Goal: Task Accomplishment & Management: Complete application form

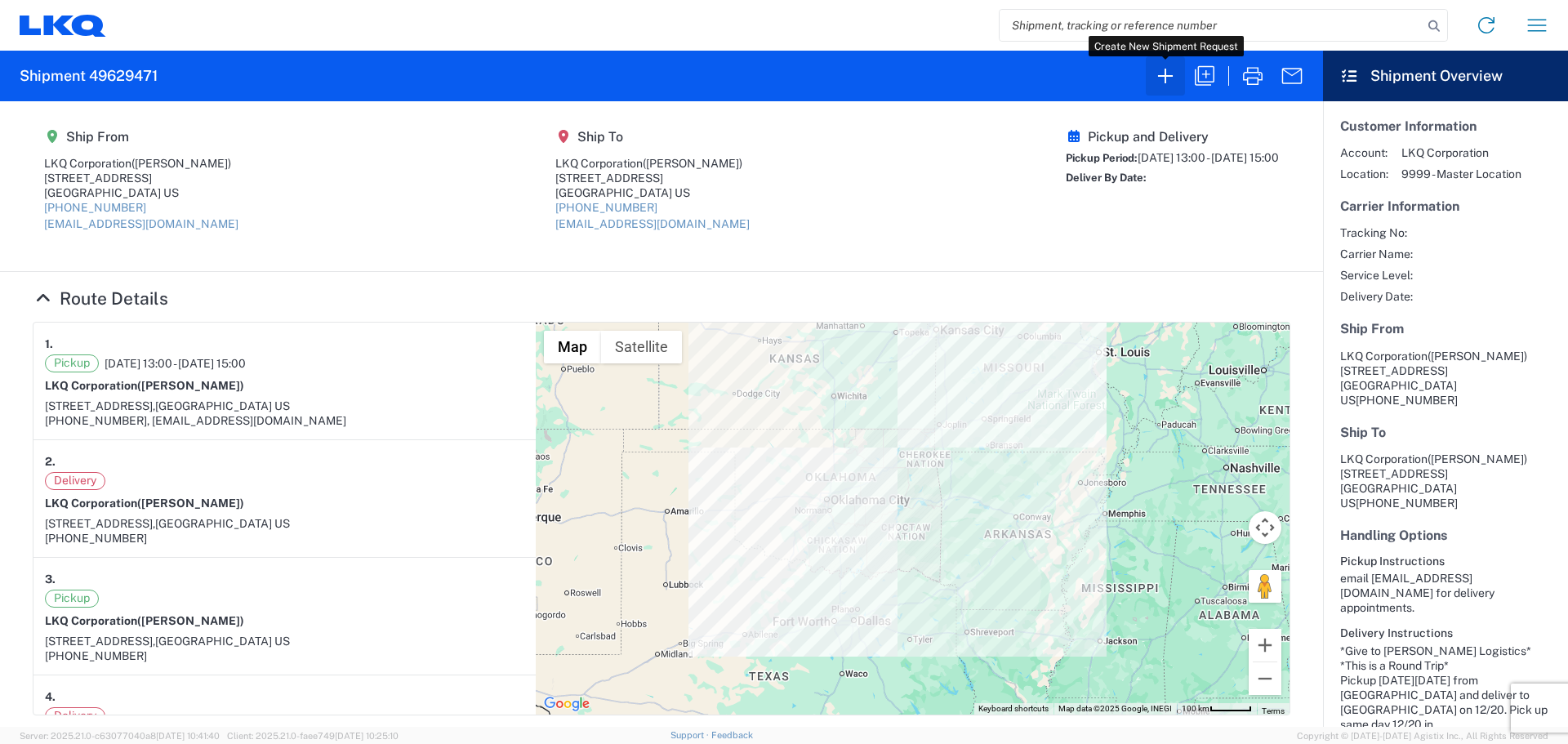
click at [1158, 87] on icon "button" at bounding box center [1166, 76] width 26 height 26
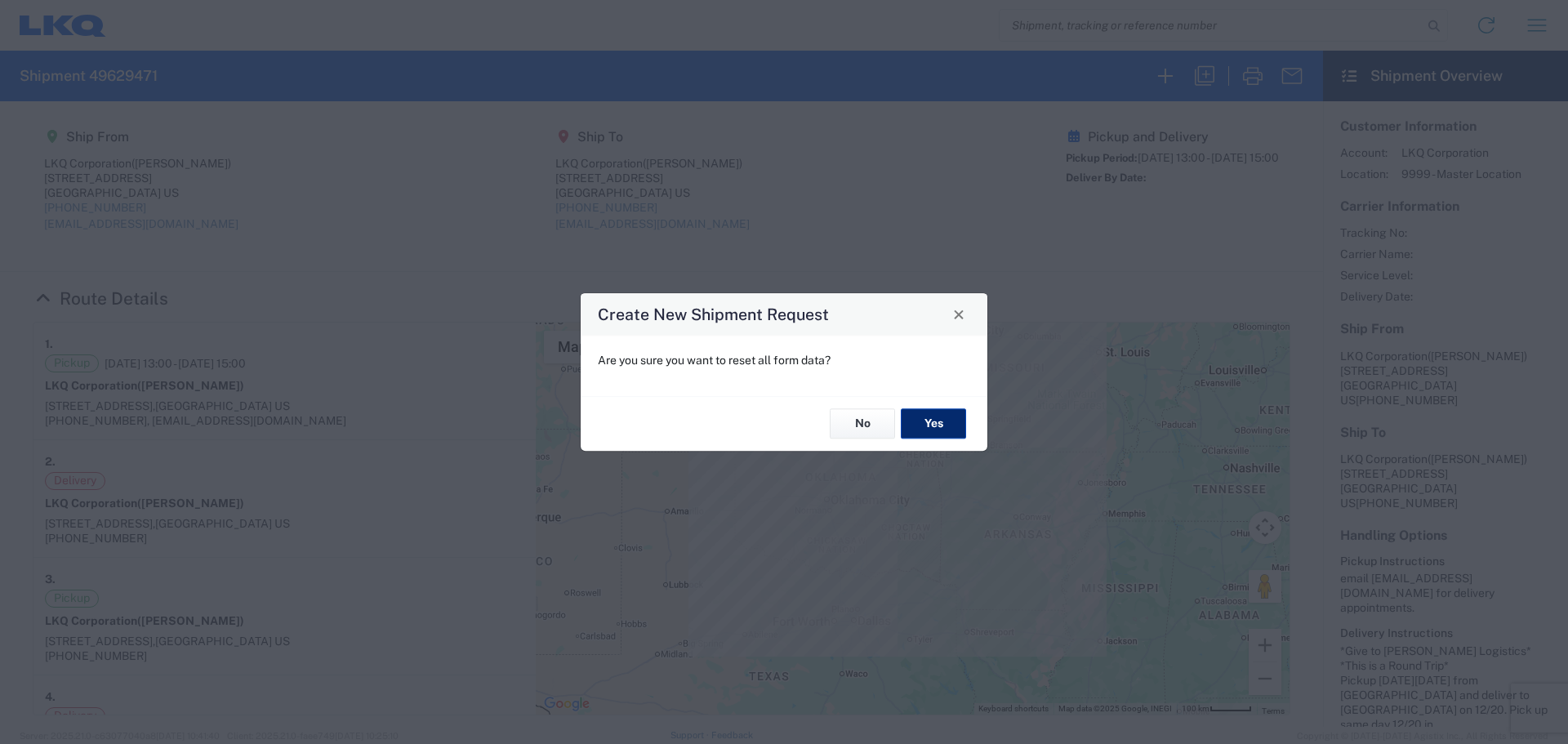
click at [942, 424] on button "Yes" at bounding box center [933, 424] width 65 height 31
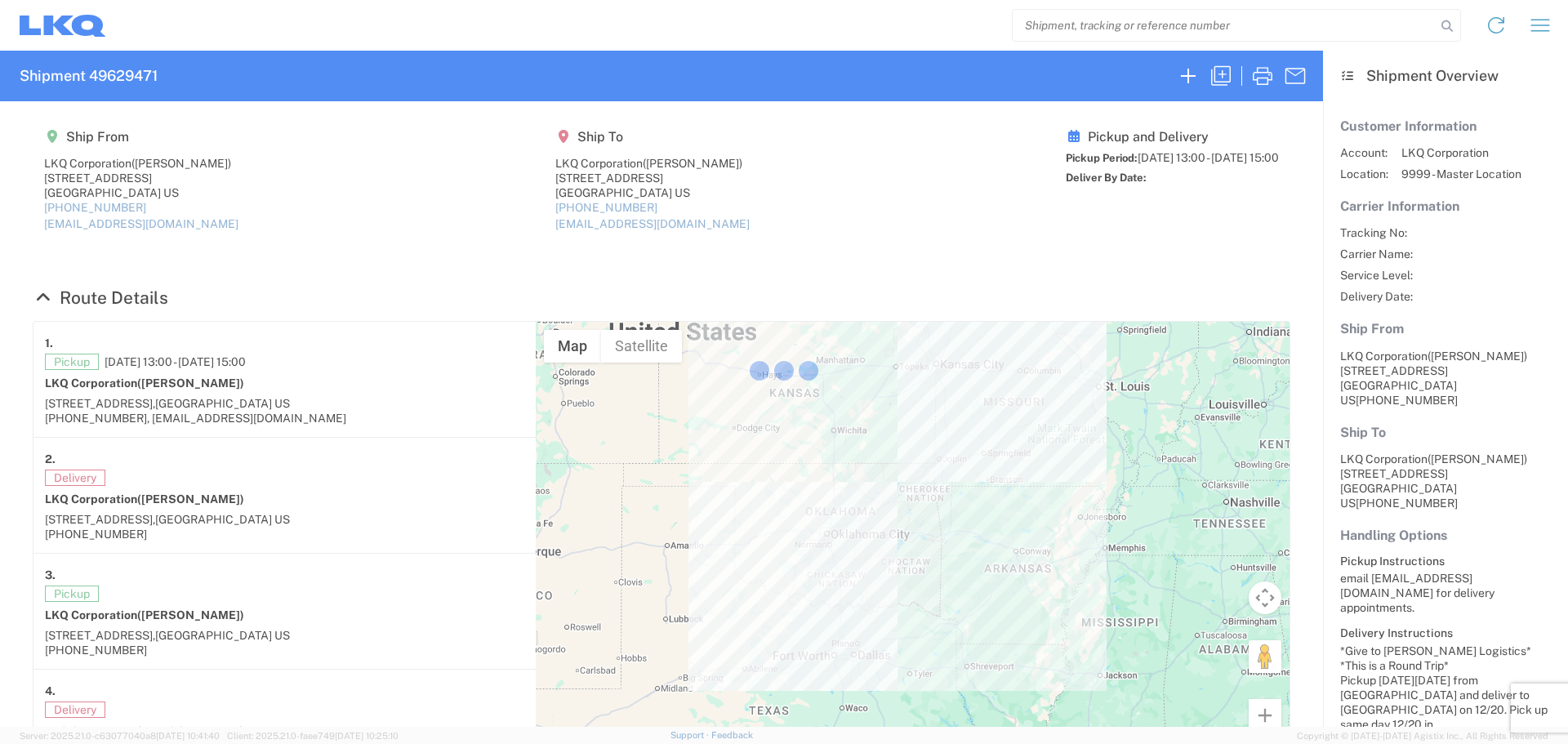
select select "FULL"
select select "LBS"
select select "IN"
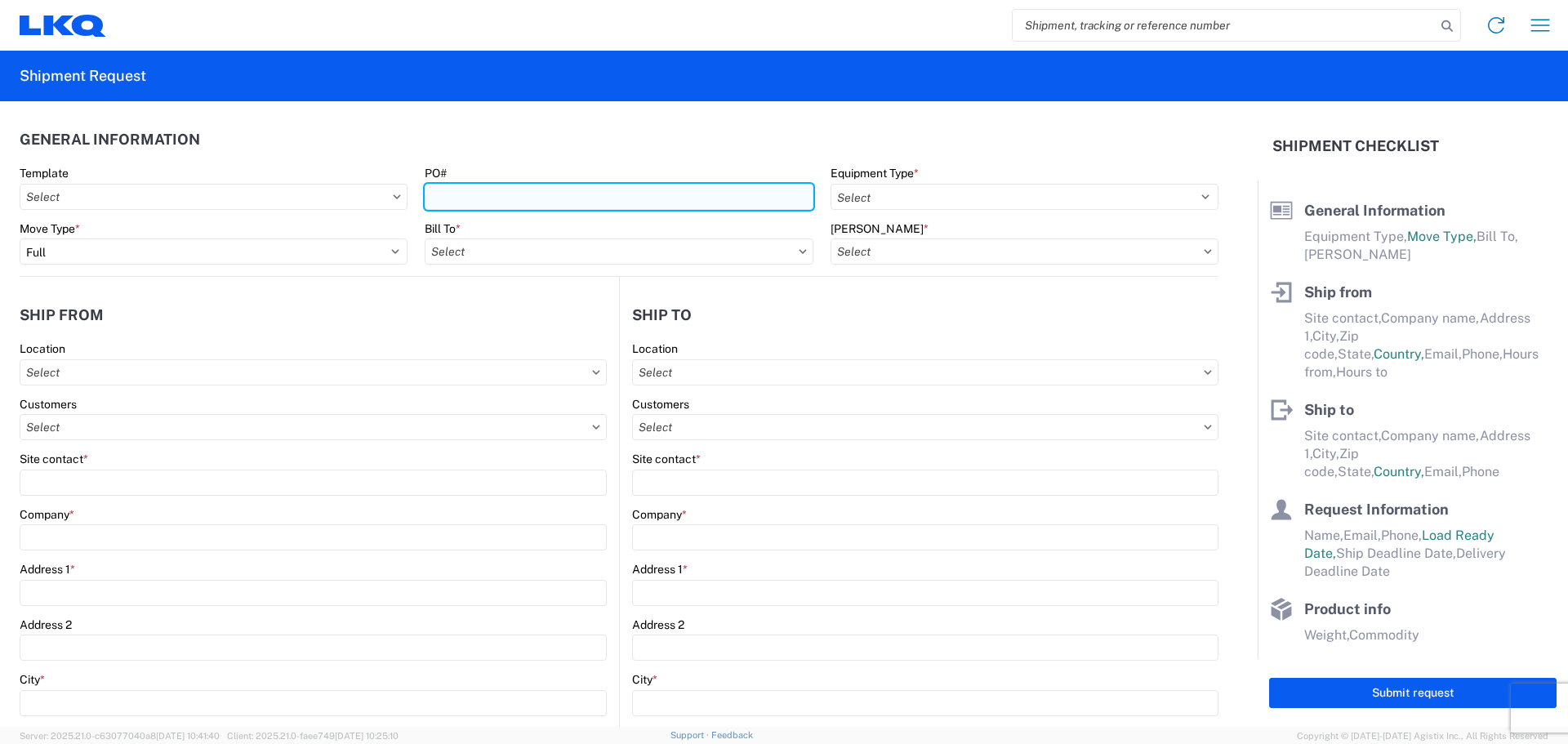
click at [490, 195] on input "PO#" at bounding box center [619, 197] width 388 height 26
type input "T3225"
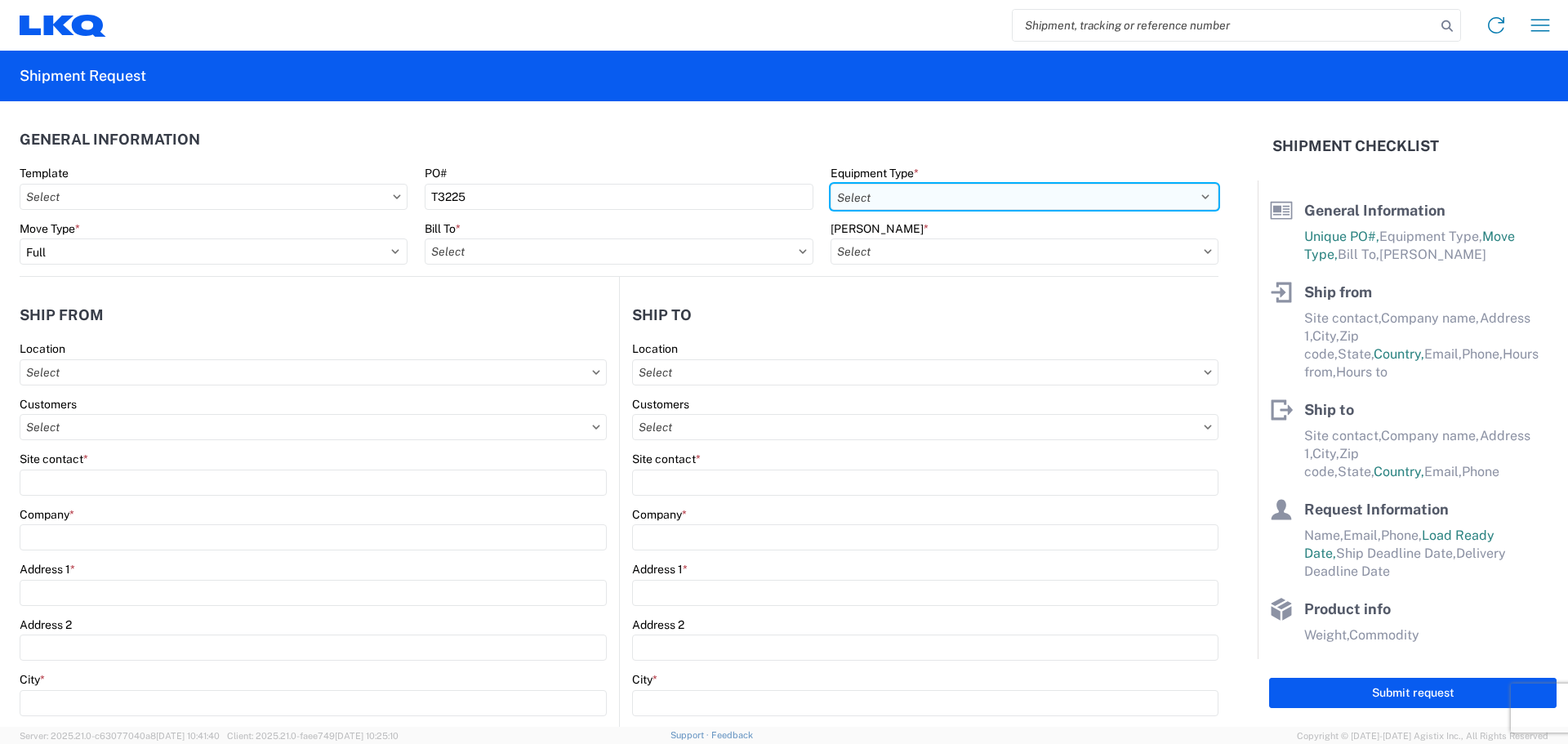
click at [925, 192] on select "Select 53’ Dry Van Flatbed Dropdeck (van) Lowboy (flatbed) Rail" at bounding box center [1024, 197] width 388 height 26
select select "STDV"
click at [831, 184] on select "Select 53’ Dry Van Flatbed Dropdeck (van) Lowboy (flatbed) Rail" at bounding box center [1024, 197] width 388 height 26
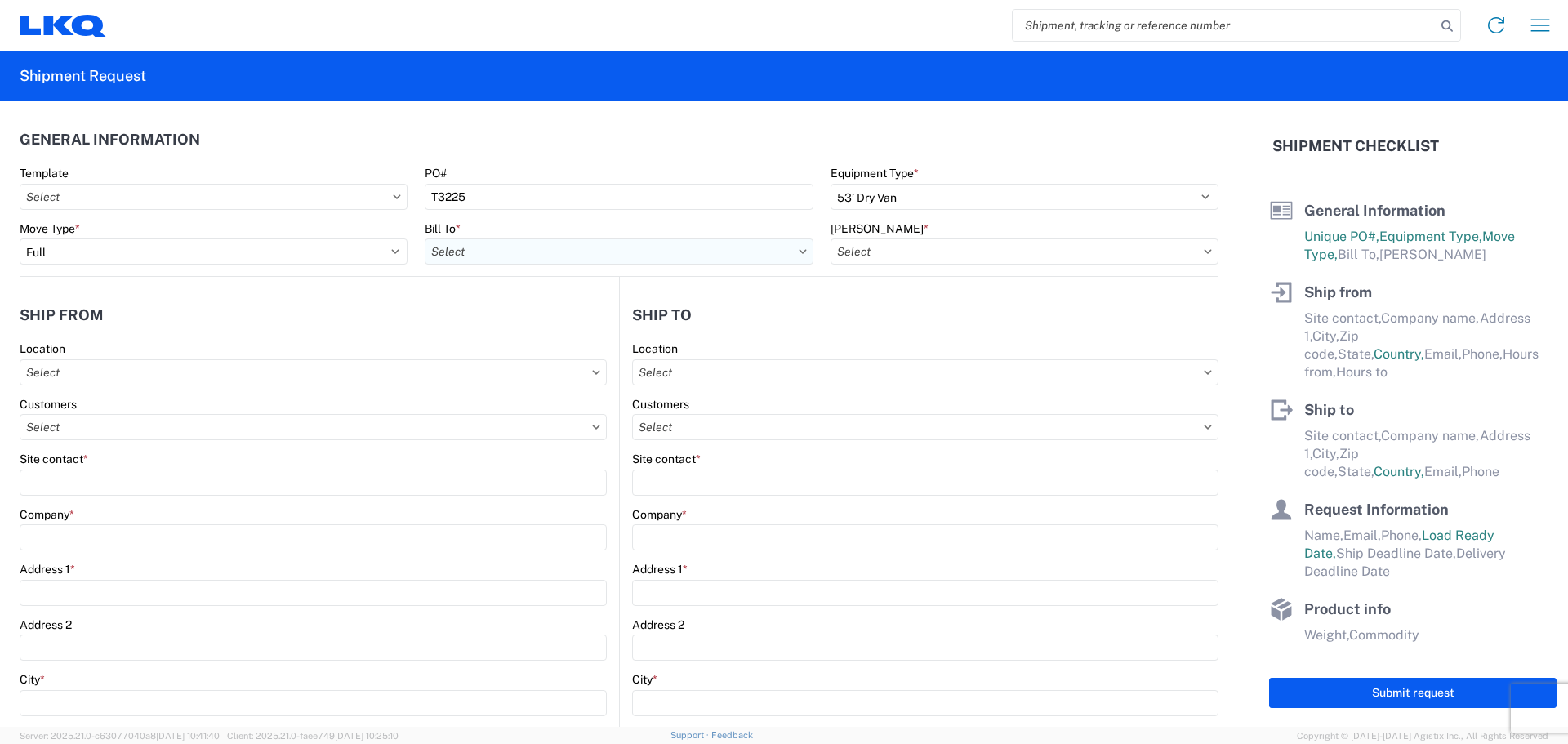
click at [465, 256] on input "text" at bounding box center [619, 251] width 388 height 26
type input "1882"
click at [520, 330] on div "1882 - North American ATK Corporation" at bounding box center [568, 324] width 286 height 26
type input "1882 - North American ATK Corporation"
click at [870, 244] on input "text" at bounding box center [1024, 251] width 388 height 26
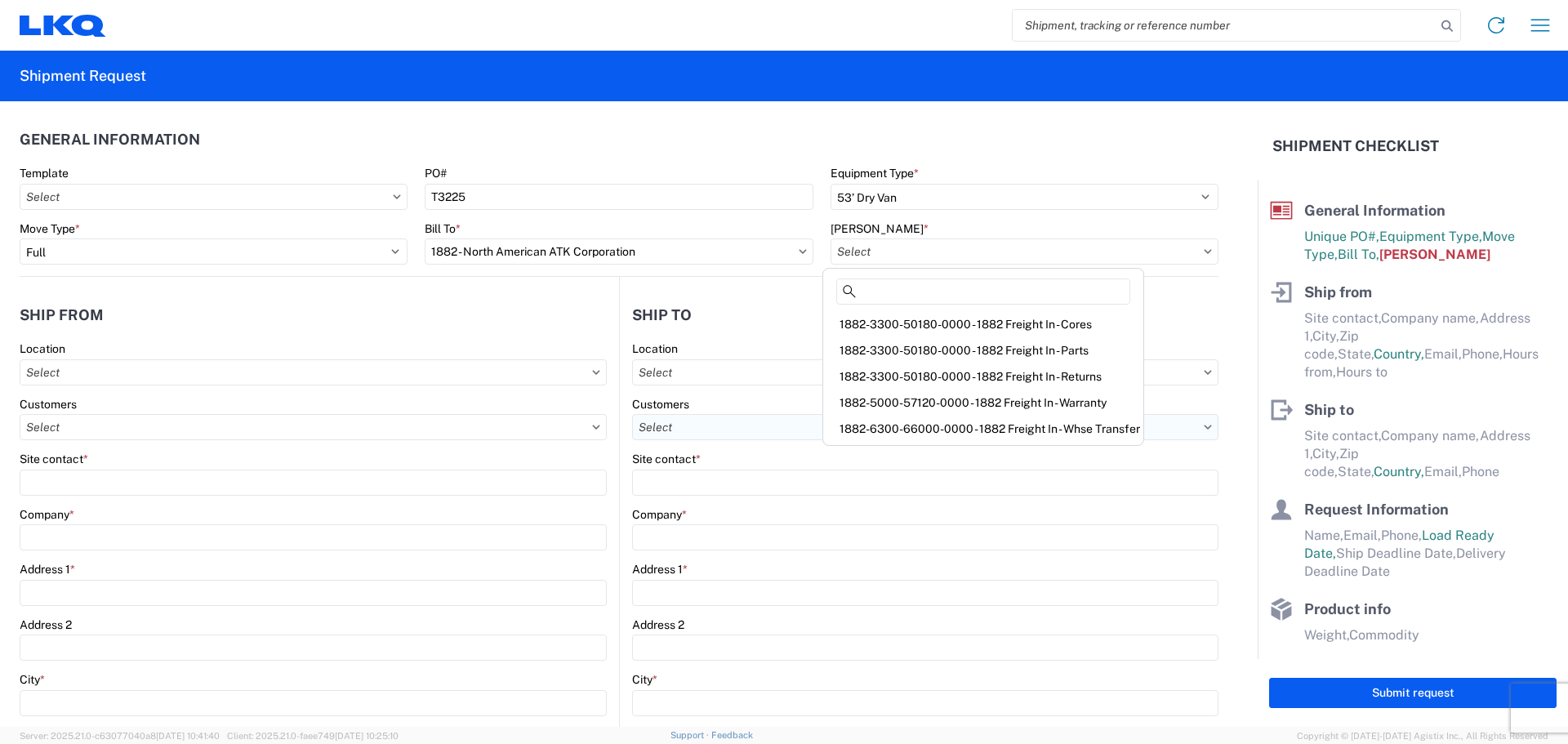
click at [963, 423] on div "1882-6300-66000-0000 - 1882 Freight In - Whse Transfer" at bounding box center [983, 428] width 313 height 26
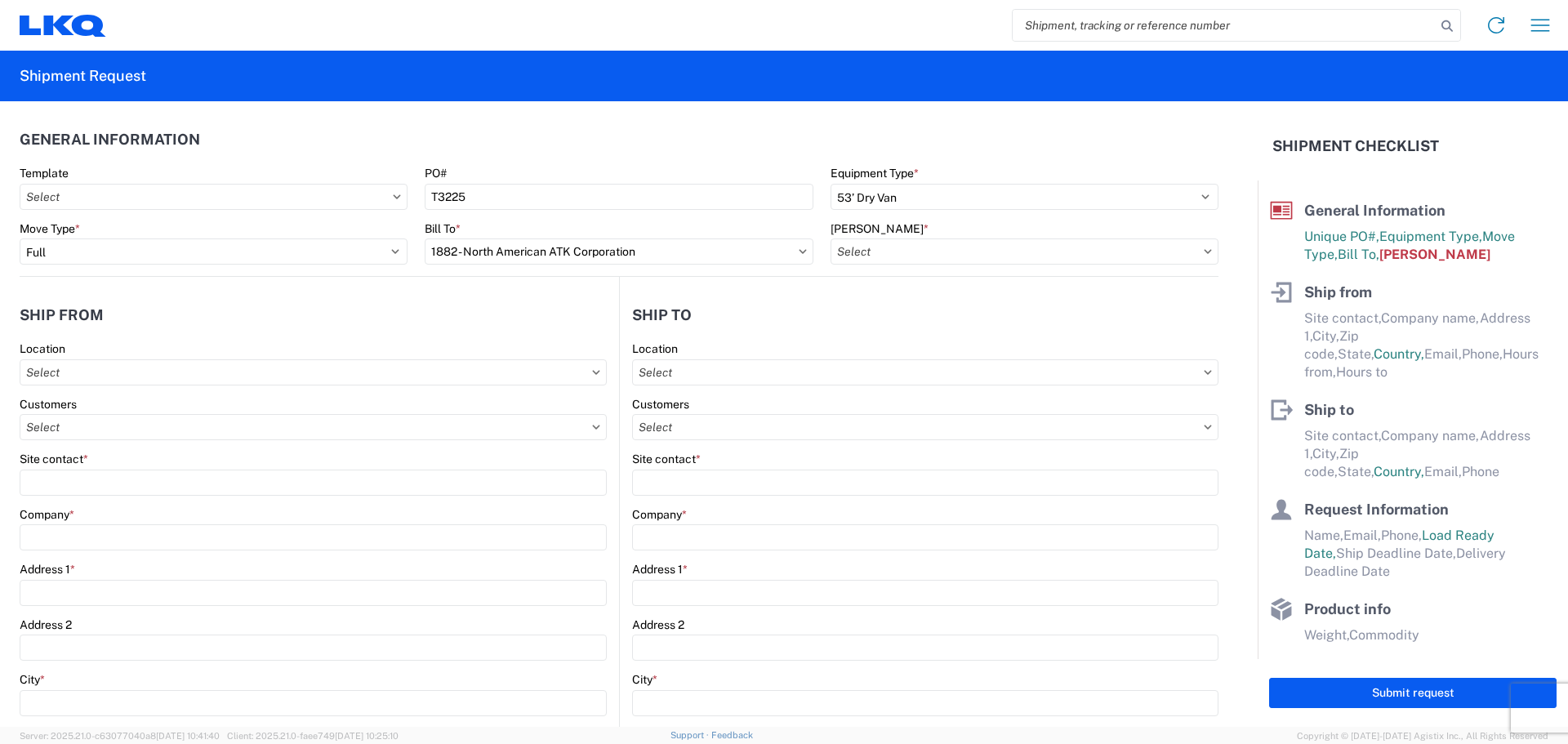
type input "1882-6300-66000-0000 - 1882 Freight In - Whse Transfer"
click at [120, 371] on input "text" at bounding box center [312, 372] width 587 height 26
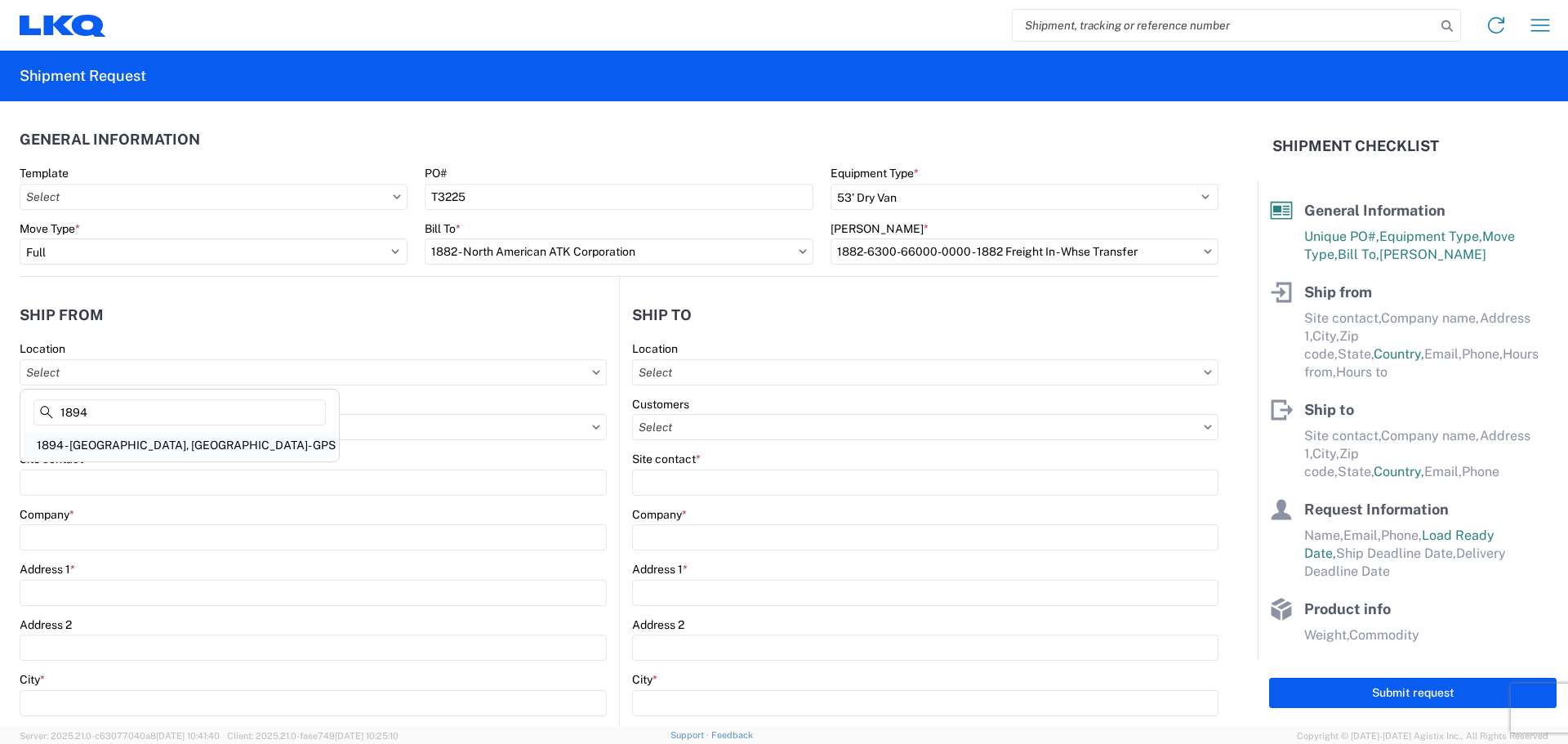
type input "1894"
click at [144, 446] on div "1894 - [GEOGRAPHIC_DATA], [GEOGRAPHIC_DATA]- GPS" at bounding box center [180, 445] width 312 height 26
type input "1894 - [GEOGRAPHIC_DATA], [GEOGRAPHIC_DATA]- GPS"
type input "LKQ Corporation"
type input "[STREET_ADDRESS]"
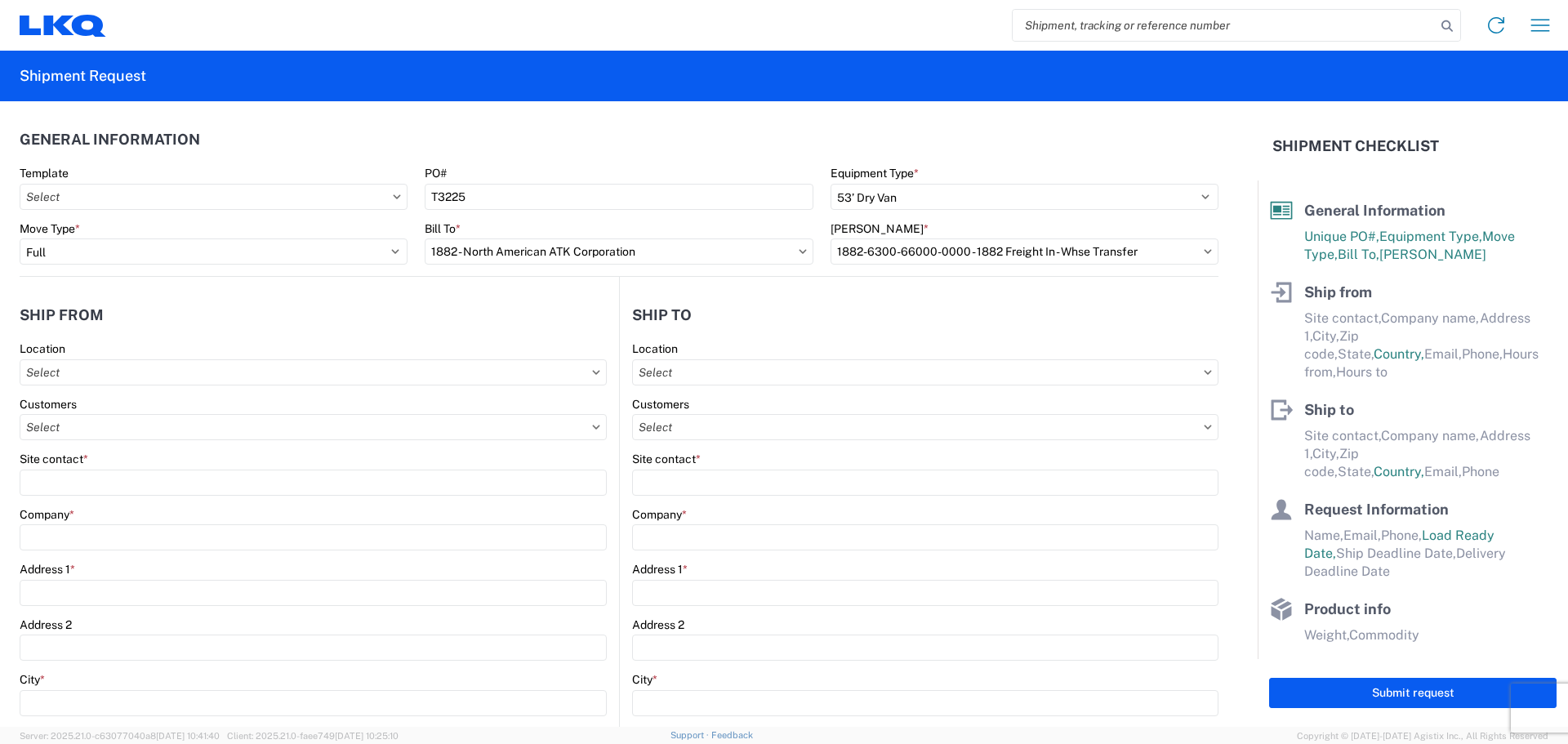
type input "Newnan"
type input "30265"
select select "GA"
select select "US"
type input "[PHONE_NUMBER]"
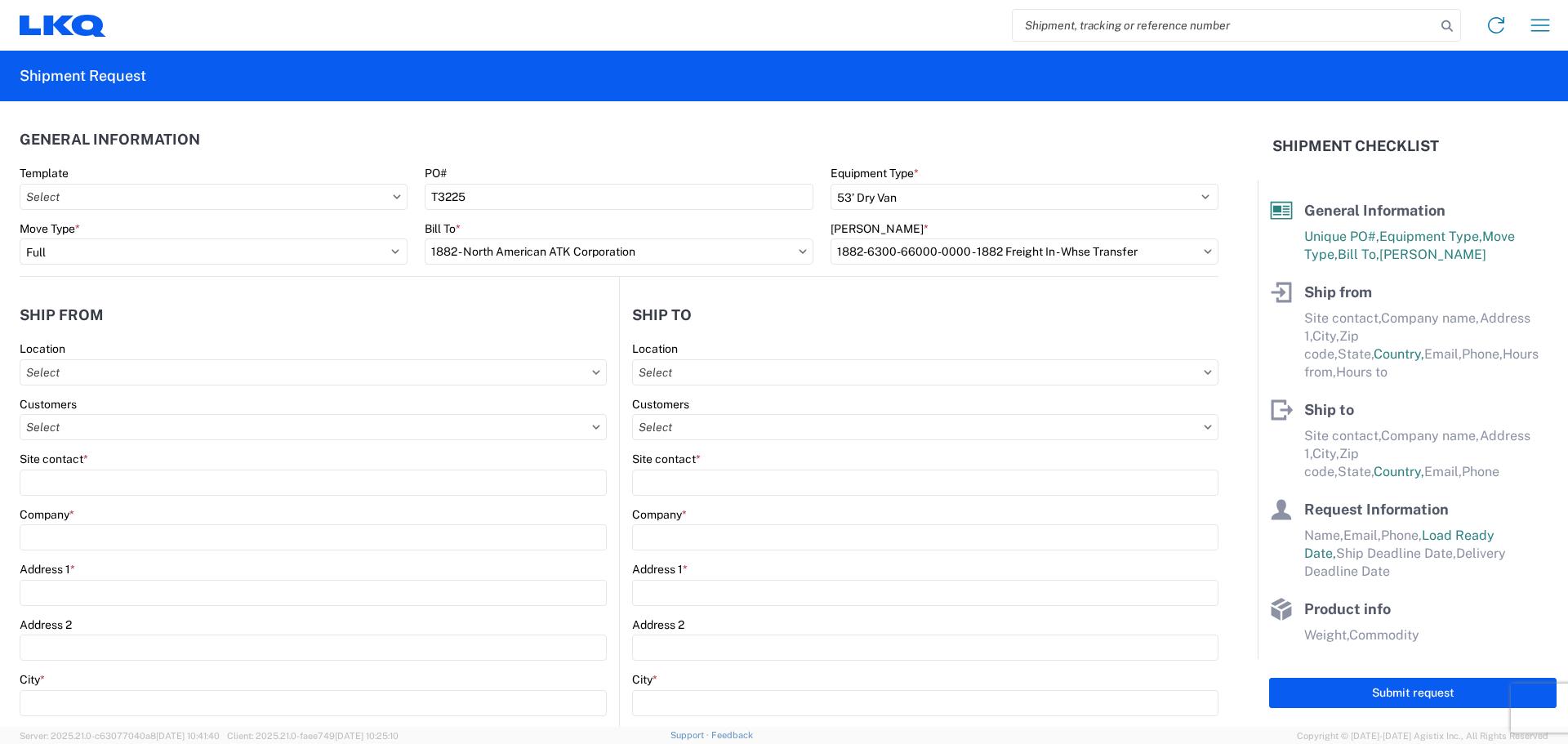
type input "07:00"
type input "15:00"
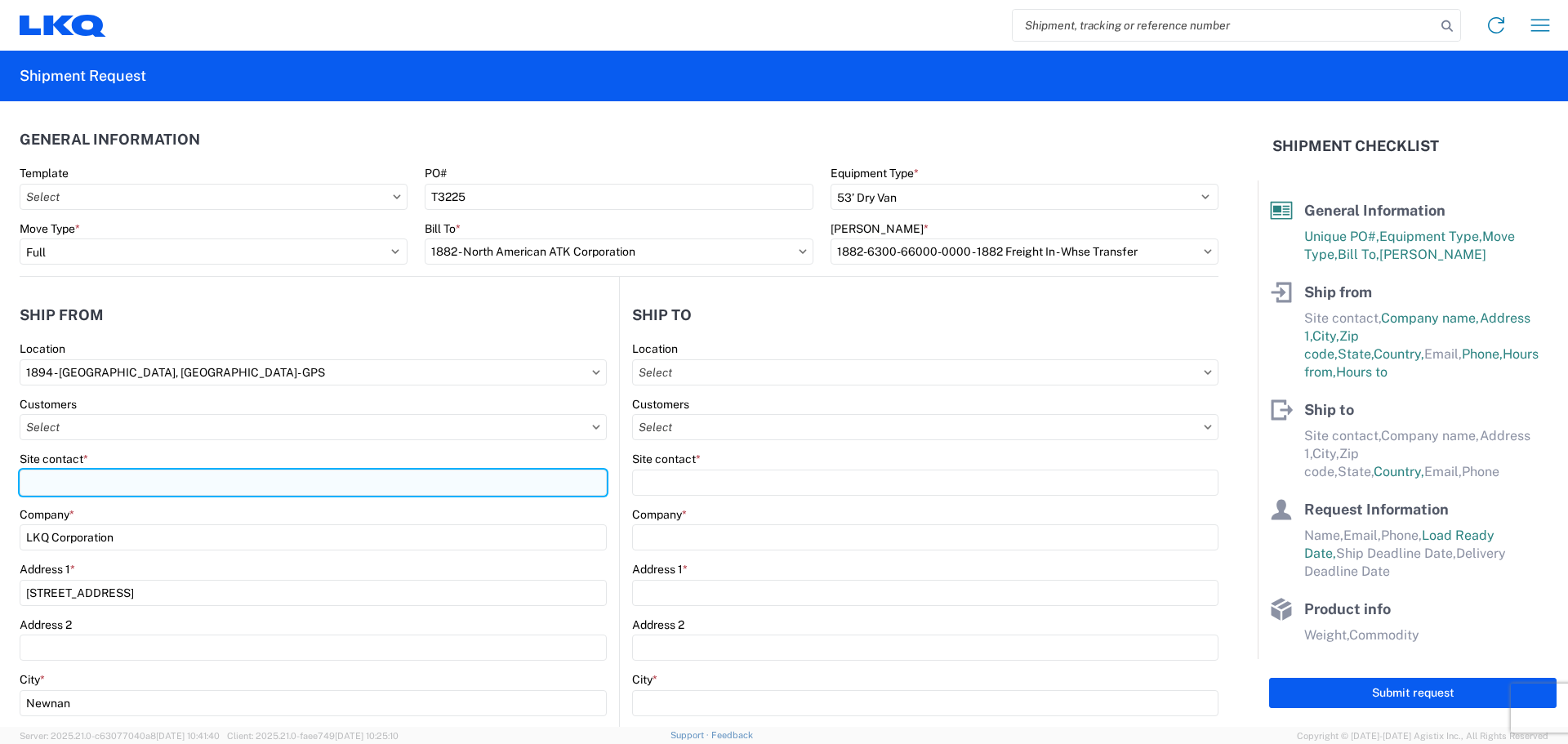
click at [93, 481] on input "Site contact *" at bounding box center [312, 482] width 587 height 26
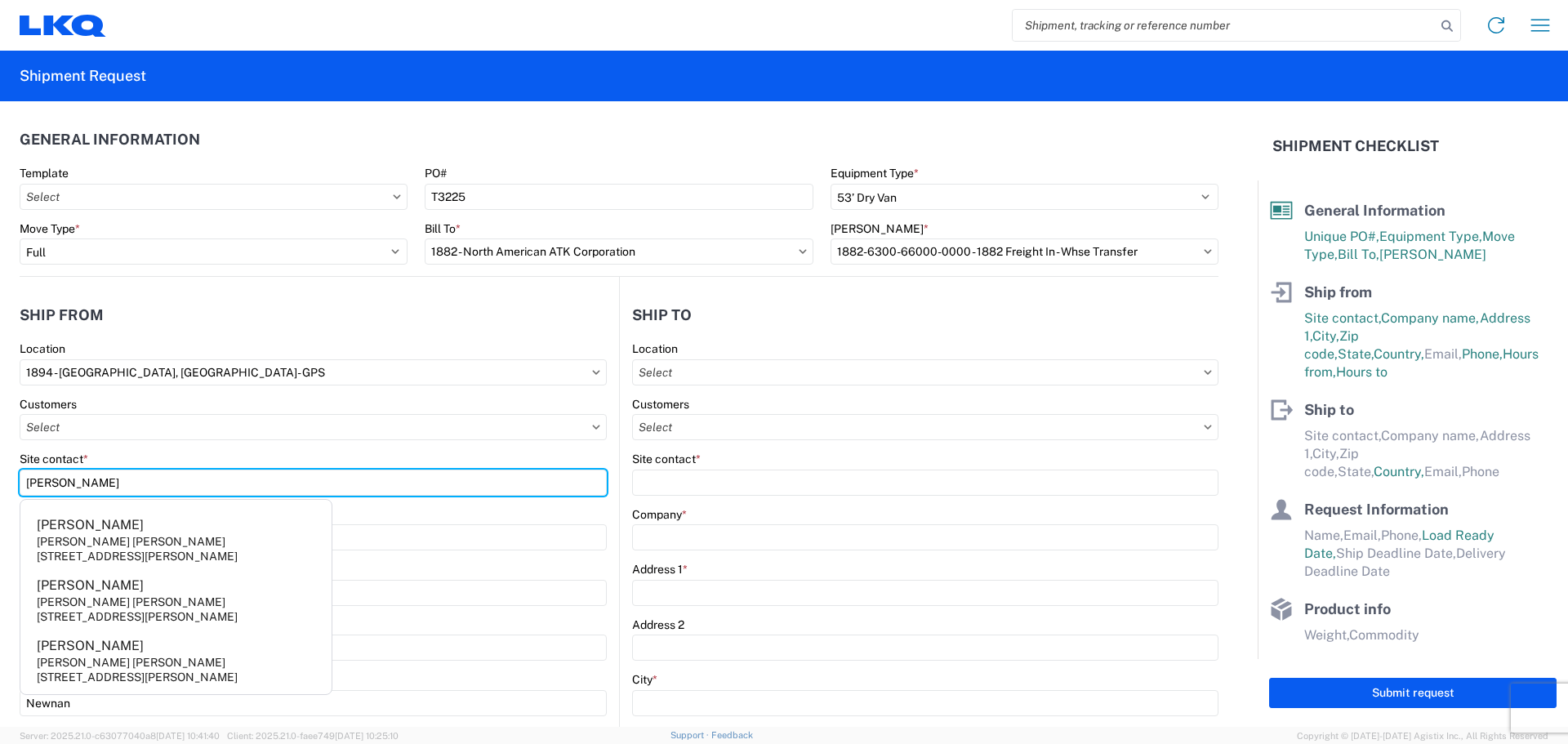
type input "[PERSON_NAME]"
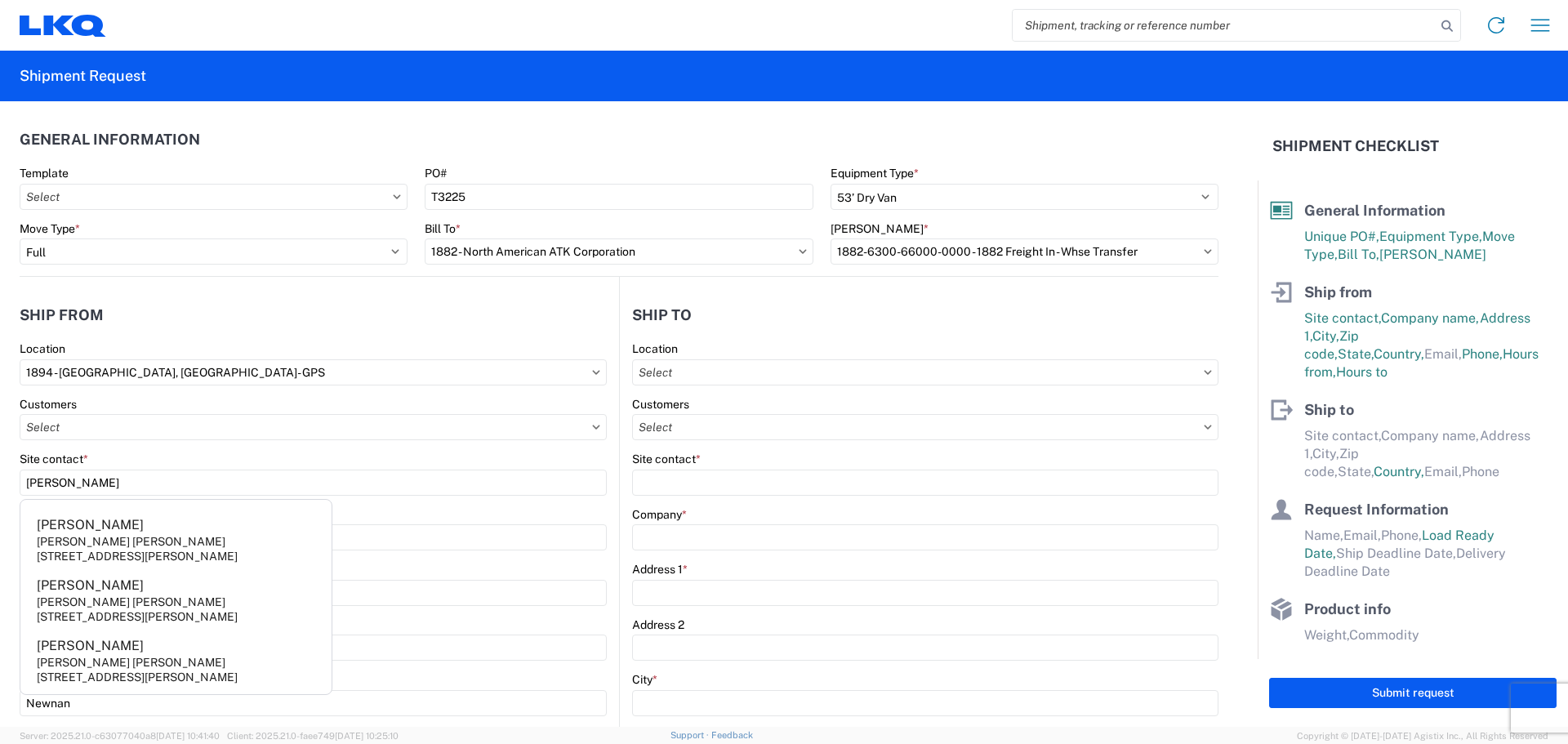
click at [175, 326] on header "Ship from" at bounding box center [318, 315] width 599 height 37
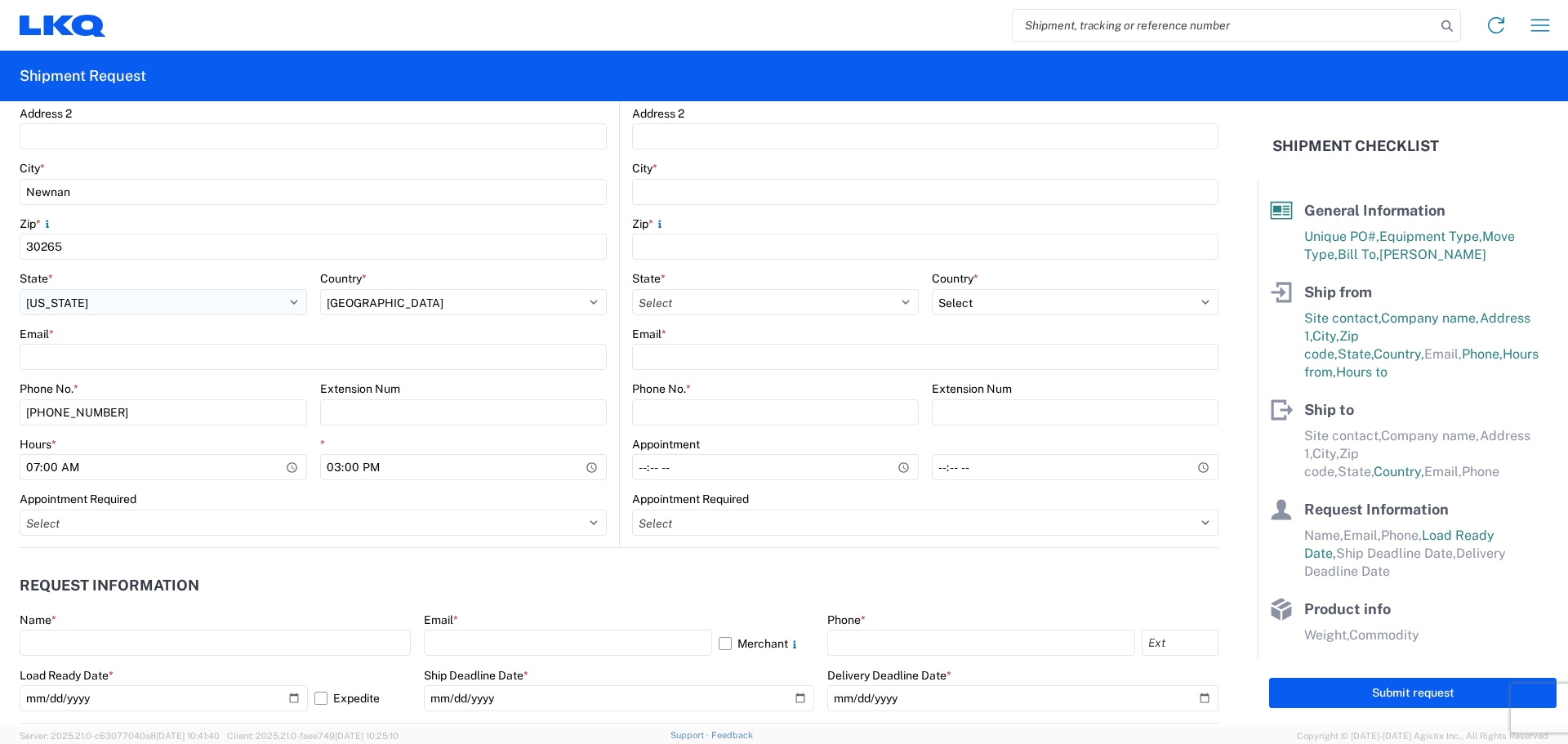
scroll to position [544, 0]
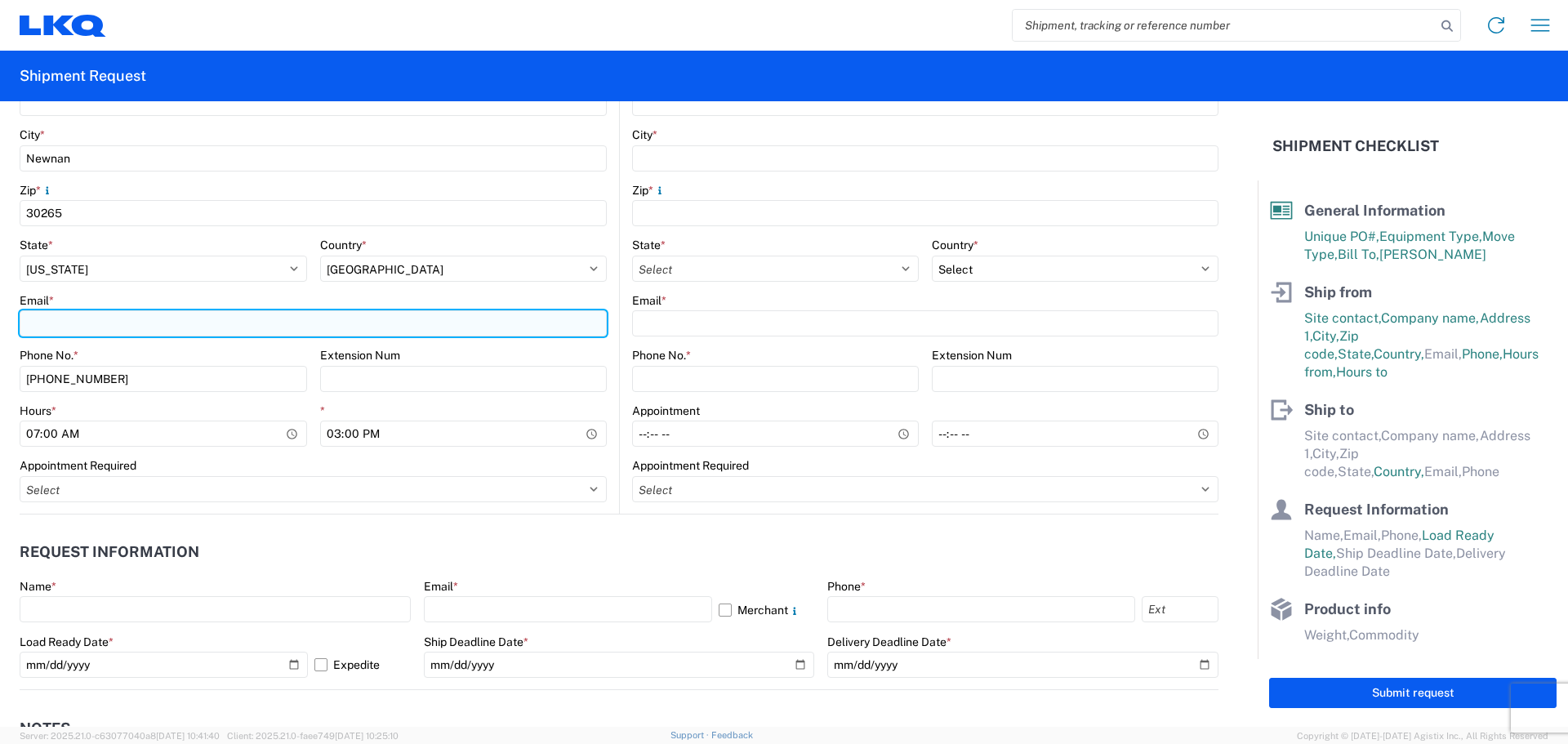
click at [90, 318] on input "Email *" at bounding box center [312, 324] width 587 height 26
type input "[EMAIL_ADDRESS][DOMAIN_NAME]"
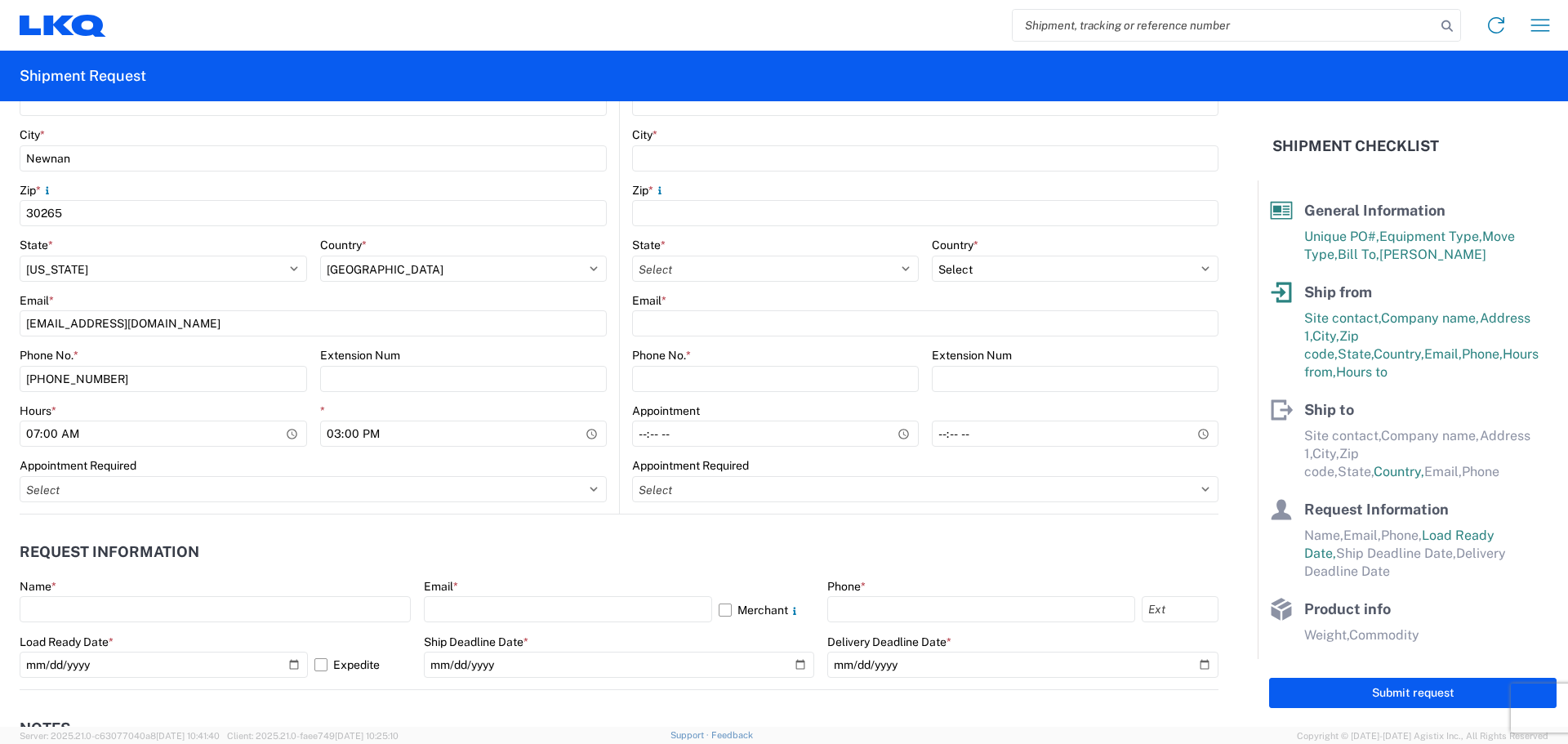
click at [194, 525] on agx-request-info "Request Information Name * Email * Merchant Phone * Load Ready Date * [DATE] Ex…" at bounding box center [619, 602] width 1199 height 175
click at [30, 432] on input "07:00" at bounding box center [162, 433] width 287 height 26
type input "06:00"
type input "10:00"
click at [249, 543] on header "Request Information" at bounding box center [619, 552] width 1199 height 37
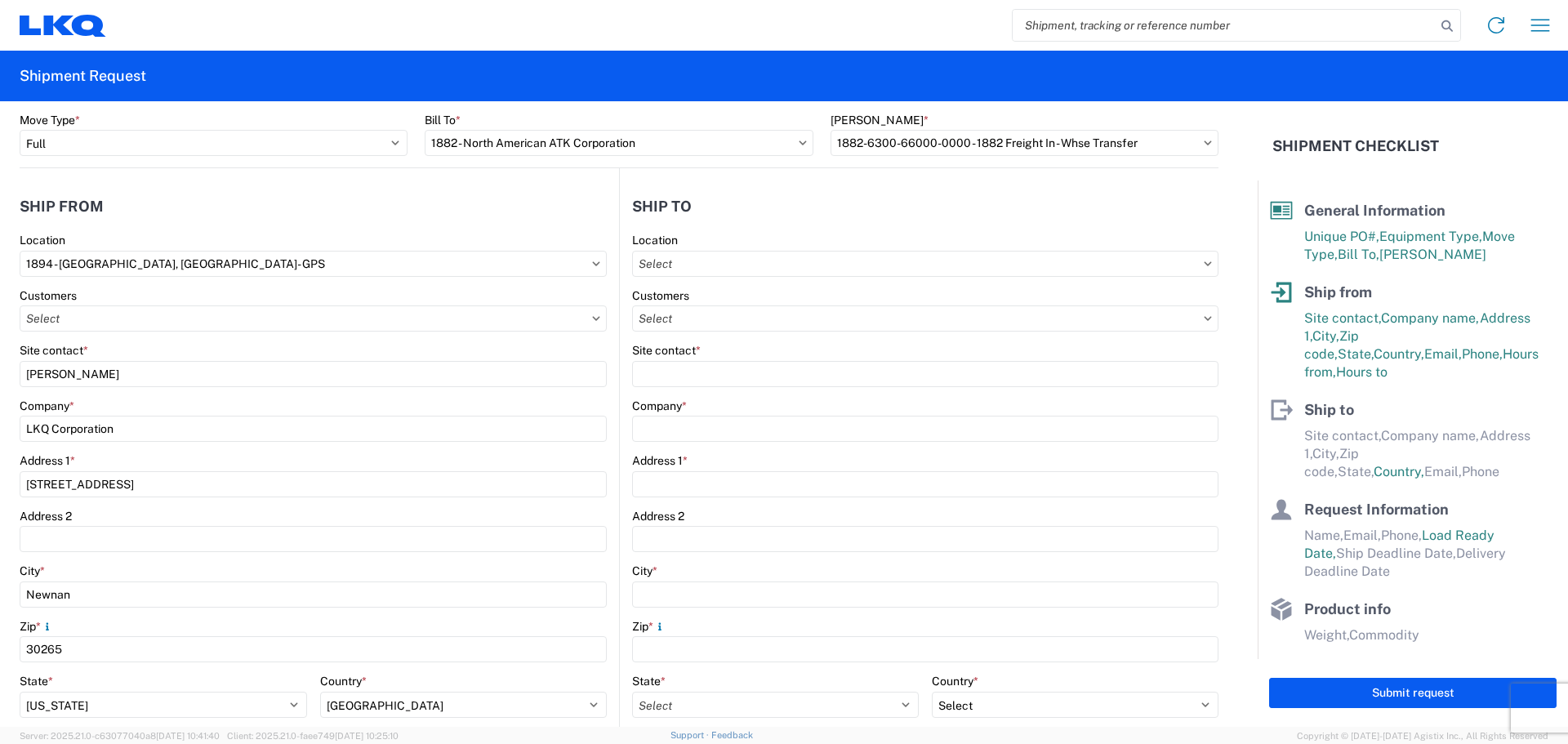
scroll to position [0, 0]
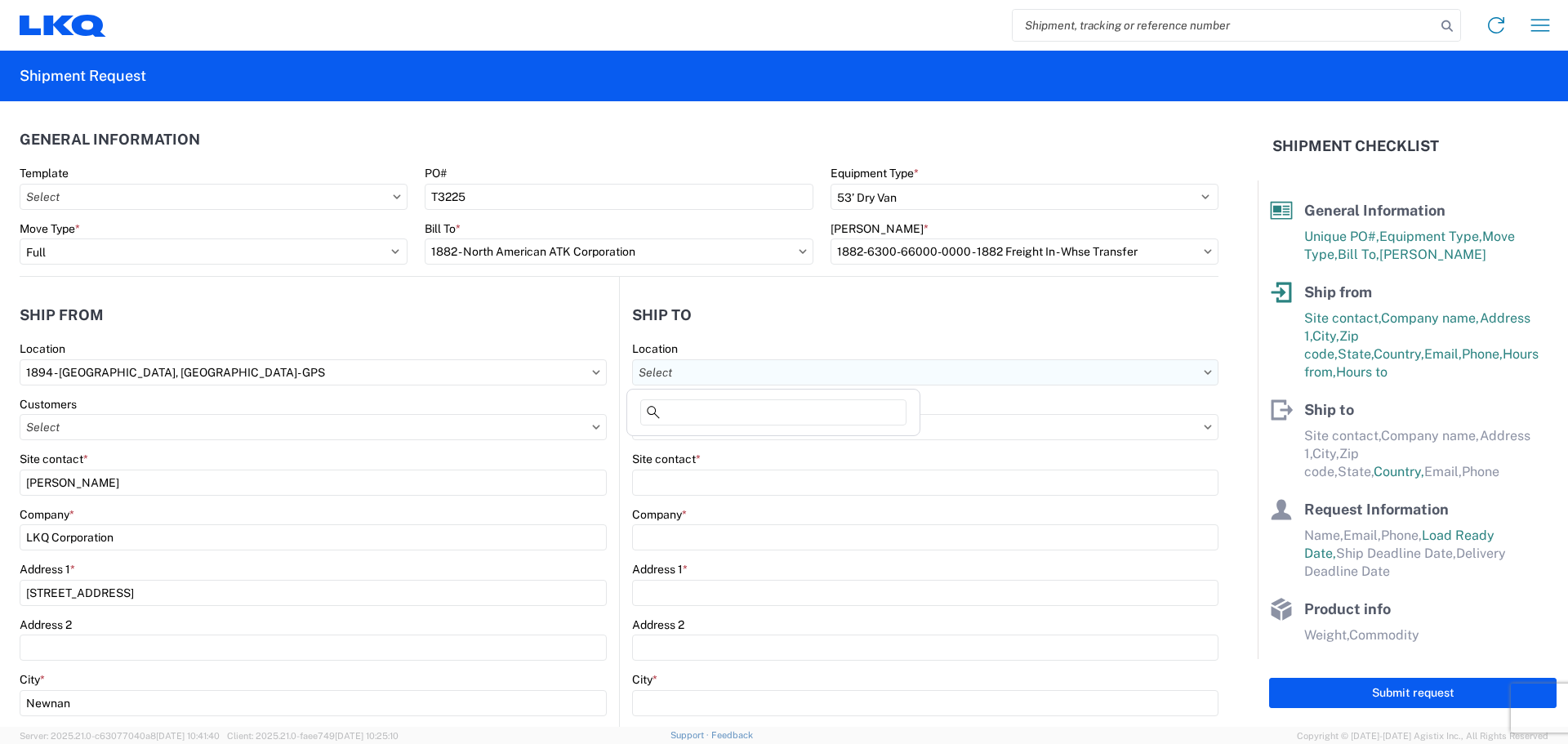
click at [754, 366] on input "text" at bounding box center [925, 372] width 586 height 26
type input "1880"
click at [783, 444] on div "1880 - LKQ Remanufacturing (Formerly PROFormance Powertrain)" at bounding box center [809, 445] width 357 height 26
type input "1880 - LKQ Remanufacturing (Formerly PROFormance Powertrain)"
type input "LKQ Corporation"
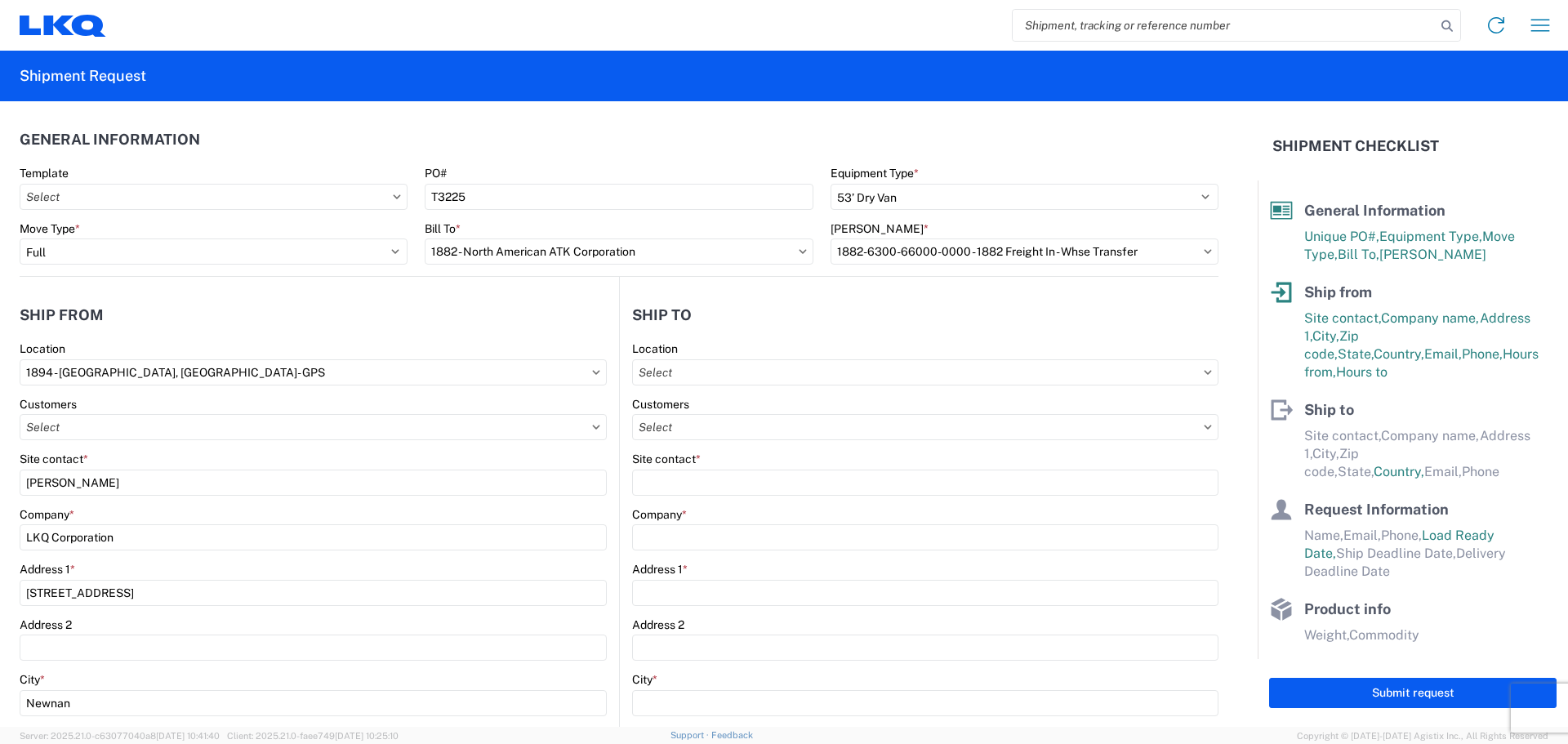
type input "[STREET_ADDRESS]"
type input "[GEOGRAPHIC_DATA]"
type input "65803"
select select "US"
type input "07:30"
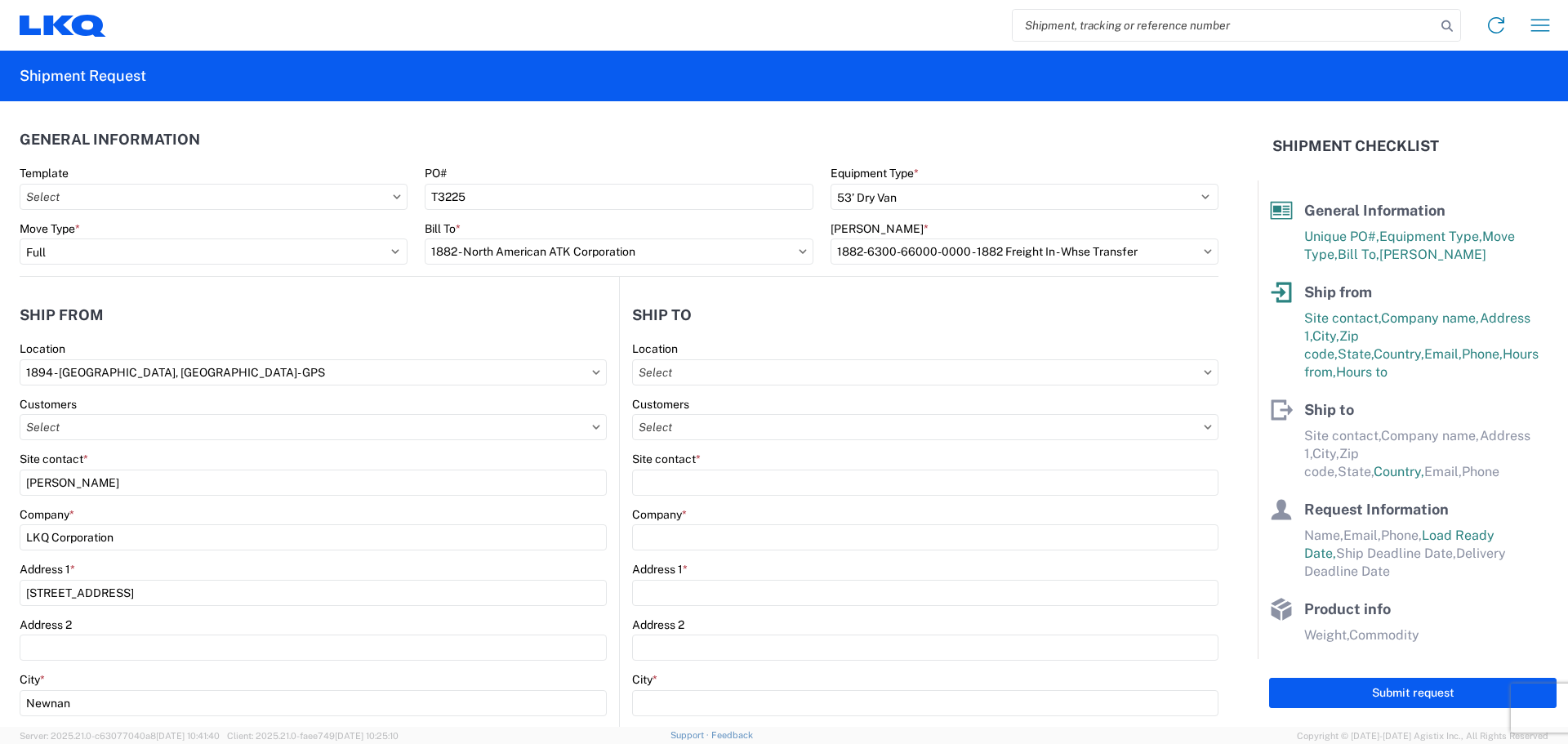
type input "16:30"
select select "MO"
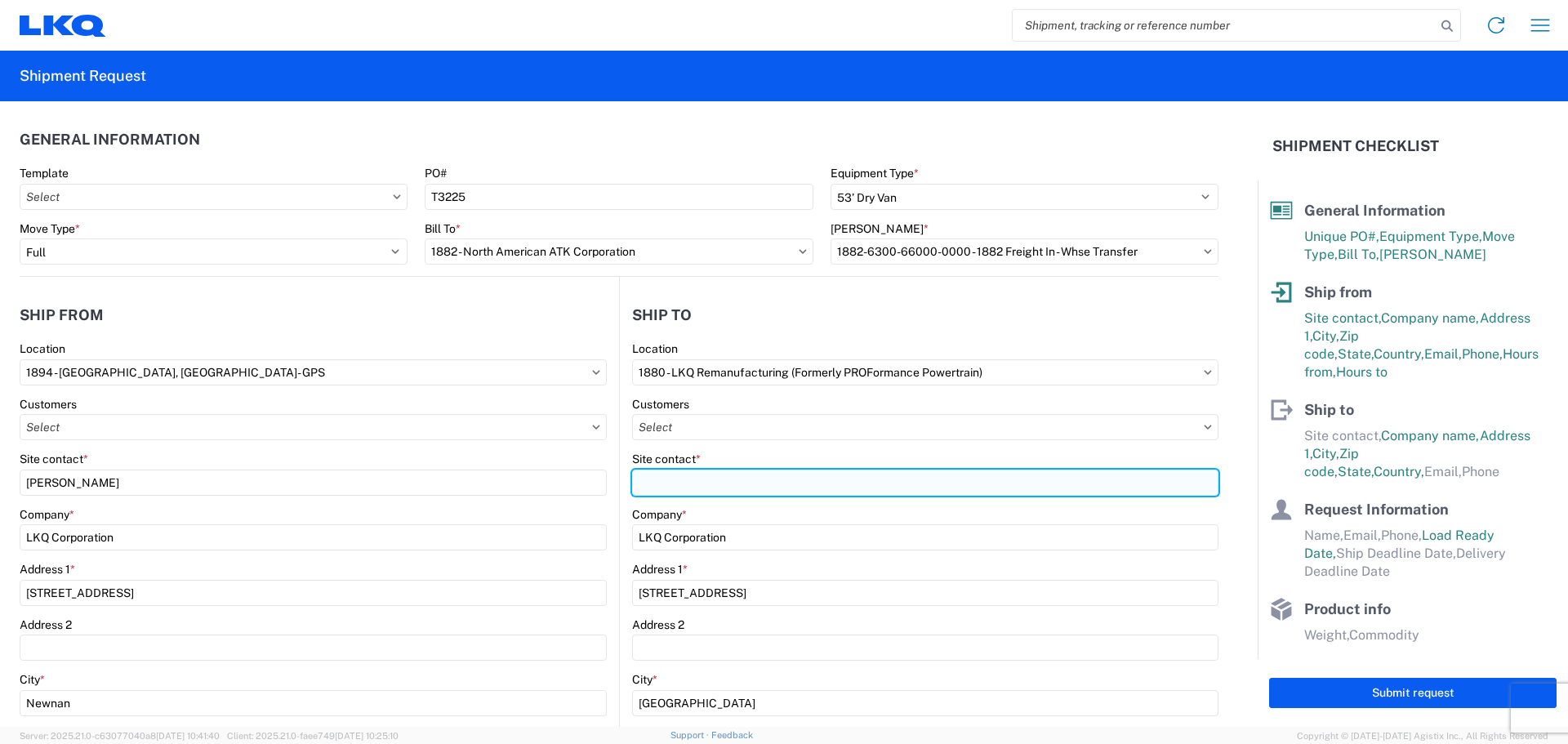
click at [718, 474] on input "Site contact *" at bounding box center [925, 482] width 586 height 26
type input "[PERSON_NAME]"
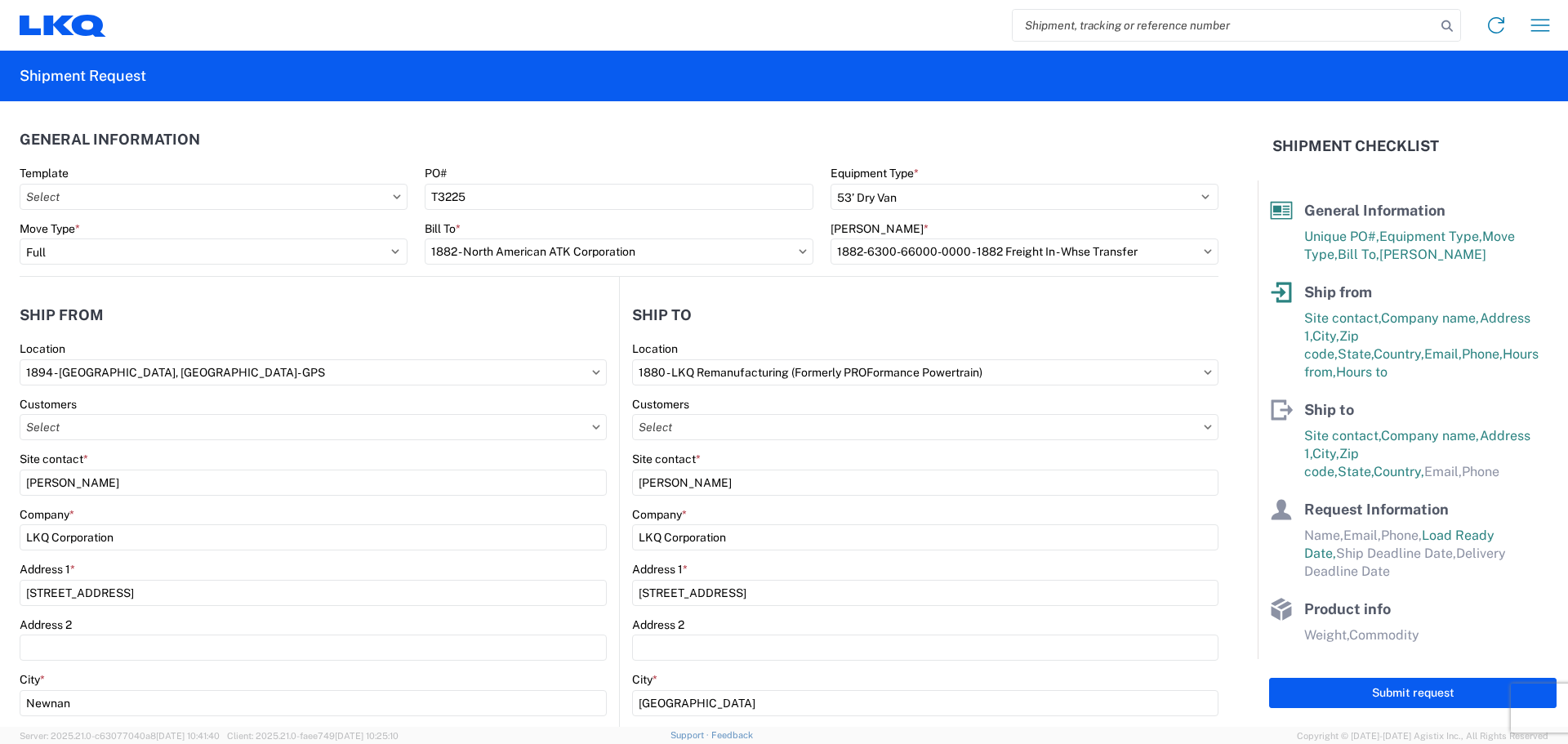
click at [741, 330] on header "Ship to" at bounding box center [919, 315] width 599 height 37
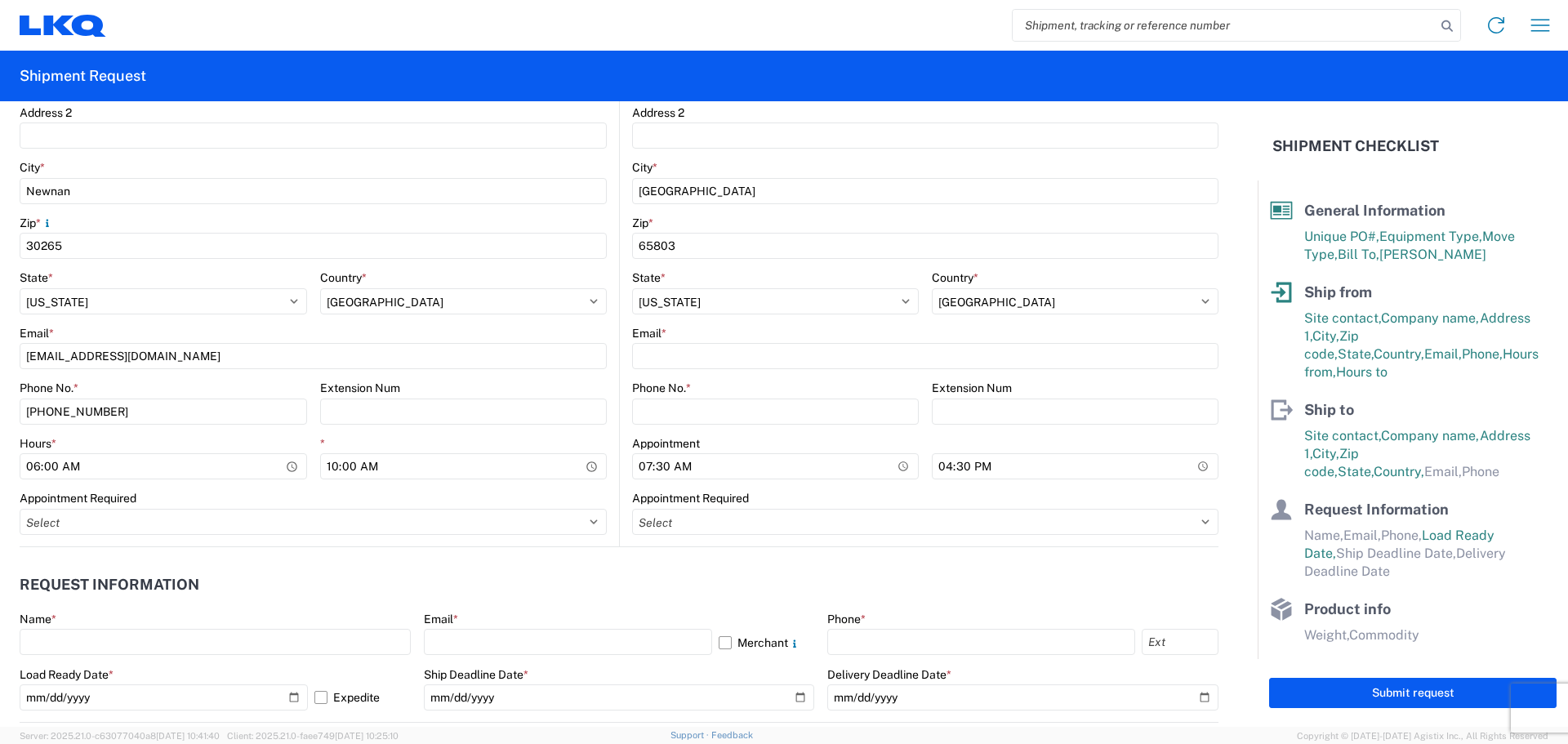
scroll to position [544, 0]
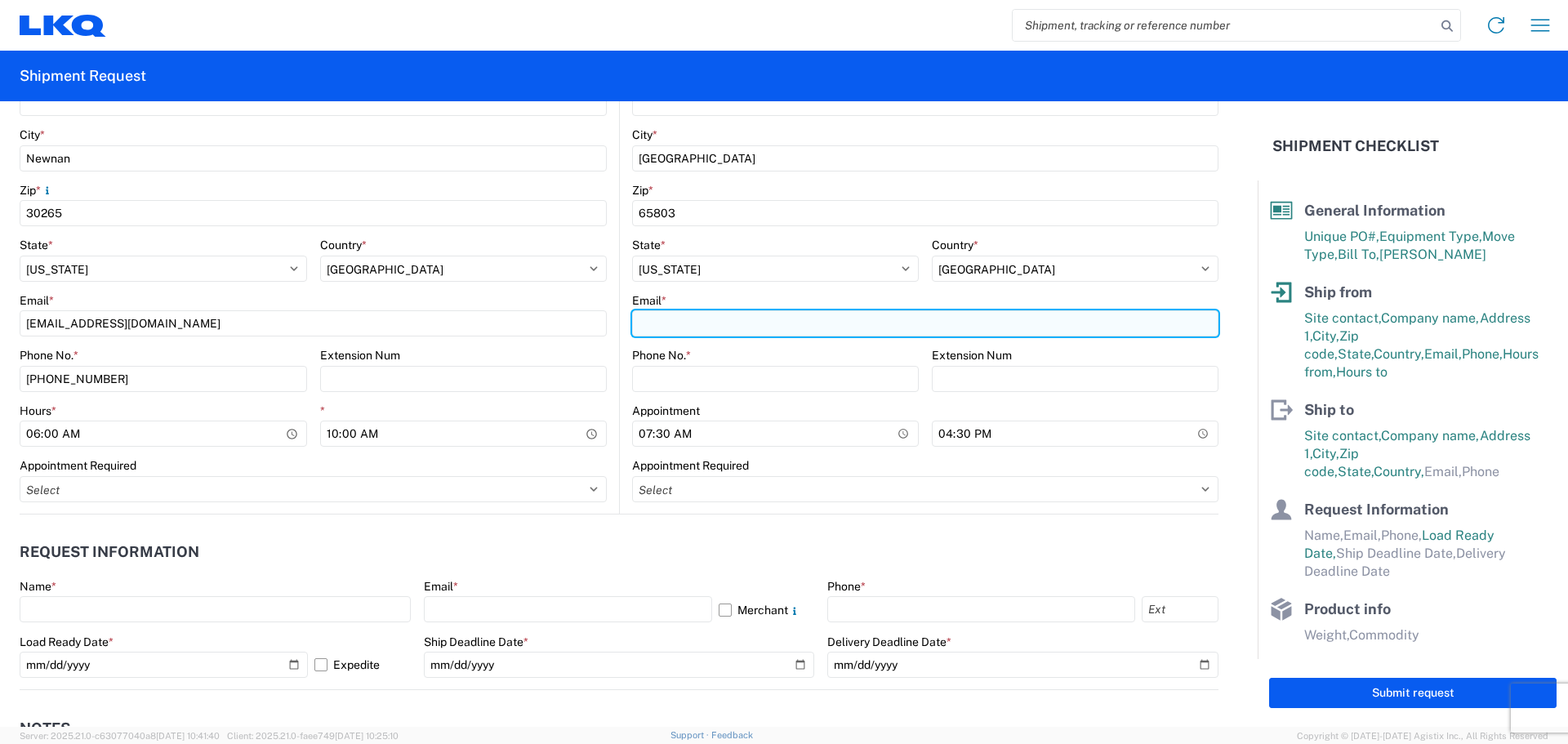
click at [759, 326] on input "Email *" at bounding box center [925, 324] width 586 height 26
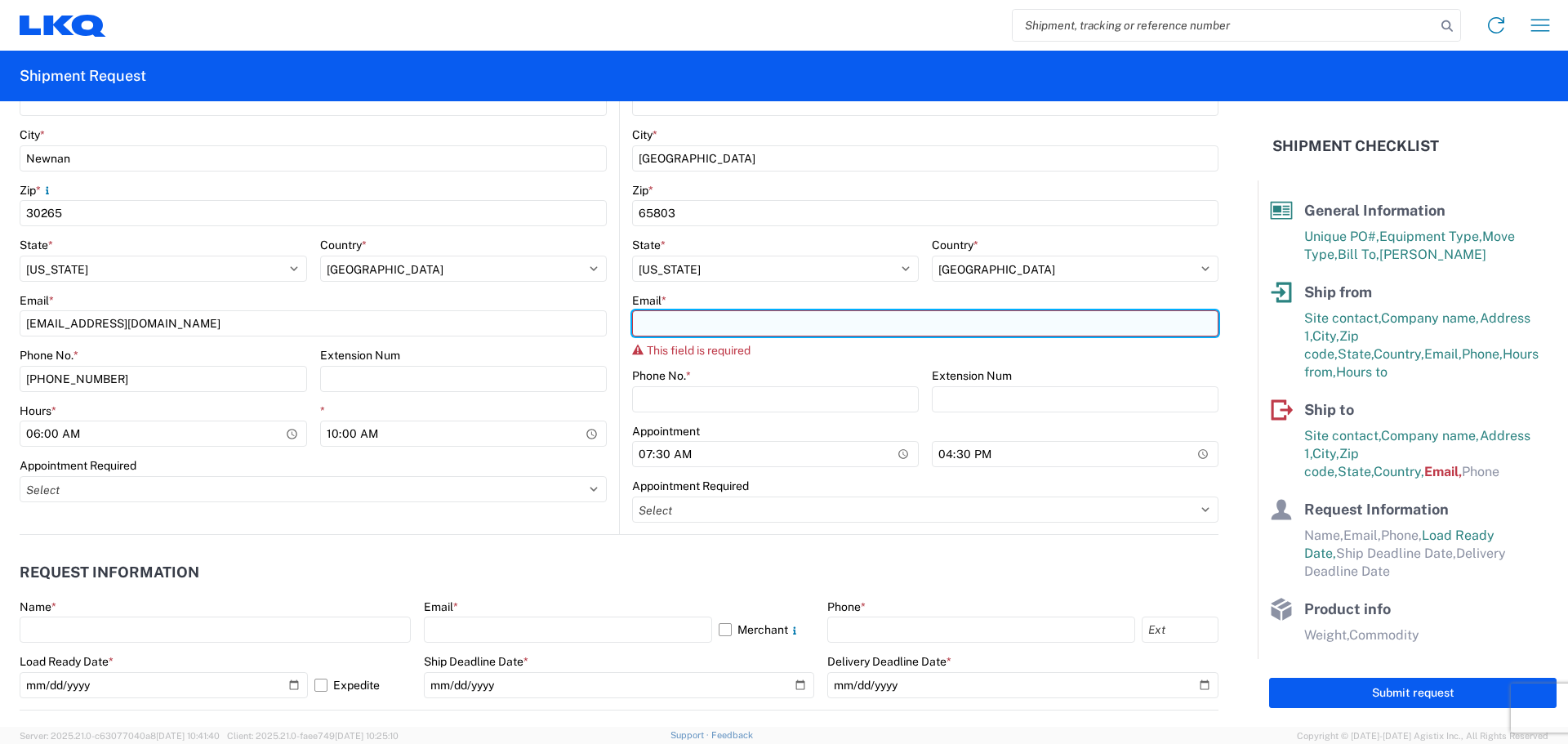
paste input "[EMAIL_ADDRESS][DOMAIN_NAME]"
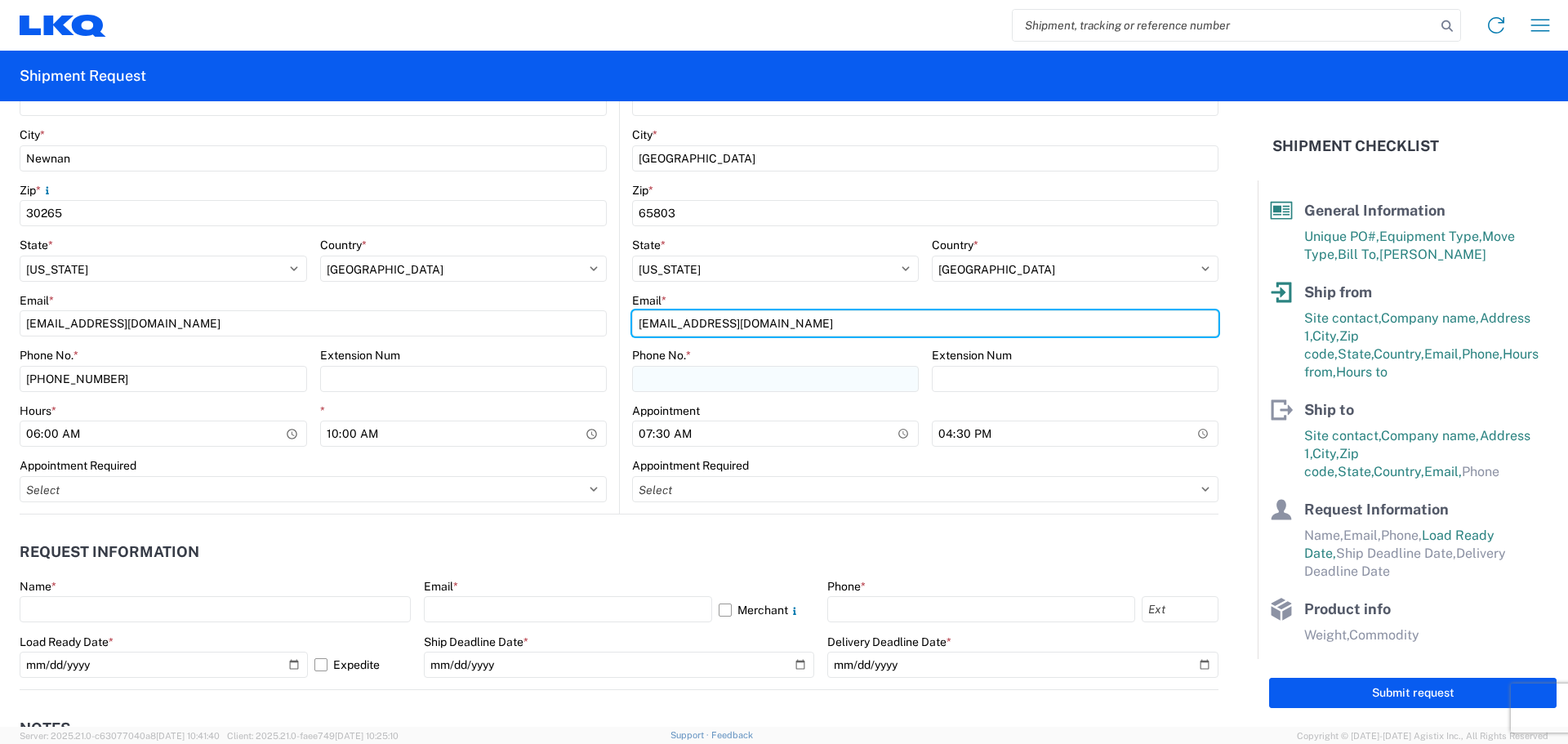
type input "[EMAIL_ADDRESS][DOMAIN_NAME]"
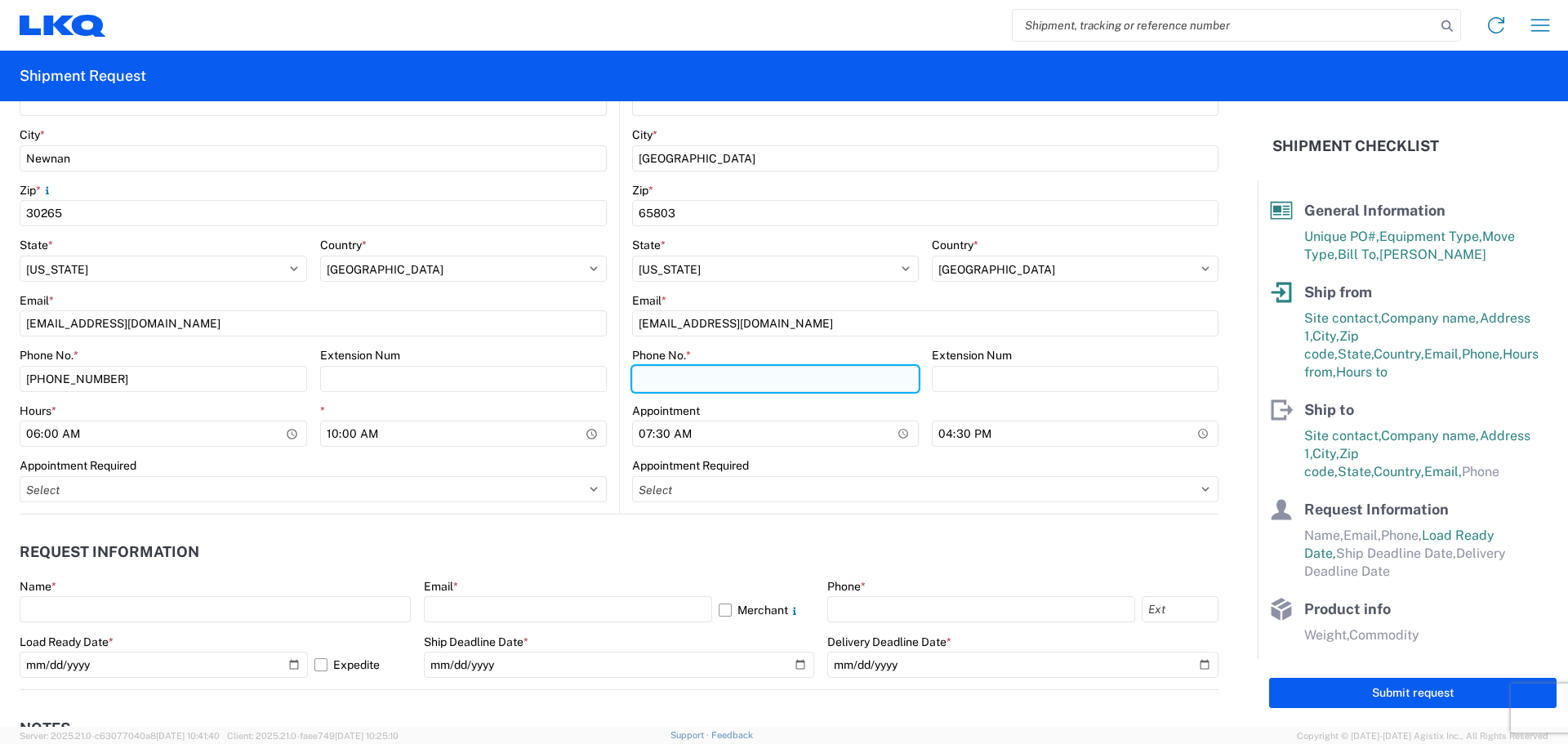
click at [708, 378] on input "Phone No. *" at bounding box center [775, 379] width 287 height 26
type input "[PHONE_NUMBER]"
click at [682, 553] on header "Request Information" at bounding box center [619, 552] width 1199 height 37
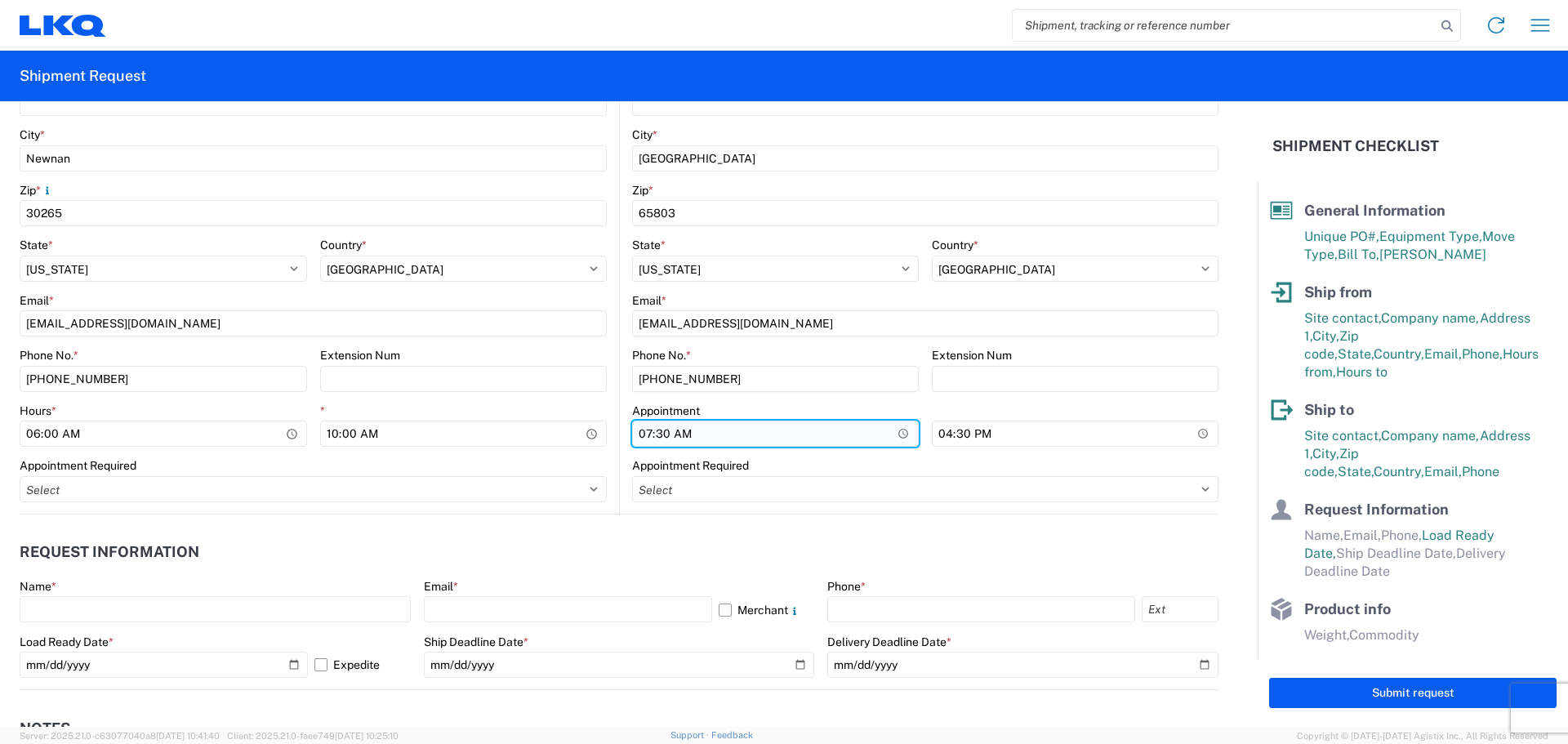
click at [635, 434] on input "07:30" at bounding box center [775, 433] width 287 height 26
type input "08:00"
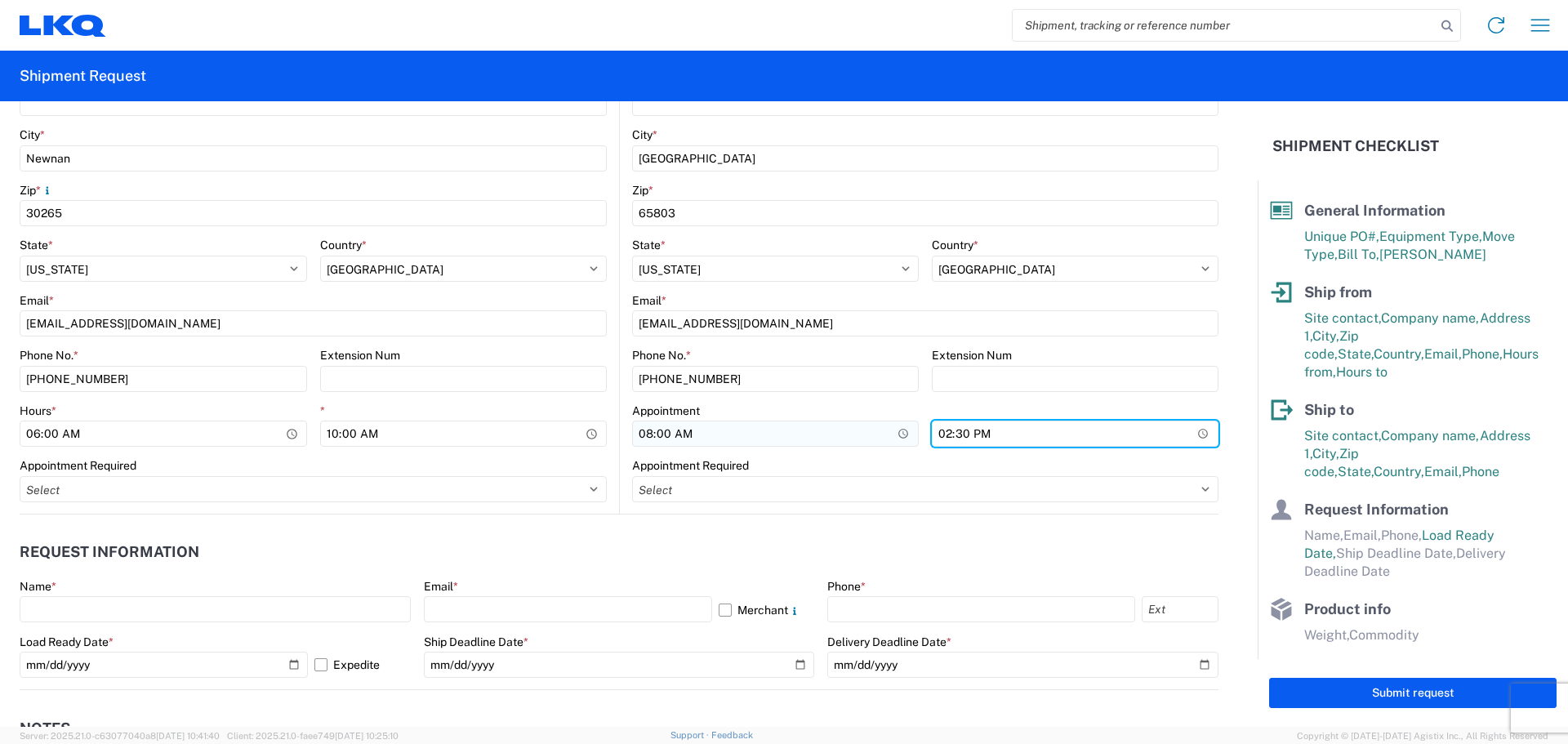
type input "14:00"
click at [665, 536] on header "Request Information" at bounding box center [619, 552] width 1199 height 37
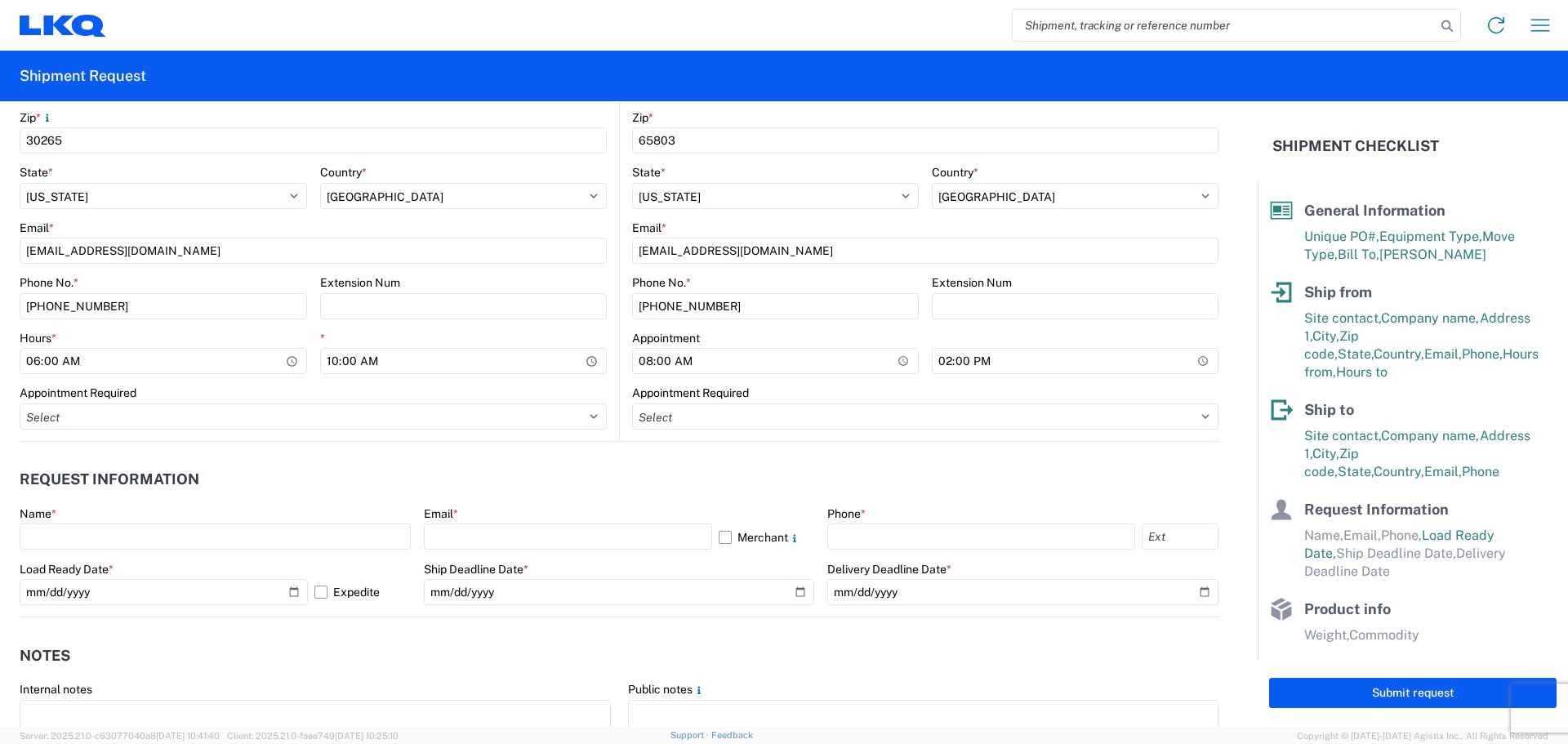
scroll to position [653, 0]
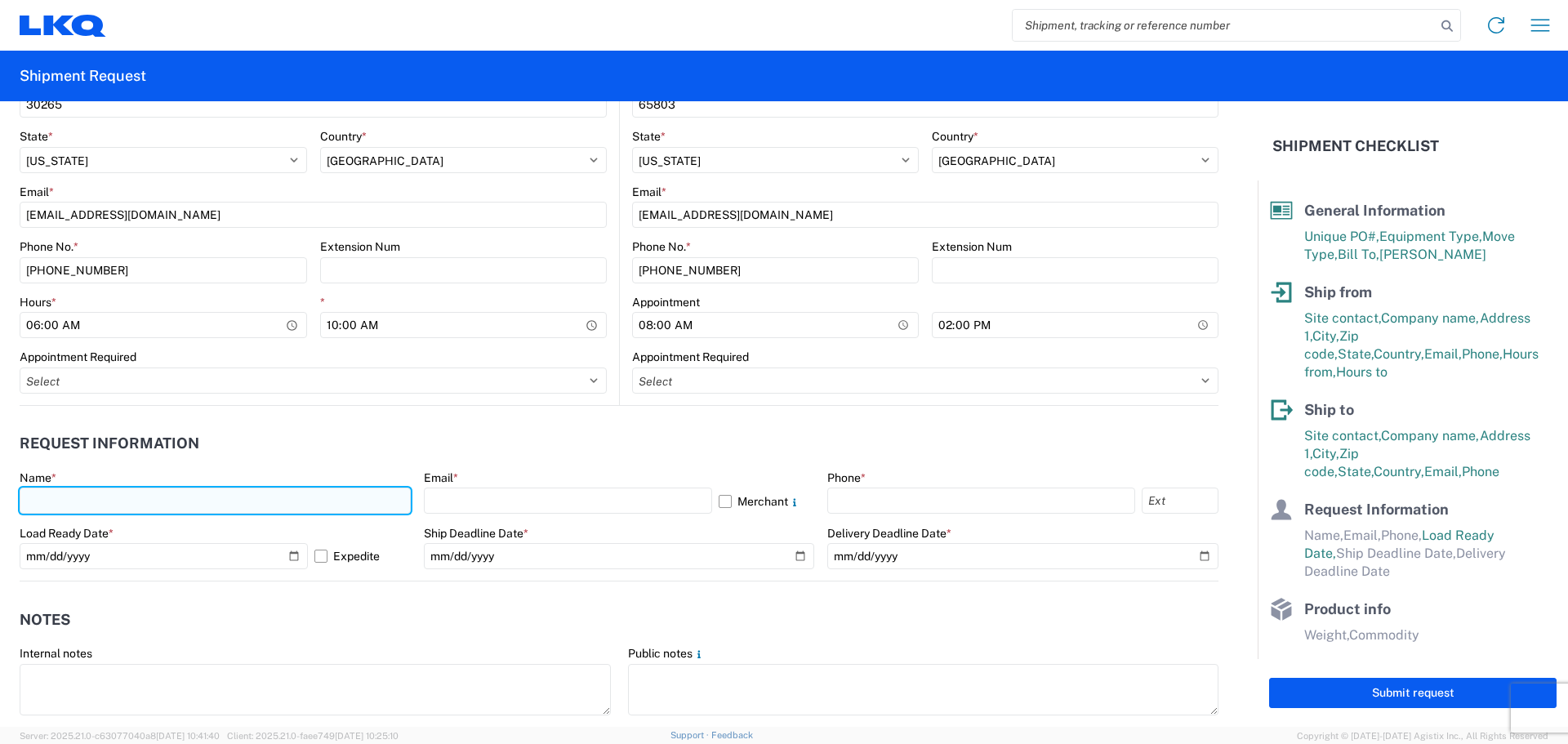
click at [73, 500] on input "text" at bounding box center [215, 501] width 391 height 26
type input "[PERSON_NAME]"
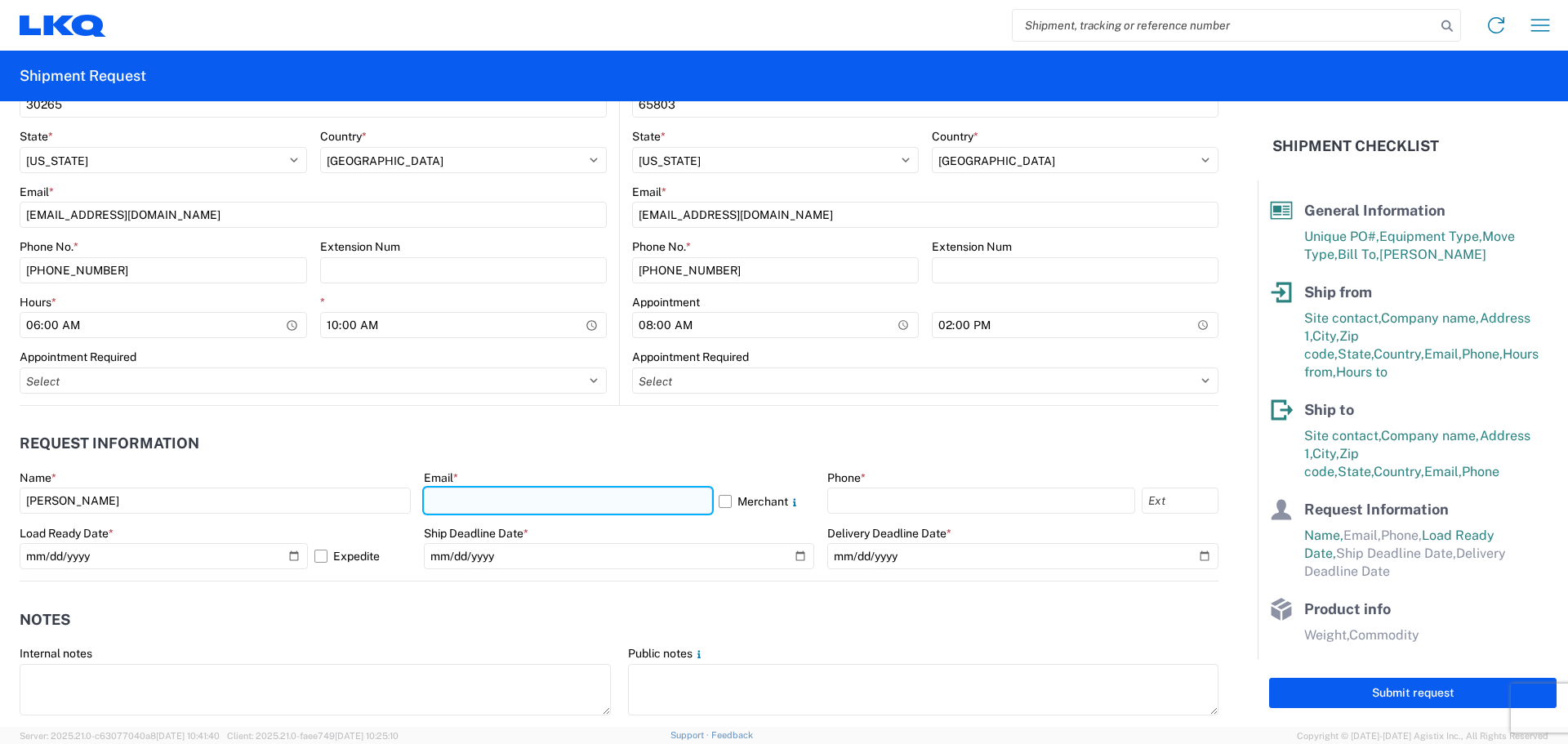
click at [523, 497] on input "text" at bounding box center [568, 501] width 288 height 26
type input "[EMAIL_ADDRESS][DOMAIN_NAME]"
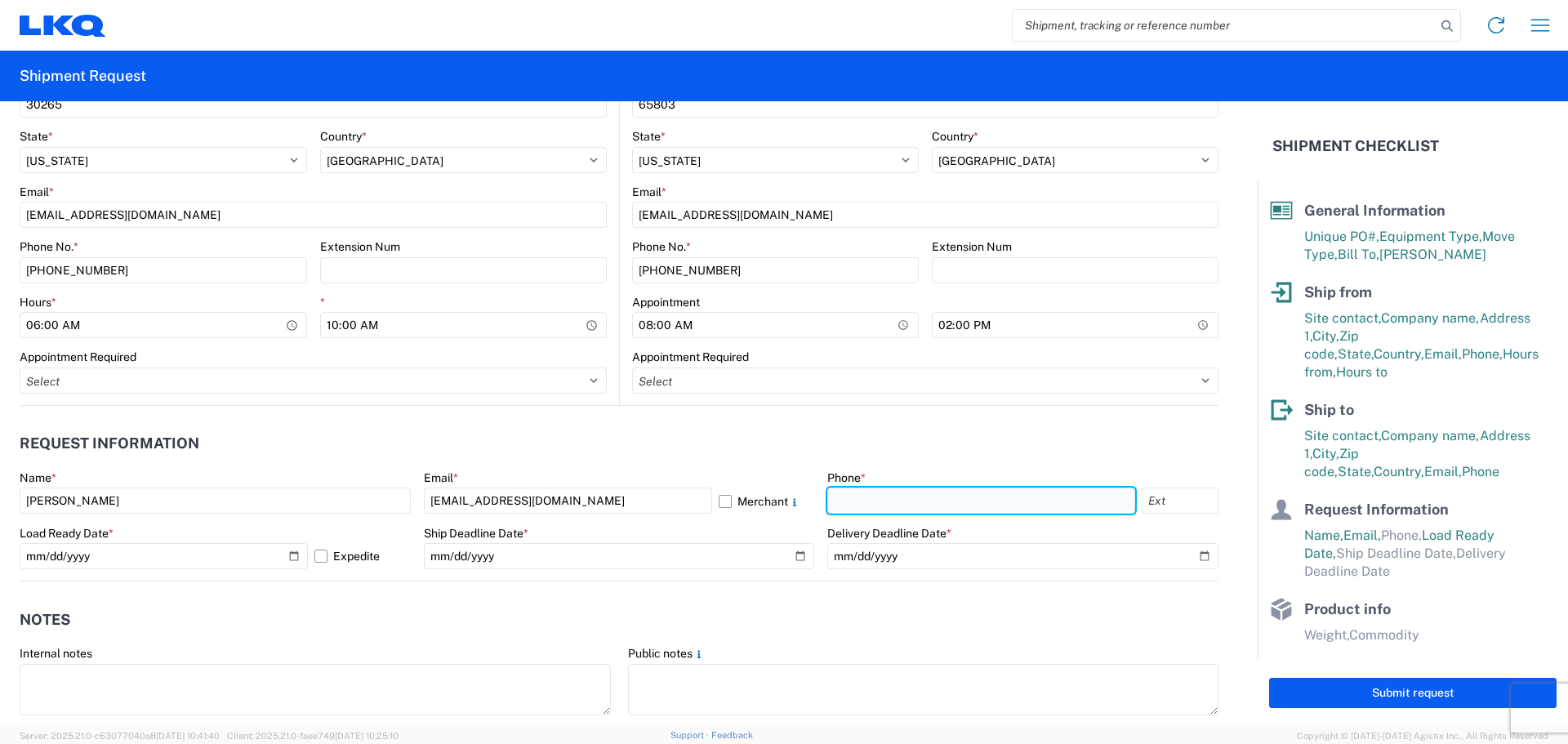
click at [887, 504] on input "text" at bounding box center [981, 501] width 308 height 26
type input "[PHONE_NUMBER]"
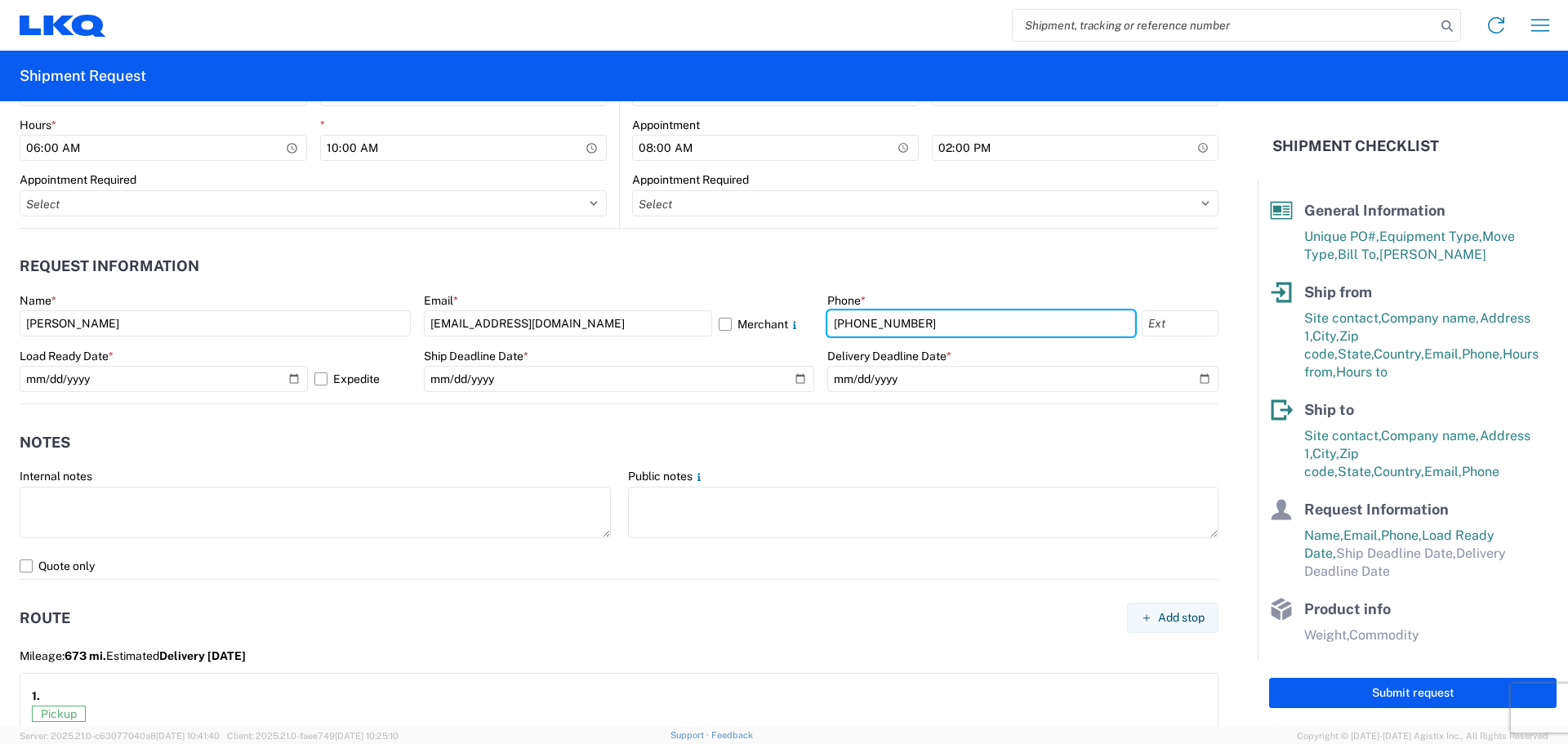
scroll to position [871, 0]
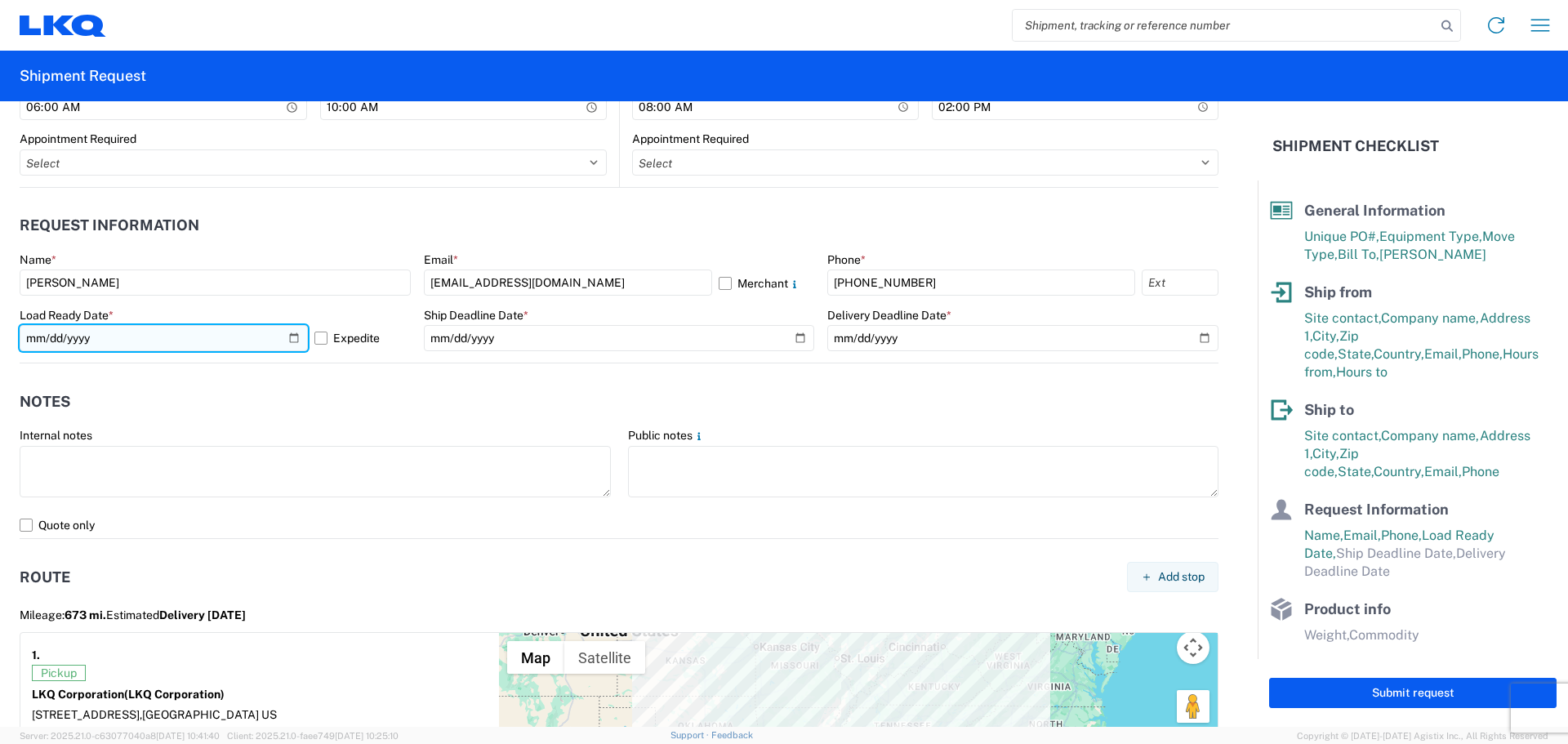
click at [290, 336] on input "[DATE]" at bounding box center [163, 338] width 288 height 26
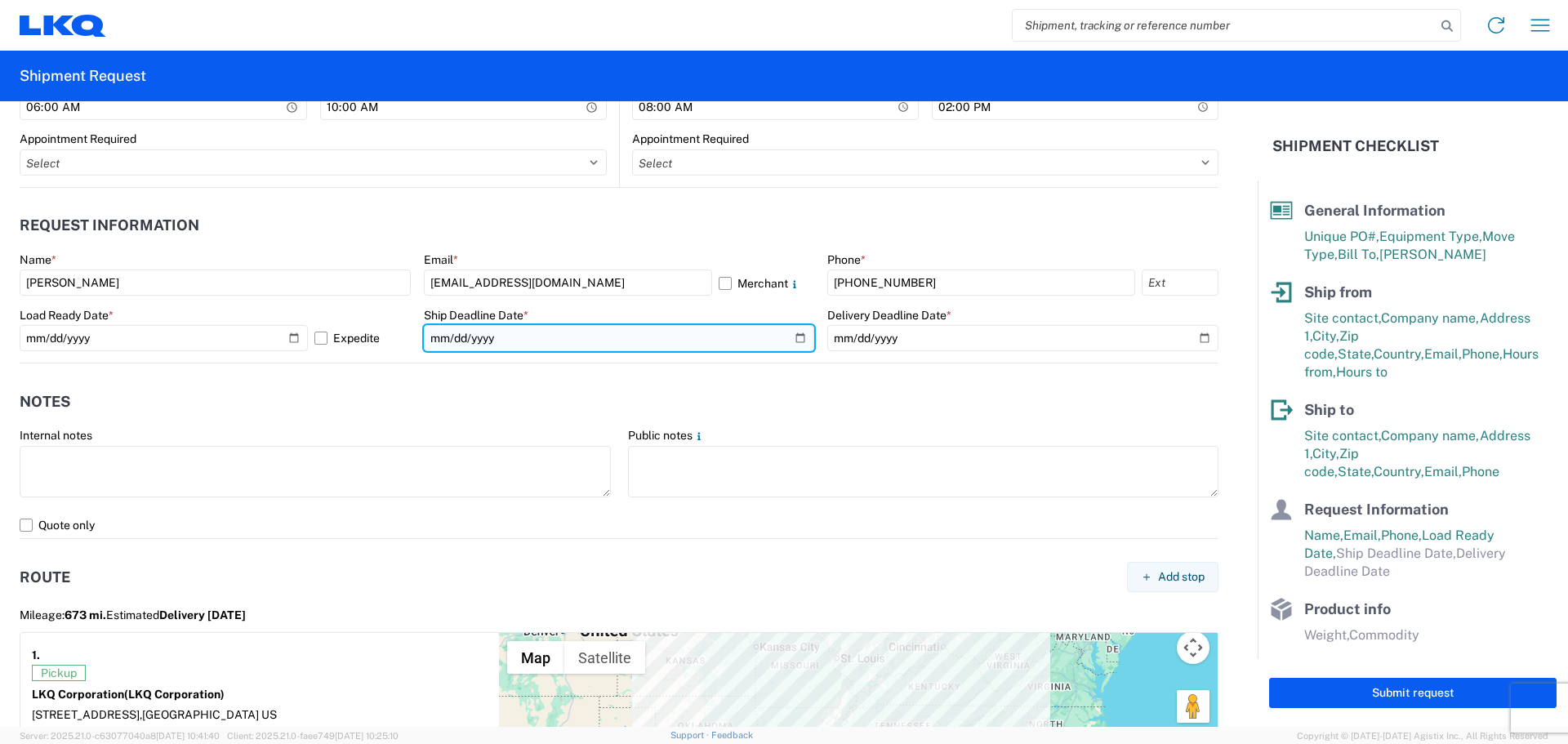
click at [790, 338] on input "date" at bounding box center [620, 338] width 391 height 26
type input "[DATE]"
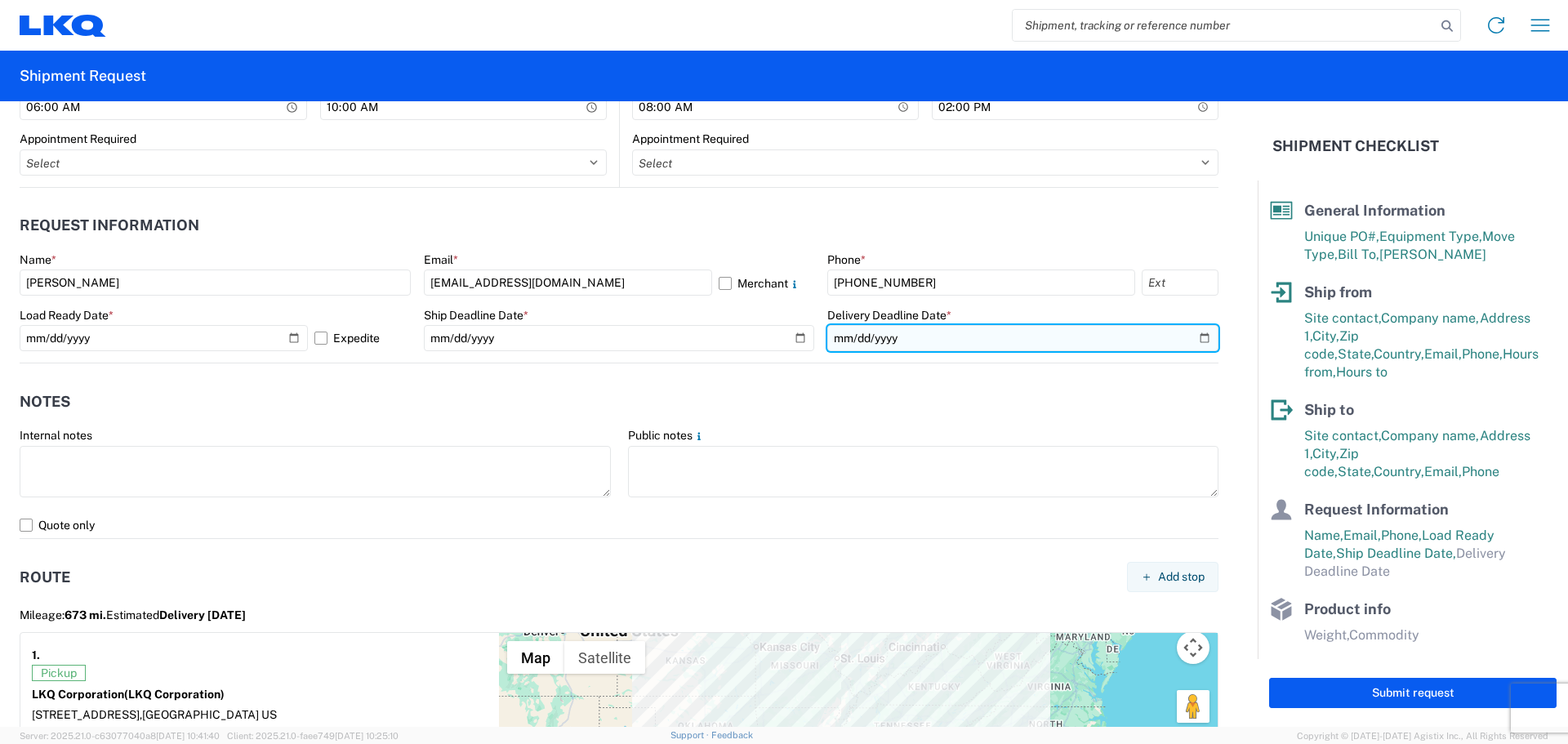
click at [1193, 336] on input "date" at bounding box center [1023, 338] width 391 height 26
type input "[DATE]"
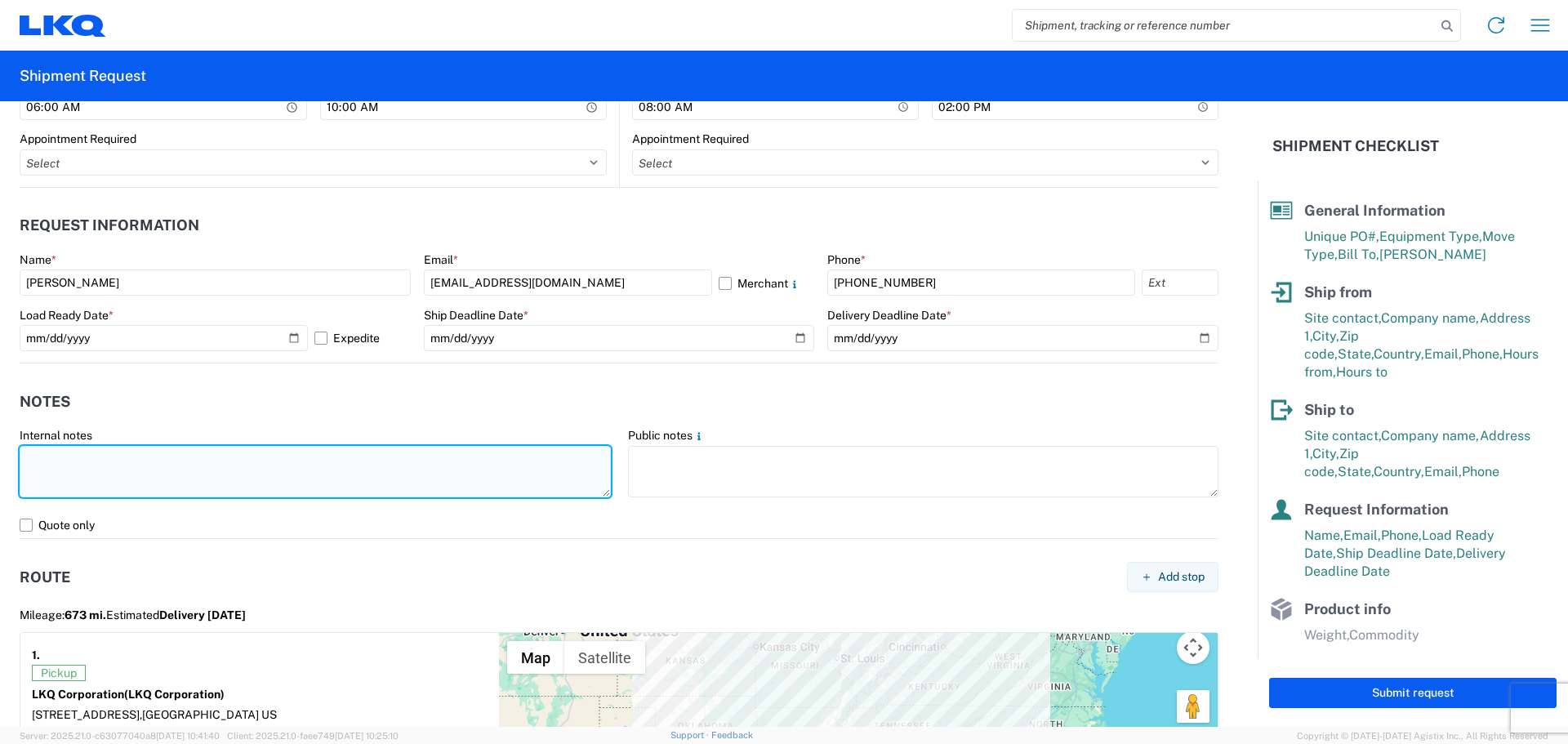
click at [97, 470] on textarea at bounding box center [315, 471] width 592 height 51
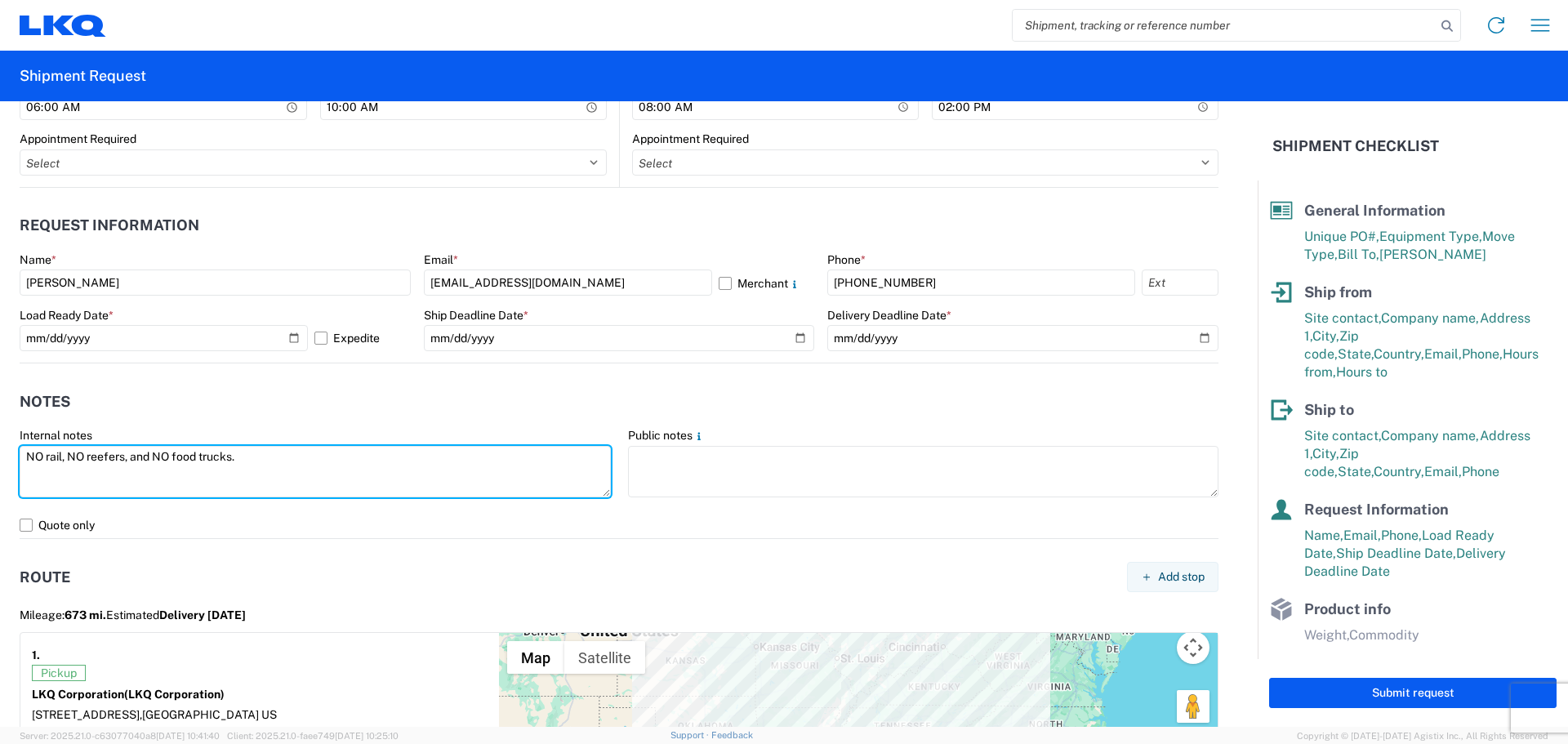
drag, startPoint x: 267, startPoint y: 455, endPoint x: 0, endPoint y: 485, distance: 268.7
click at [0, 486] on form "General Information Template PO# T3225 Equipment Type * Select 53’ Dry Van Flat…" at bounding box center [628, 413] width 1257 height 625
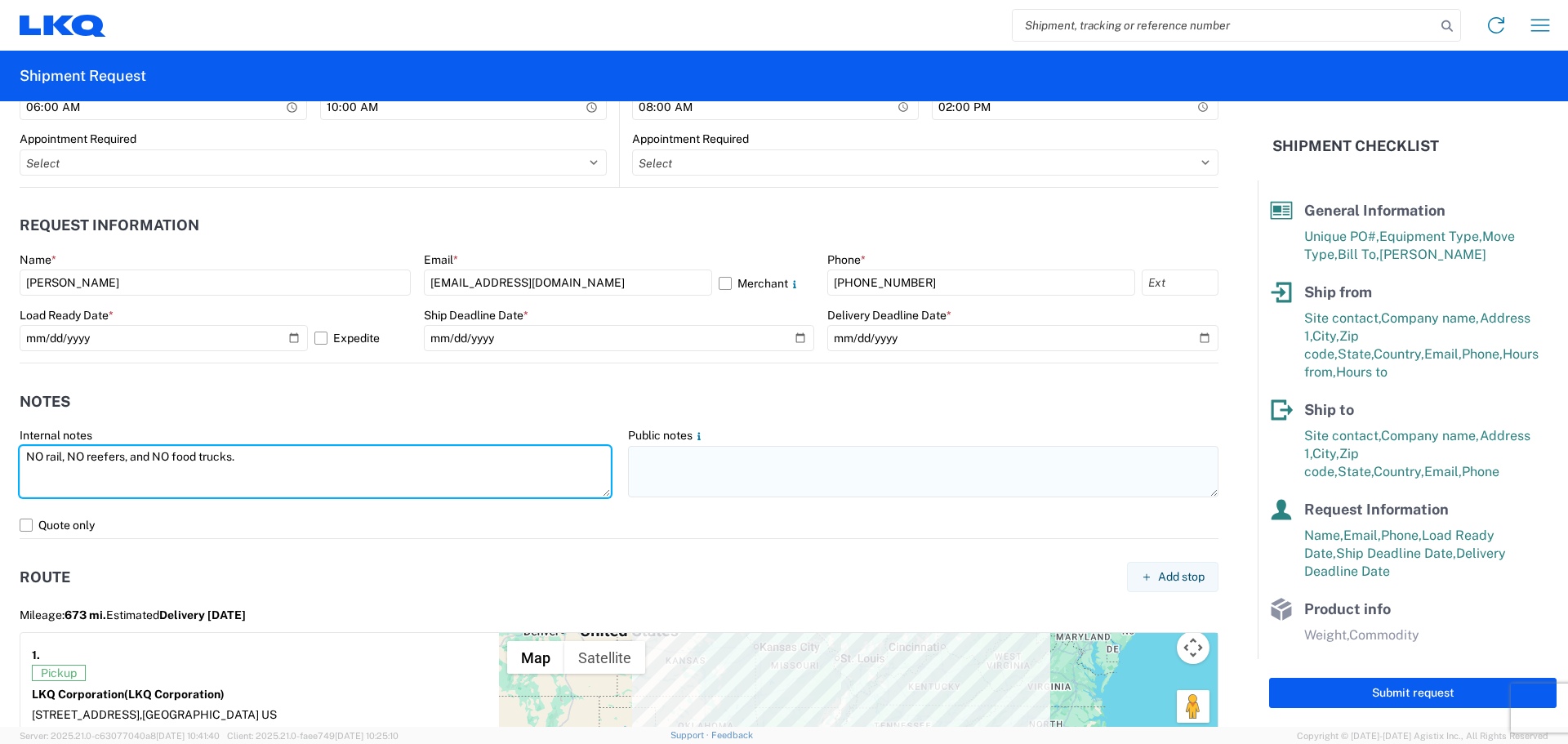
type textarea "NO rail, NO reefers, and NO food trucks."
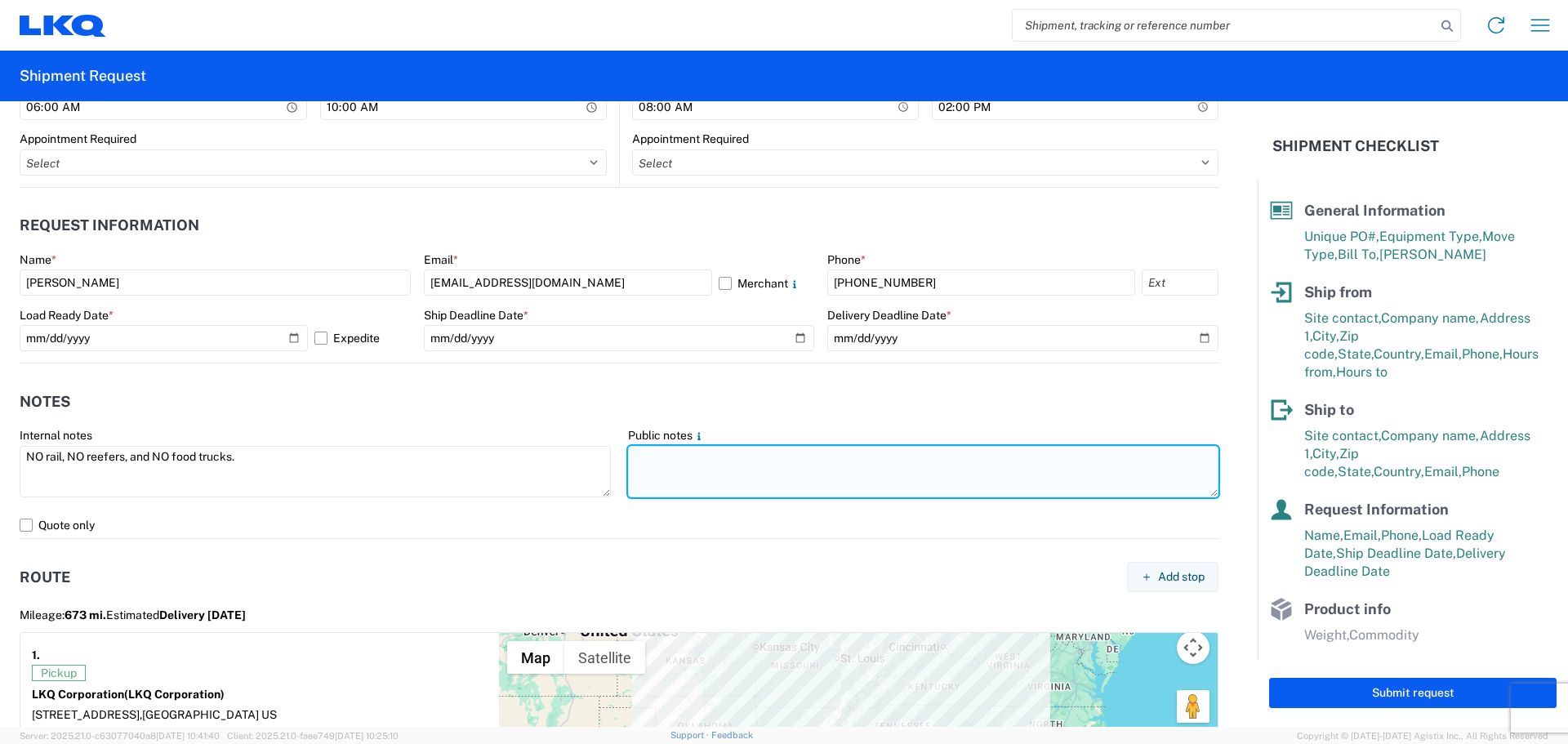
click at [721, 466] on textarea at bounding box center [924, 471] width 592 height 51
paste textarea "NO rail, NO reefers, and NO food trucks."
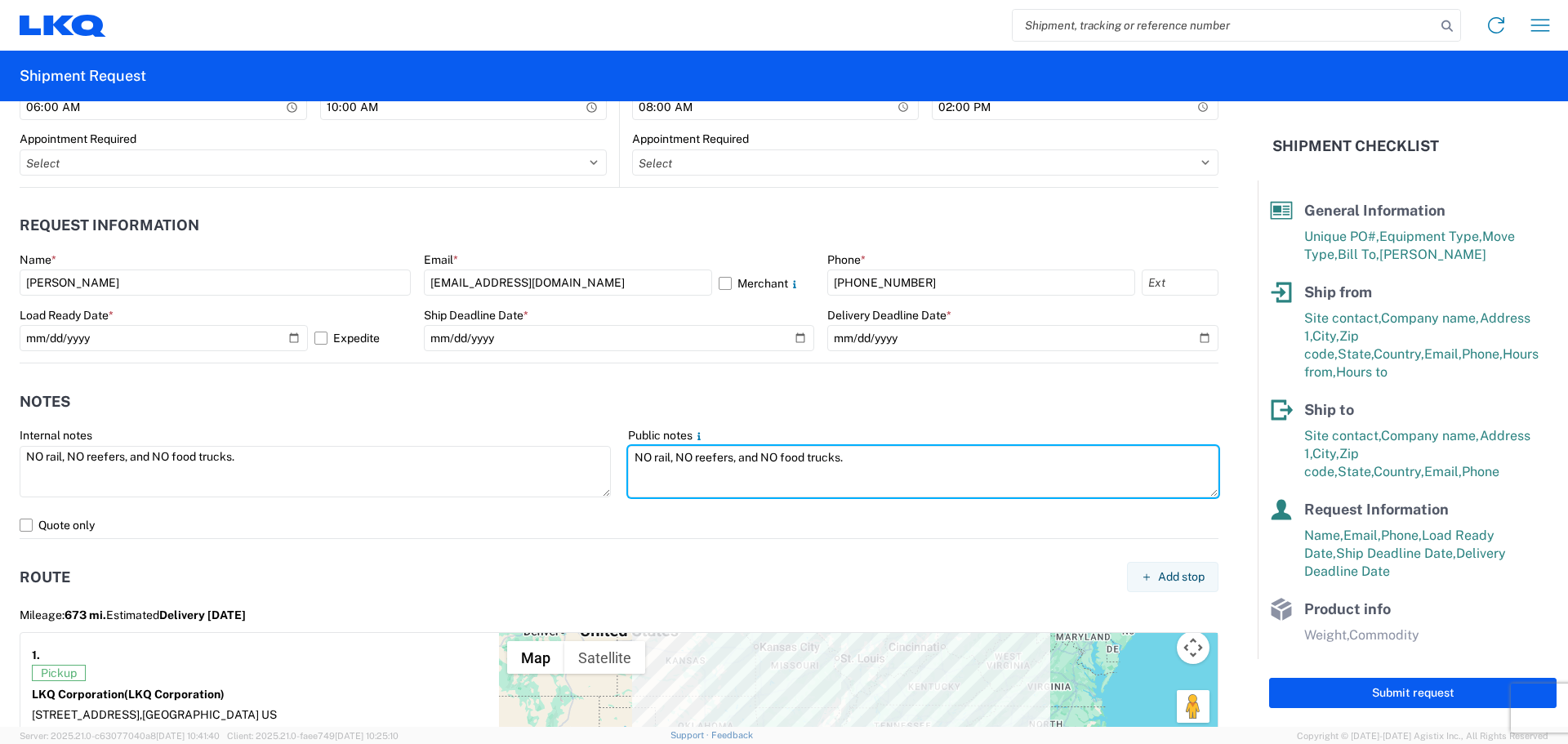
scroll to position [1430, 0]
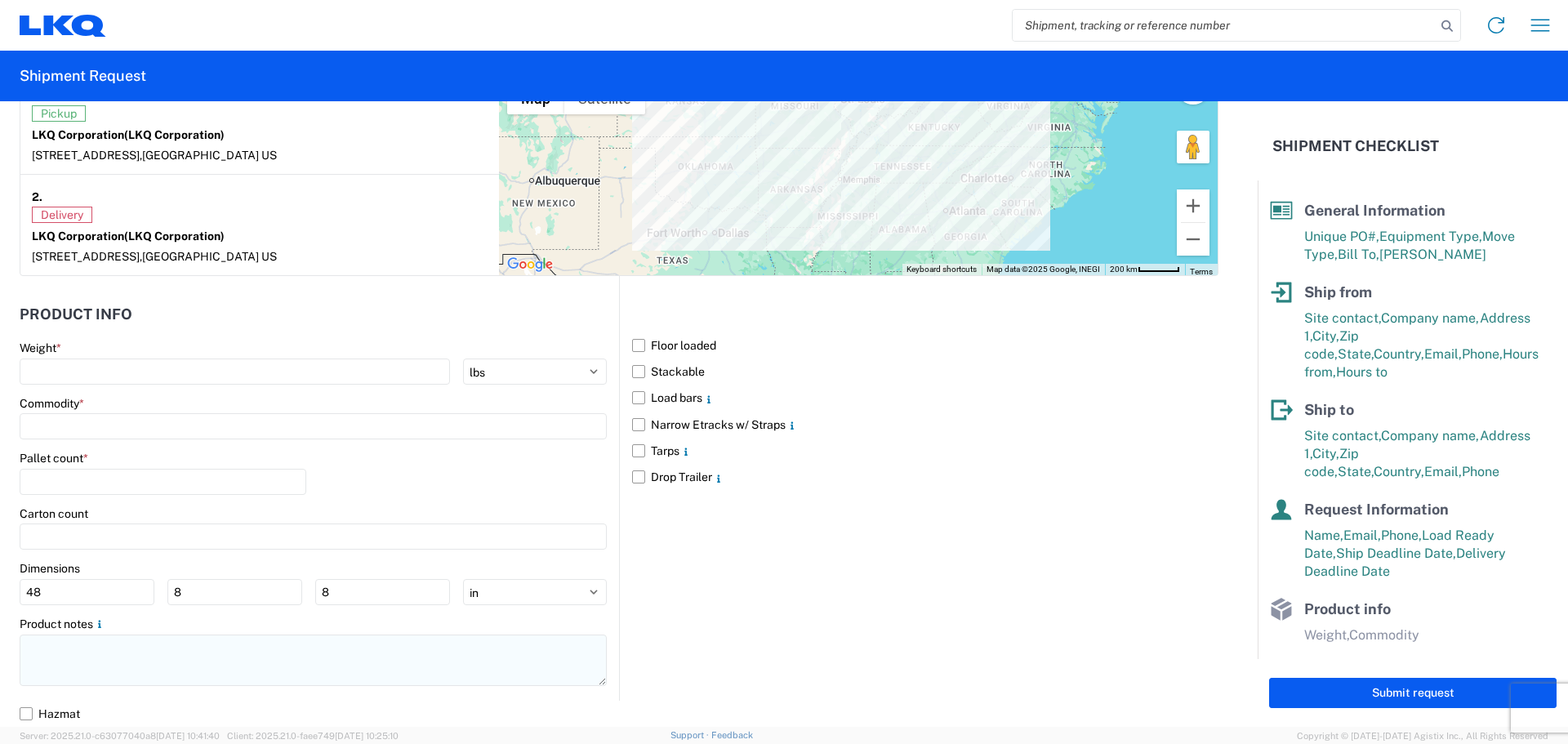
type textarea "NO rail, NO reefers, and NO food trucks."
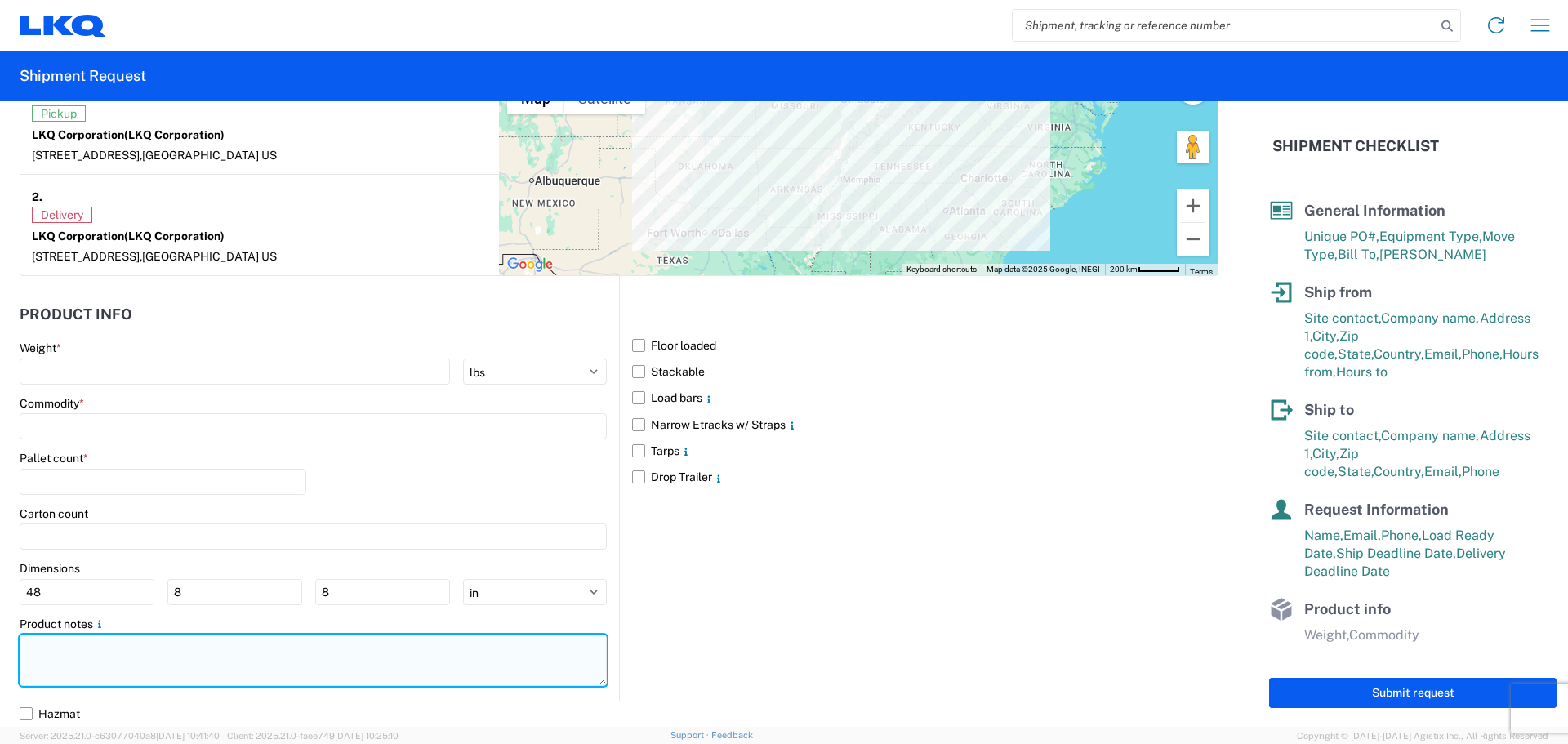
click at [127, 653] on textarea at bounding box center [312, 659] width 587 height 51
paste textarea "NO rail, NO reefers, and NO food trucks."
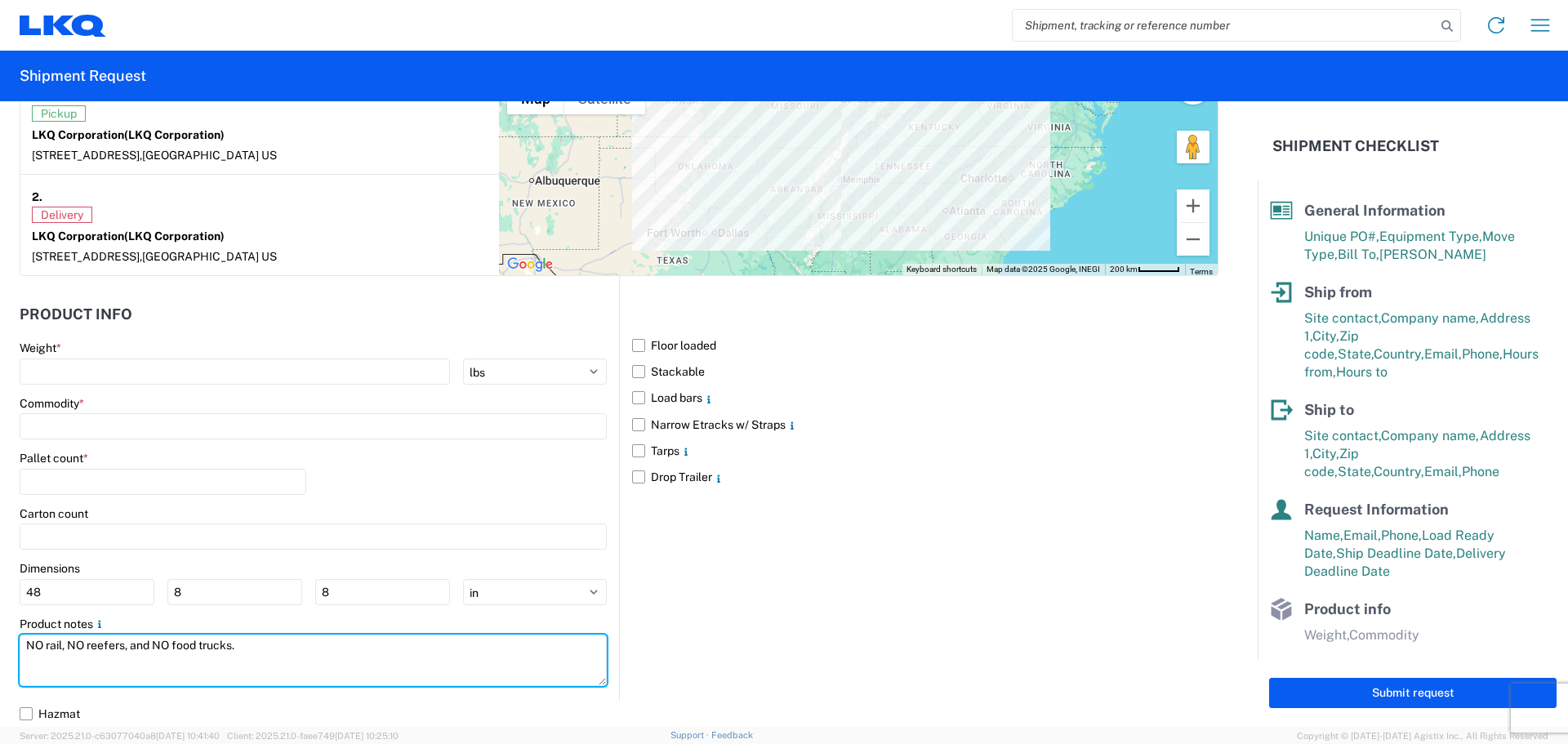
type textarea "NO rail, NO reefers, and NO food trucks."
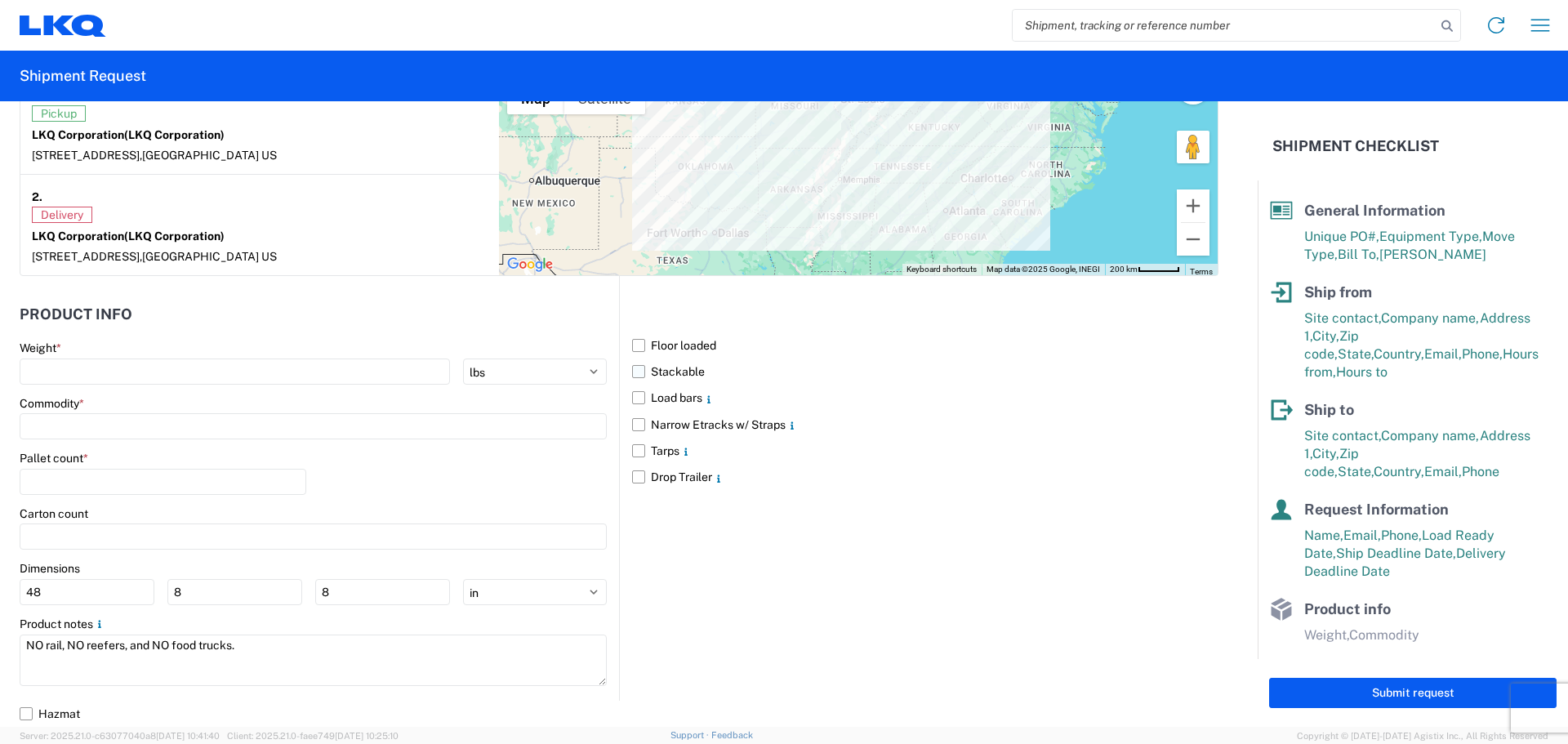
click at [633, 374] on label "Stackable" at bounding box center [925, 372] width 586 height 26
click at [0, 0] on input "Stackable" at bounding box center [0, 0] width 0 height 0
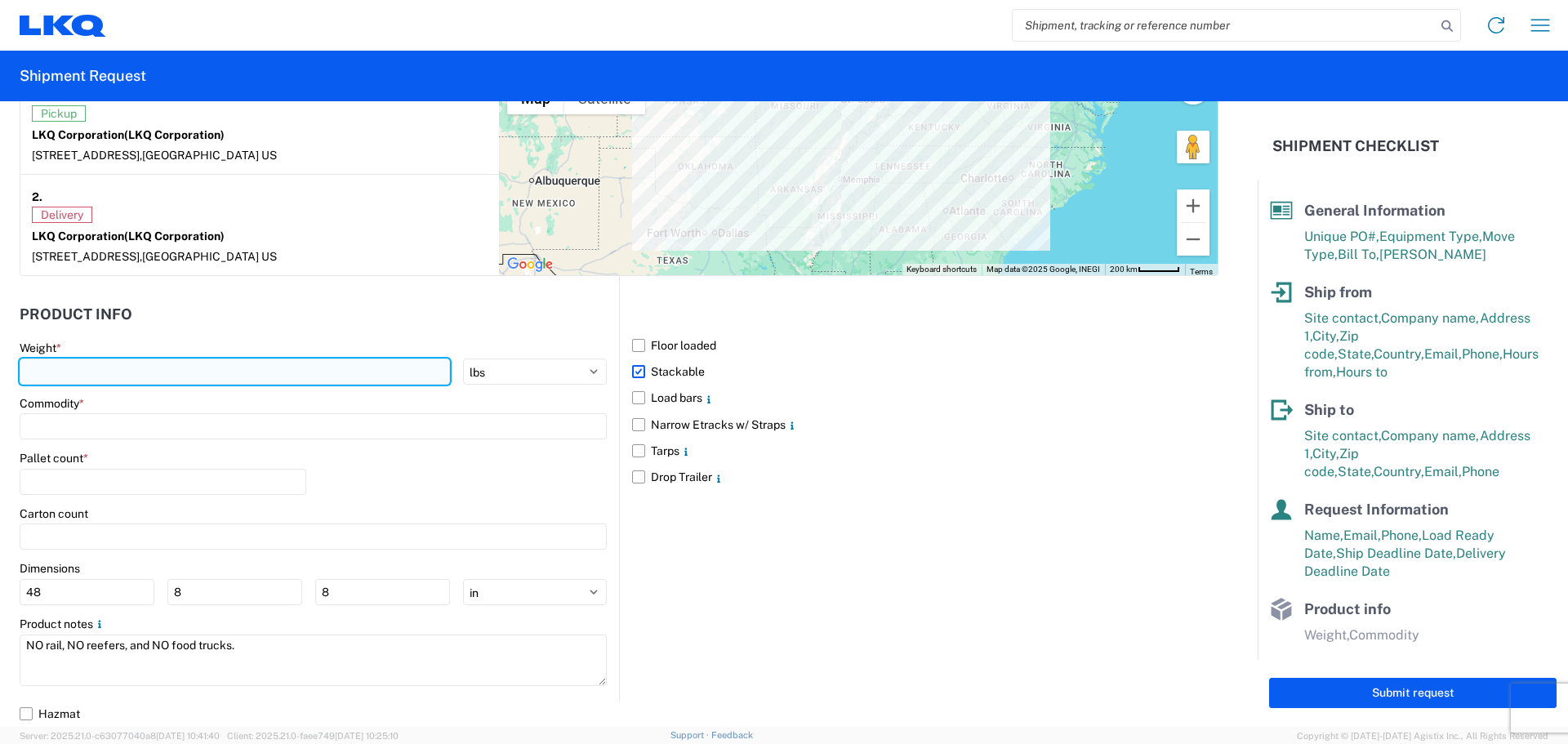
click at [136, 358] on input "number" at bounding box center [234, 372] width 430 height 26
type input "18900"
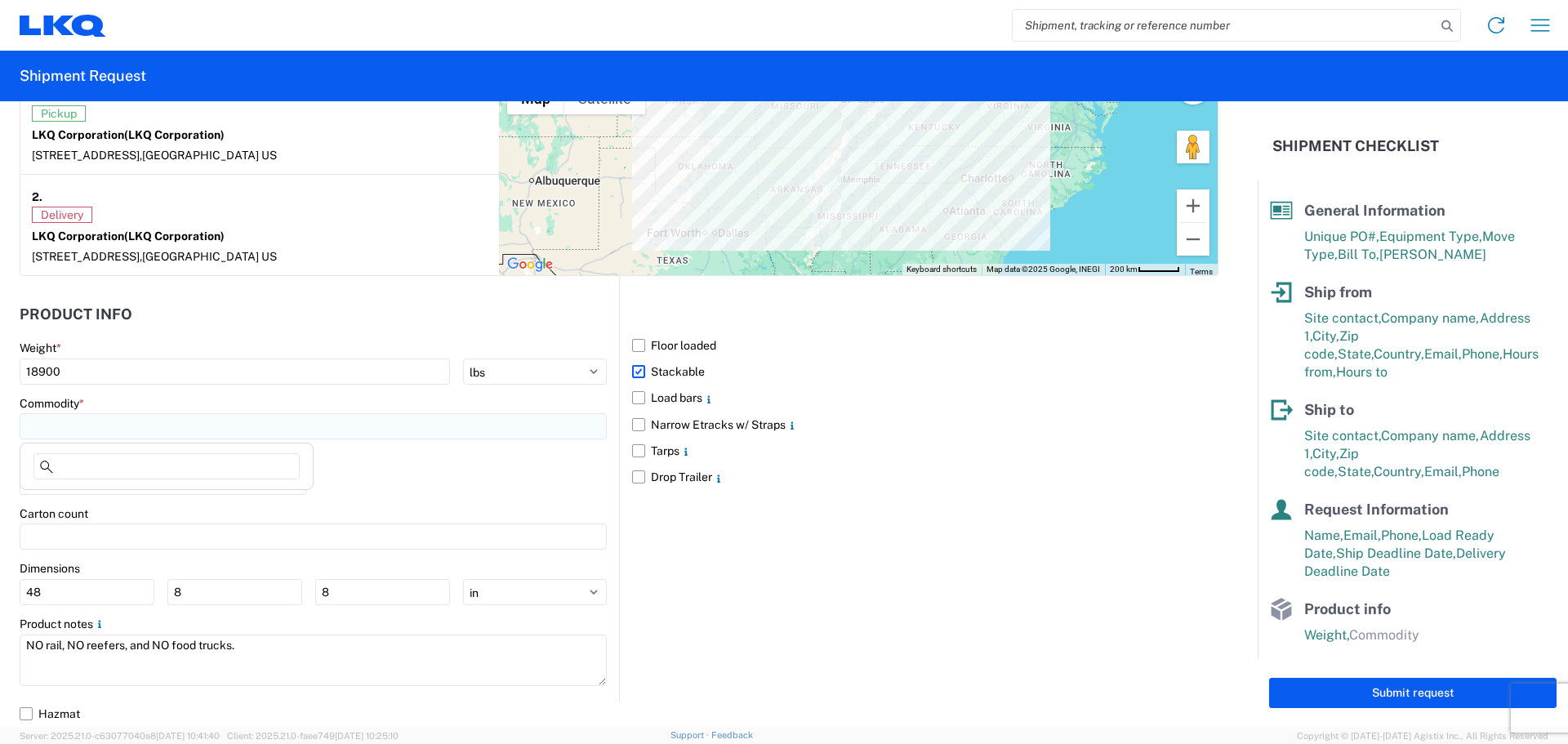
click at [70, 424] on input at bounding box center [312, 427] width 587 height 26
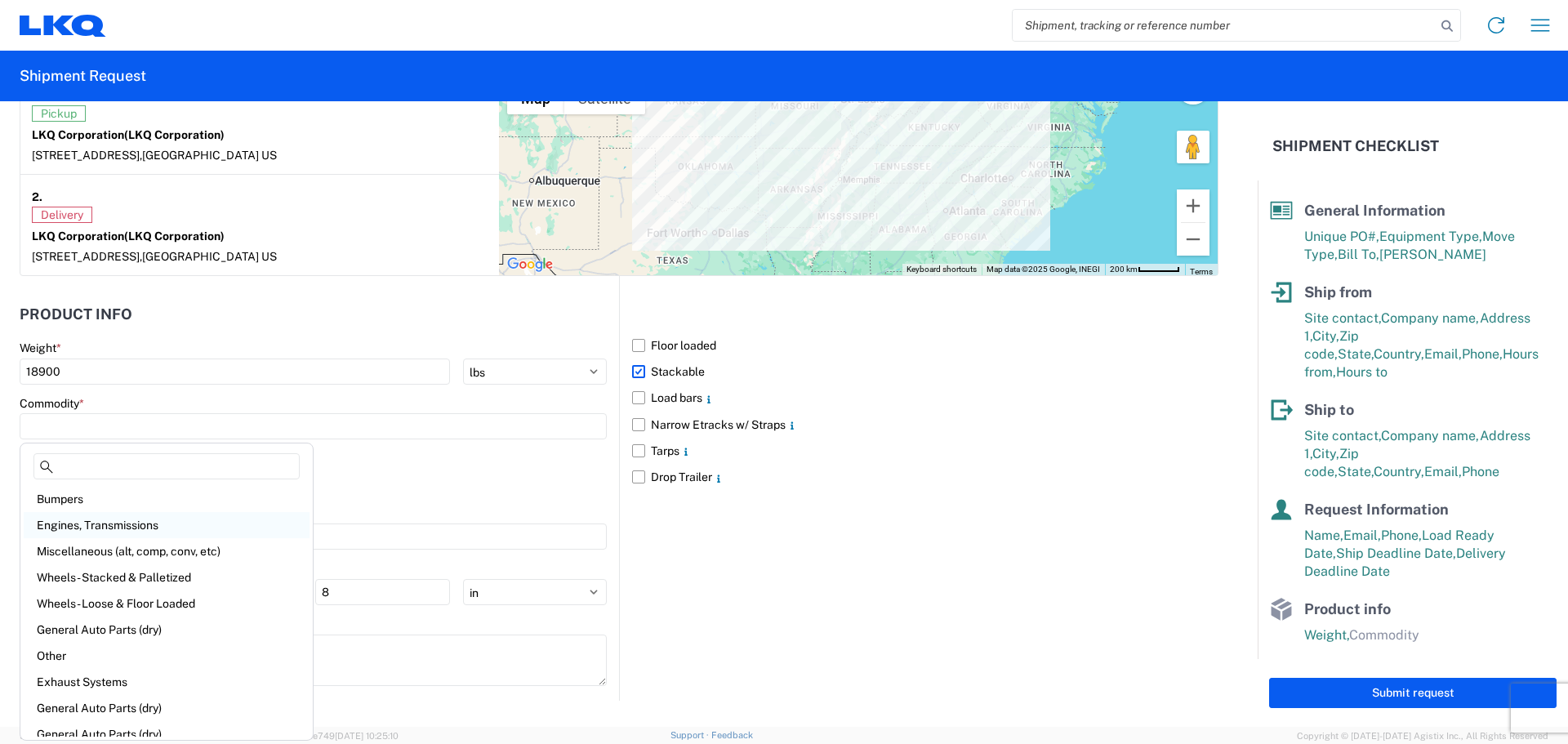
click at [112, 521] on div "Engines, Transmissions" at bounding box center [167, 525] width 286 height 26
type input "Engines, Transmissions"
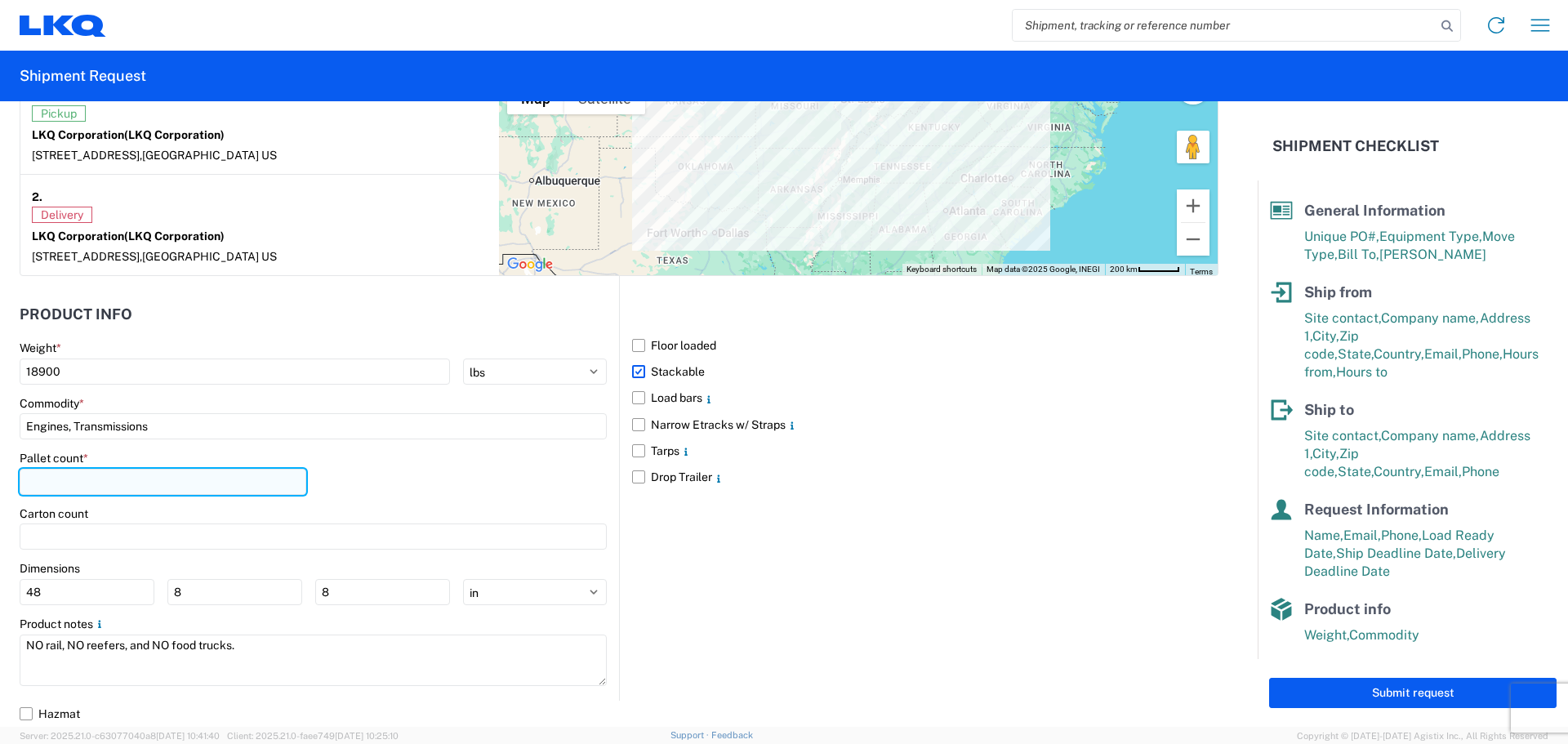
click at [80, 478] on input "number" at bounding box center [162, 481] width 287 height 26
type input "45"
click at [380, 487] on div "Pallet count * 45" at bounding box center [312, 479] width 587 height 56
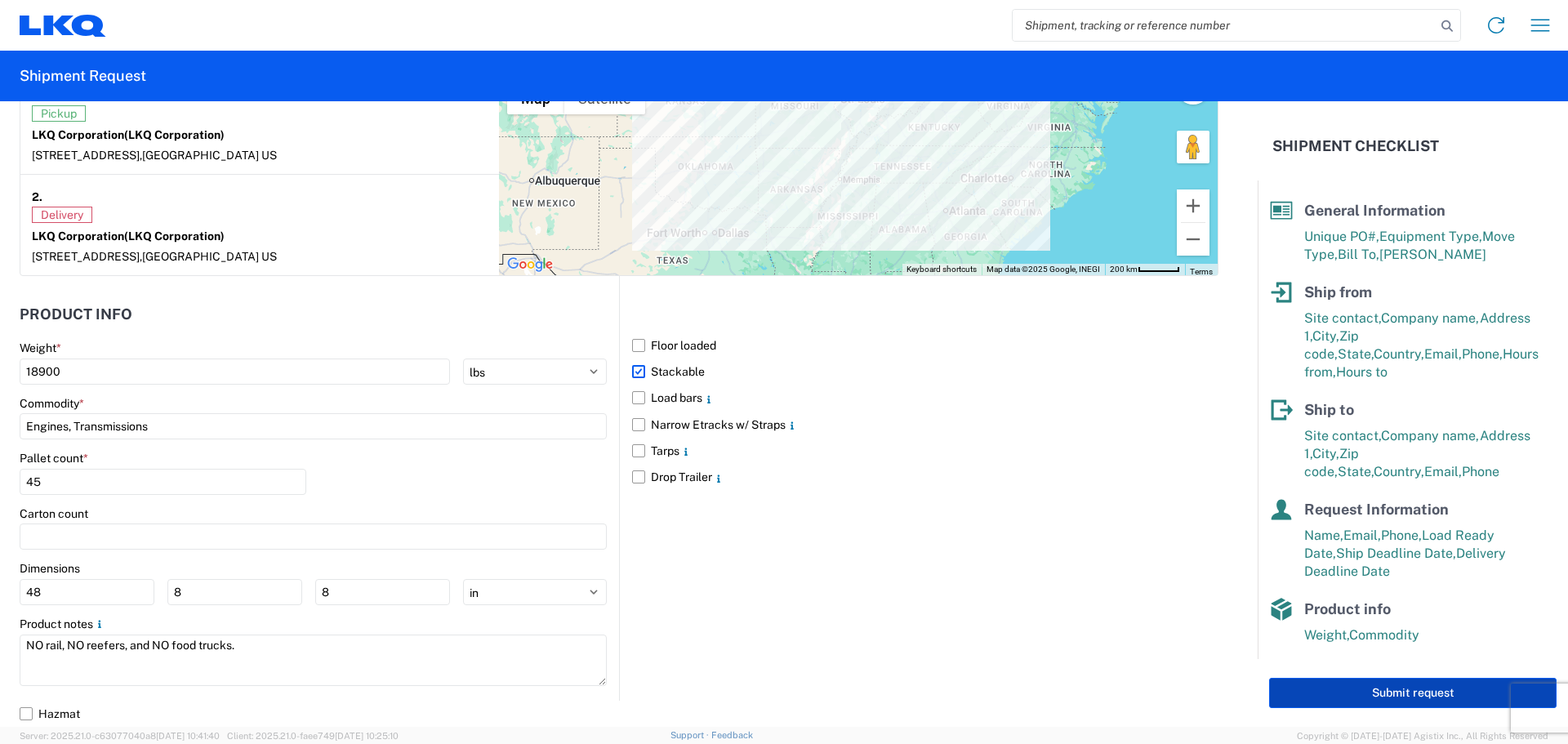
click at [1327, 693] on button "Submit request" at bounding box center [1413, 693] width 287 height 31
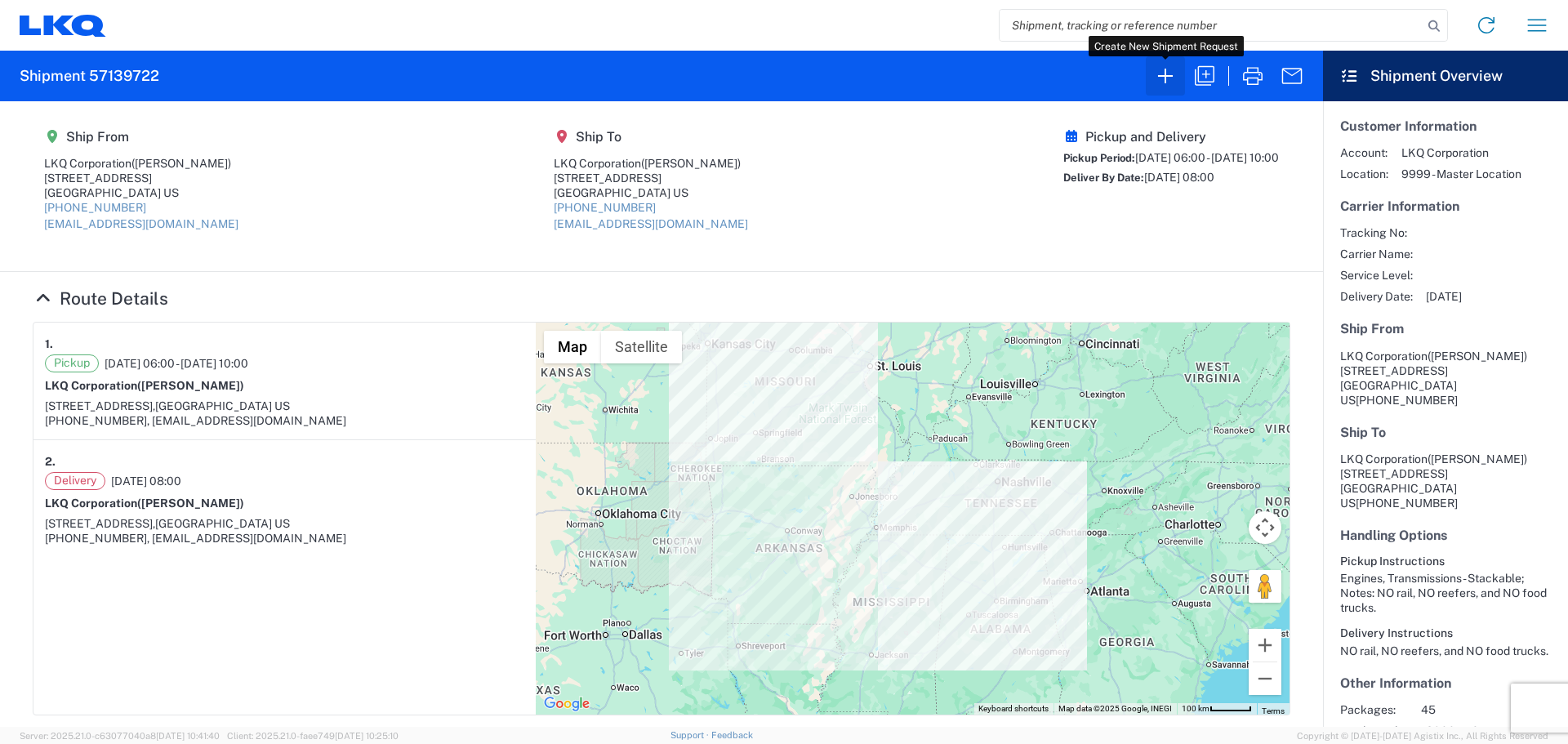
click at [1157, 74] on icon "button" at bounding box center [1166, 76] width 26 height 26
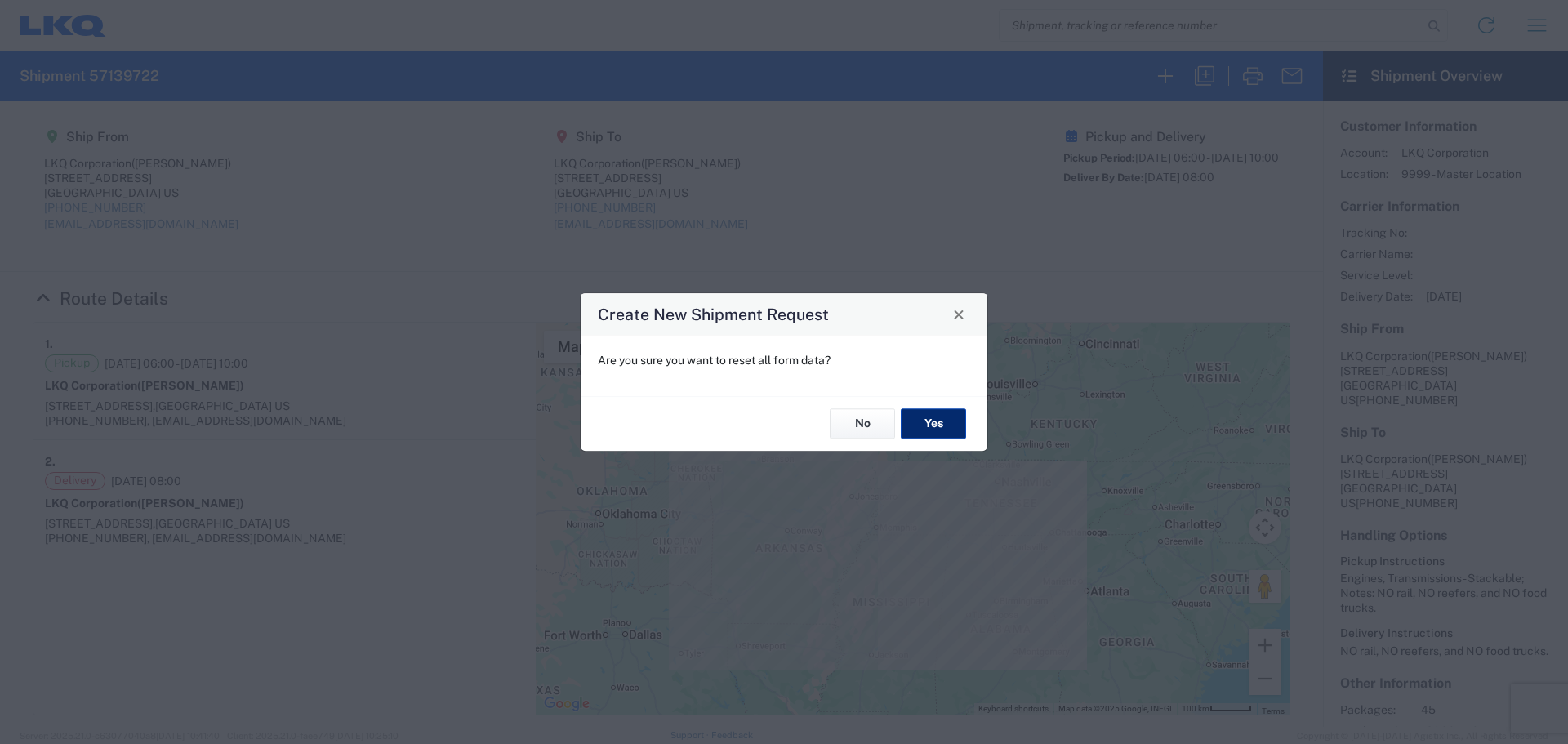
click at [946, 427] on button "Yes" at bounding box center [933, 424] width 65 height 31
select select "FULL"
select select "US"
select select "LBS"
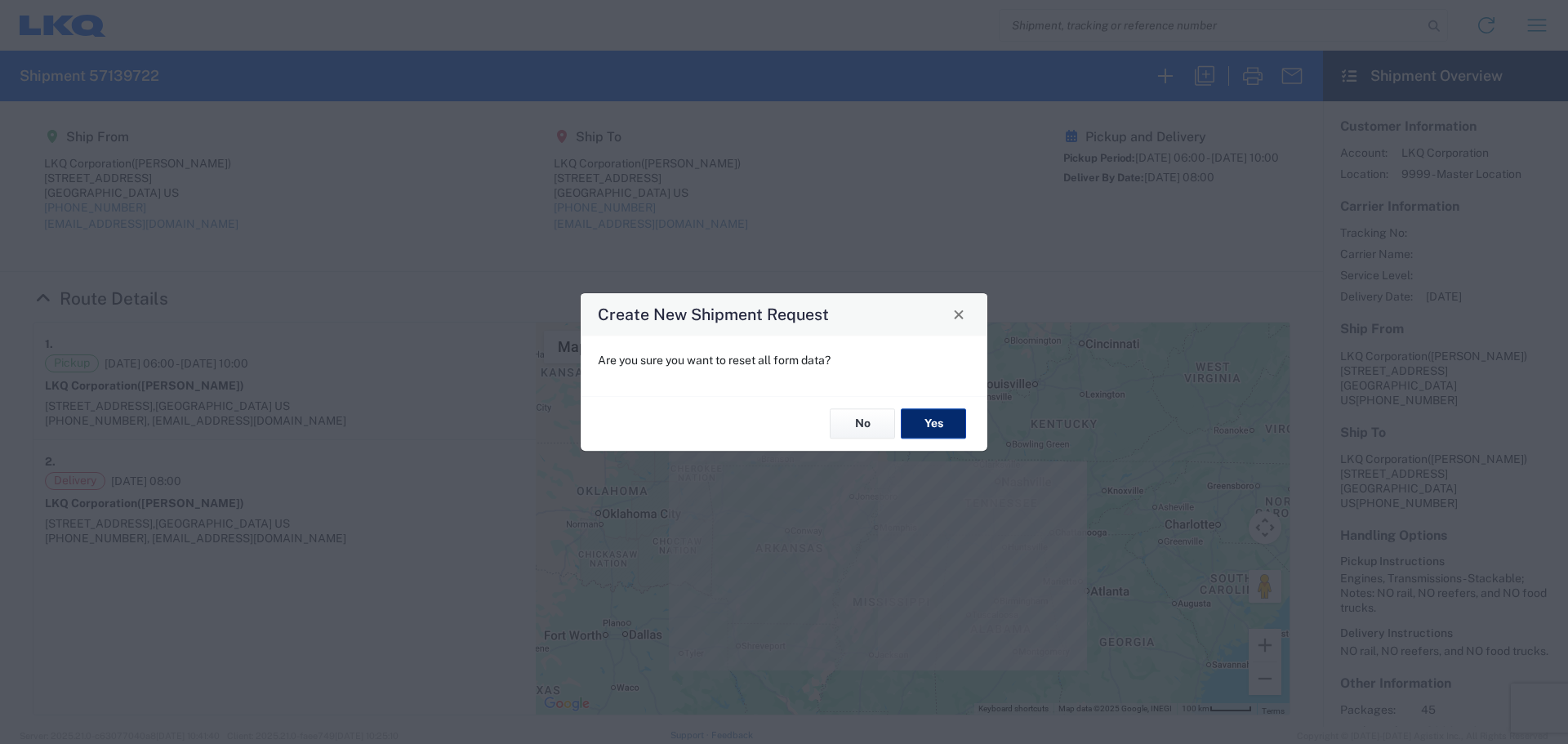
select select "IN"
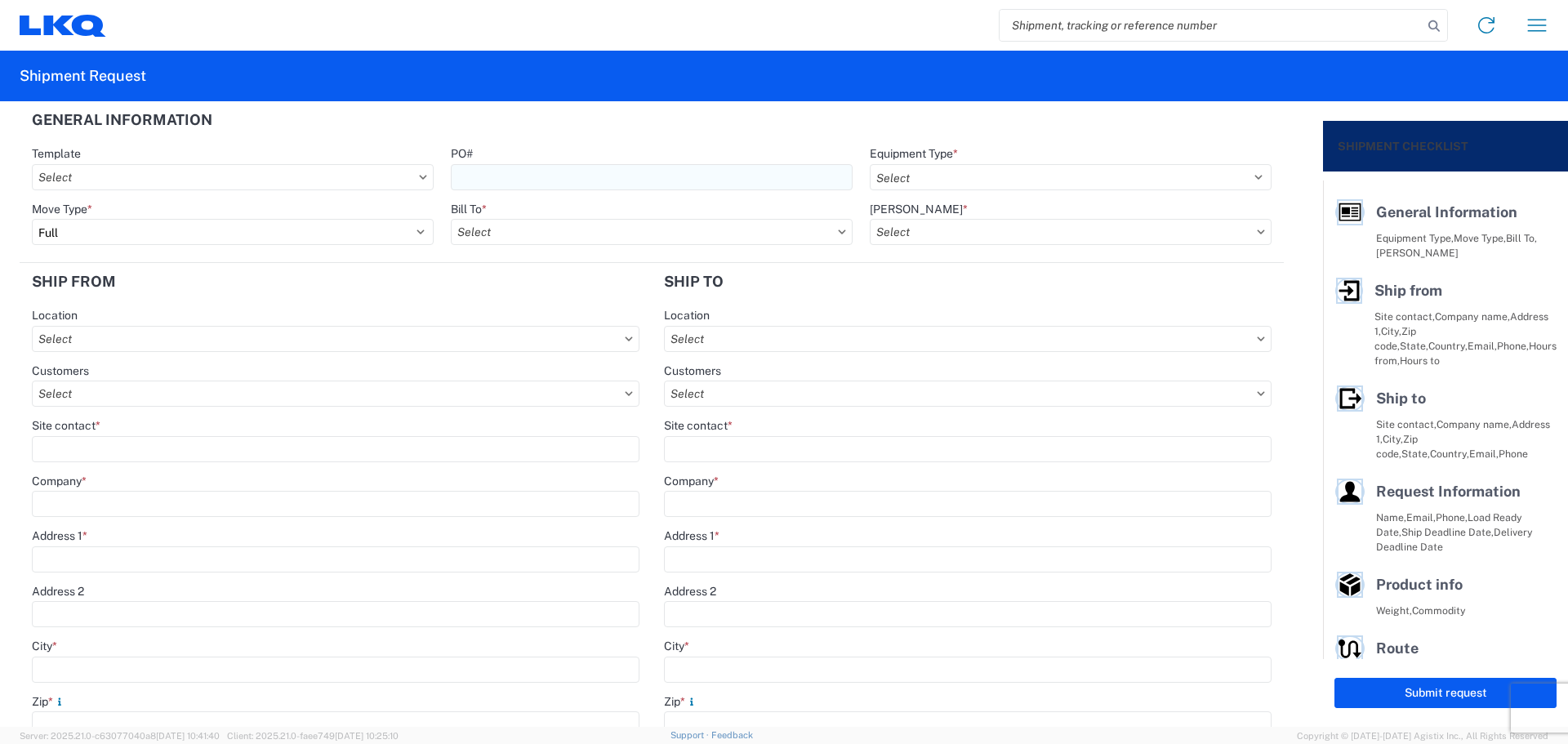
click at [558, 167] on input "PO#" at bounding box center [652, 177] width 402 height 26
type input "TriStar101525"
click at [969, 174] on select "Select 53’ Dry Van Flatbed Dropdeck (van) Lowboy (flatbed) Rail" at bounding box center [1071, 177] width 402 height 26
select select "STDV"
click at [870, 164] on select "Select 53’ Dry Van Flatbed Dropdeck (van) Lowboy (flatbed) Rail" at bounding box center [1071, 177] width 402 height 26
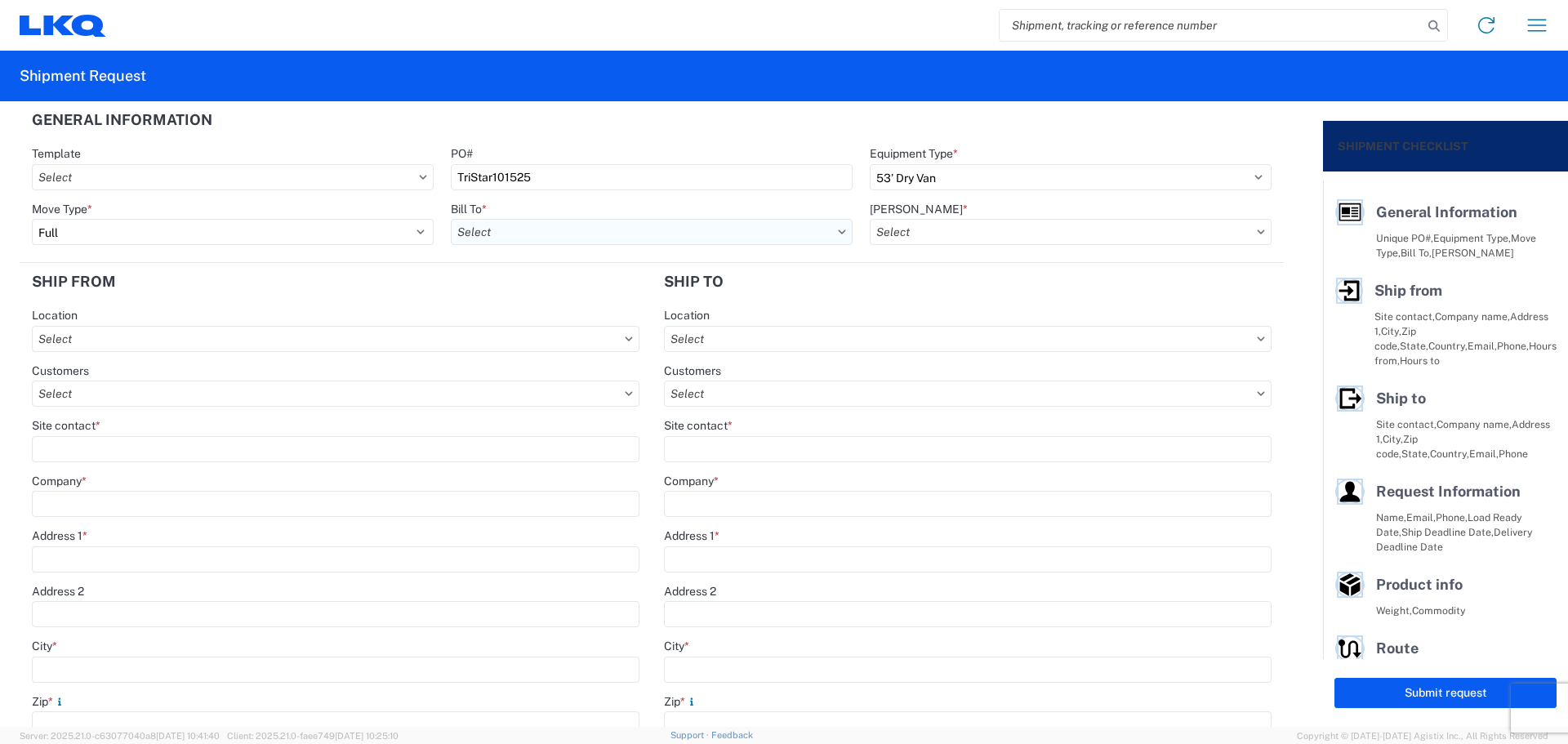
click at [489, 231] on input "text" at bounding box center [652, 232] width 402 height 26
type input "1882"
click at [572, 309] on div "1882 - North American ATK Corporation" at bounding box center [594, 304] width 286 height 26
type input "1882 - North American ATK Corporation"
click at [948, 223] on input "text" at bounding box center [1071, 232] width 402 height 26
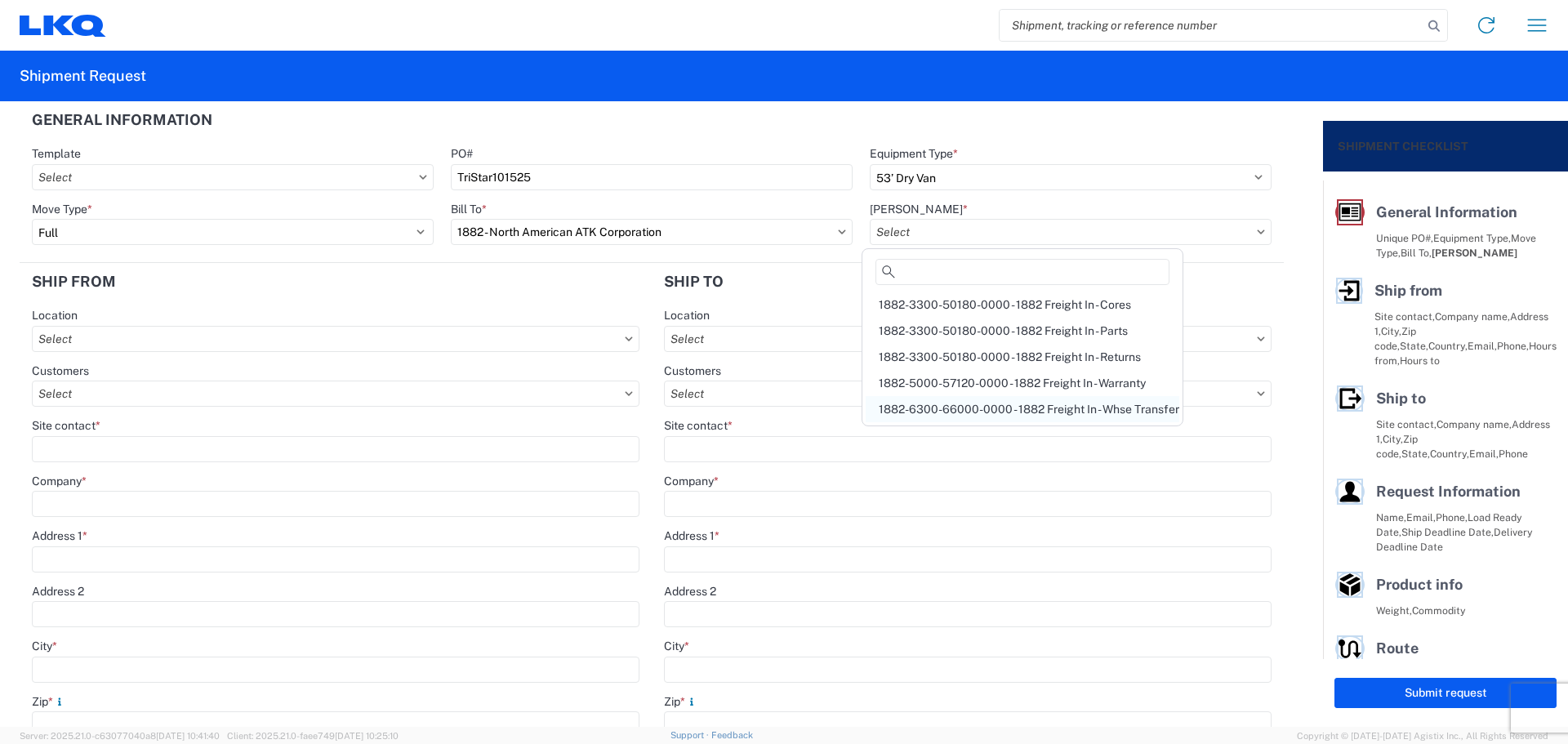
click at [1034, 405] on div "1882-6300-66000-0000 - 1882 Freight In - Whse Transfer" at bounding box center [1022, 409] width 313 height 26
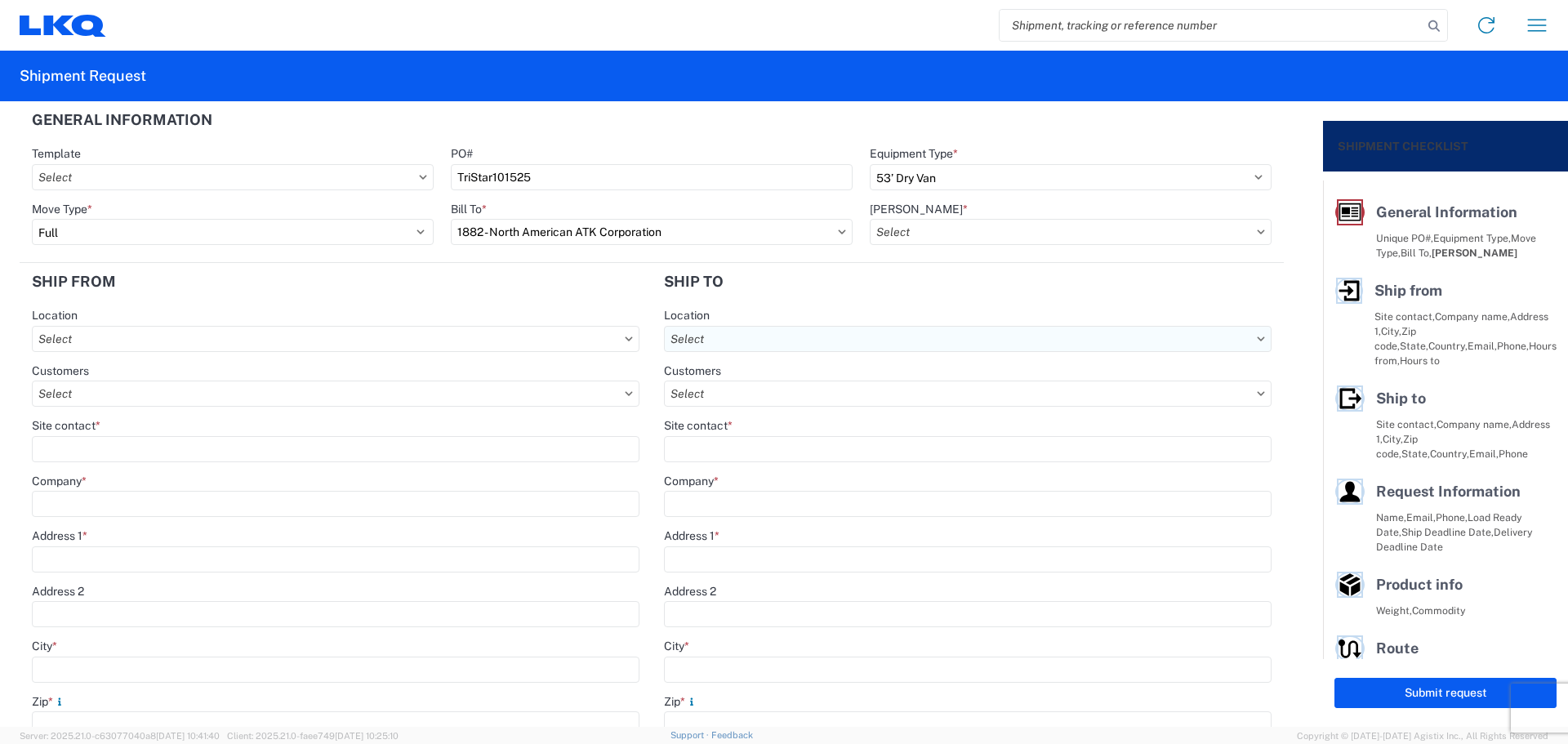
type input "1882-6300-66000-0000 - 1882 Freight In - Whse Transfer"
click at [83, 664] on input "City *" at bounding box center [336, 670] width 607 height 26
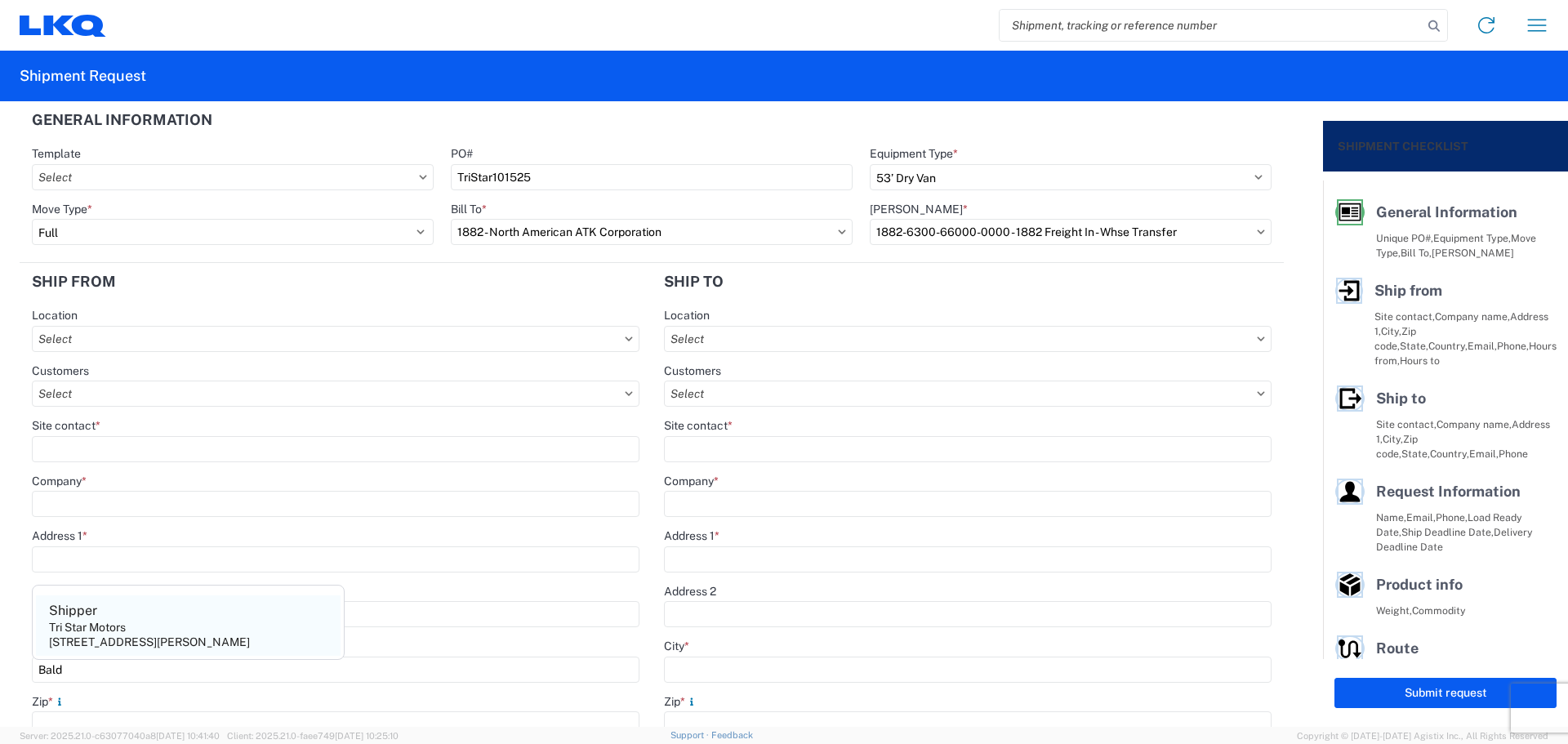
type input "Bald"
click at [225, 631] on agx-address-suggestion-item "Shipper Tri Star Motors [STREET_ADDRESS][PERSON_NAME]" at bounding box center [188, 625] width 305 height 60
type input "Shipper"
type input "Tri Star Motors"
type input "[STREET_ADDRESS]"
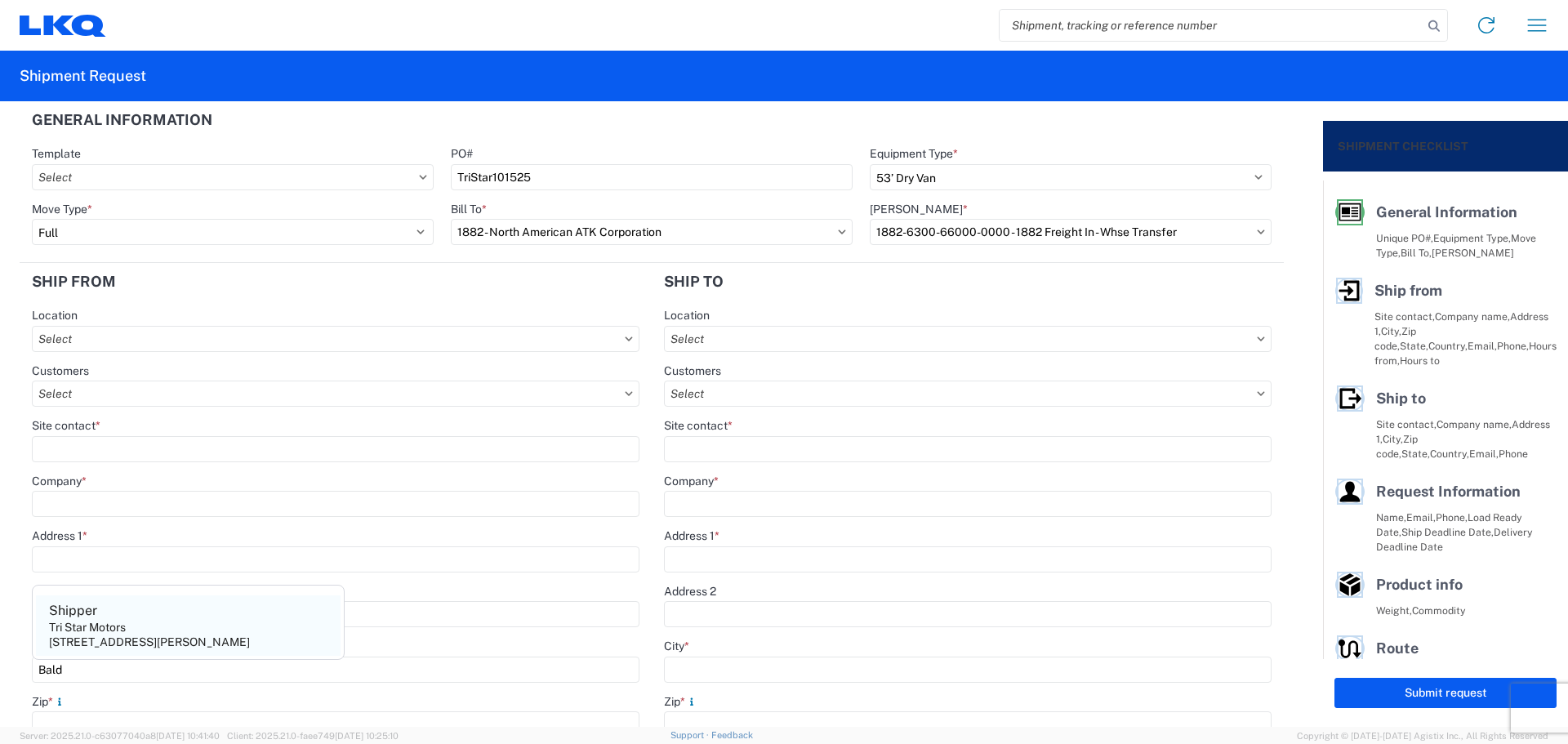
type input "[PERSON_NAME]"
type input "54002"
select select "WI"
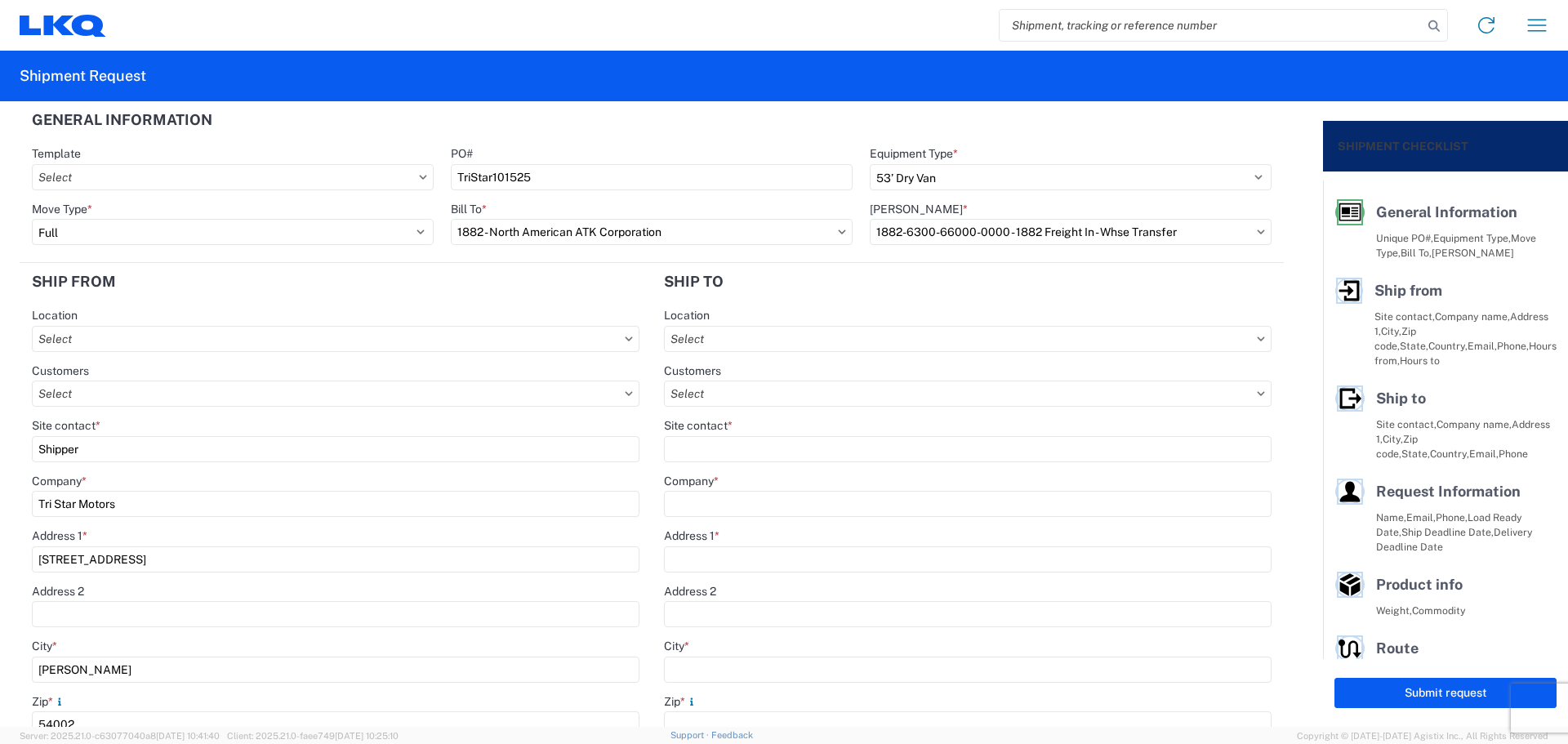
click at [0, 436] on form "General Information Template PO# TriStar101525 Equipment Type * Select 53’ Dry …" at bounding box center [661, 413] width 1323 height 625
type input "[PERSON_NAME]"
click at [390, 311] on div "Location" at bounding box center [336, 315] width 607 height 15
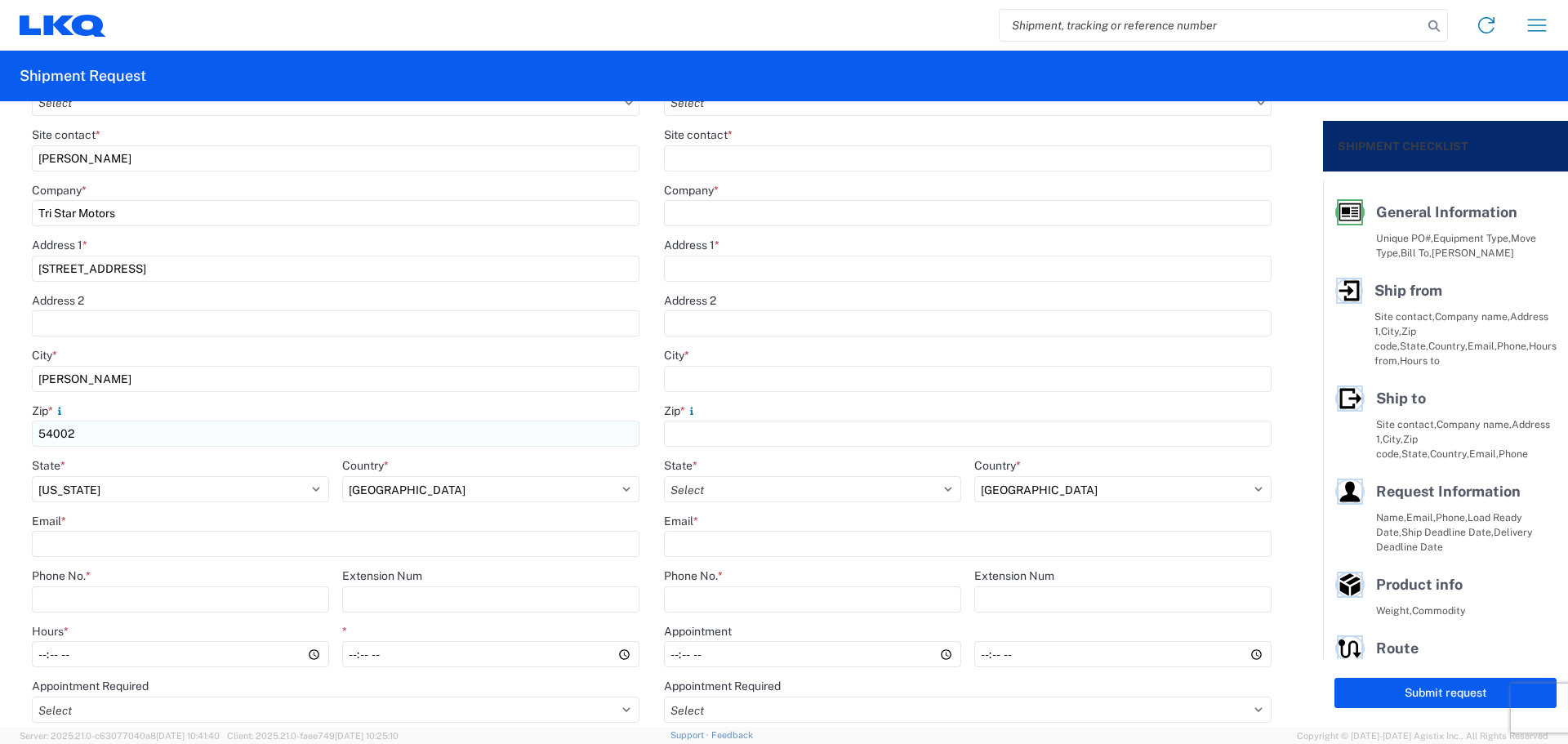
scroll to position [326, 0]
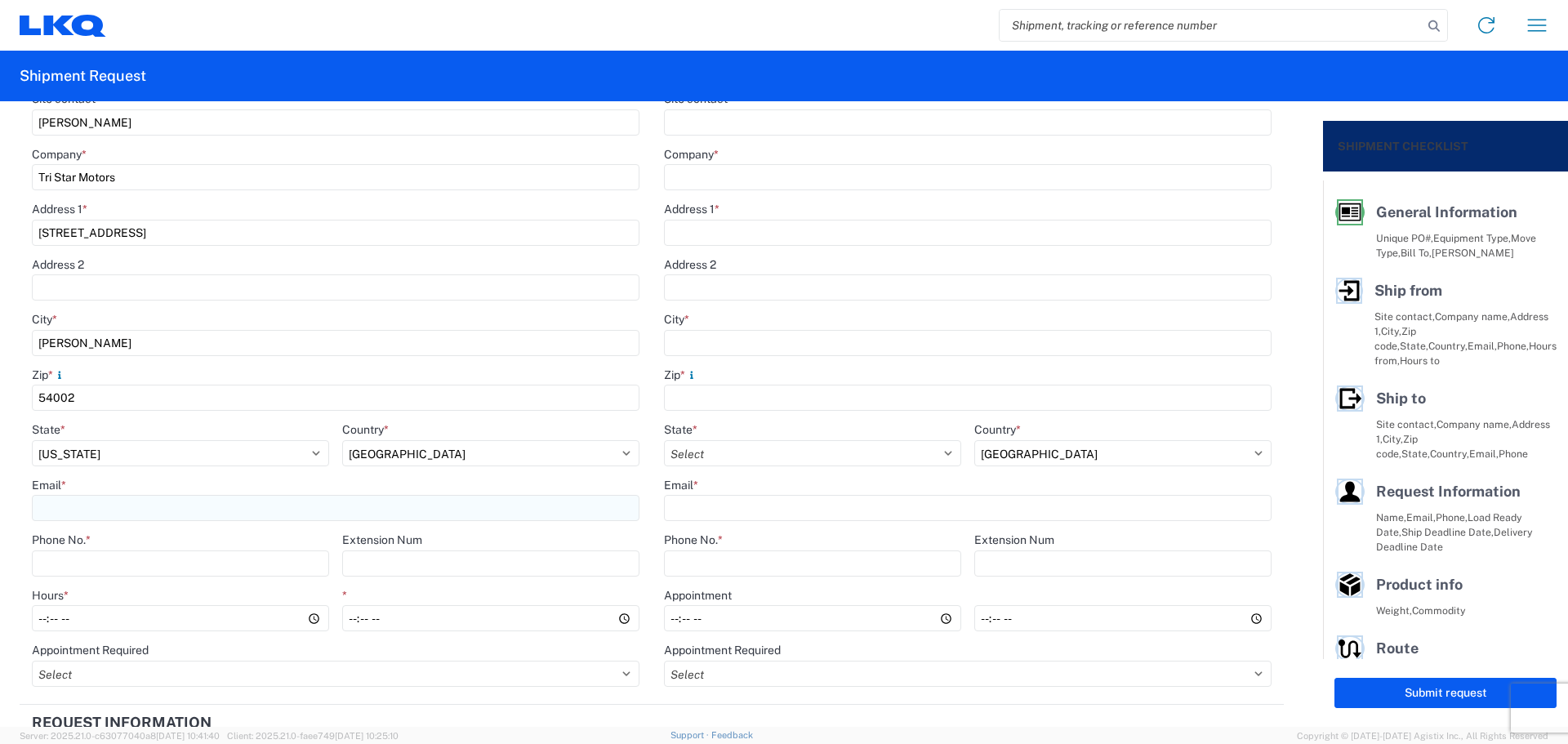
click at [92, 503] on input "Email *" at bounding box center [336, 508] width 607 height 26
type input "[EMAIL_ADDRESS][DOMAIN_NAME]"
click at [103, 557] on input "Phone No. *" at bounding box center [181, 563] width 298 height 26
type input "[PHONE_NUMBER]"
click at [34, 612] on input "Hours *" at bounding box center [181, 618] width 298 height 26
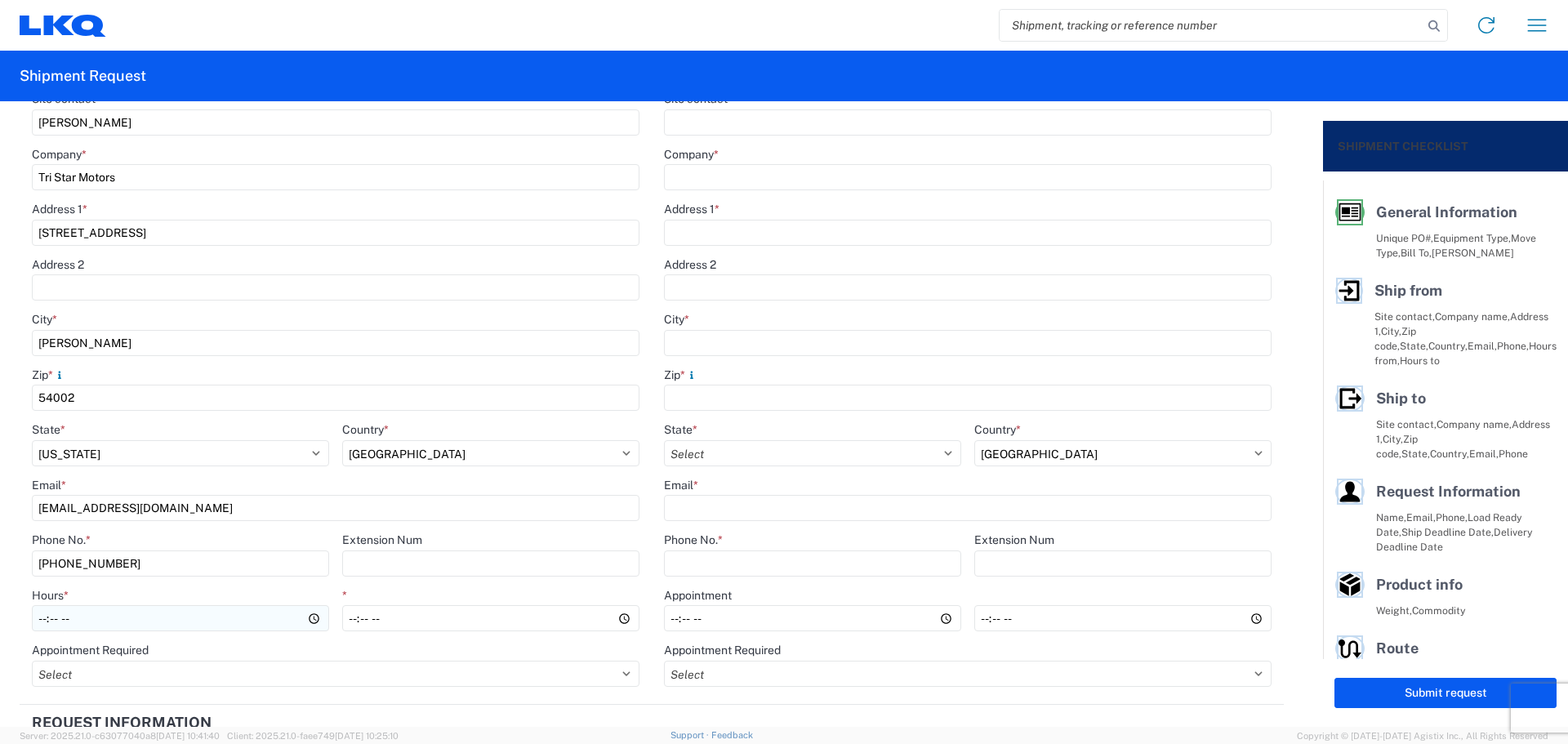
type input "11:00"
type input "15:00"
click at [615, 716] on header "Request Information" at bounding box center [651, 723] width 1264 height 37
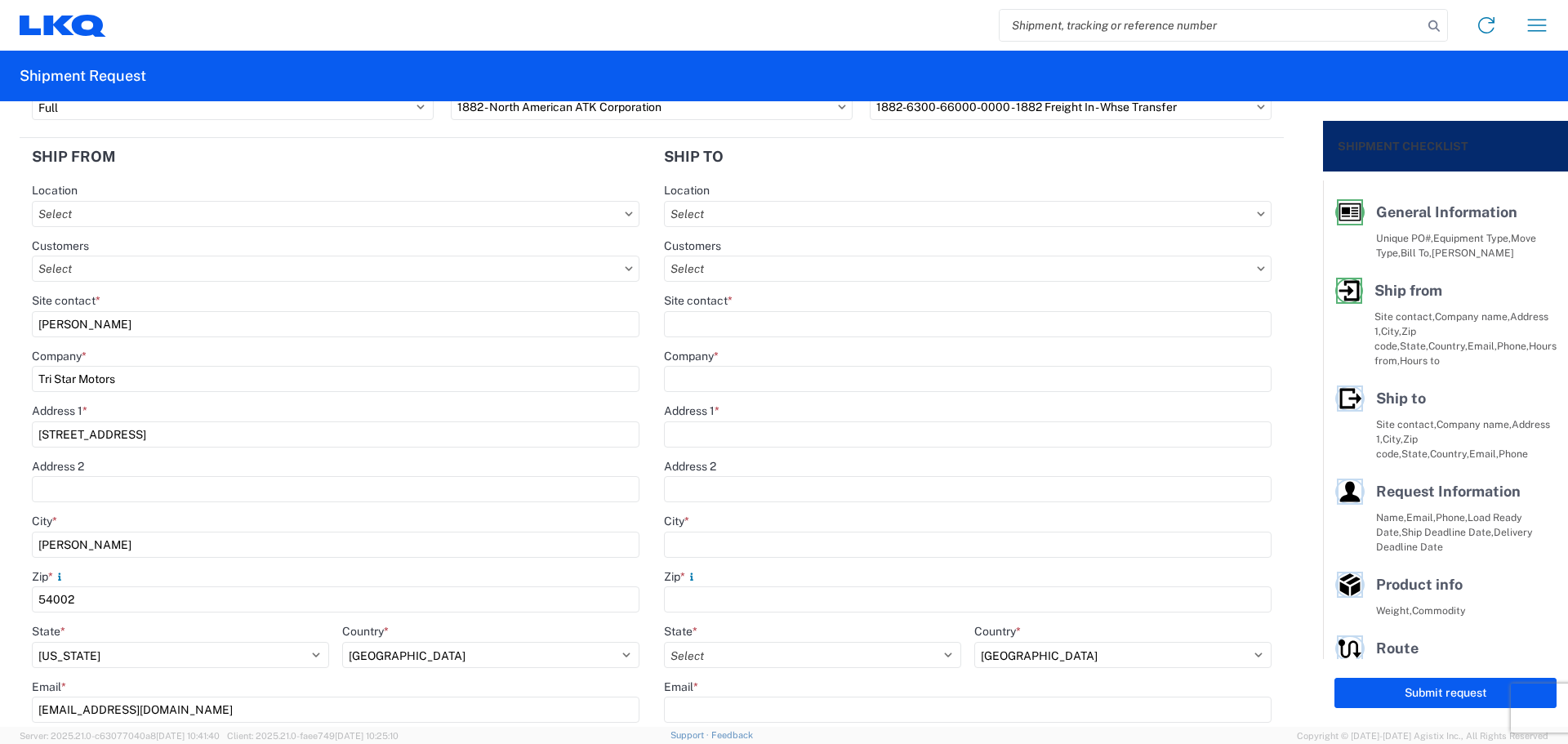
scroll to position [0, 0]
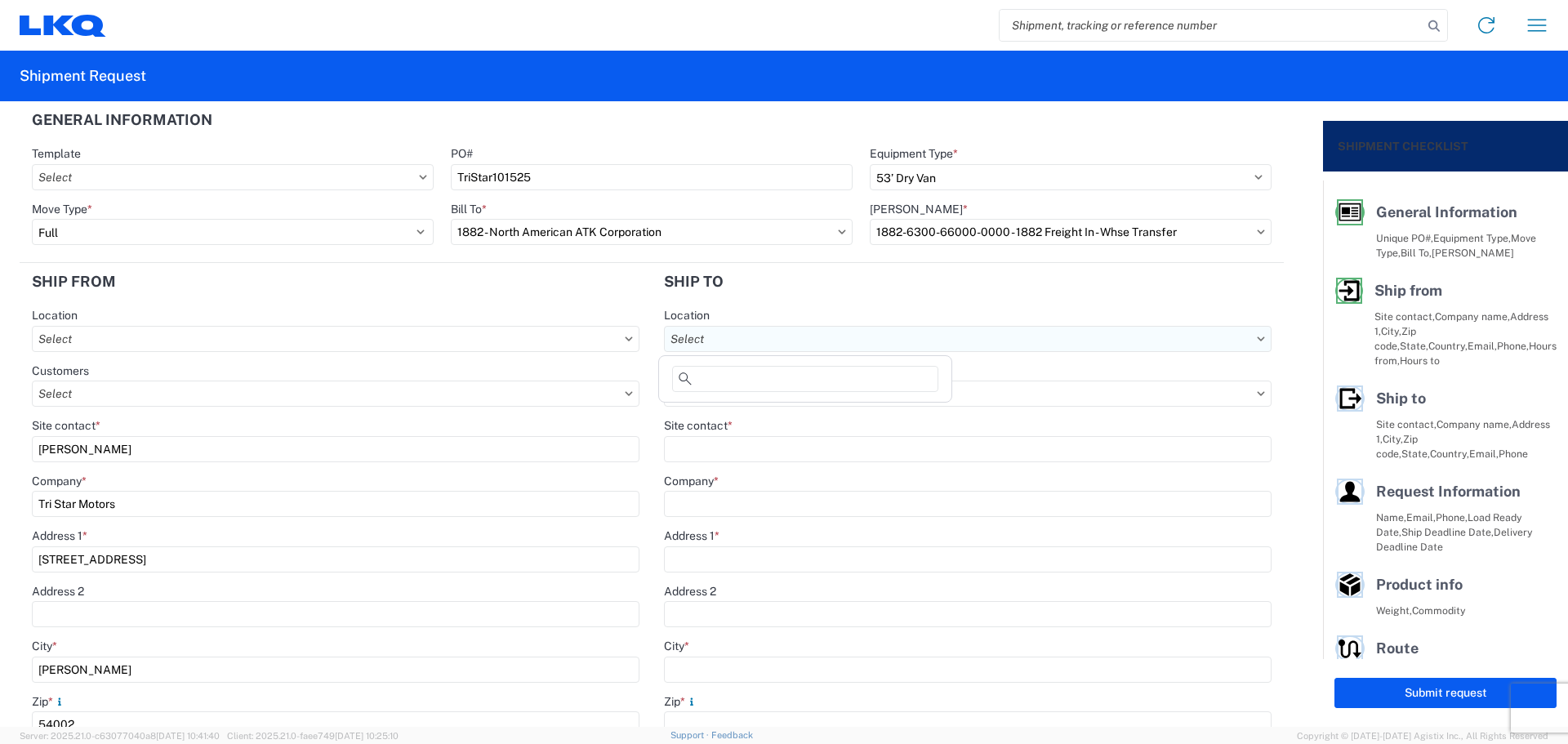
click at [747, 331] on input "text" at bounding box center [968, 338] width 607 height 26
type input "1882"
click at [811, 406] on div "1882 - North American ATK Corporation" at bounding box center [805, 412] width 286 height 26
type input "1882 - North American ATK Corporation"
type input "LKQ Corporation"
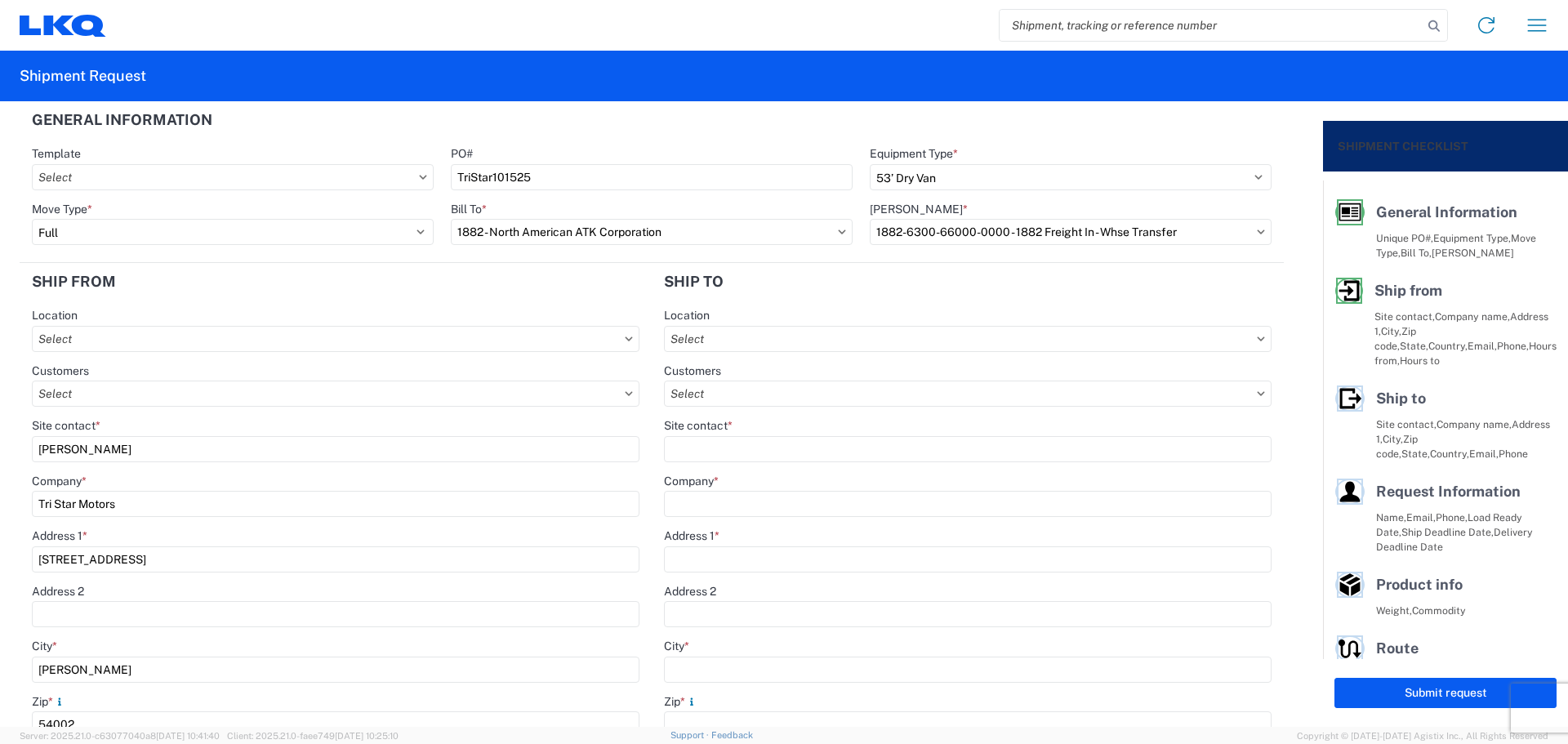
type input "[STREET_ADDRESS]"
type input "[GEOGRAPHIC_DATA]"
type input "75050"
type input "[PHONE_NUMBER]"
type input "07:00"
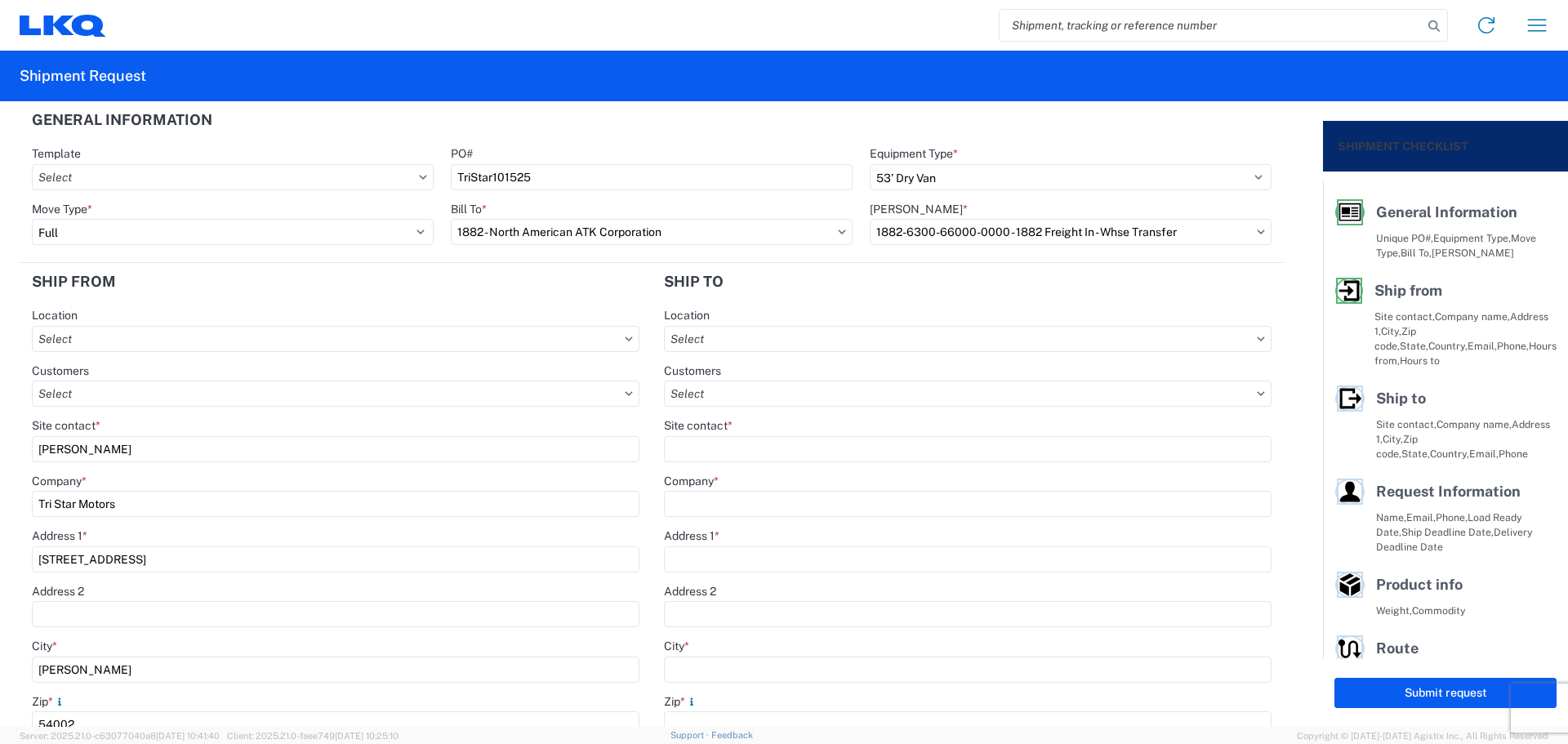
type input "17:00"
select select "[GEOGRAPHIC_DATA]"
click at [741, 441] on input "Site contact *" at bounding box center [968, 449] width 607 height 26
type input "[PERSON_NAME]"
click at [796, 299] on header "Ship to" at bounding box center [968, 281] width 632 height 37
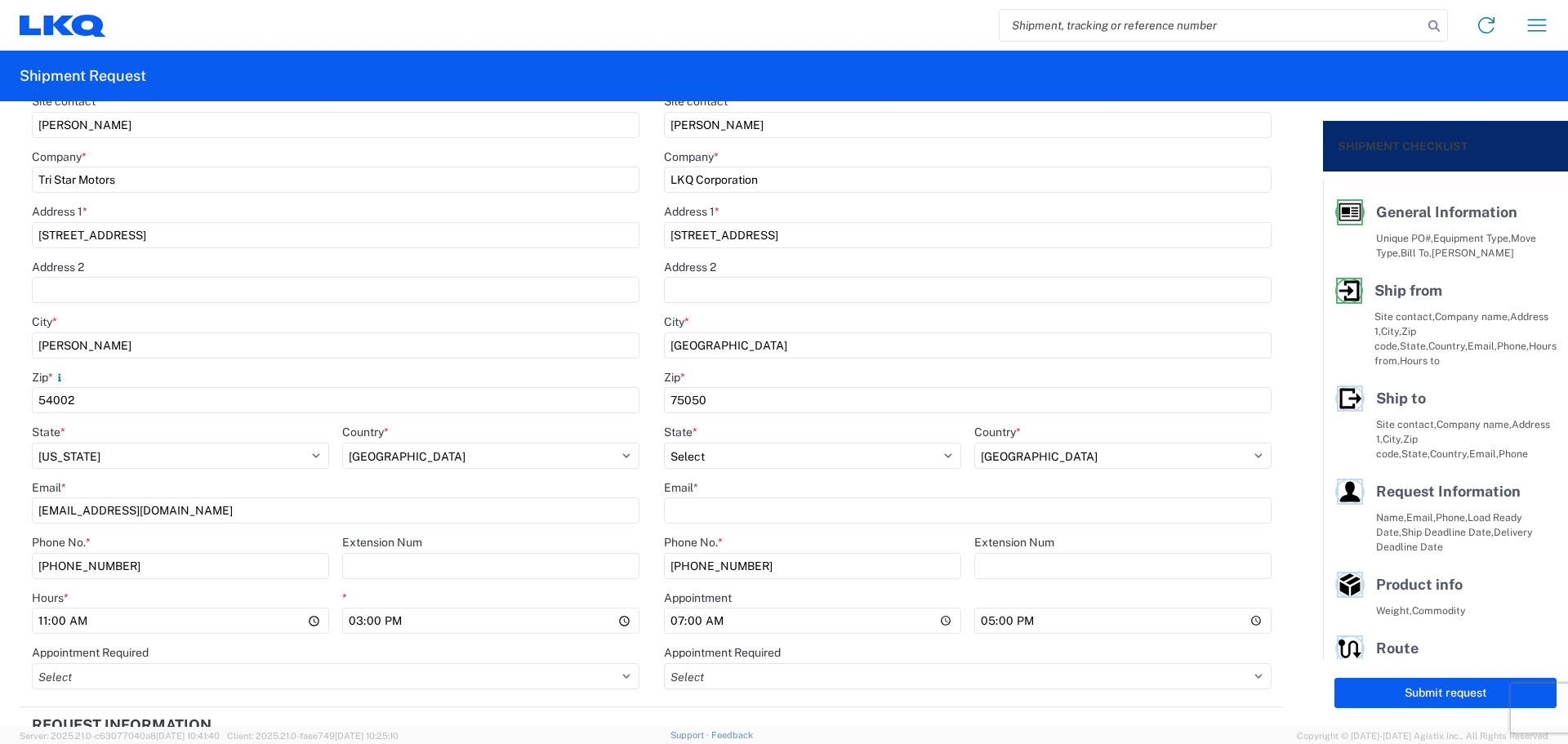
scroll to position [326, 0]
click at [750, 498] on input "Email *" at bounding box center [968, 508] width 607 height 26
type input "[EMAIL_ADDRESS][DOMAIN_NAME]"
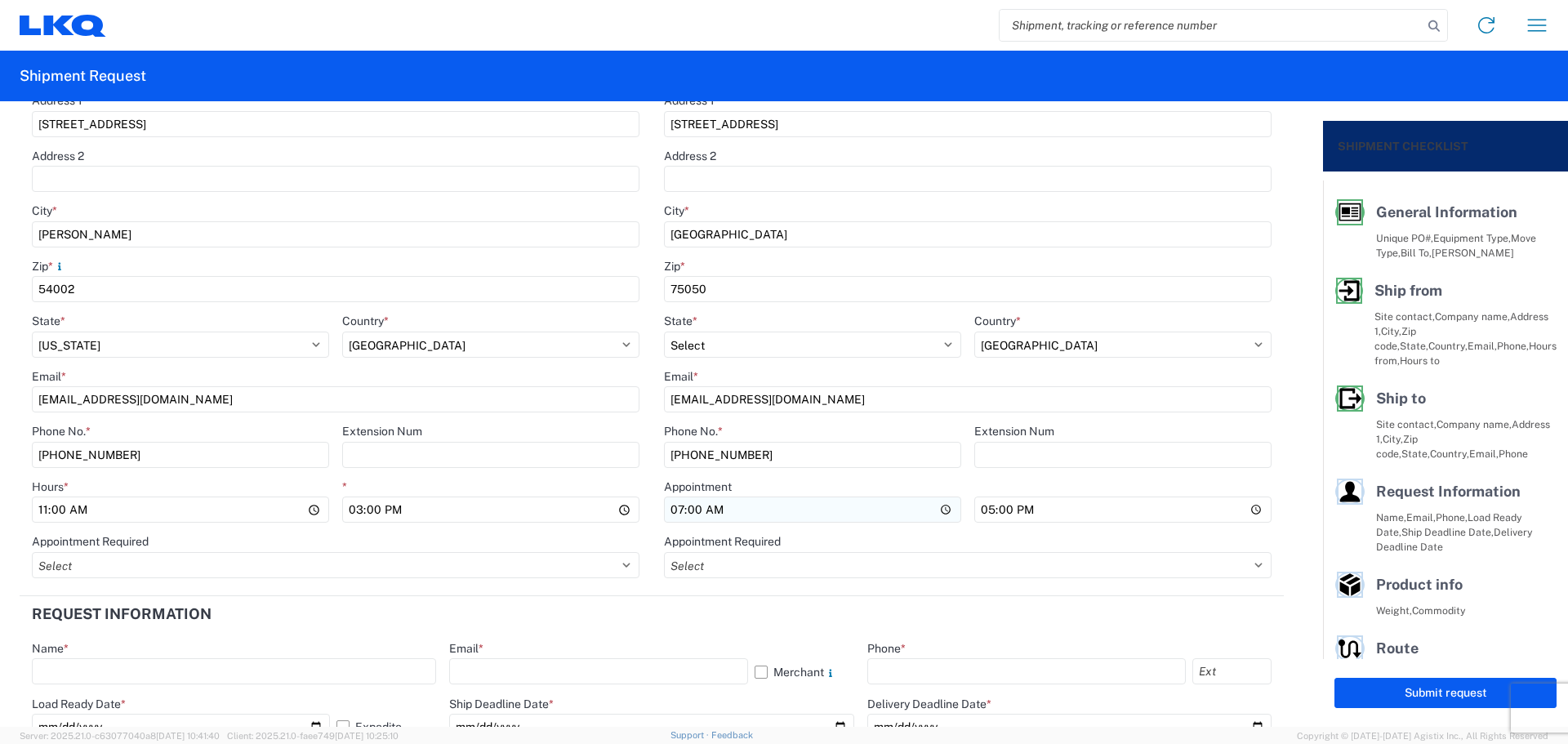
scroll to position [544, 0]
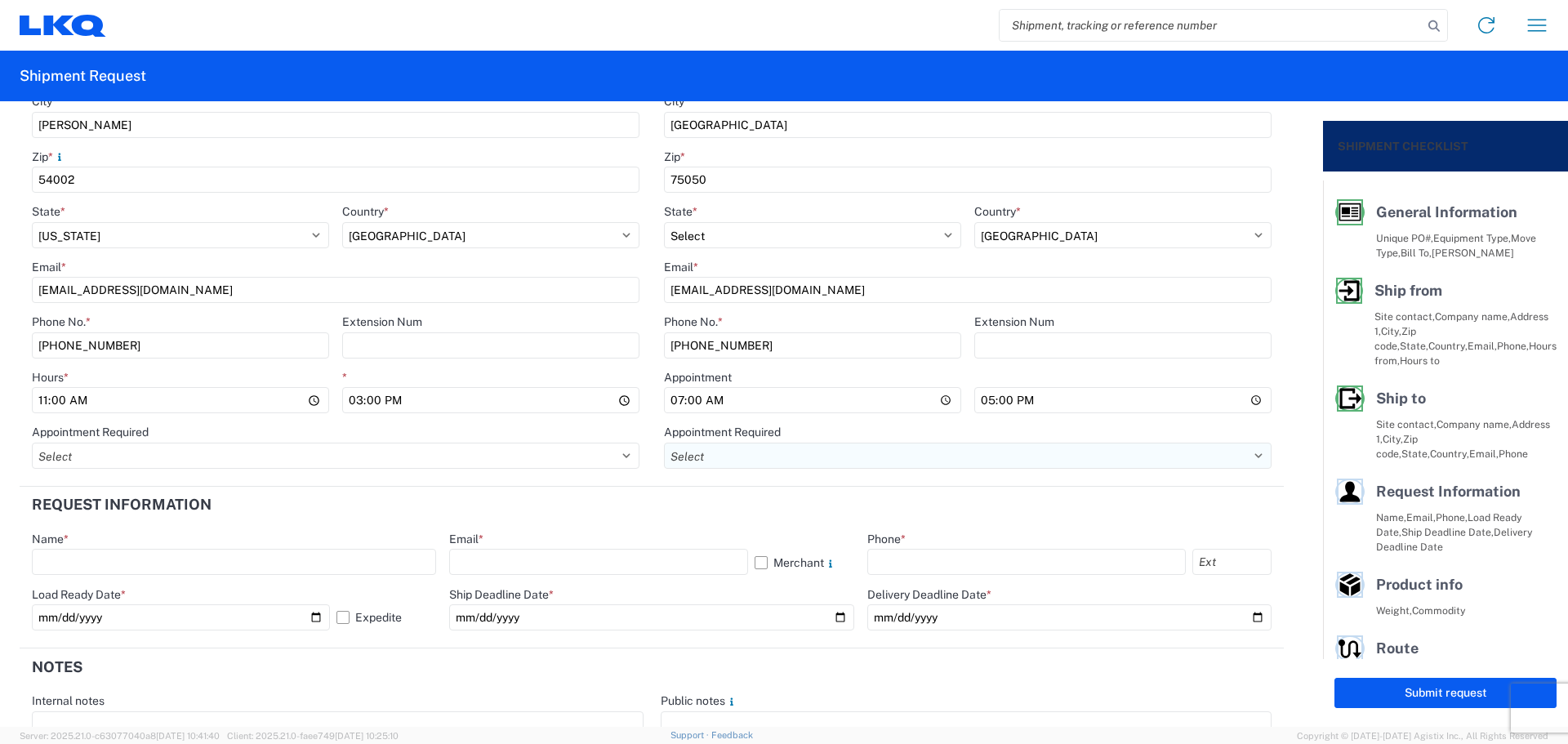
click at [708, 459] on select "Select Appt Required Appt Not Required Appt - First available" at bounding box center [968, 455] width 607 height 26
select select "apptRequired"
click at [664, 442] on select "Select Appt Required Appt Not Required Appt - First available" at bounding box center [968, 455] width 607 height 26
click at [671, 401] on input "07:00" at bounding box center [968, 400] width 607 height 26
click at [684, 401] on input "Hours *" at bounding box center [968, 400] width 607 height 26
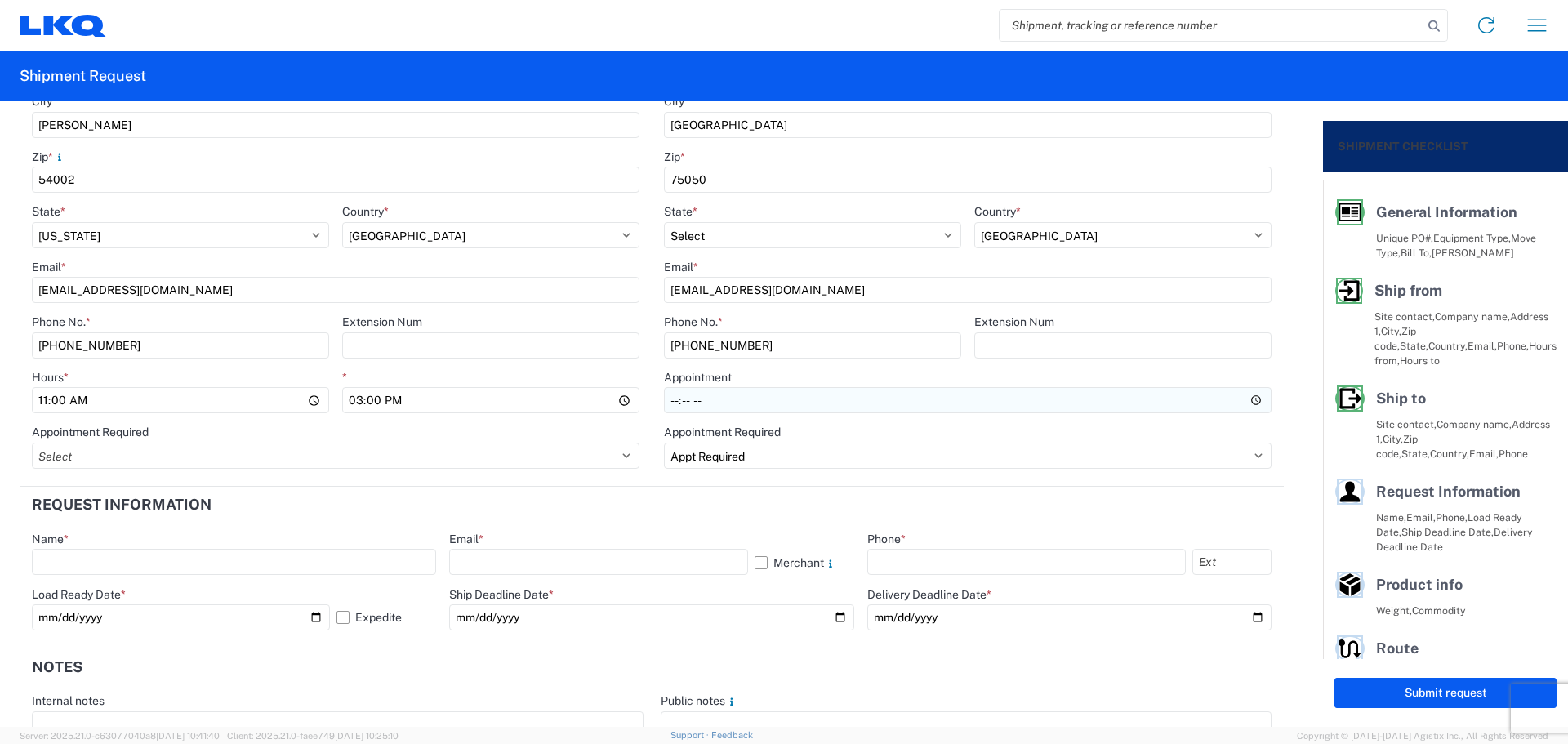
click at [702, 398] on input "Hours *" at bounding box center [968, 400] width 607 height 26
click at [680, 513] on header "Request Information" at bounding box center [651, 505] width 1264 height 37
click at [199, 563] on input "text" at bounding box center [234, 562] width 404 height 26
type input "[PERSON_NAME]"
drag, startPoint x: 521, startPoint y: 570, endPoint x: 532, endPoint y: 577, distance: 13.0
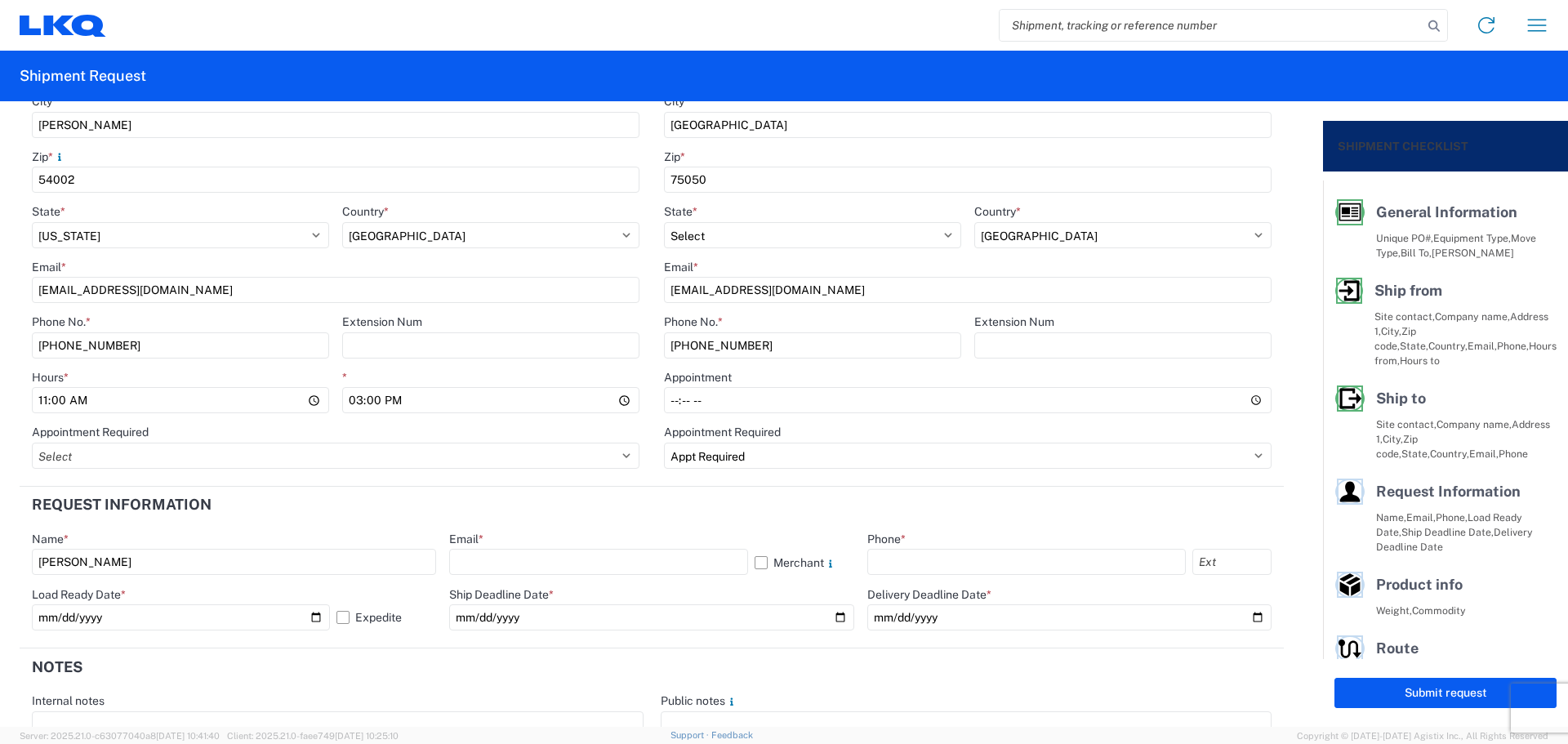
click at [522, 570] on input "text" at bounding box center [599, 562] width 298 height 26
type input "[EMAIL_ADDRESS][DOMAIN_NAME]"
click at [925, 557] on input "text" at bounding box center [1026, 562] width 318 height 26
type input "[PHONE_NUMBER]"
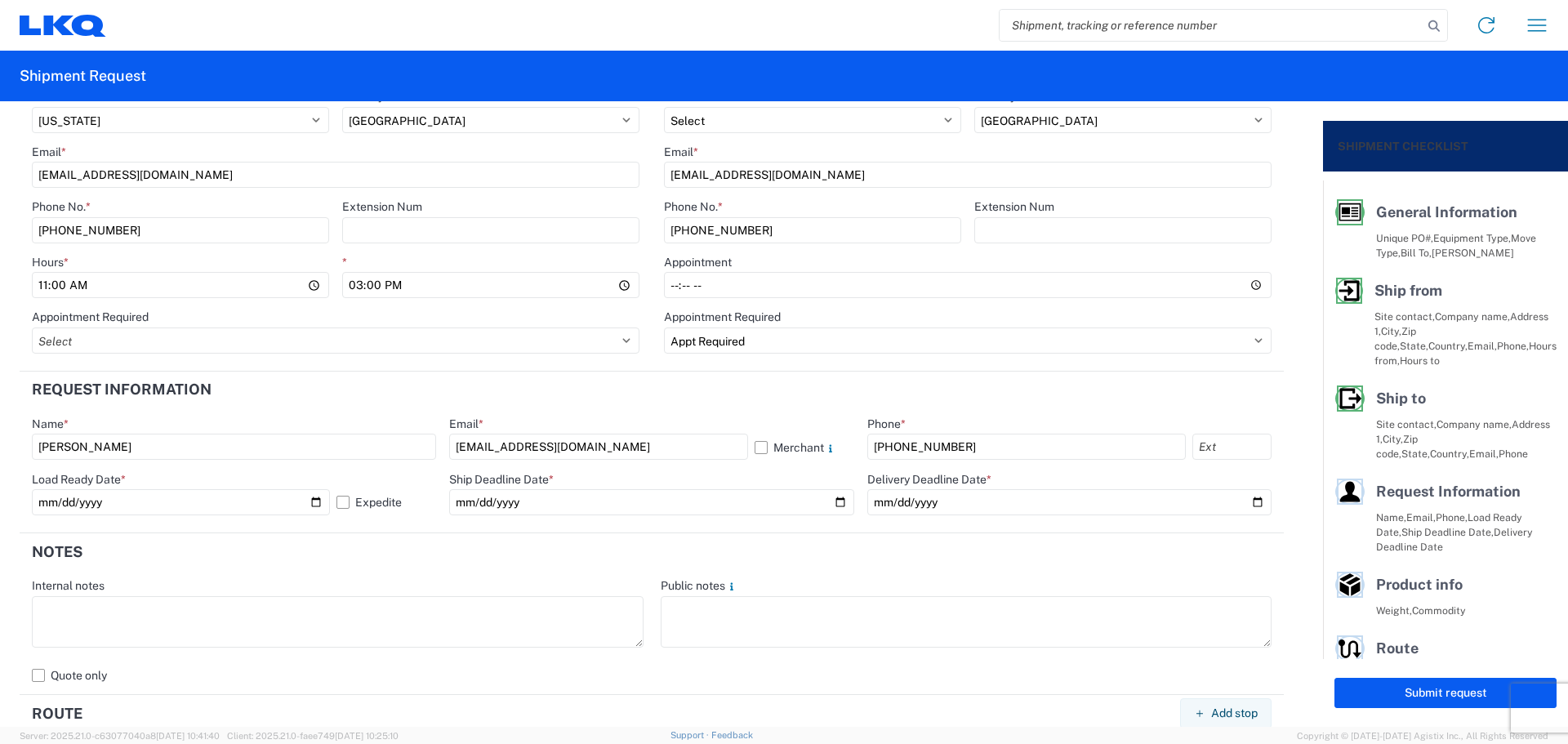
scroll to position [761, 0]
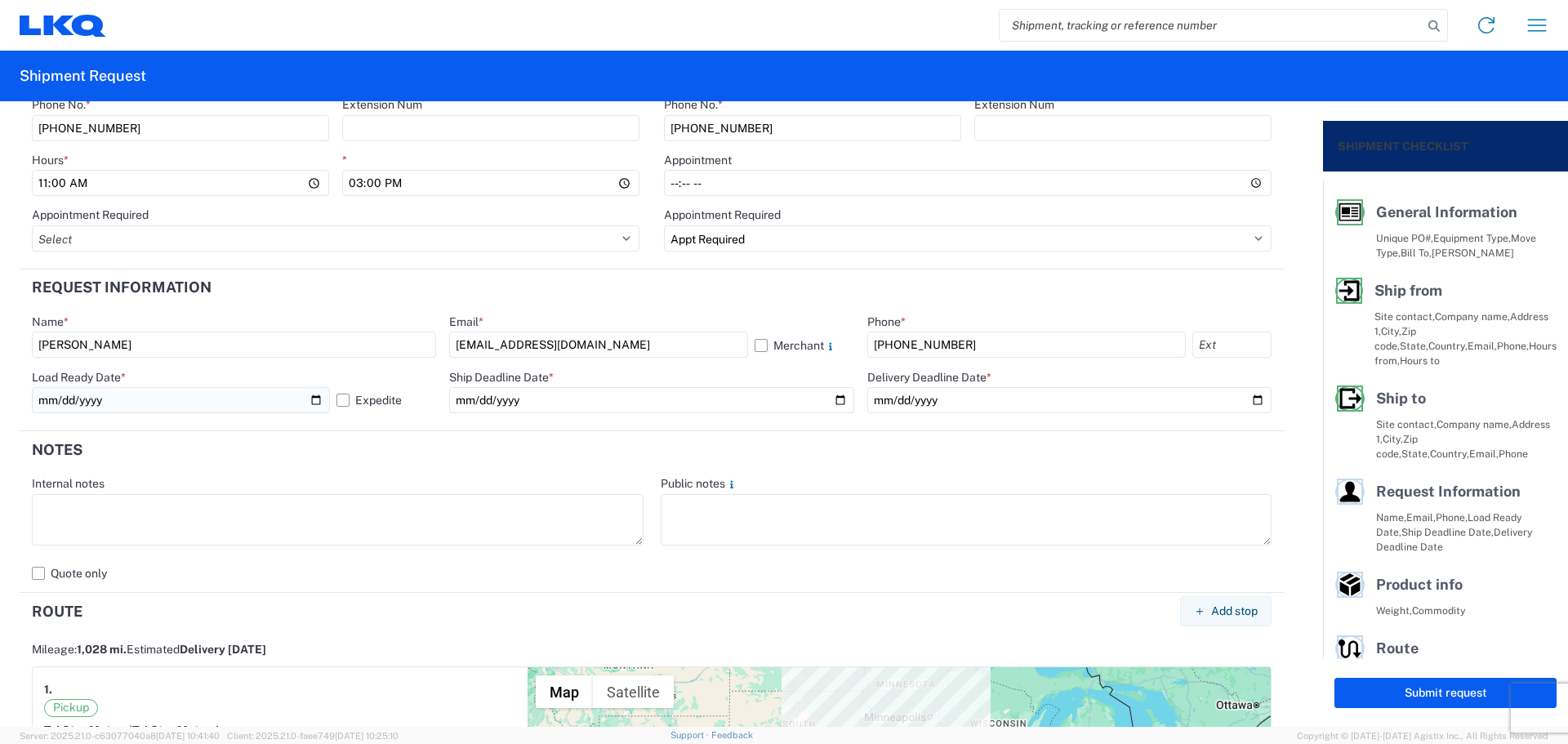
click at [313, 401] on input "[DATE]" at bounding box center [181, 400] width 298 height 26
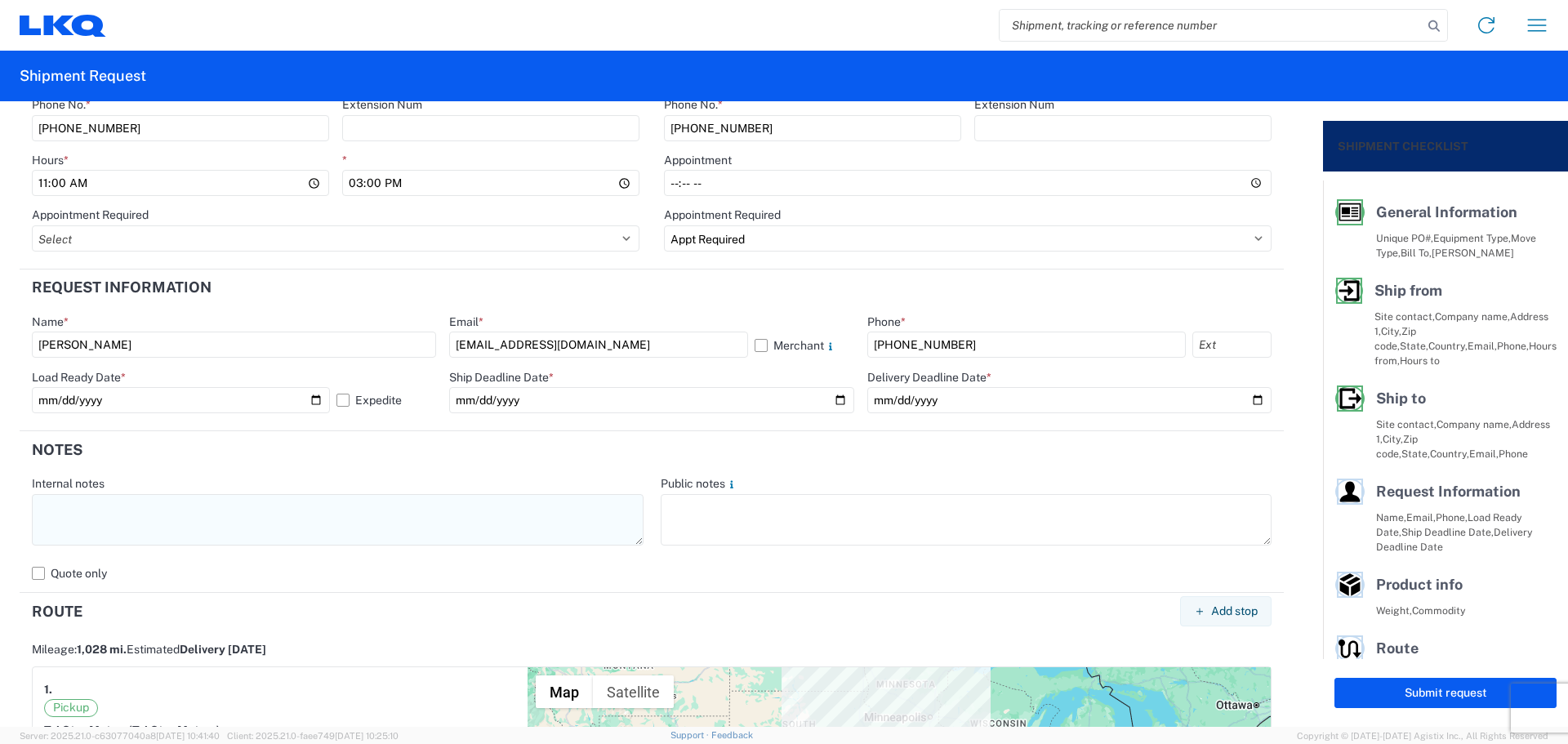
type input "[DATE]"
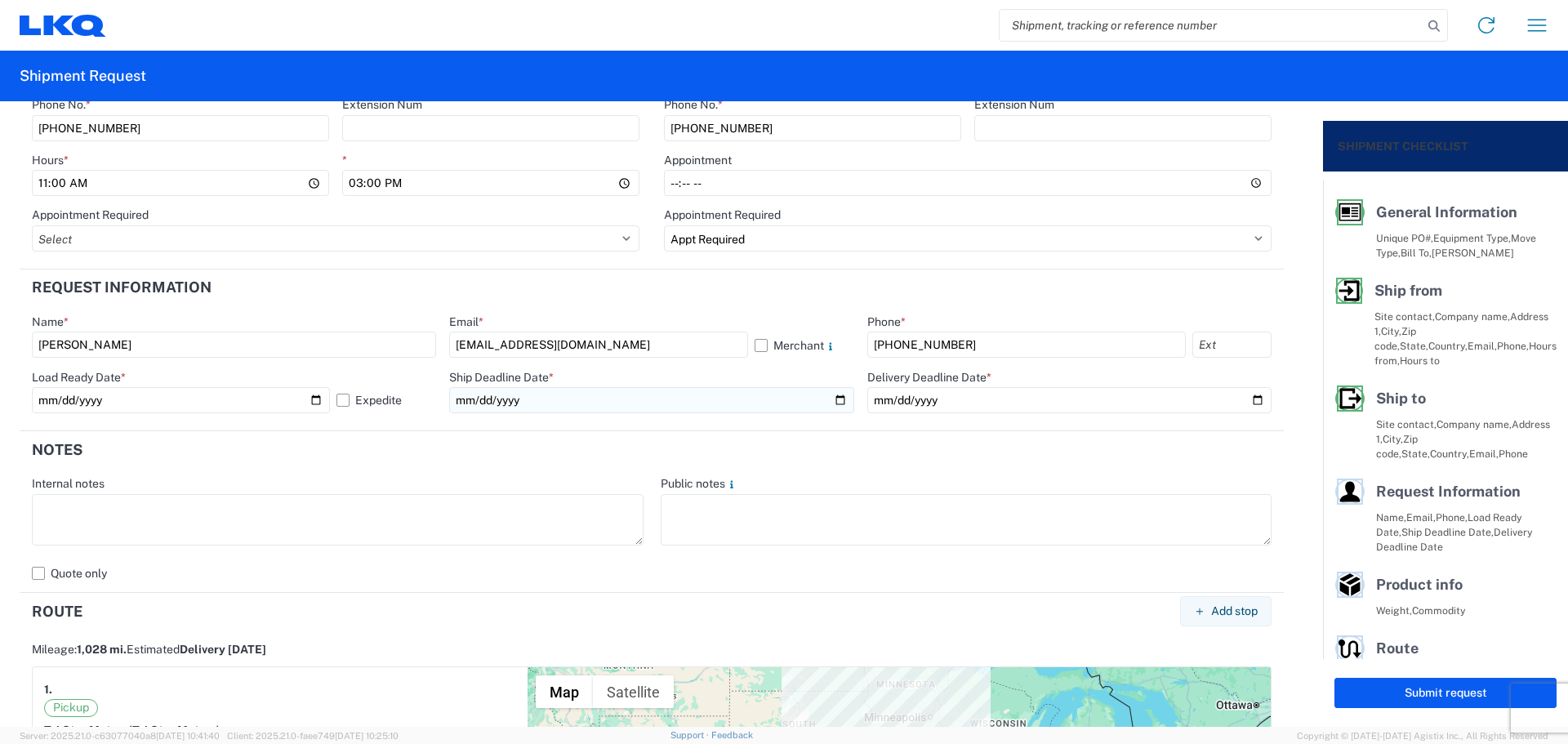
click at [836, 397] on input "date" at bounding box center [651, 400] width 404 height 26
type input "[DATE]"
click at [1246, 399] on input "date" at bounding box center [1069, 400] width 404 height 26
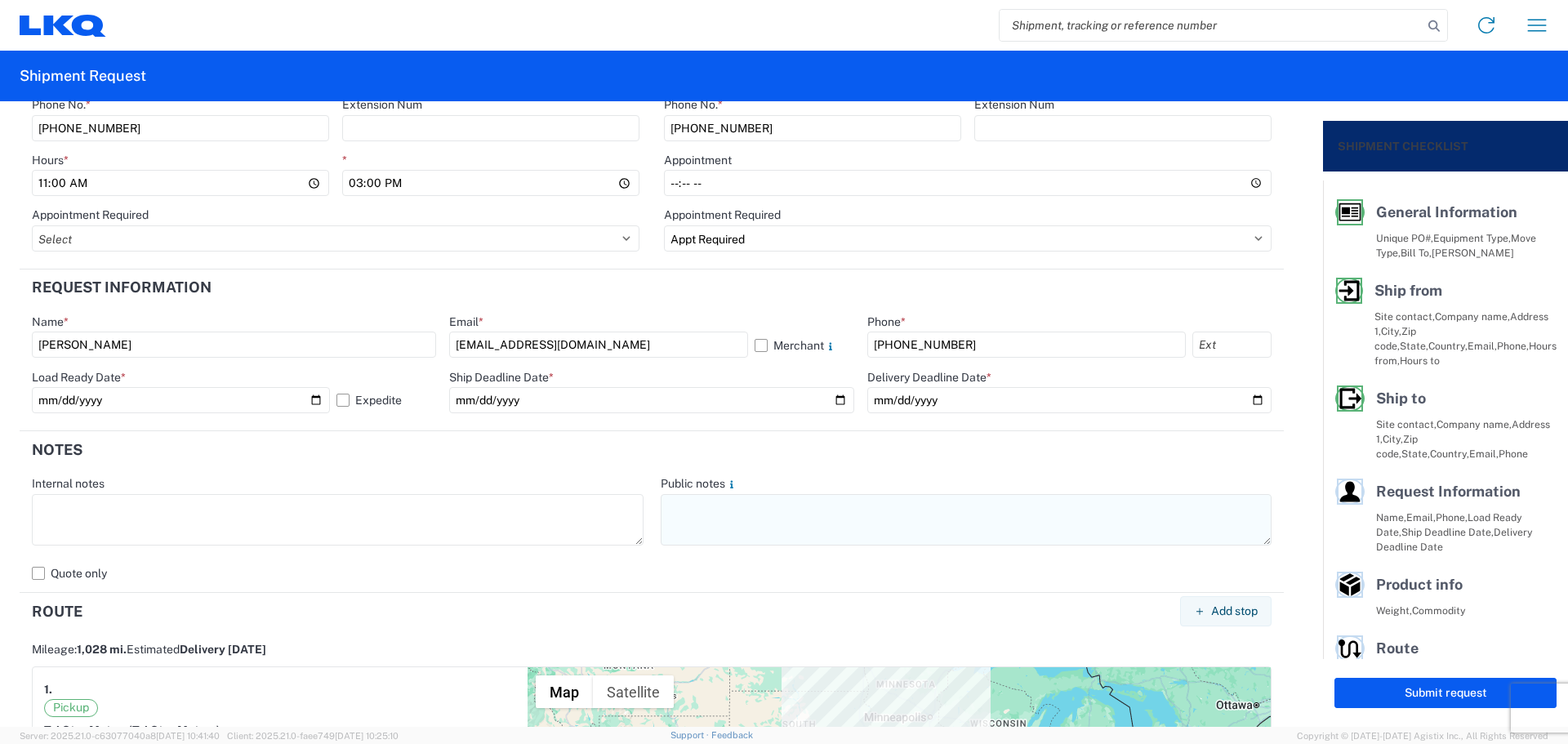
type input "[DATE]"
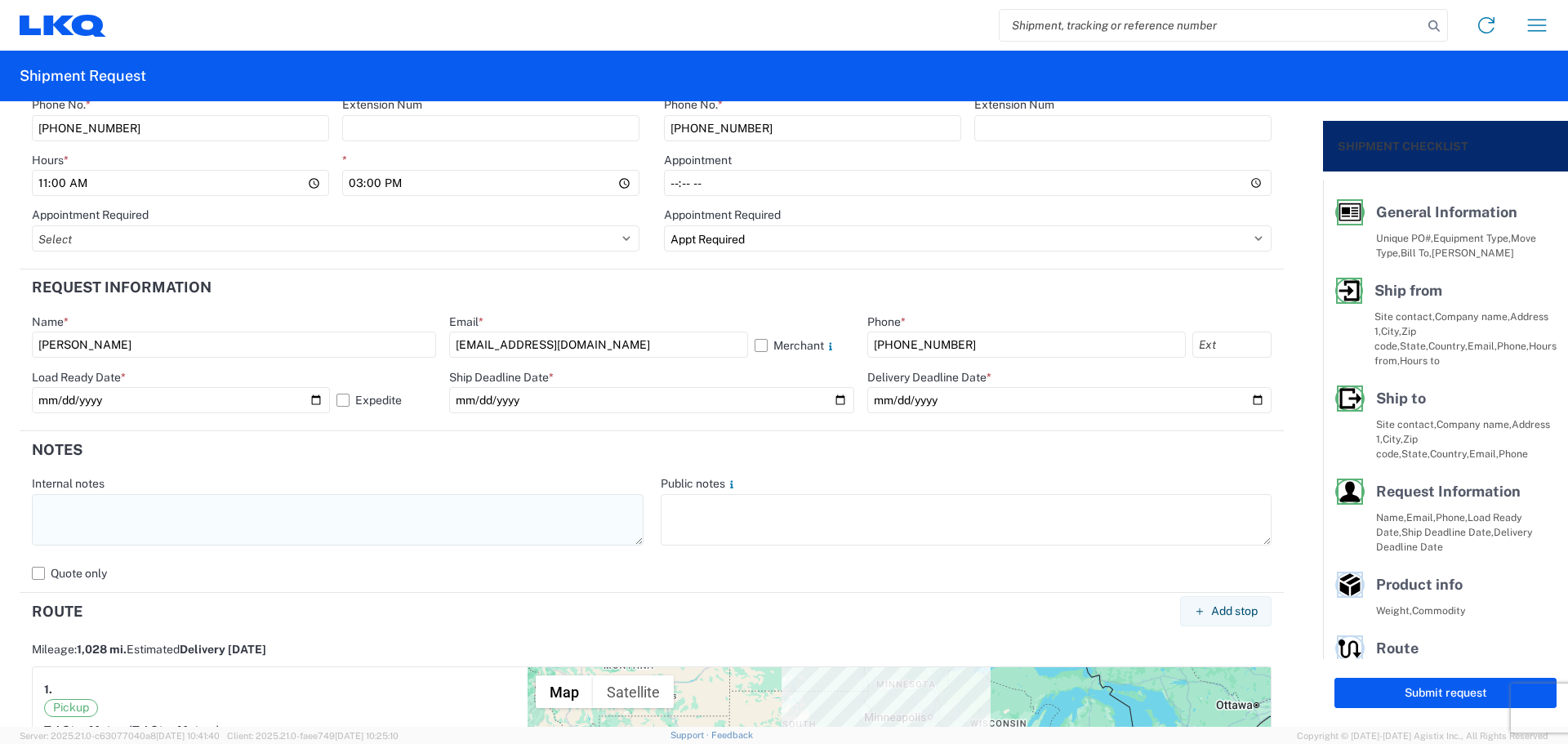
click at [123, 520] on textarea at bounding box center [338, 519] width 612 height 51
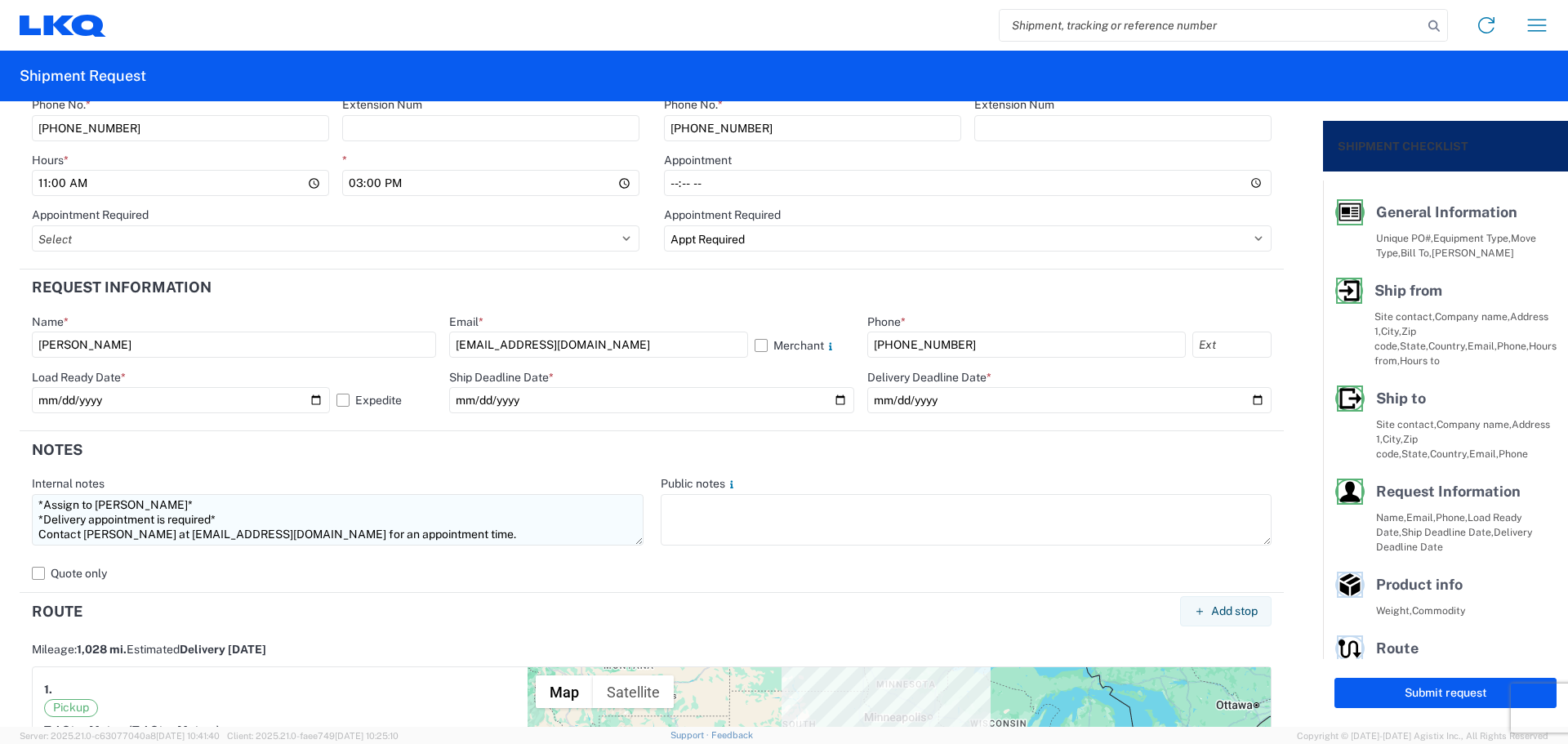
scroll to position [11, 0]
drag, startPoint x: 120, startPoint y: 536, endPoint x: 141, endPoint y: 545, distance: 22.8
click at [119, 536] on textarea "*Assign to [PERSON_NAME]* *Delivery appointment is required* Contact [PERSON_NA…" at bounding box center [338, 519] width 612 height 51
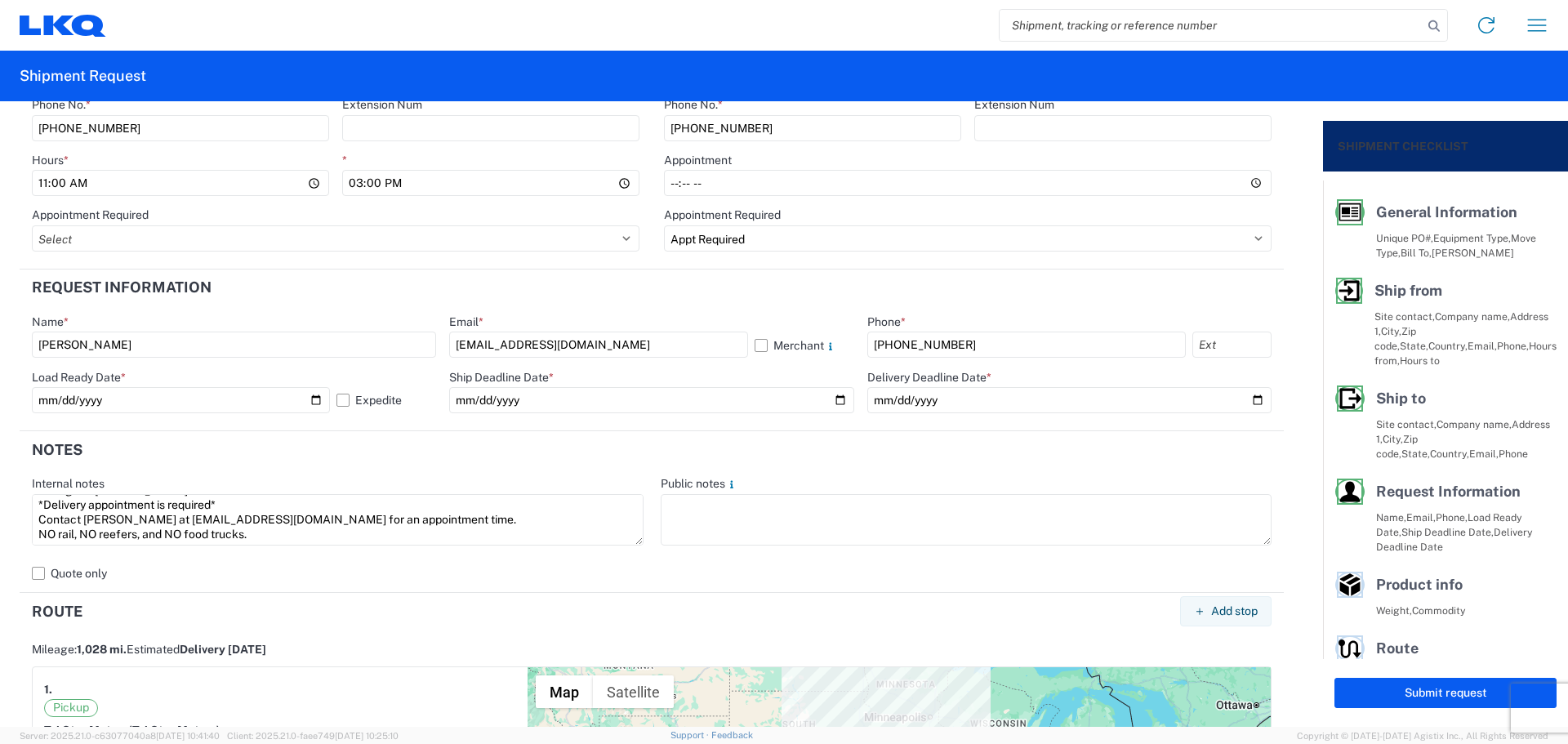
scroll to position [0, 0]
drag, startPoint x: 280, startPoint y: 542, endPoint x: 9, endPoint y: 481, distance: 277.8
click at [9, 481] on form "General Information Template PO# TriStar101525 Equipment Type * Select 53’ Dry …" at bounding box center [661, 413] width 1323 height 625
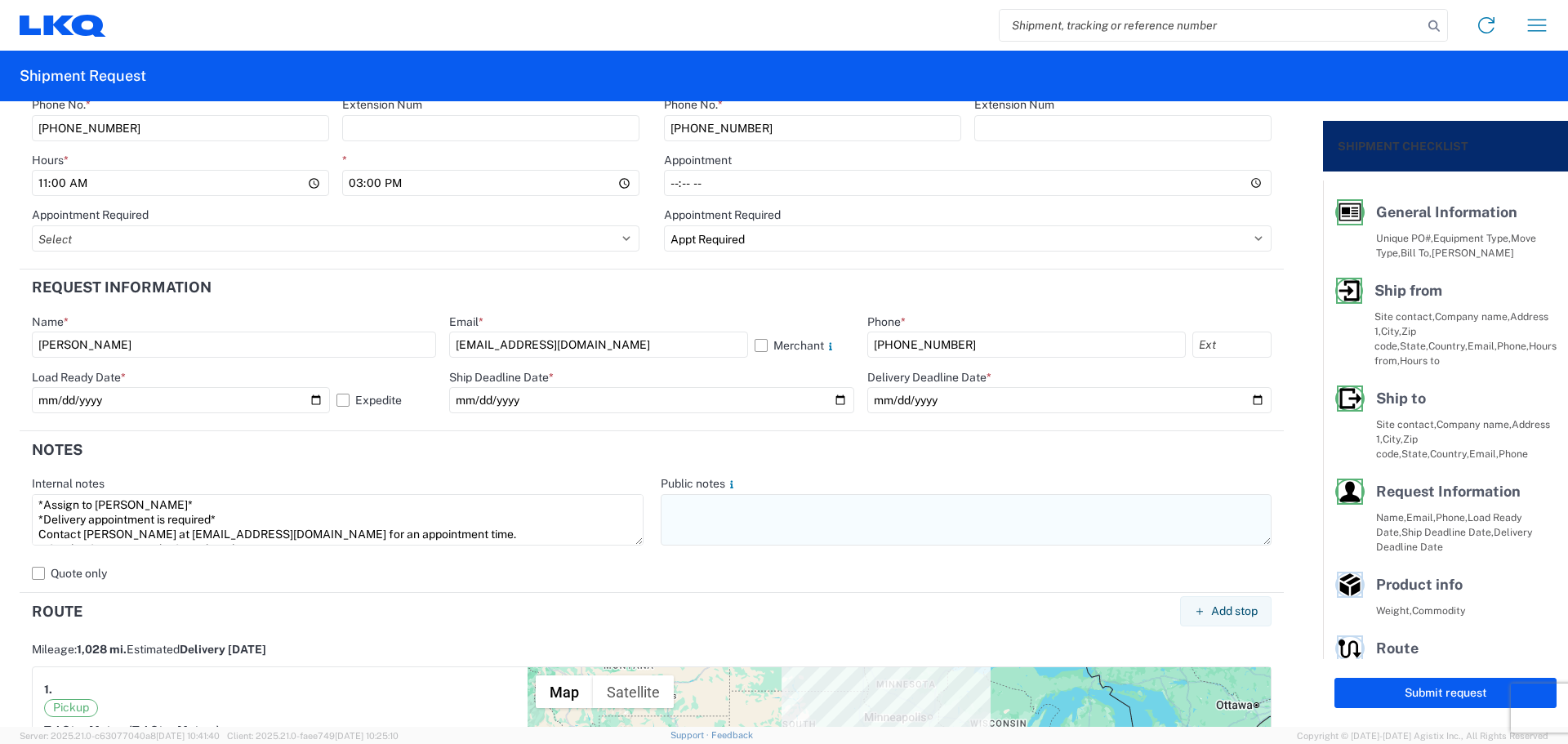
type textarea "*Assign to [PERSON_NAME]* *Delivery appointment is required* Contact [PERSON_NA…"
click at [703, 516] on textarea at bounding box center [966, 519] width 612 height 51
paste textarea "*Assign to [PERSON_NAME]* *Delivery appointment is required* Contact [PERSON_NA…"
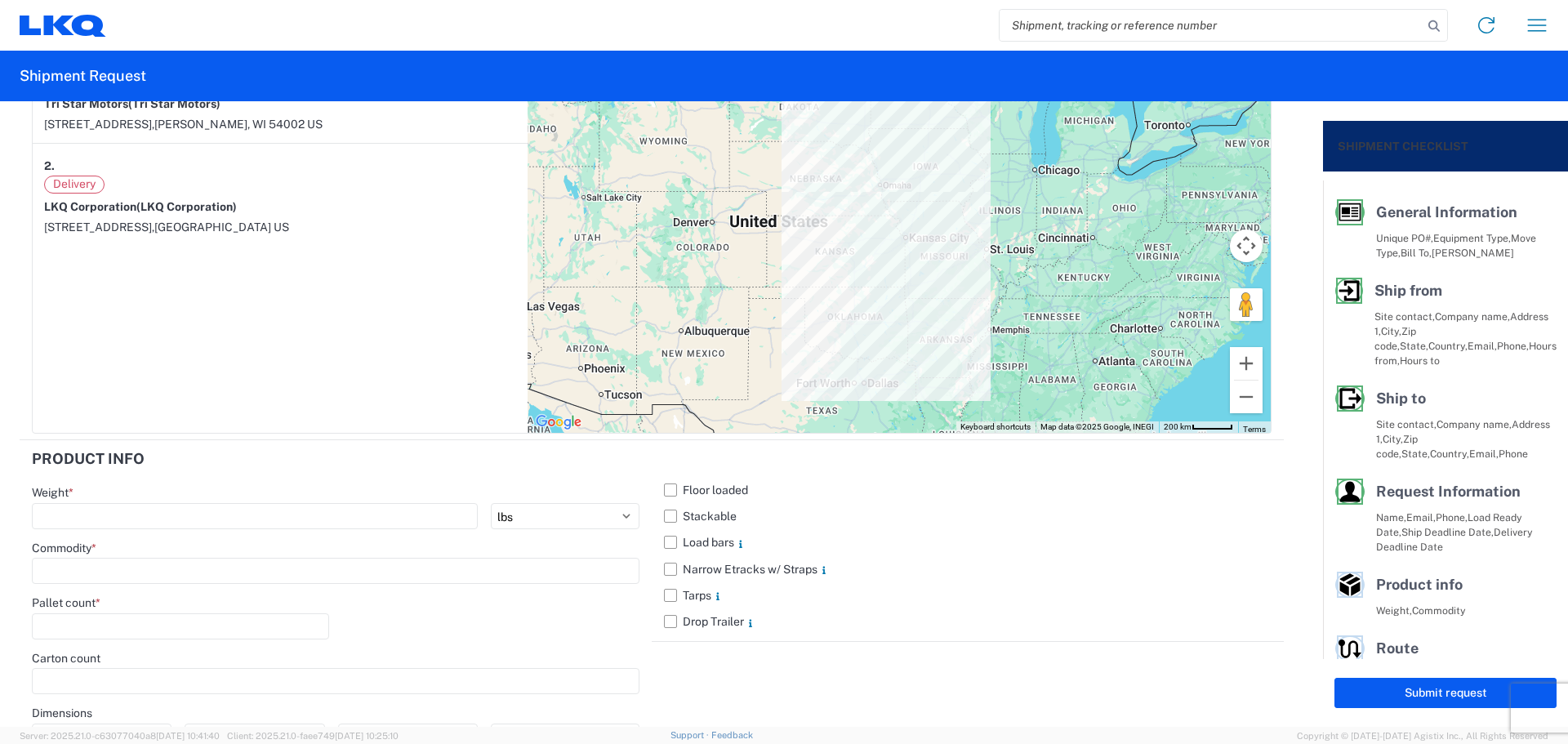
scroll to position [1539, 0]
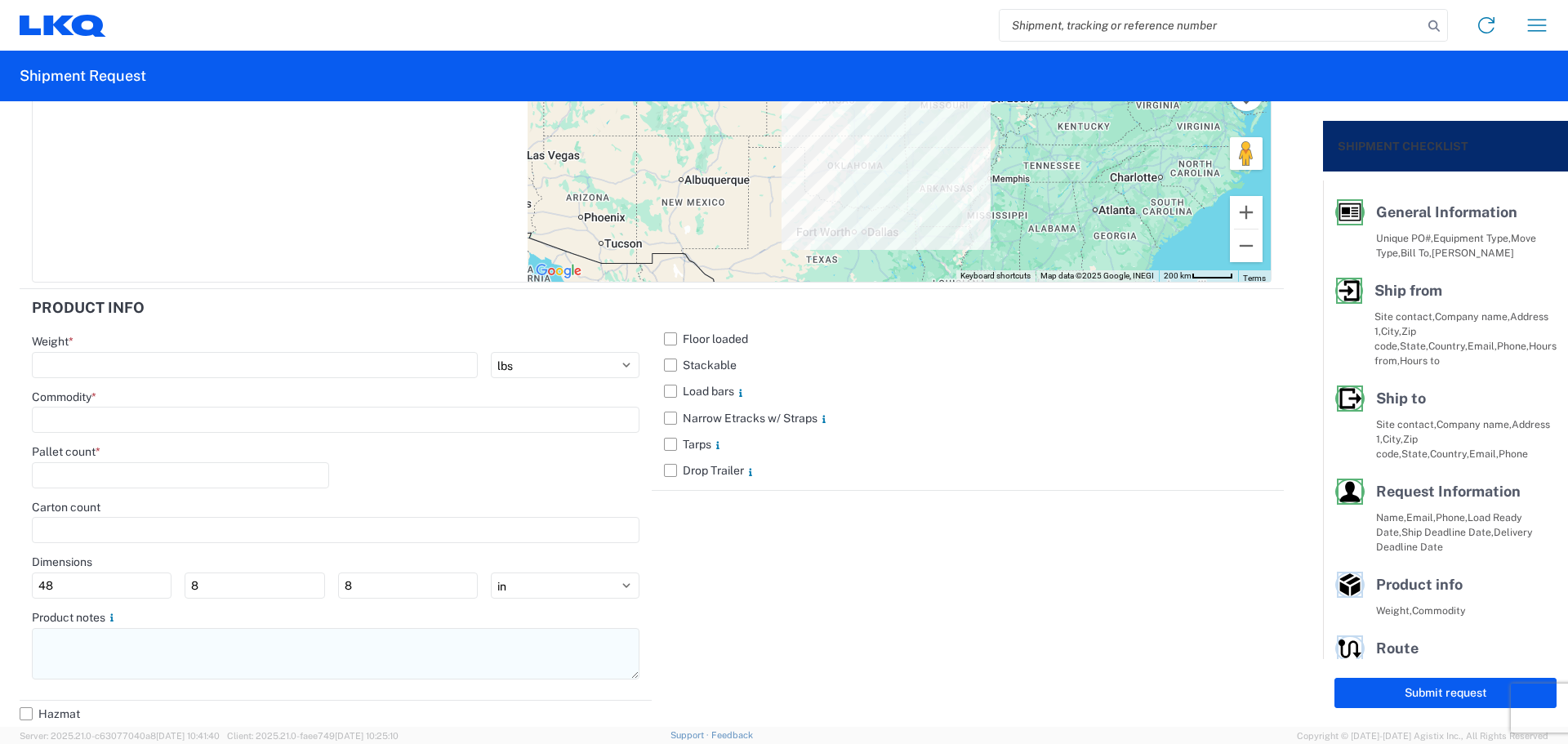
type textarea "*Assign to [PERSON_NAME]* *Delivery appointment is required* Contact [PERSON_NA…"
click at [92, 654] on textarea at bounding box center [336, 653] width 607 height 51
paste textarea "*Assign to [PERSON_NAME]* *Delivery appointment is required* Contact [PERSON_NA…"
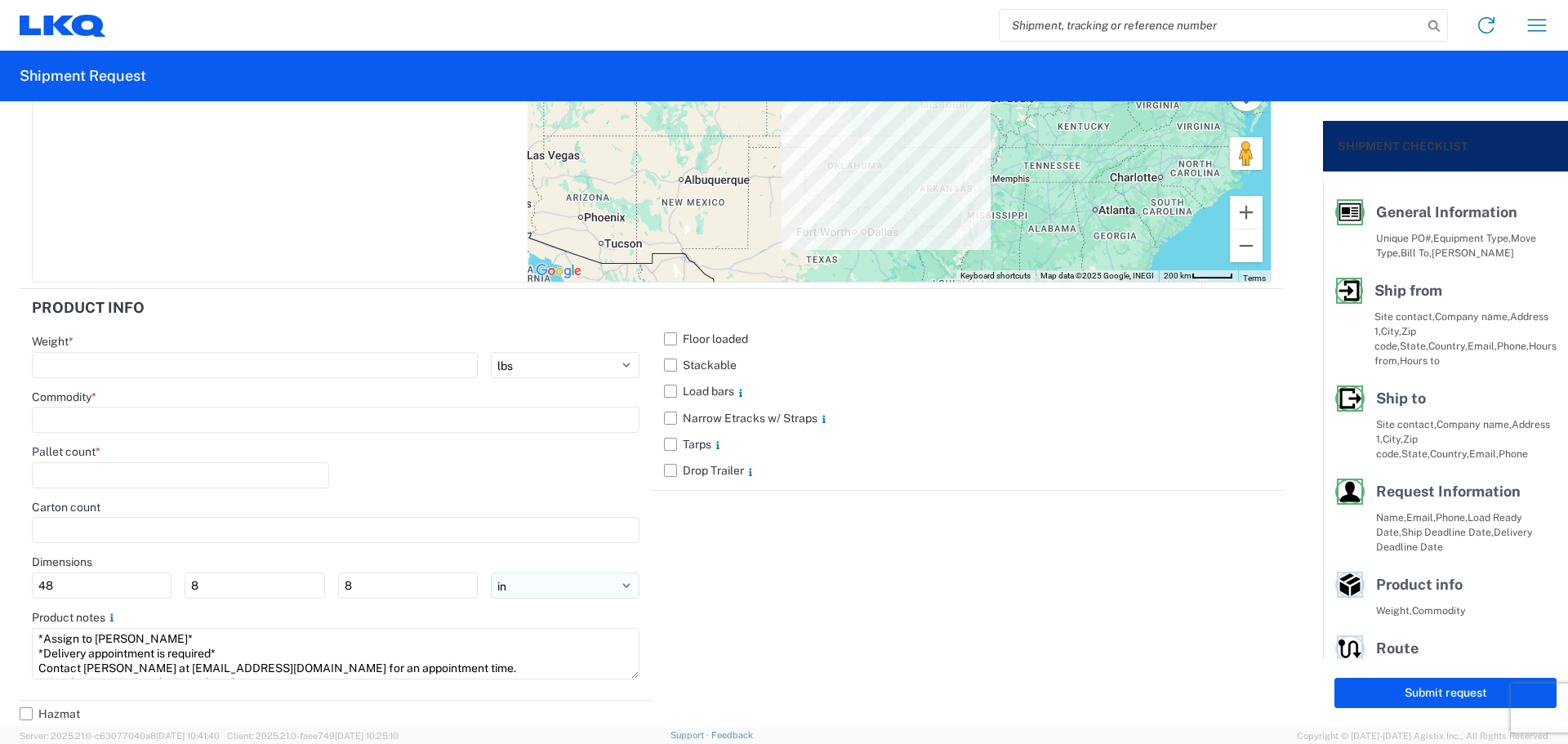
scroll to position [11, 0]
type textarea "*Assign to [PERSON_NAME]* *Delivery appointment is required* Contact [PERSON_NA…"
click at [670, 362] on label "Stackable" at bounding box center [968, 365] width 607 height 26
click at [0, 0] on input "Stackable" at bounding box center [0, 0] width 0 height 0
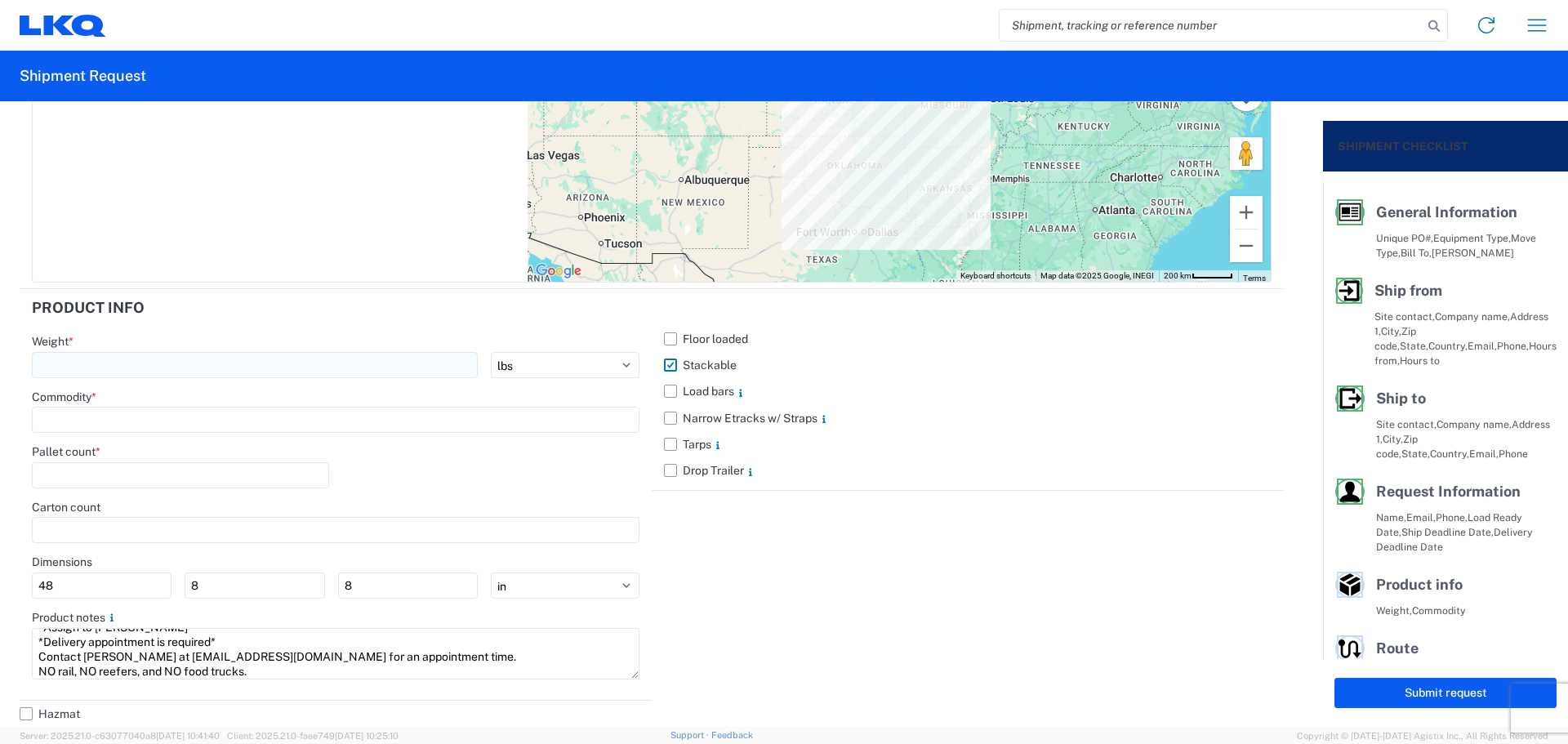
click at [254, 360] on input "number" at bounding box center [255, 365] width 446 height 26
type input "40000"
click at [70, 411] on input at bounding box center [336, 420] width 607 height 26
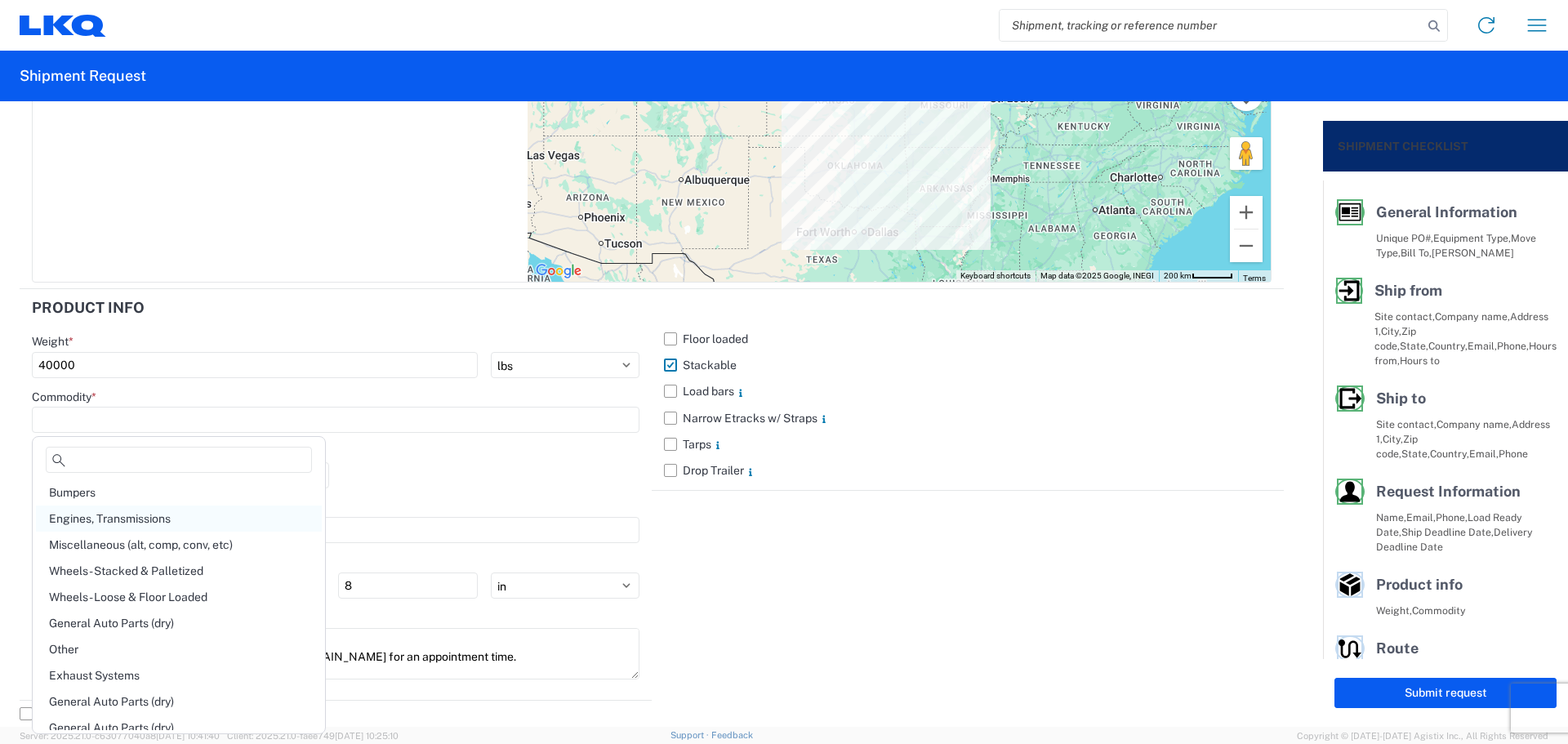
click at [120, 519] on div "Engines, Transmissions" at bounding box center [179, 518] width 286 height 26
type input "Engines, Transmissions"
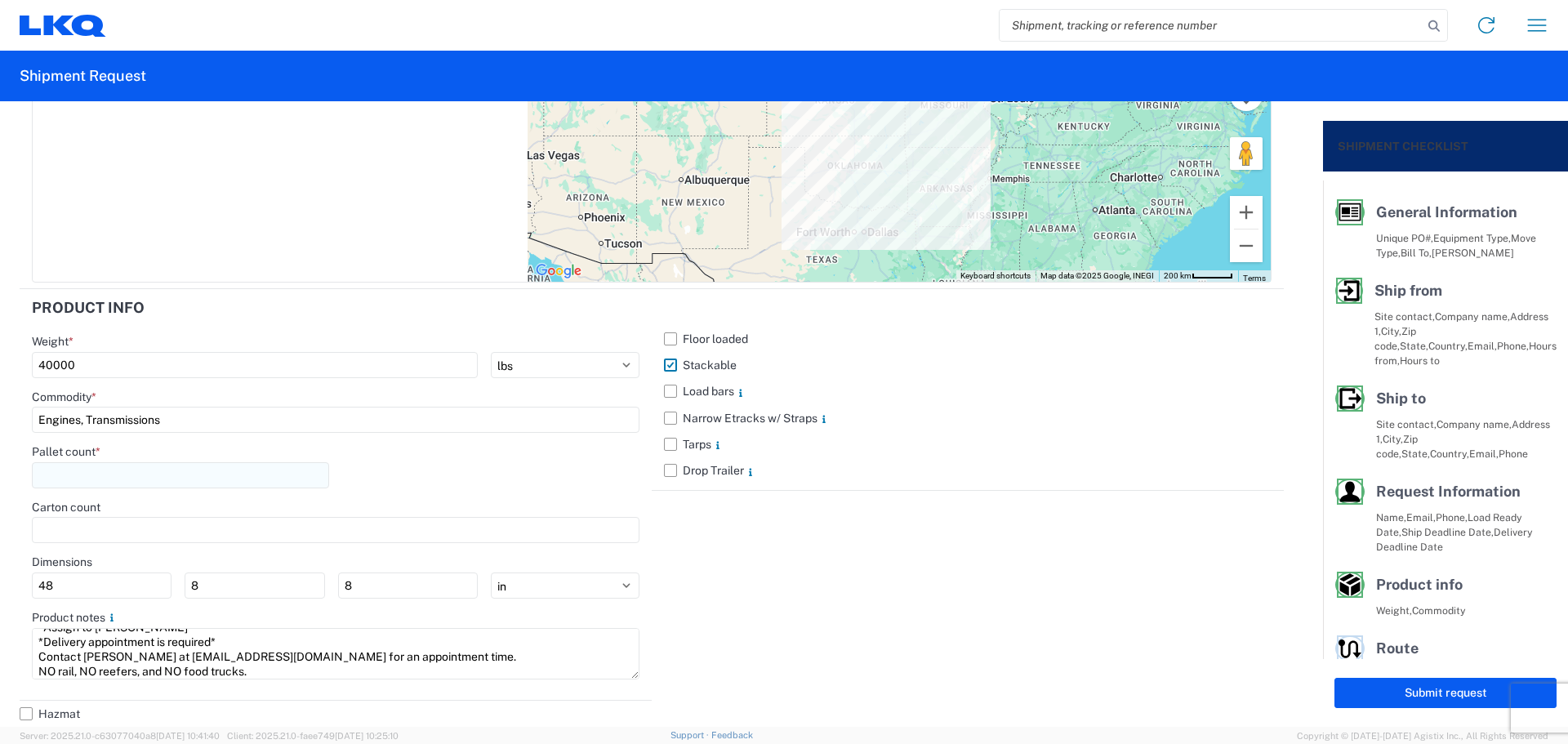
click at [94, 474] on input "number" at bounding box center [181, 475] width 298 height 26
type input "45"
click at [467, 478] on div "Pallet count * 45" at bounding box center [336, 472] width 607 height 56
click at [1384, 691] on button "Submit request" at bounding box center [1445, 693] width 223 height 31
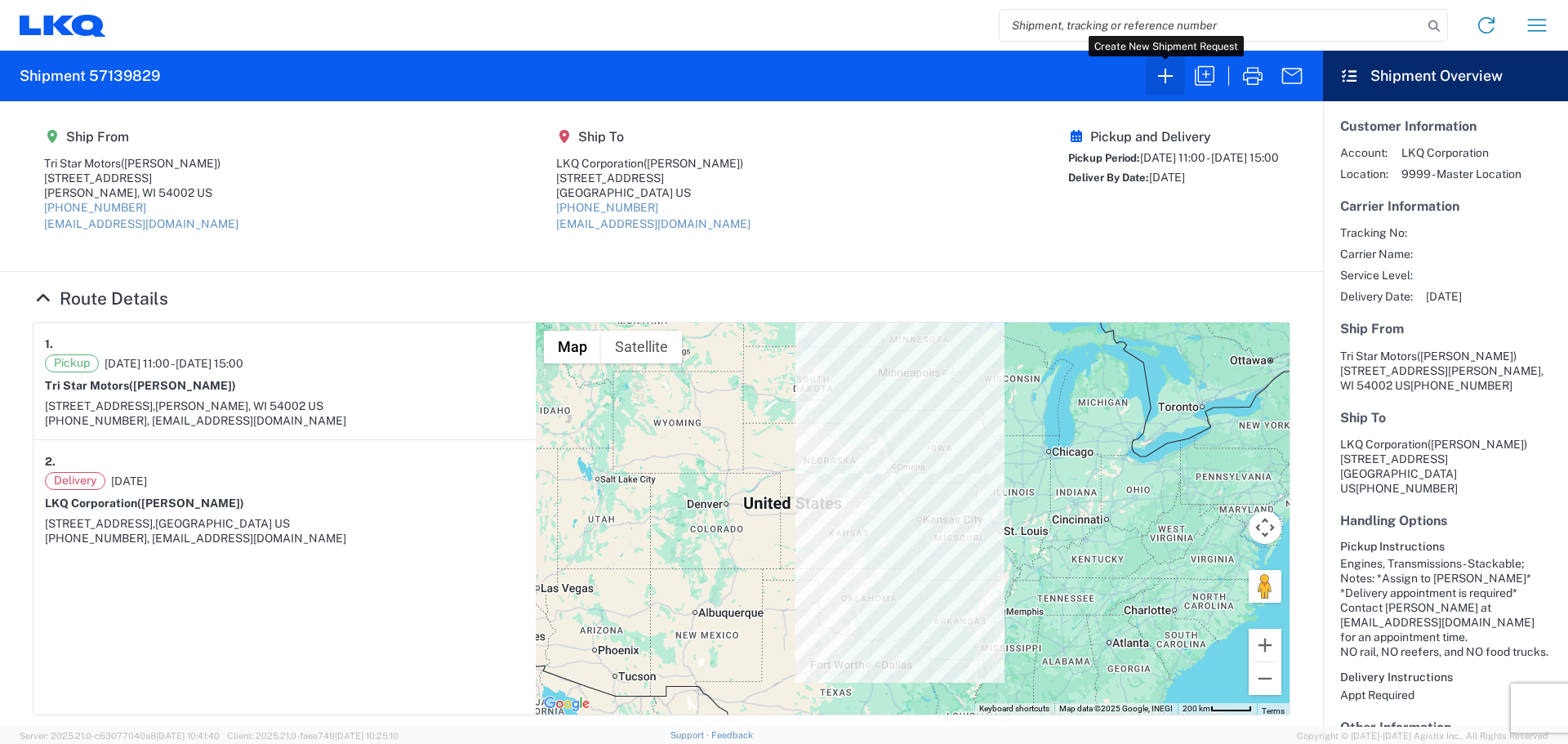
click at [1155, 88] on button "button" at bounding box center [1165, 76] width 39 height 39
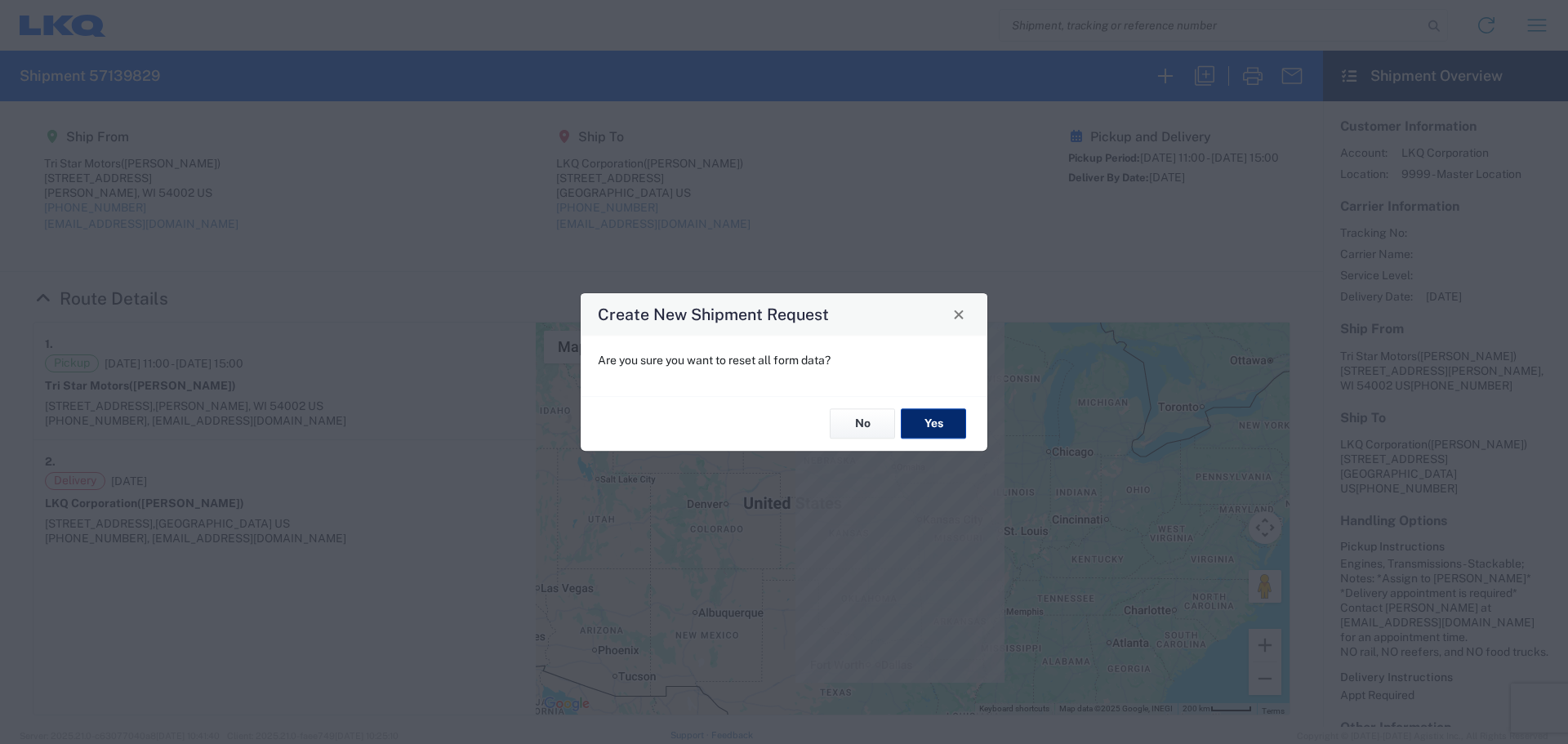
click at [943, 423] on button "Yes" at bounding box center [933, 424] width 65 height 31
select select "FULL"
select select "US"
select select "LBS"
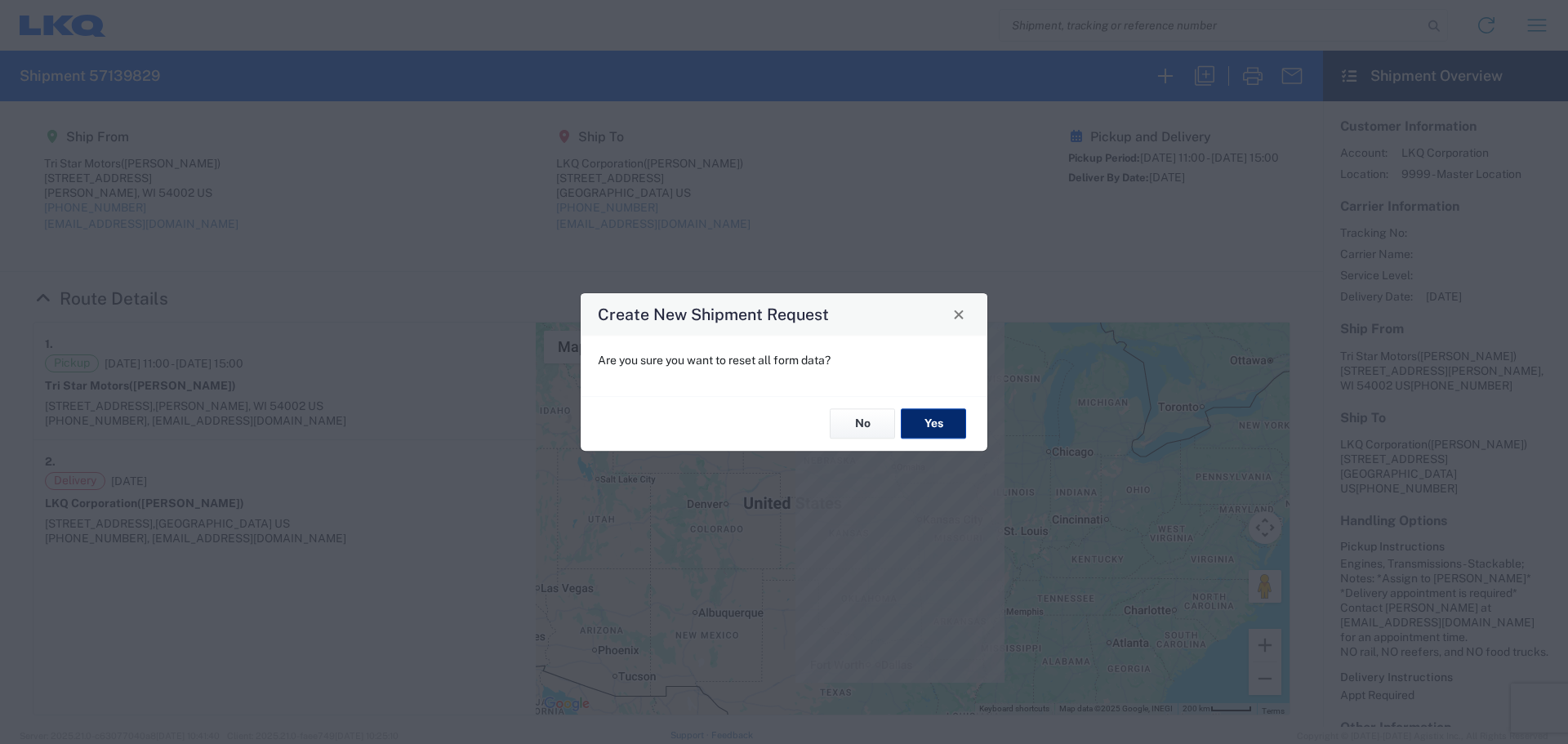
select select "IN"
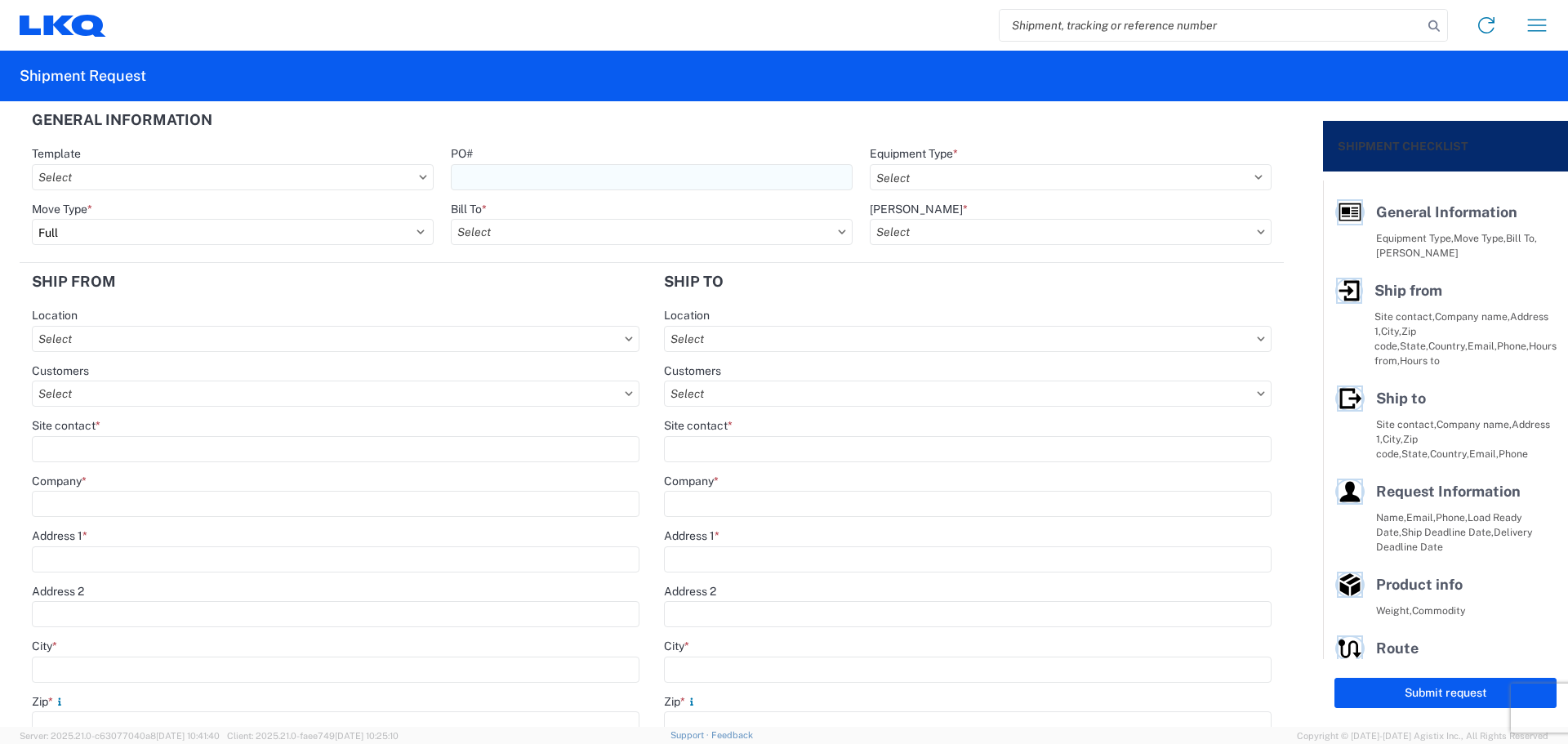
click at [517, 172] on input "PO#" at bounding box center [652, 177] width 402 height 26
type input "MMMSelma101525"
click at [961, 170] on select "Select 53’ Dry Van Flatbed Dropdeck (van) Lowboy (flatbed) Rail" at bounding box center [1071, 177] width 402 height 26
select select "STDV"
click at [870, 164] on select "Select 53’ Dry Van Flatbed Dropdeck (van) Lowboy (flatbed) Rail" at bounding box center [1071, 177] width 402 height 26
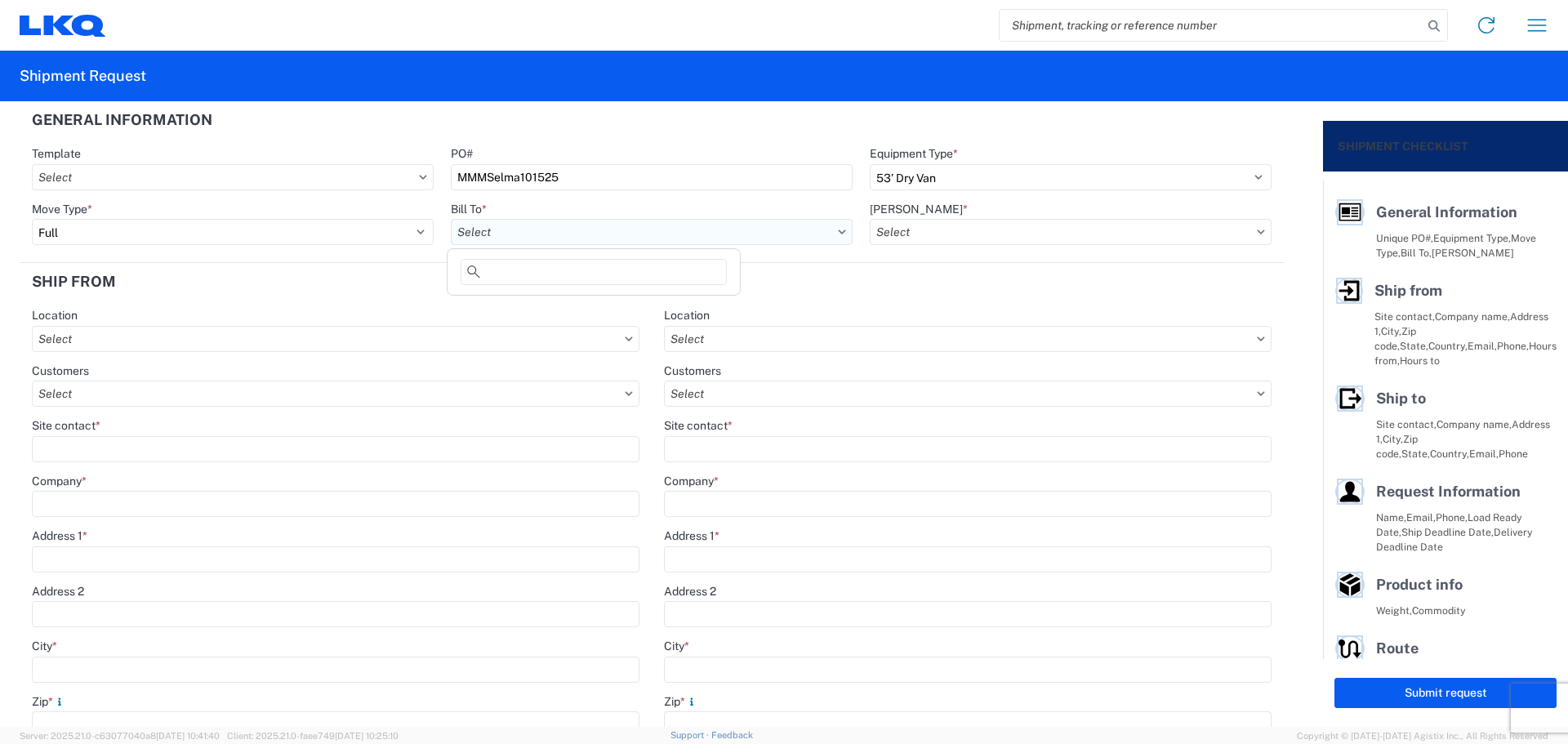
click at [485, 234] on input "text" at bounding box center [652, 232] width 402 height 26
type input "1760"
click at [531, 308] on div "1760 - LKQ Best Core" at bounding box center [594, 304] width 286 height 26
type input "1760 - LKQ Best Core"
click at [934, 224] on input "text" at bounding box center [1071, 232] width 402 height 26
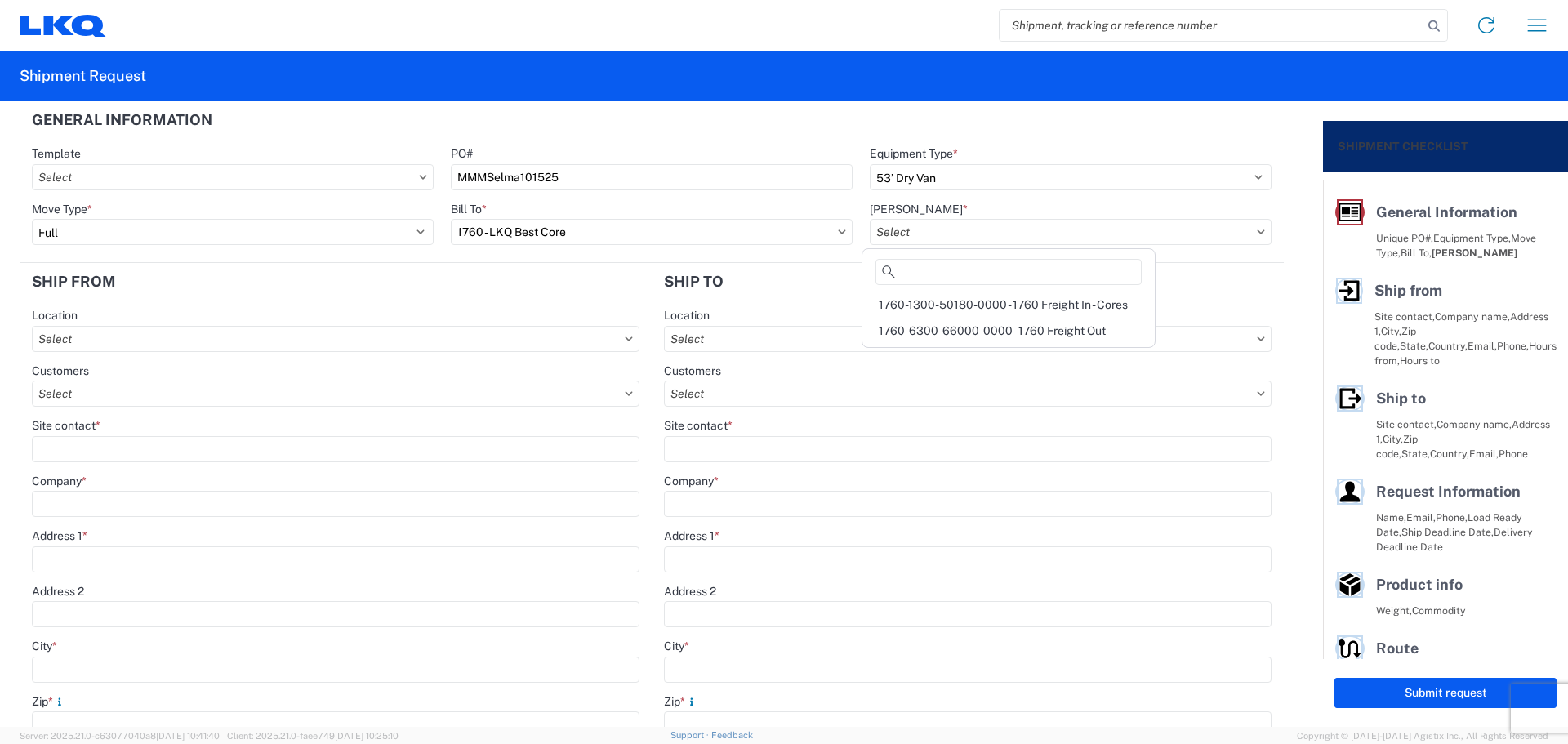
click at [980, 308] on div "1760-1300-50180-0000 - 1760 Freight In - Cores" at bounding box center [1009, 304] width 286 height 26
type input "1760-1300-50180-0000 - 1760 Freight In - Cores"
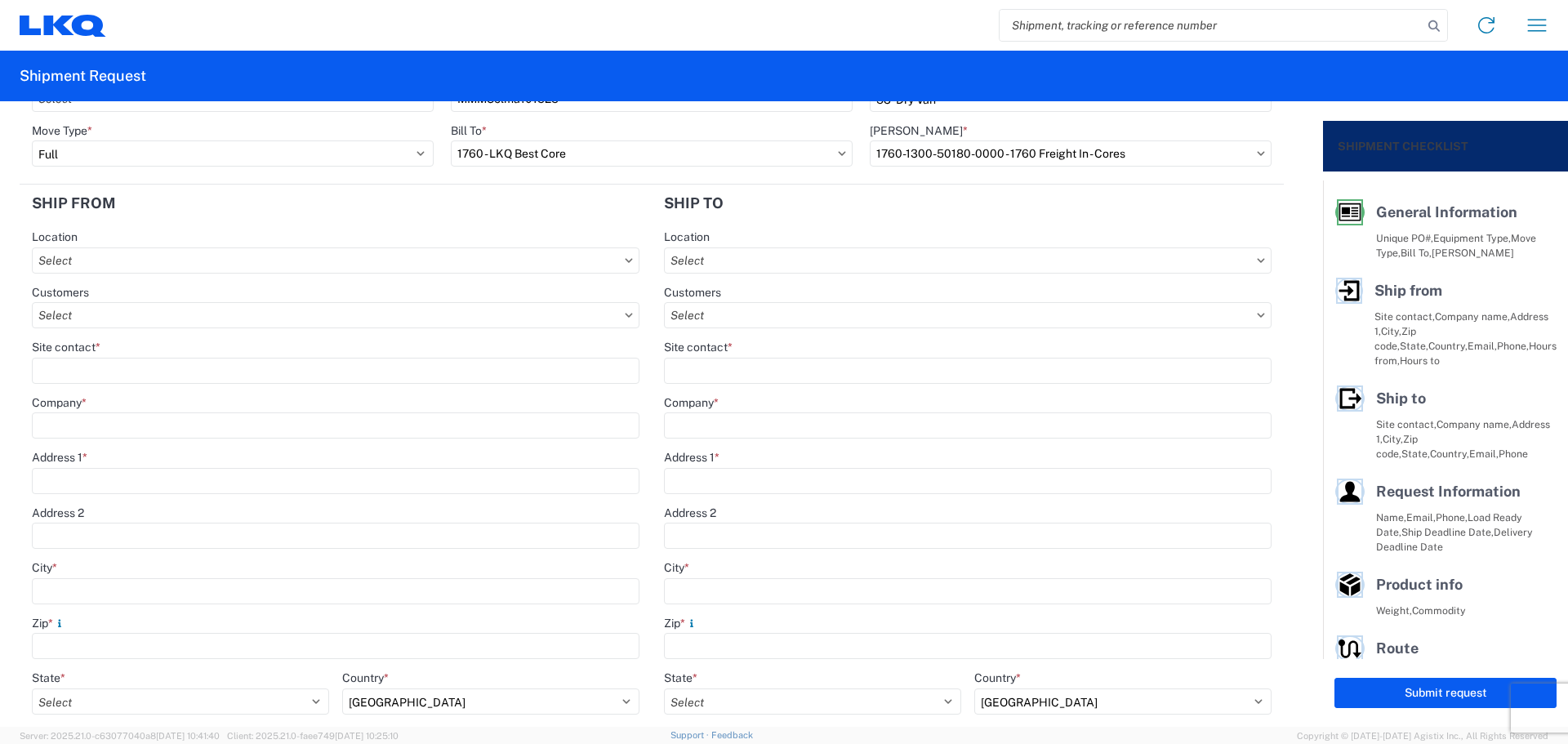
scroll to position [108, 0]
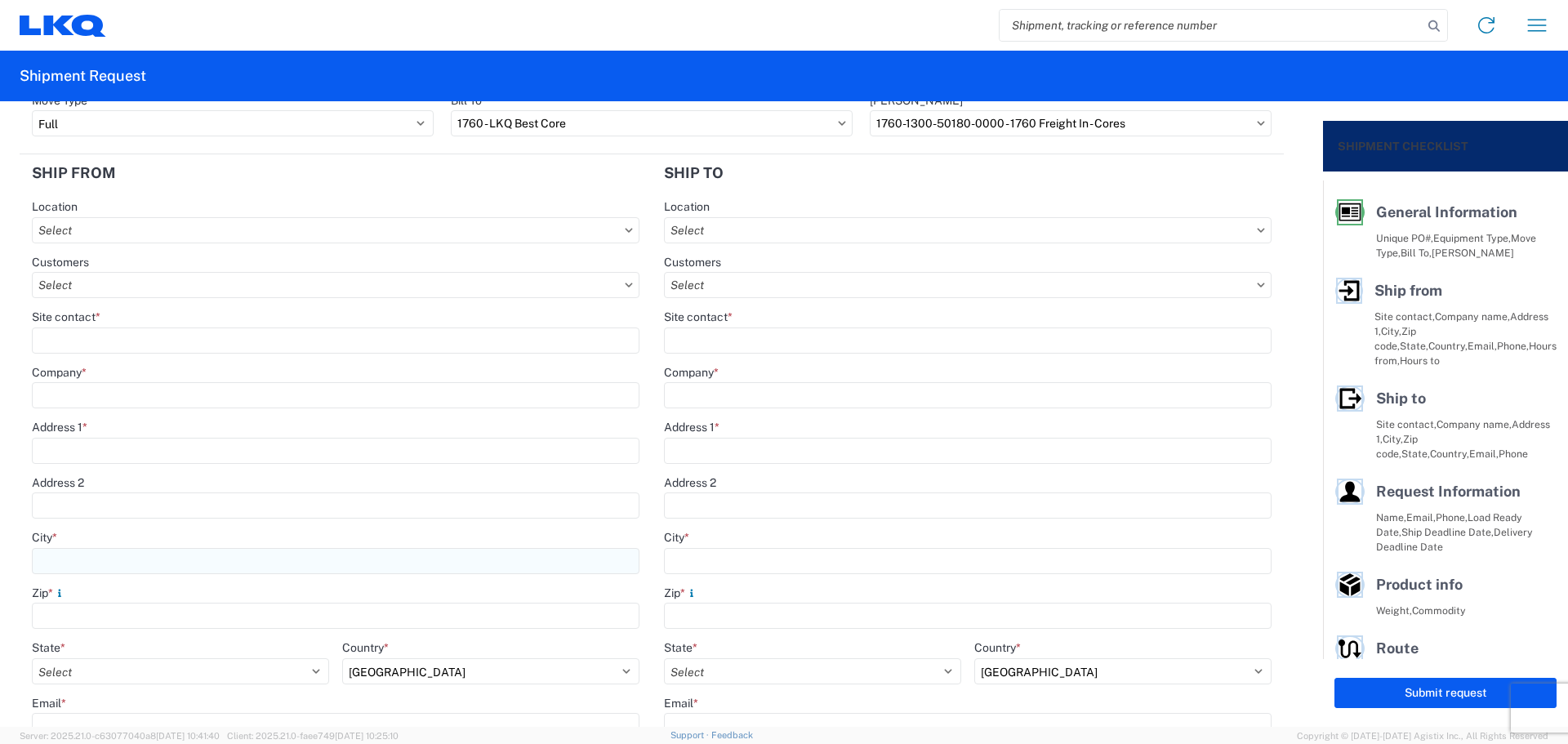
click at [77, 561] on input "City *" at bounding box center [336, 561] width 607 height 26
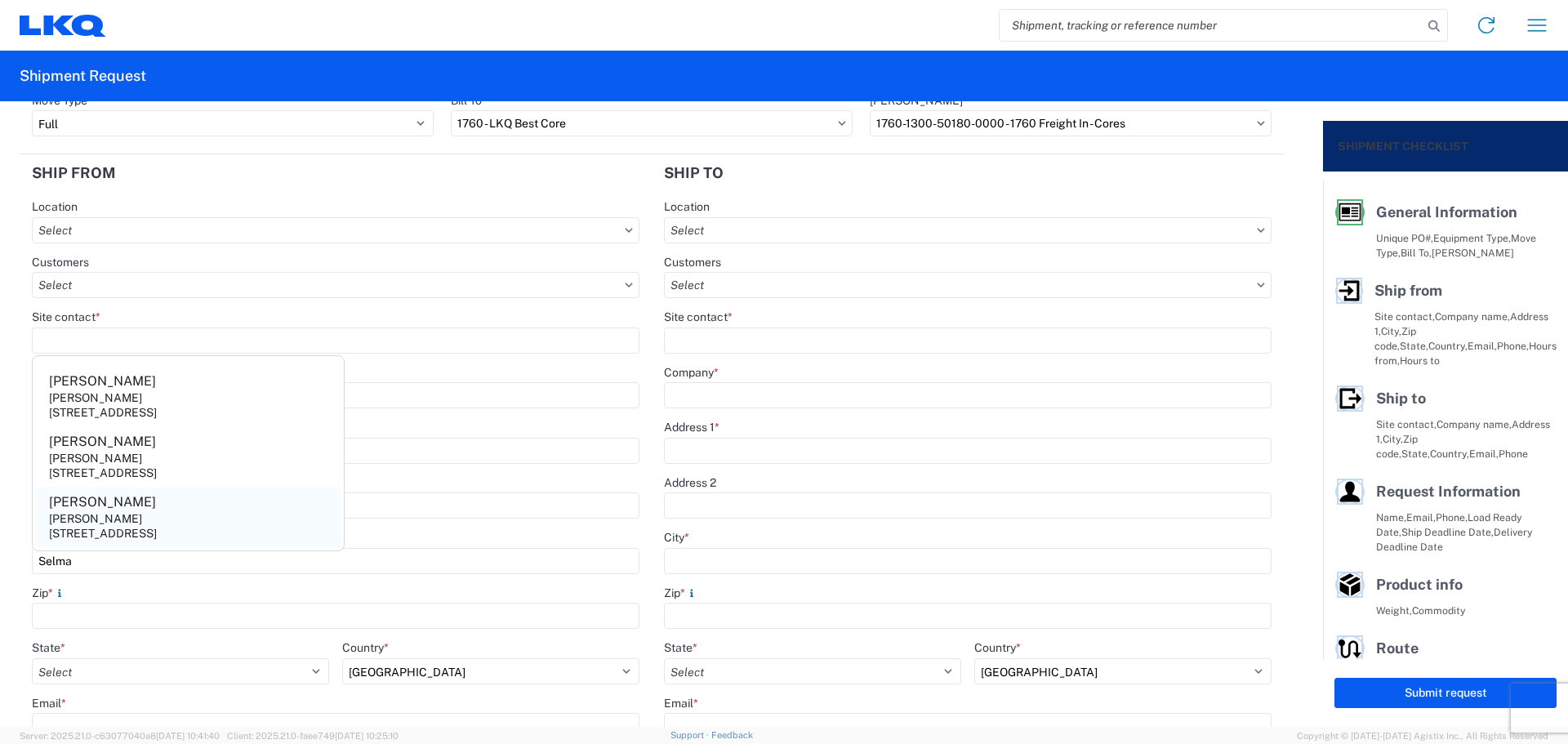
type input "Selma"
click at [119, 511] on div "[PERSON_NAME]" at bounding box center [95, 518] width 93 height 15
type input "[PERSON_NAME]"
type input "[STREET_ADDRESS]"
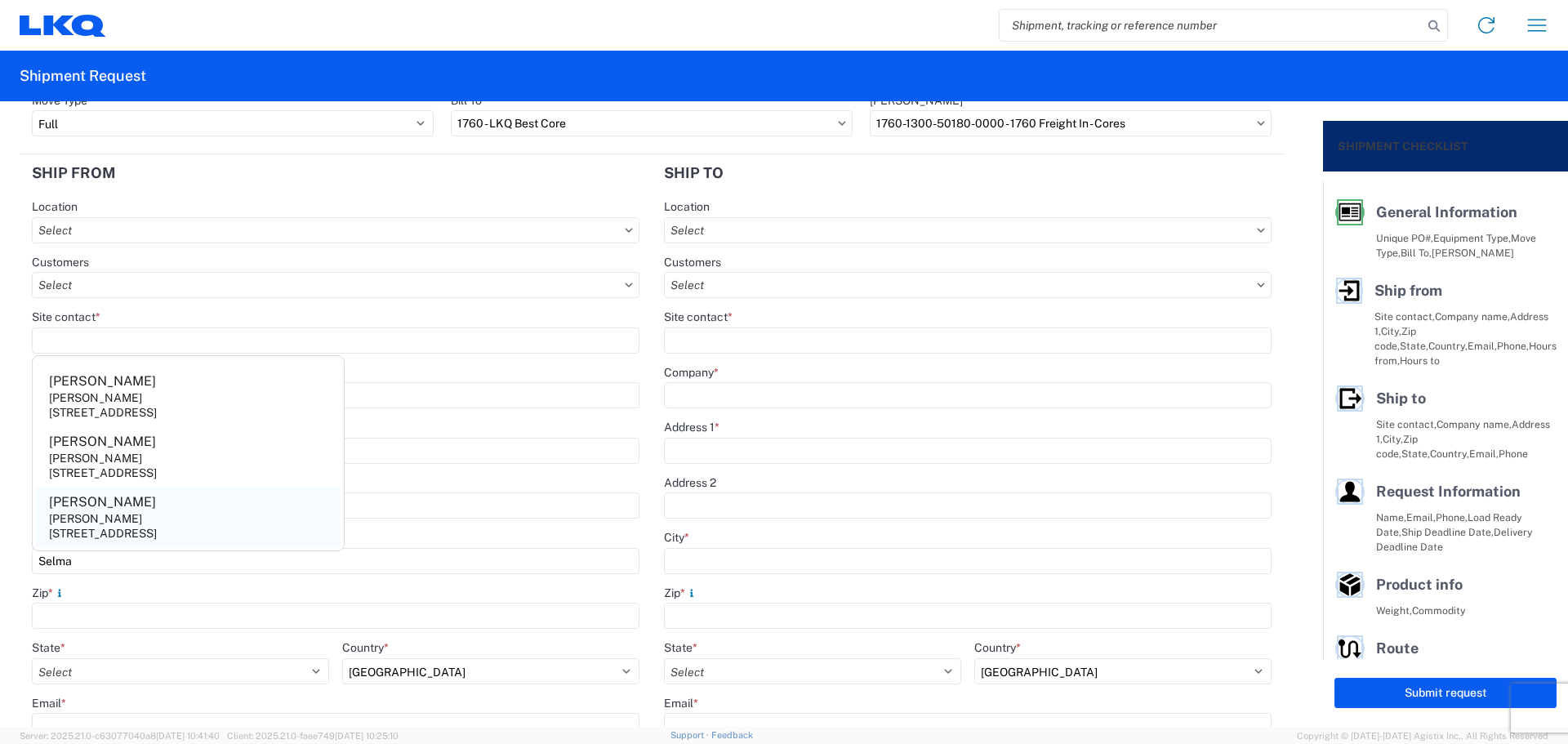
type input "78154"
select select "[GEOGRAPHIC_DATA]"
type input "[EMAIL_ADDRESS][DOMAIN_NAME]"
type input "[PHONE_NUMBER]"
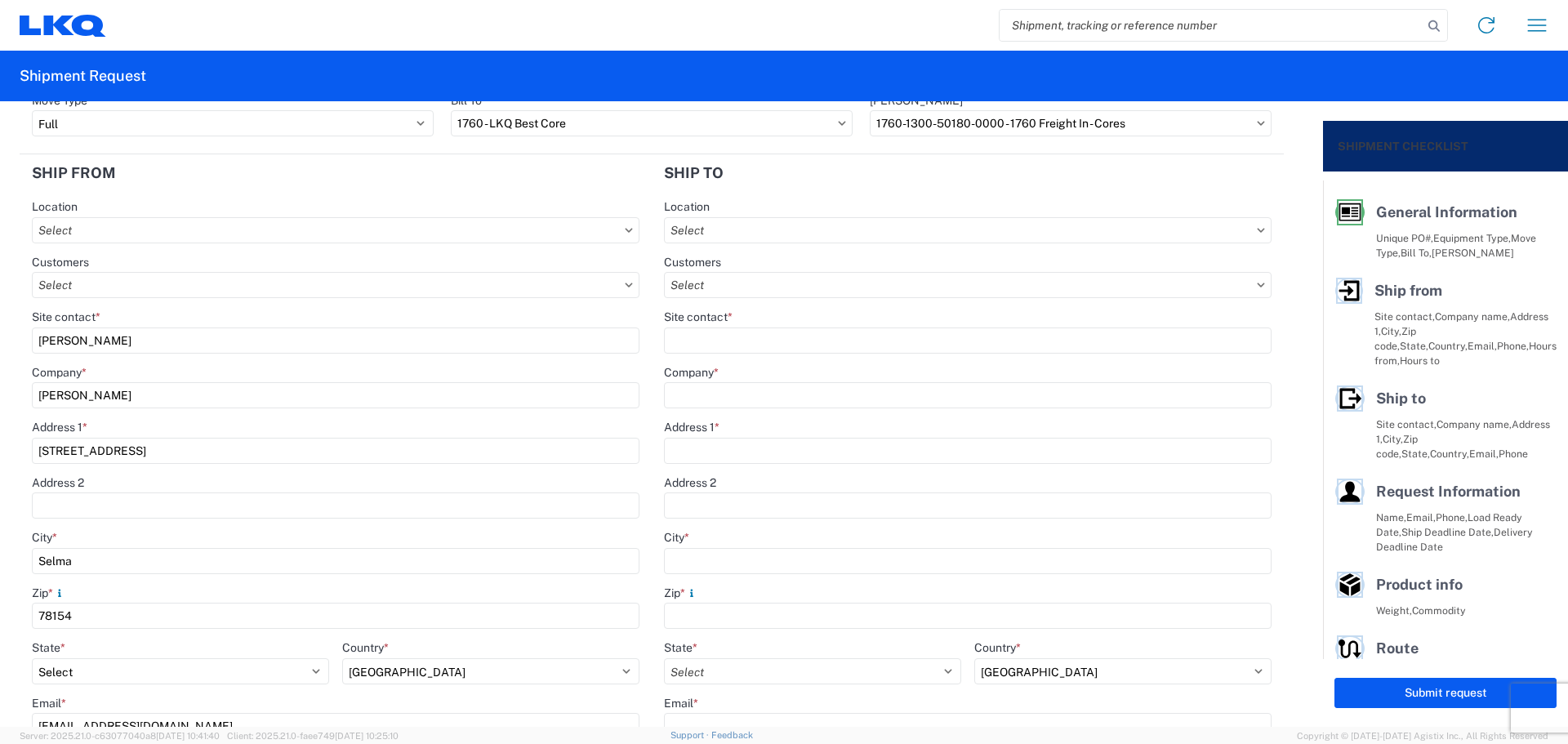
drag, startPoint x: 147, startPoint y: 342, endPoint x: 0, endPoint y: 352, distance: 147.3
click at [0, 352] on form "General Information Template PO# MMMSelma101525 Equipment Type * Select 53’ Dry…" at bounding box center [661, 413] width 1323 height 625
type input "[PERSON_NAME]"
click at [126, 183] on header "Ship from" at bounding box center [335, 173] width 632 height 37
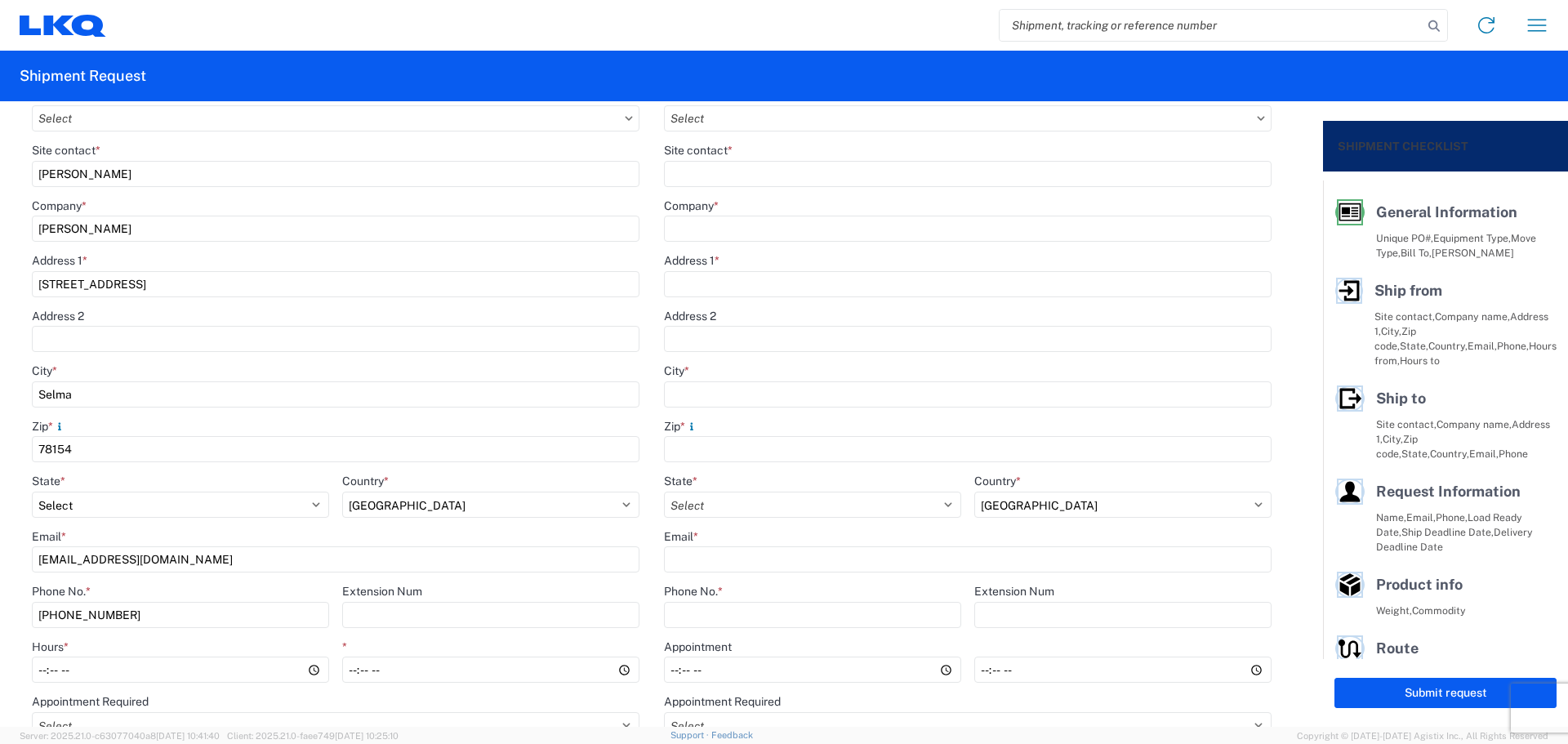
scroll to position [326, 0]
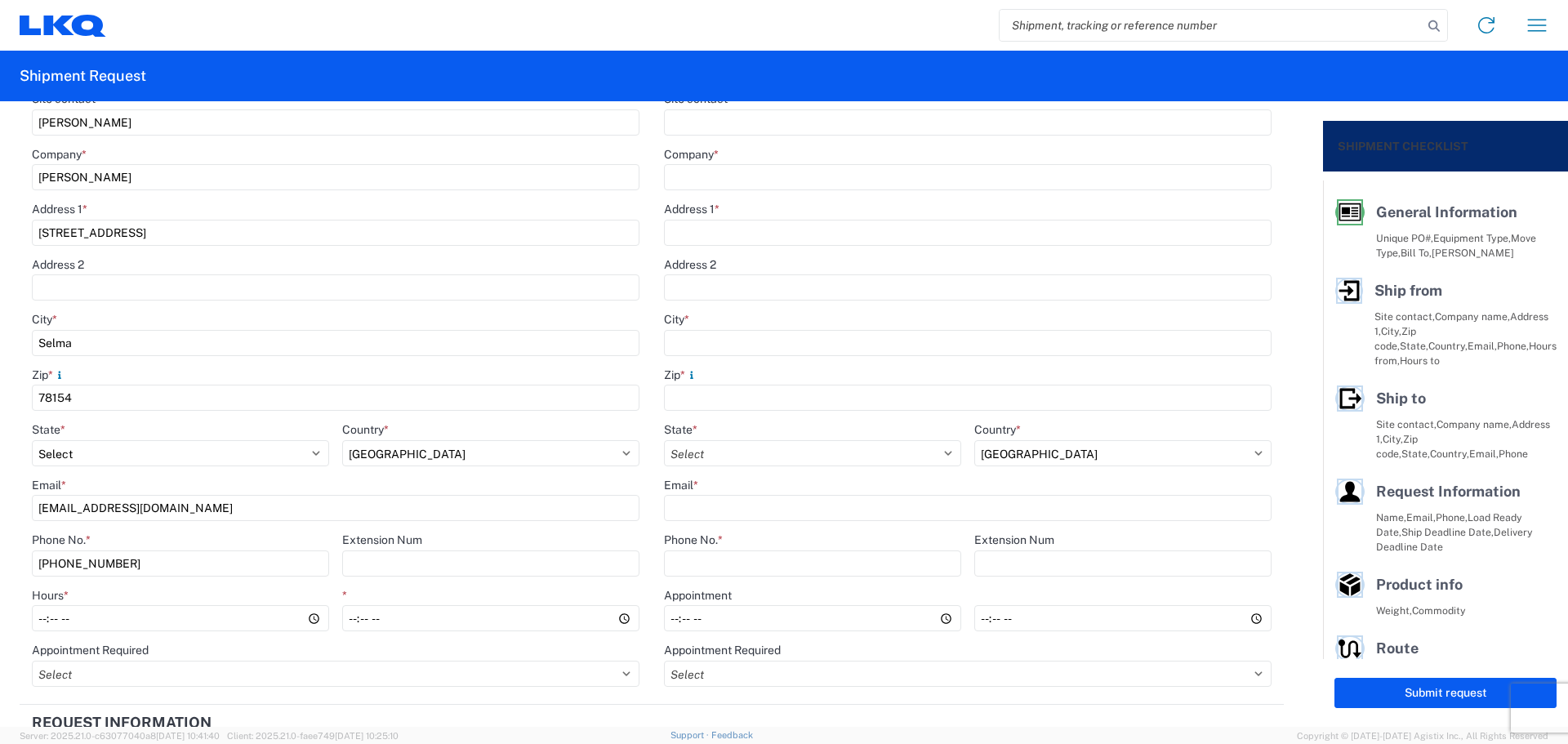
drag, startPoint x: 205, startPoint y: 509, endPoint x: 0, endPoint y: 481, distance: 206.9
click at [0, 481] on form "General Information Template PO# MMMSelma101525 Equipment Type * Select 53’ Dry…" at bounding box center [661, 413] width 1323 height 625
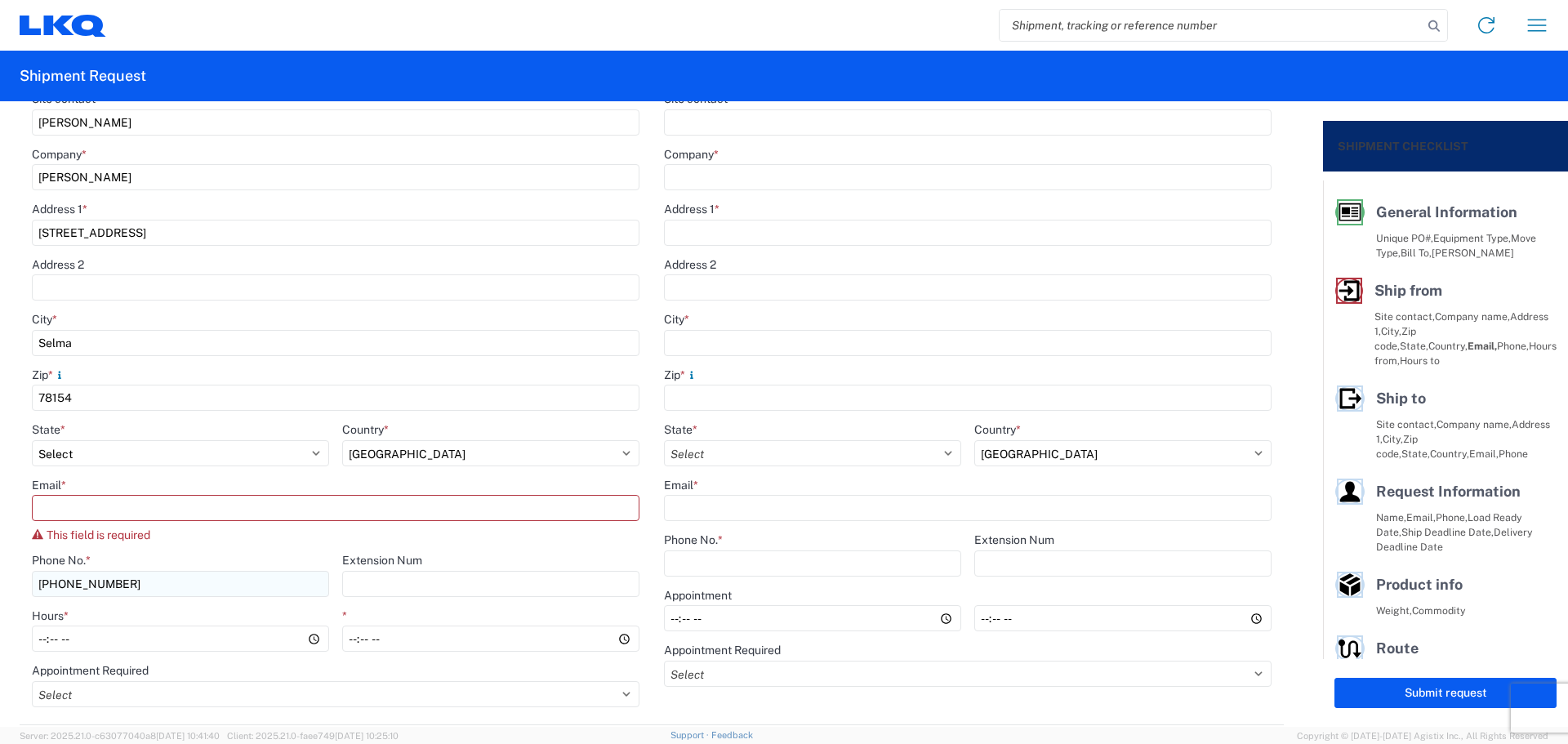
click at [183, 561] on div "Phone No. * [PHONE_NUMBER]" at bounding box center [181, 575] width 298 height 44
type input "[PHONE_NUMBER]"
click at [84, 506] on input "Email *" at bounding box center [336, 508] width 607 height 26
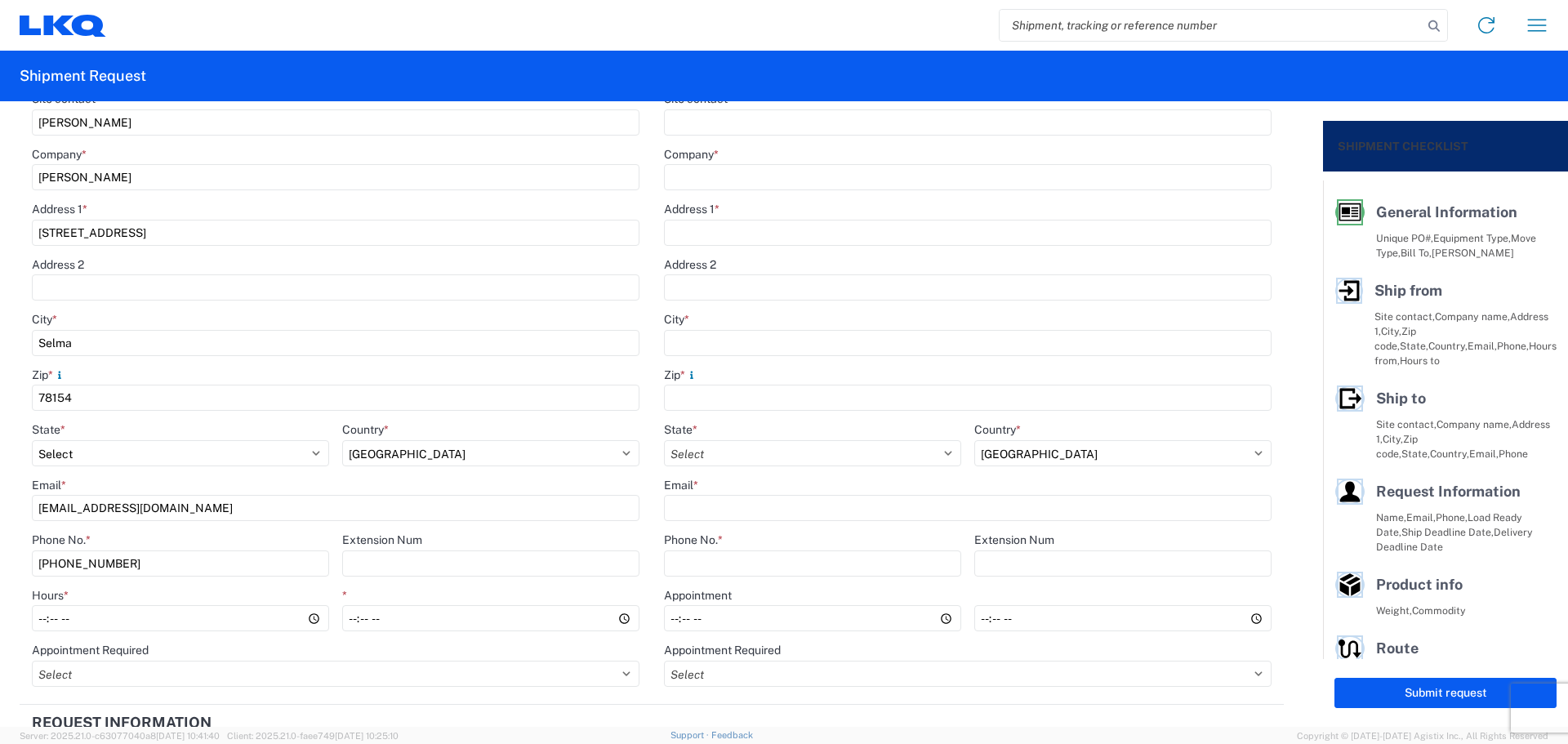
type input "[EMAIL_ADDRESS][DOMAIN_NAME]"
click at [17, 485] on form "General Information Template PO# MMMSelma101525 Equipment Type * Select 53’ Dry…" at bounding box center [661, 413] width 1323 height 625
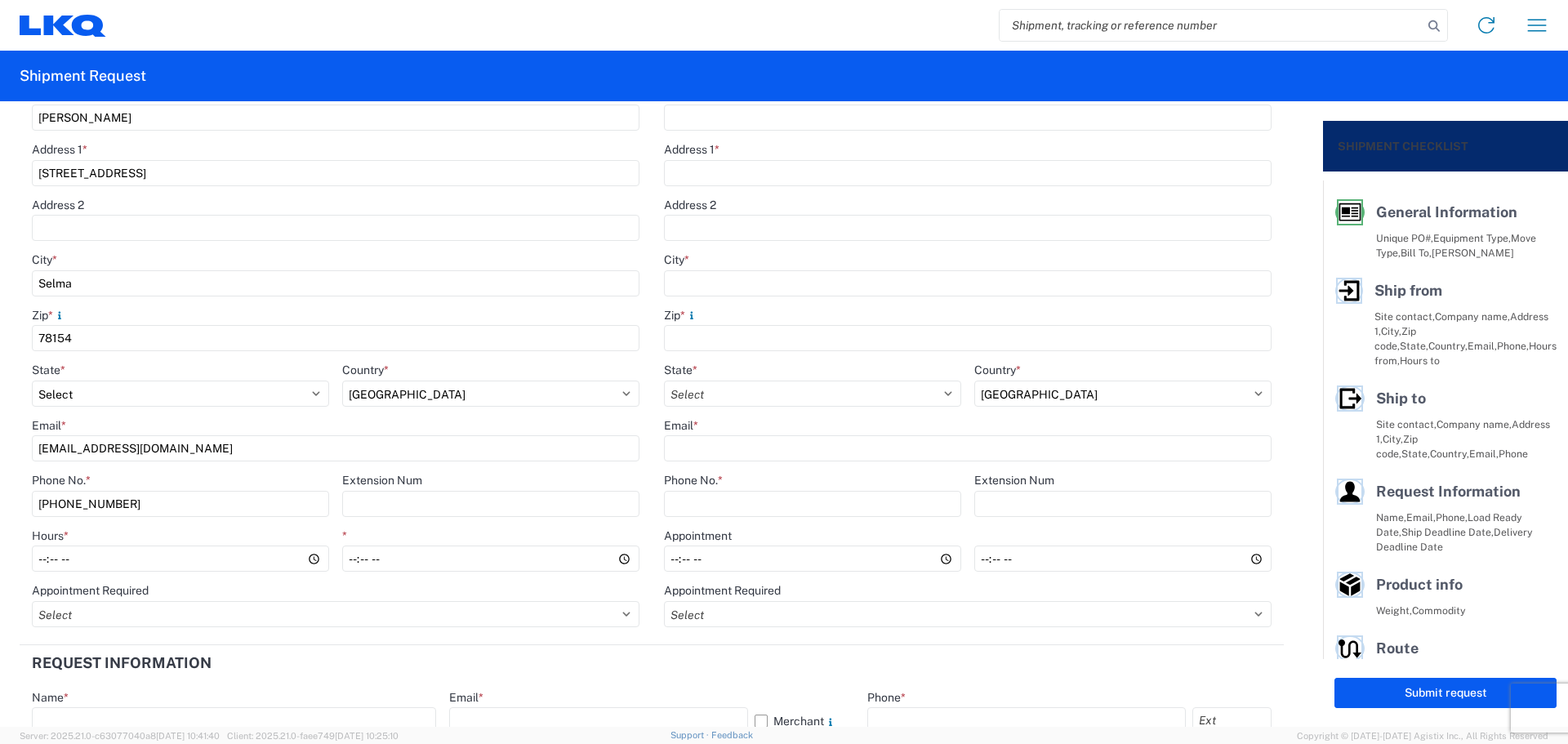
scroll to position [435, 0]
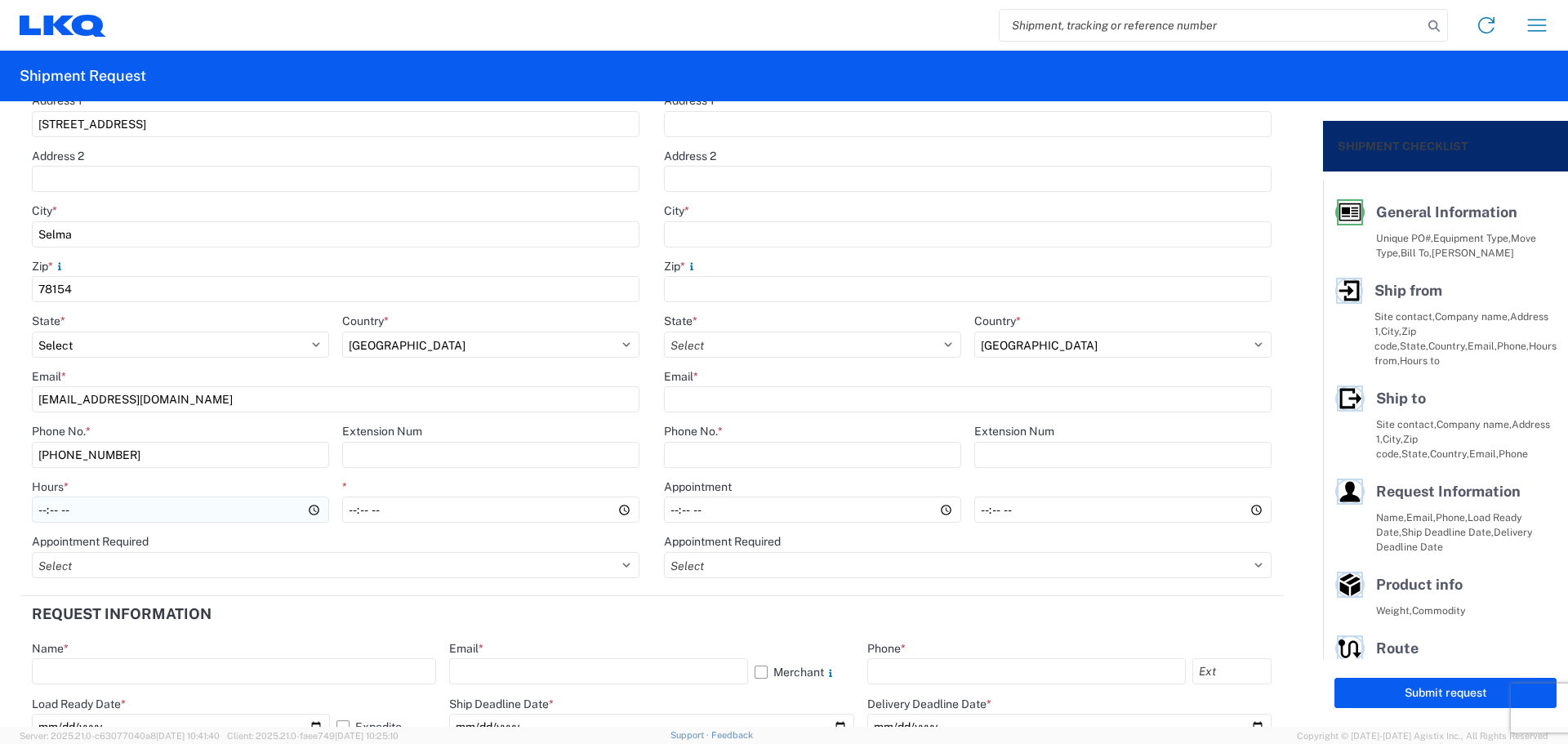
click at [40, 515] on input "Hours *" at bounding box center [181, 509] width 298 height 26
type input "08:00"
type input "14:00"
click at [253, 622] on header "Request Information" at bounding box center [651, 614] width 1264 height 37
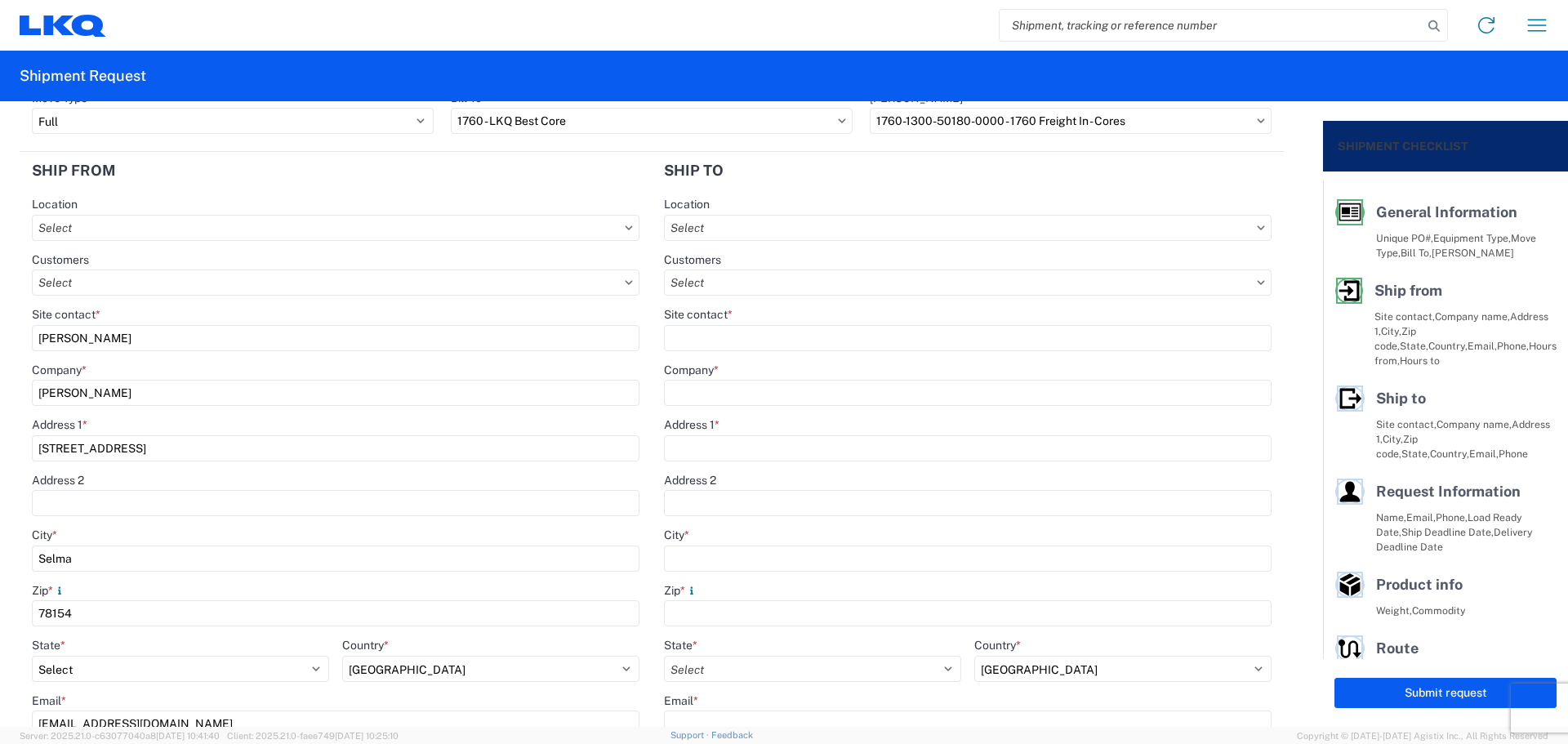
scroll to position [0, 0]
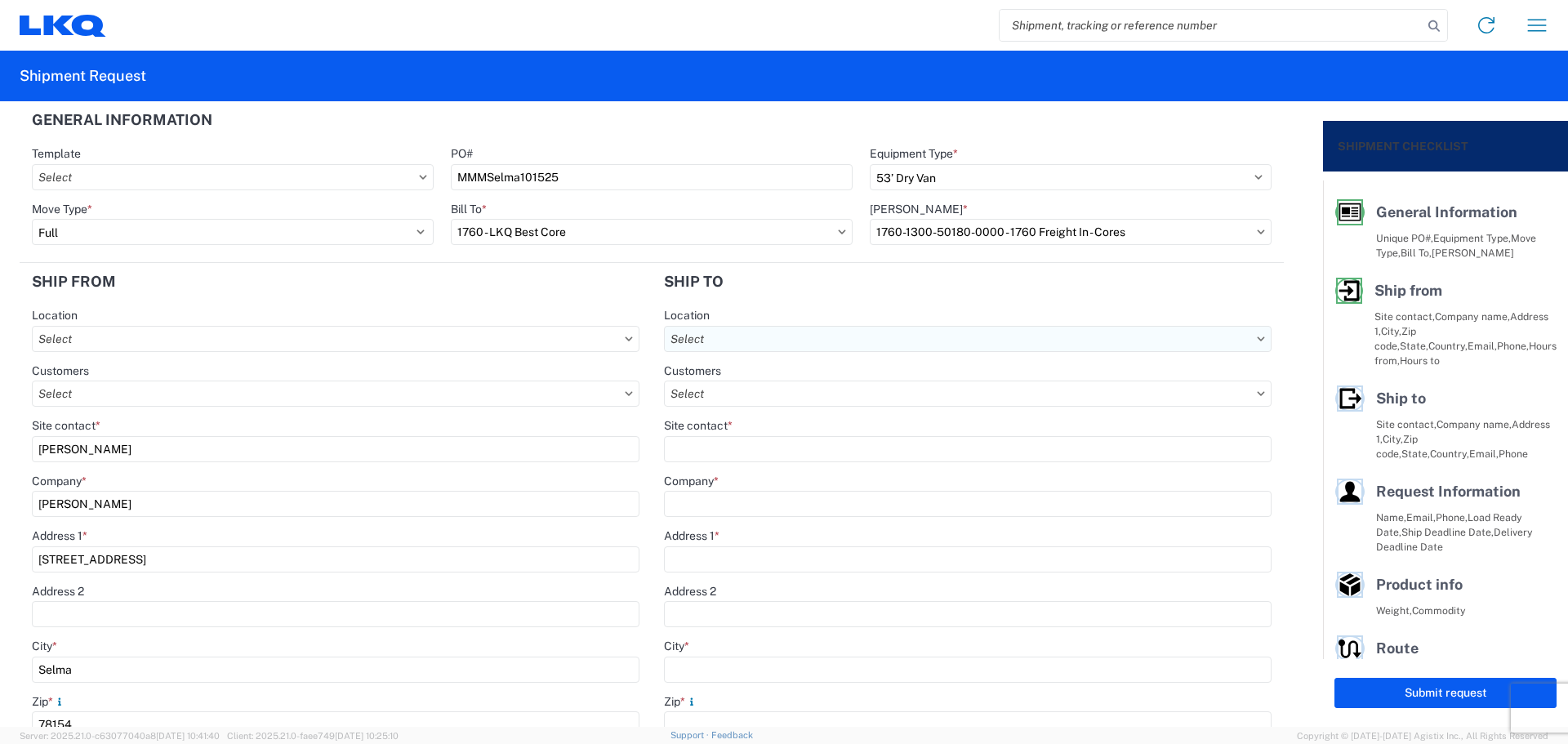
click at [759, 347] on input "text" at bounding box center [968, 338] width 607 height 26
type input "1760"
click at [784, 410] on div "1760 - LKQ Best Core" at bounding box center [805, 412] width 286 height 26
type input "1760 - LKQ Best Core"
type input "LKQ Corporation"
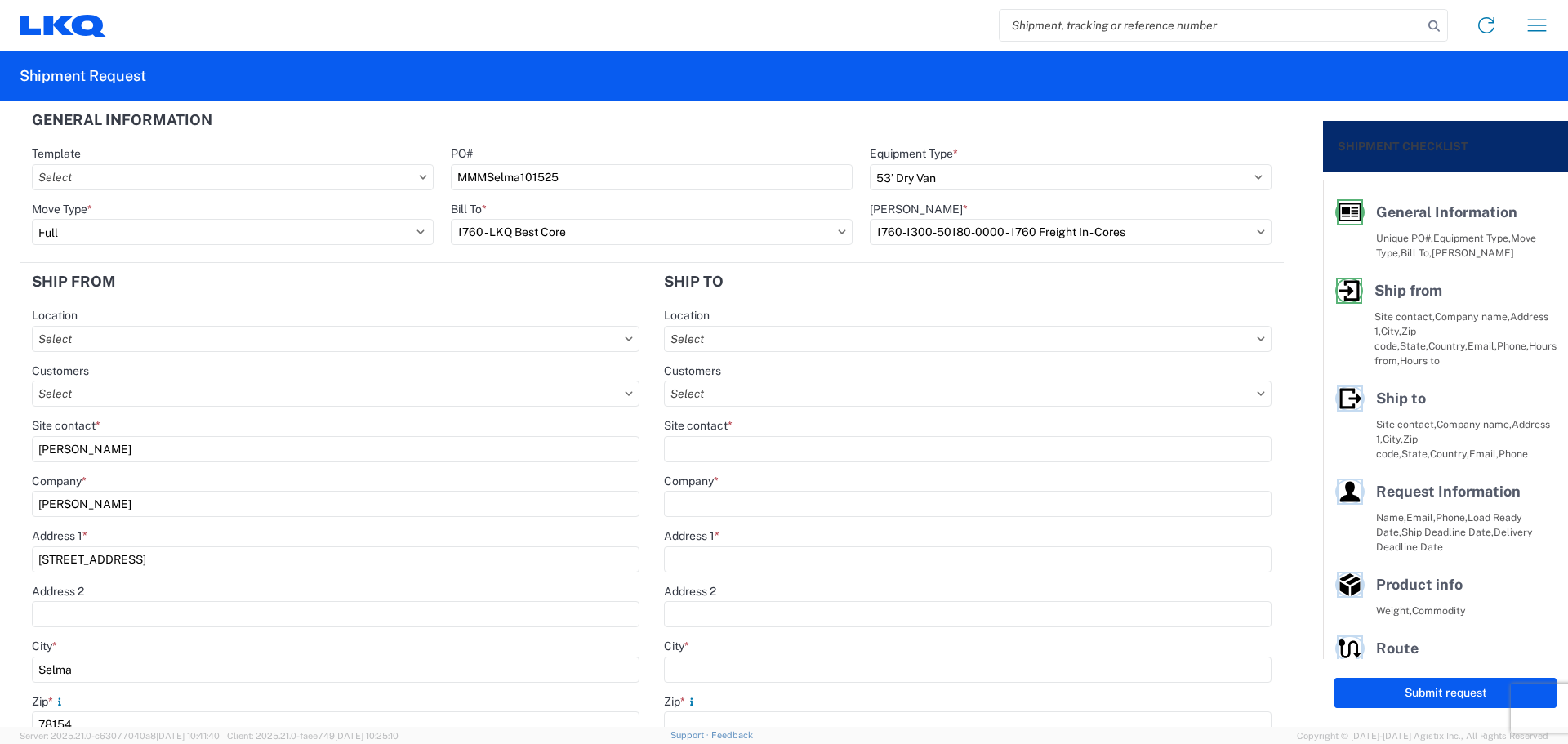
type input "[STREET_ADDRESS]"
type input "[GEOGRAPHIC_DATA]"
type input "77038"
type input "[PHONE_NUMBER]"
select select
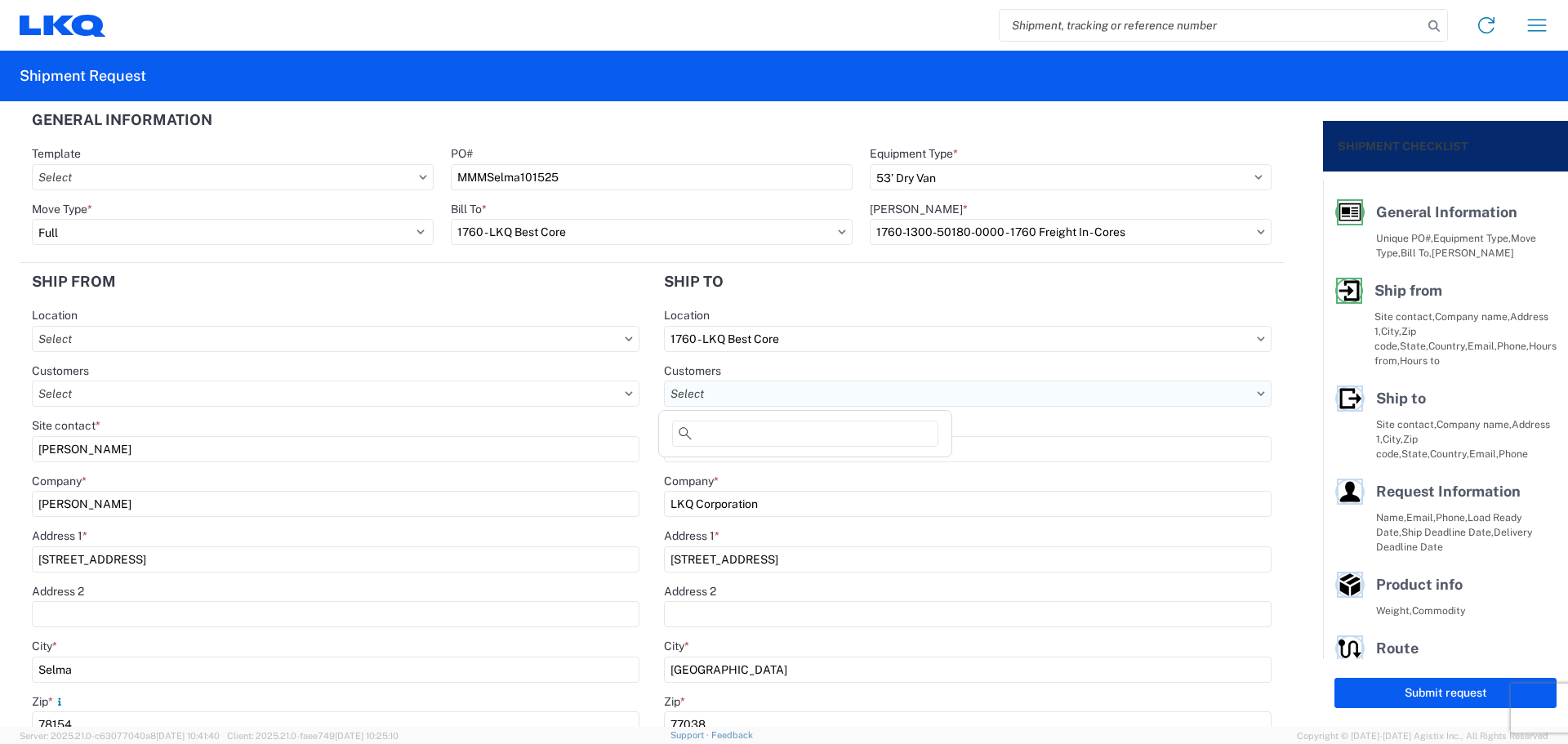
click at [759, 387] on input "text" at bounding box center [968, 393] width 607 height 26
click at [786, 284] on header "Ship to" at bounding box center [968, 281] width 632 height 37
click at [763, 461] on input "Site contact *" at bounding box center [968, 449] width 607 height 26
type input "[PERSON_NAME]"
click at [894, 295] on header "Ship to" at bounding box center [968, 281] width 632 height 37
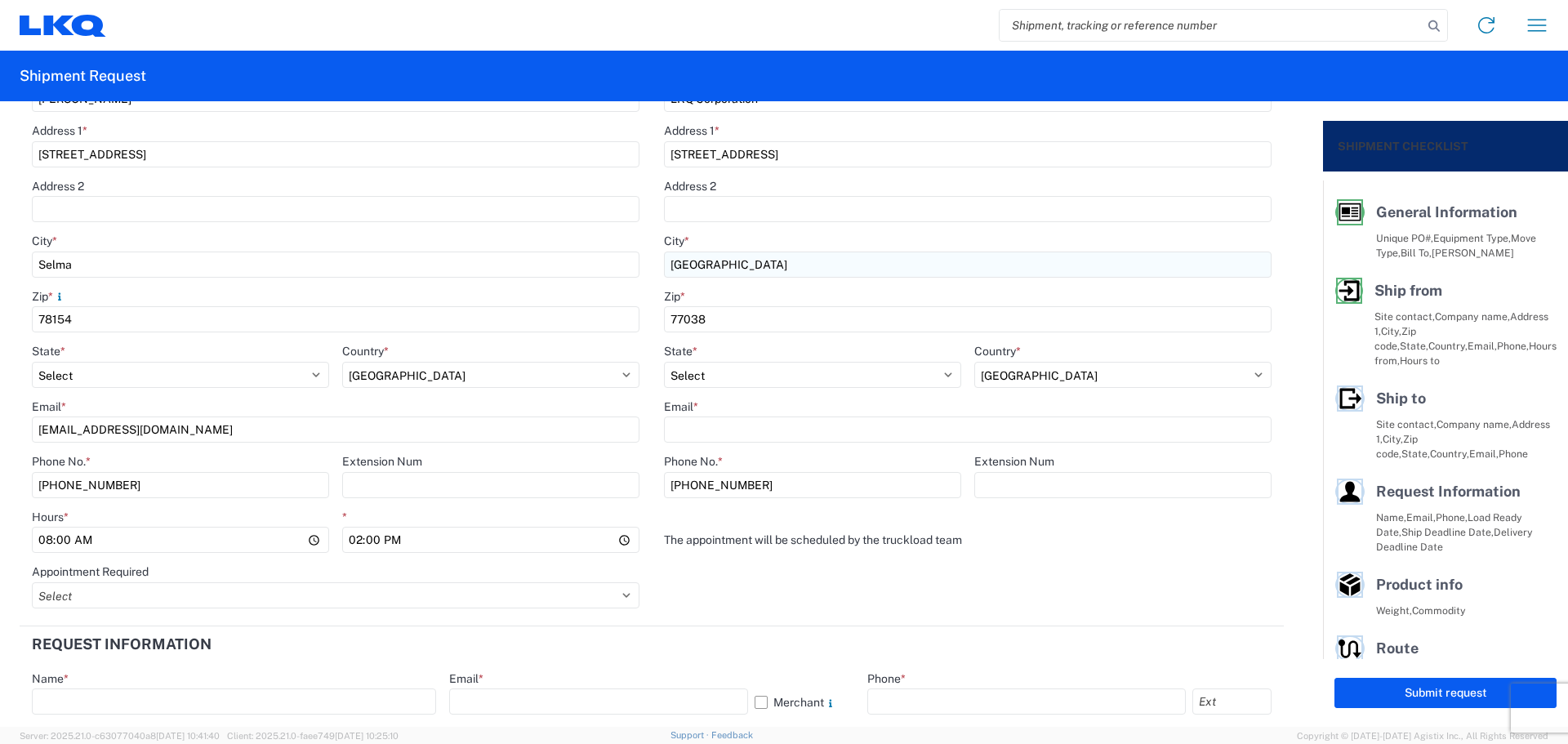
scroll to position [435, 0]
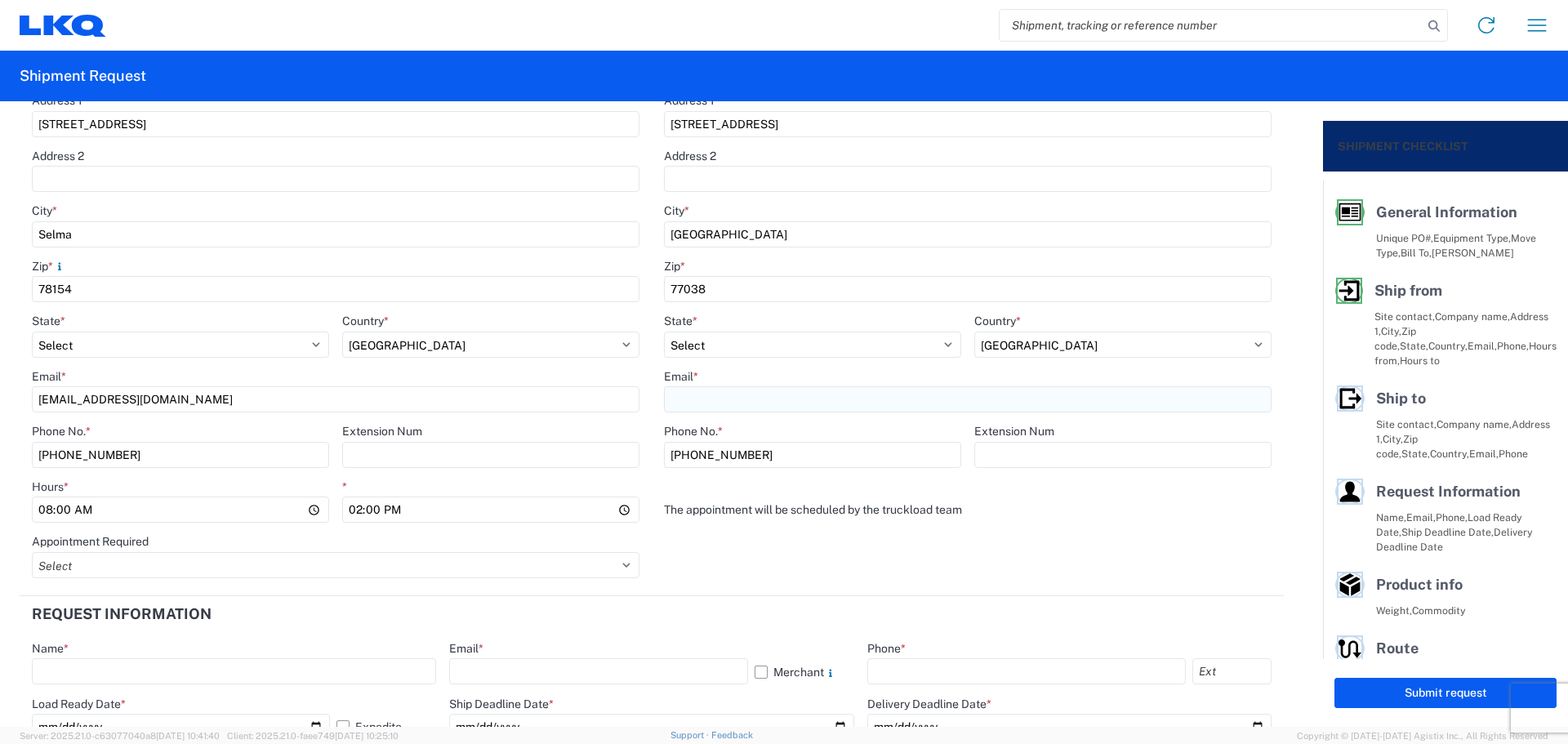
click at [728, 394] on input "Email *" at bounding box center [968, 399] width 607 height 26
type input "a"
type input "[EMAIL_ADDRESS][DOMAIN_NAME]"
click at [742, 560] on agx-form-section "Ship to 1760 Location 1760 - LKQ Best Core Customers Site contact * [PERSON_NAM…" at bounding box center [968, 212] width 632 height 768
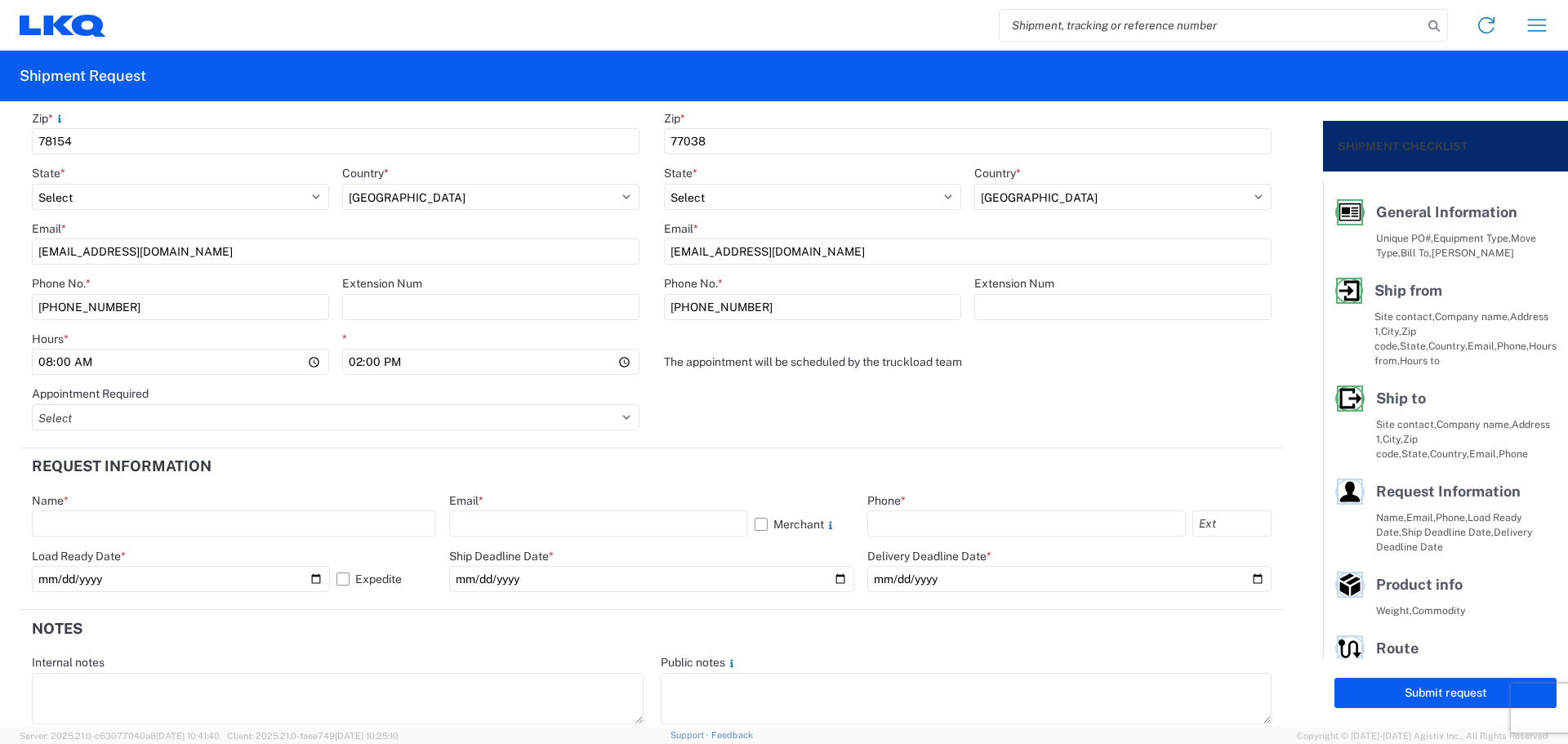
scroll to position [653, 0]
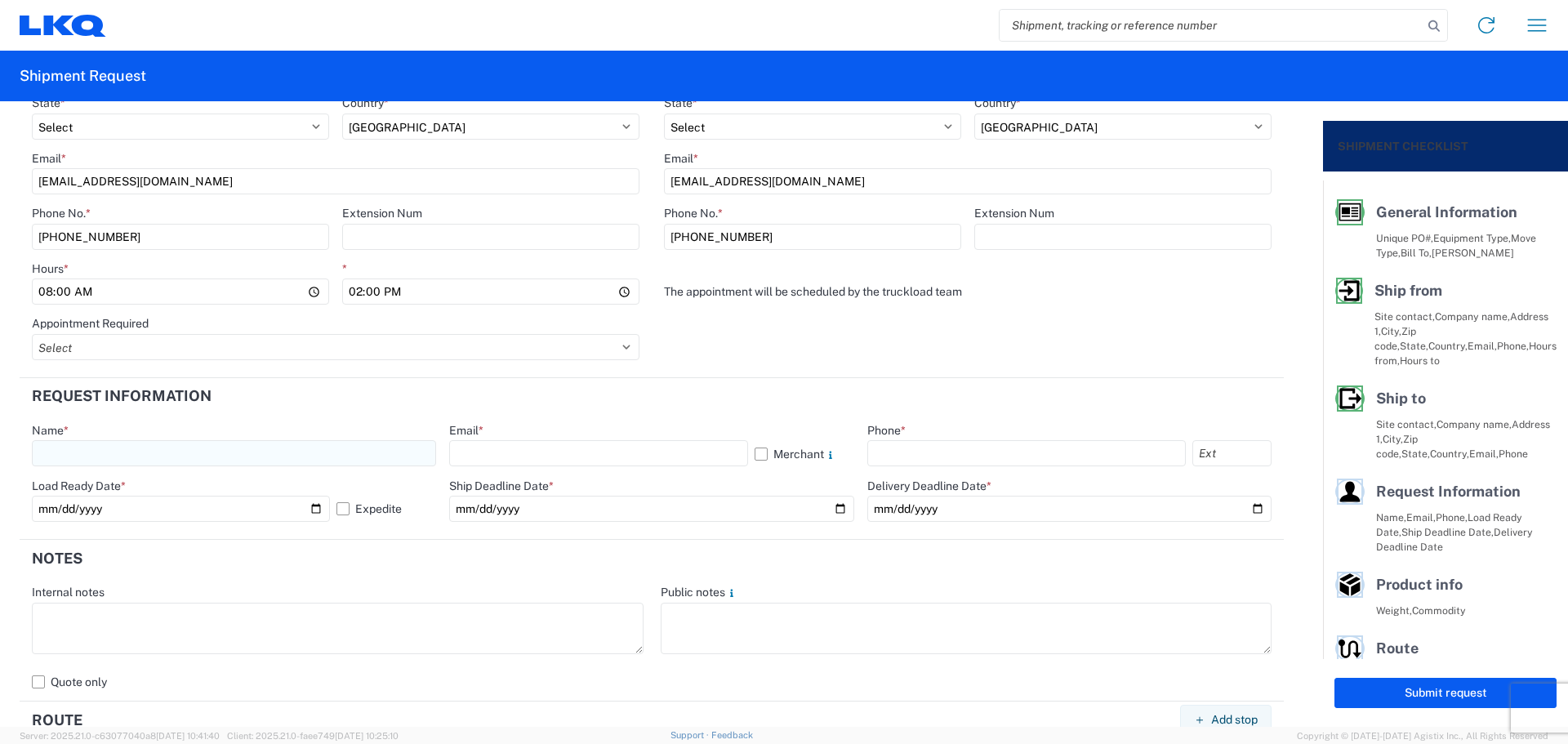
click at [171, 451] on input "text" at bounding box center [234, 453] width 404 height 26
type input "[PERSON_NAME]"
click at [506, 450] on input "text" at bounding box center [599, 453] width 298 height 26
type input "[EMAIL_ADDRESS][DOMAIN_NAME]"
click at [900, 444] on input "text" at bounding box center [1026, 453] width 318 height 26
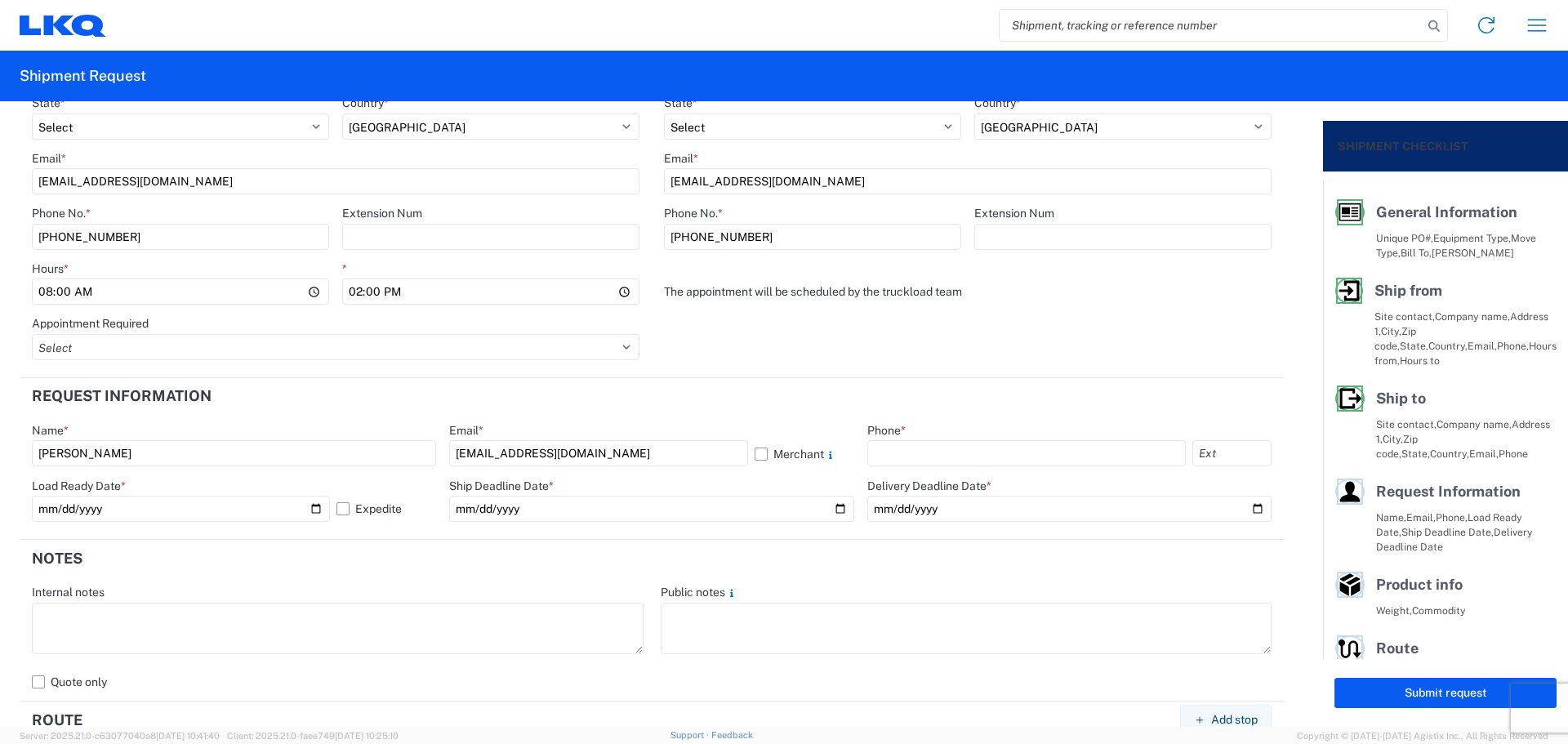
type input "[PHONE_NUMBER]"
click at [830, 509] on input "date" at bounding box center [651, 509] width 404 height 26
type input "[DATE]"
click at [1249, 505] on input "date" at bounding box center [1069, 509] width 404 height 26
type input "[DATE]"
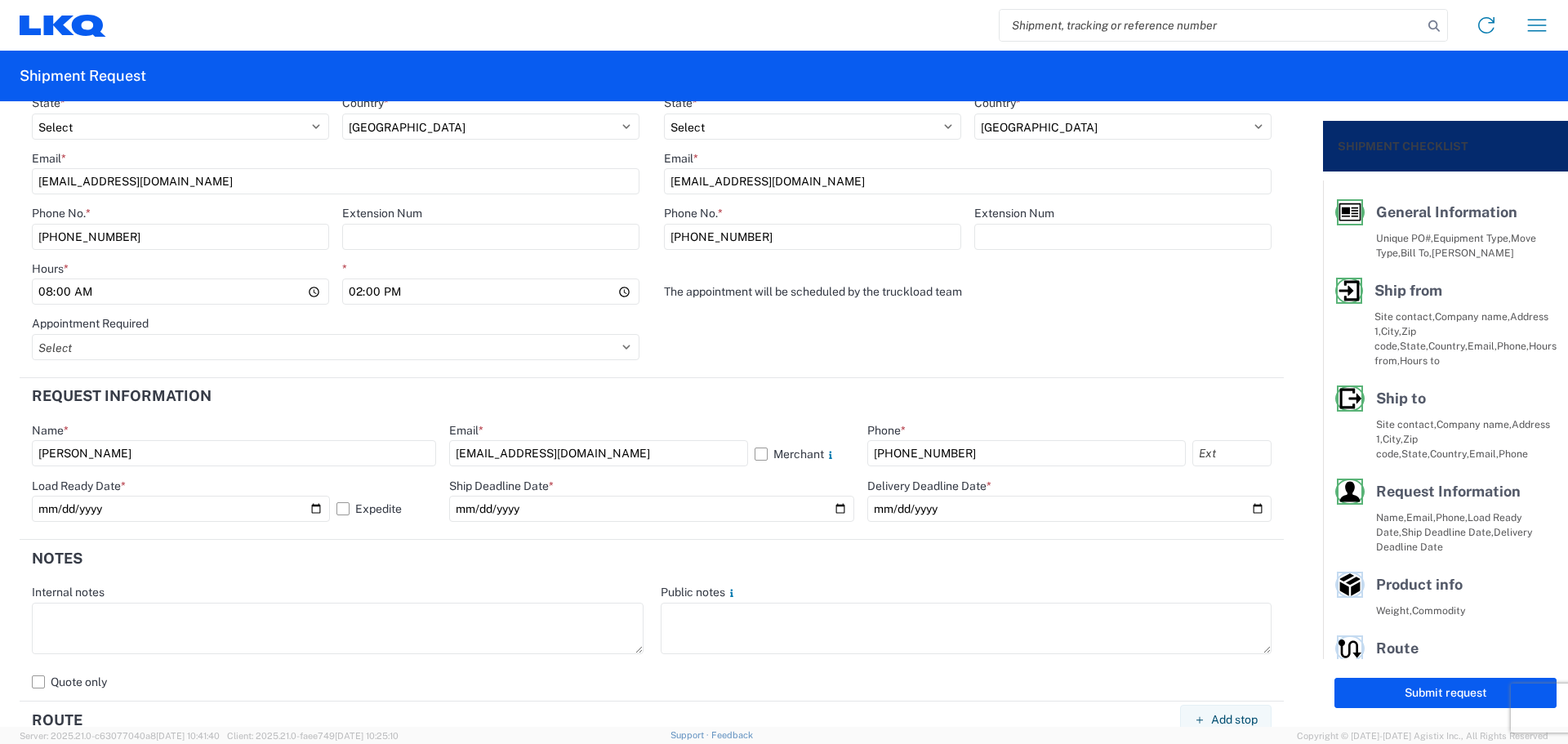
scroll to position [761, 0]
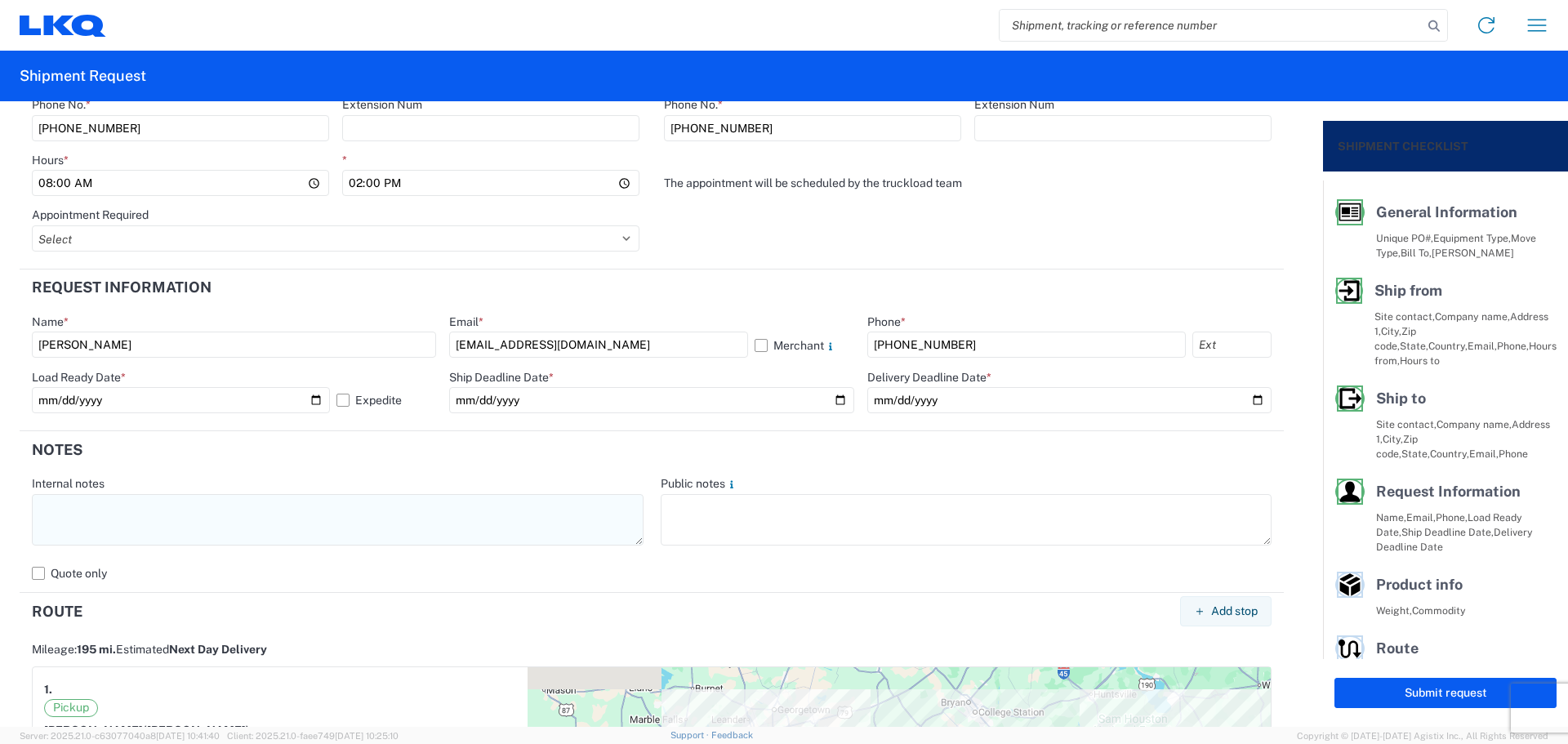
click at [121, 523] on textarea at bounding box center [338, 519] width 612 height 51
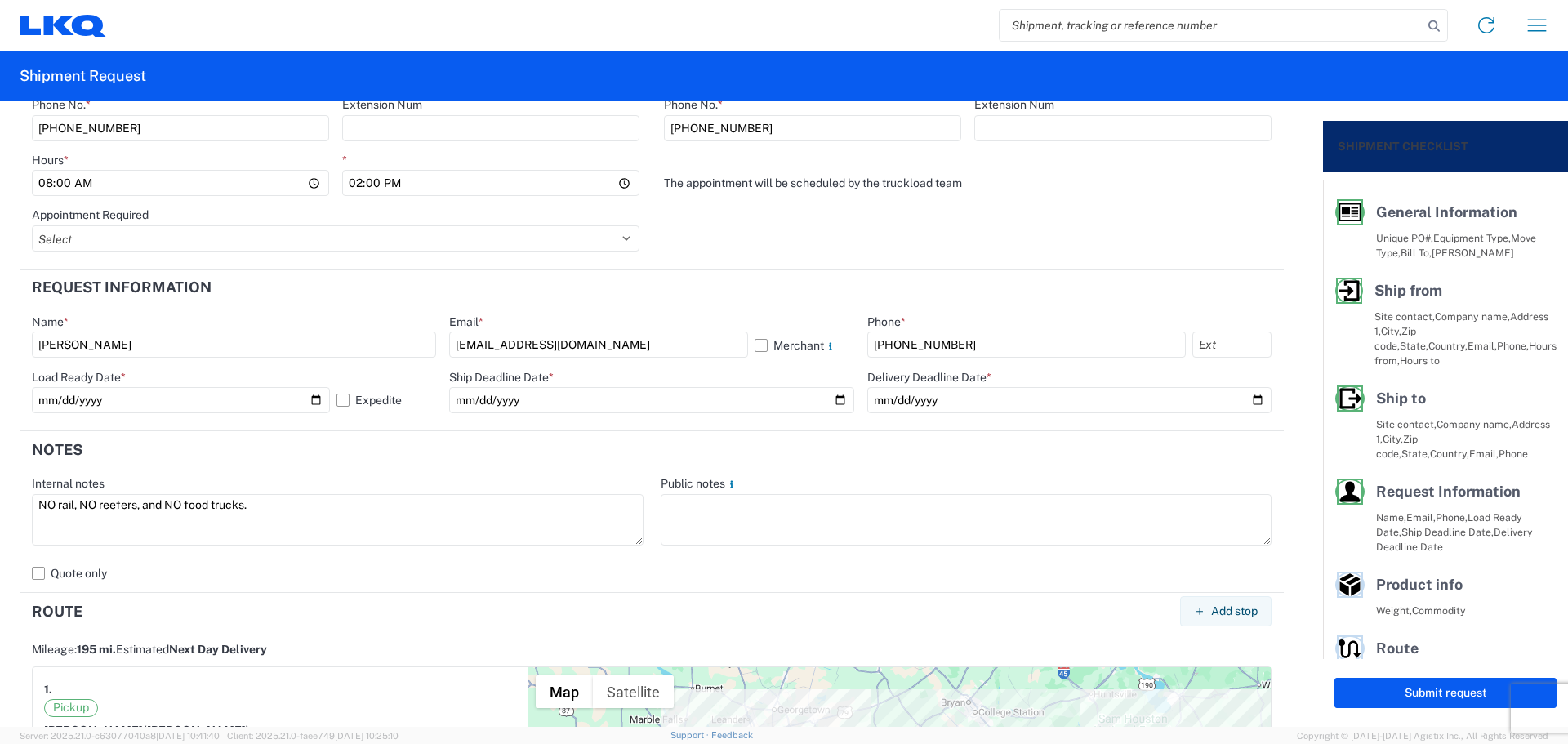
drag, startPoint x: 205, startPoint y: 502, endPoint x: 0, endPoint y: 502, distance: 205.0
click at [0, 502] on form "General Information Template PO# MMMSelma101525 Equipment Type * Select 53’ Dry…" at bounding box center [661, 413] width 1323 height 625
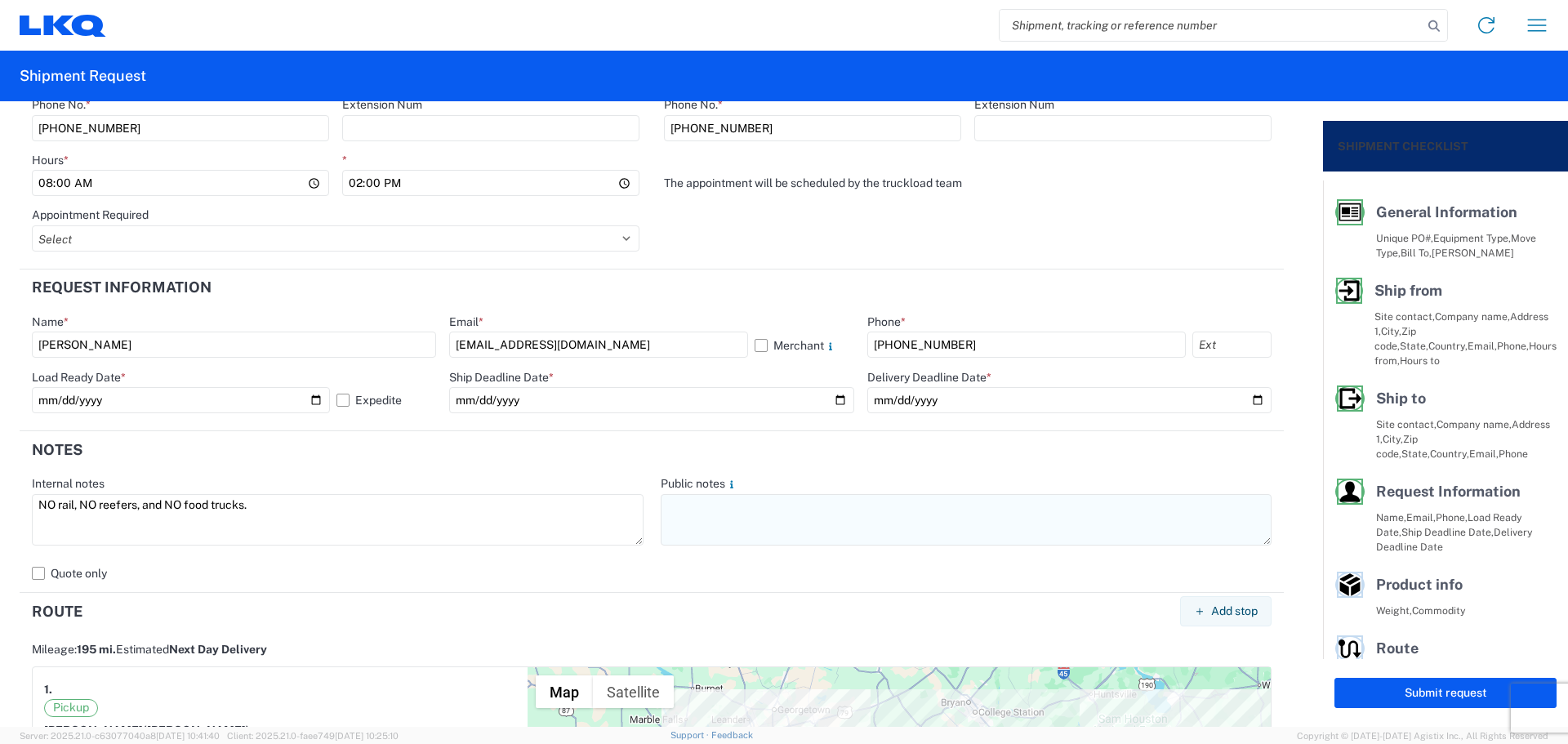
type textarea "NO rail, NO reefers, and NO food trucks."
click at [698, 513] on textarea at bounding box center [966, 519] width 612 height 51
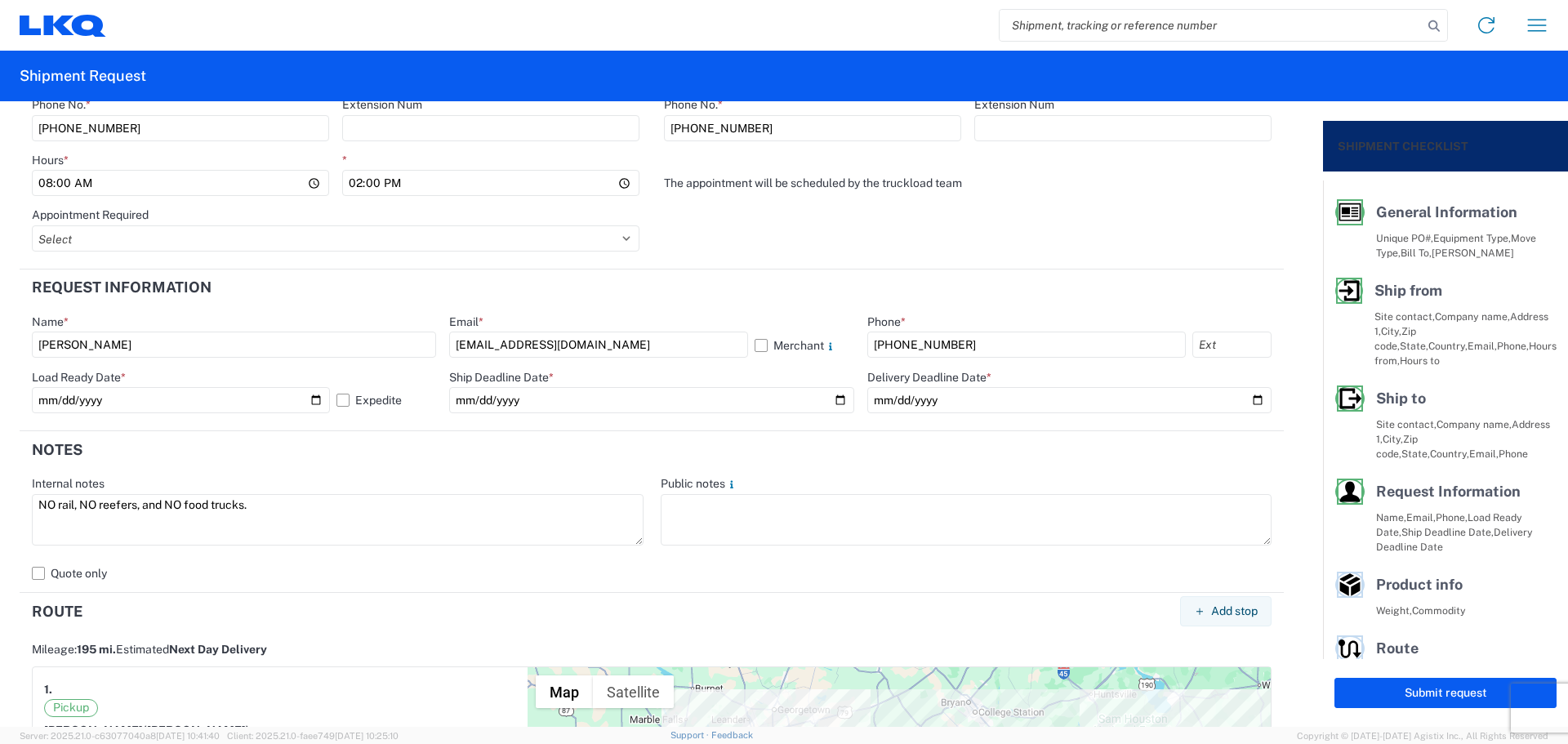
paste textarea "NO rail, NO reefers, and NO food trucks."
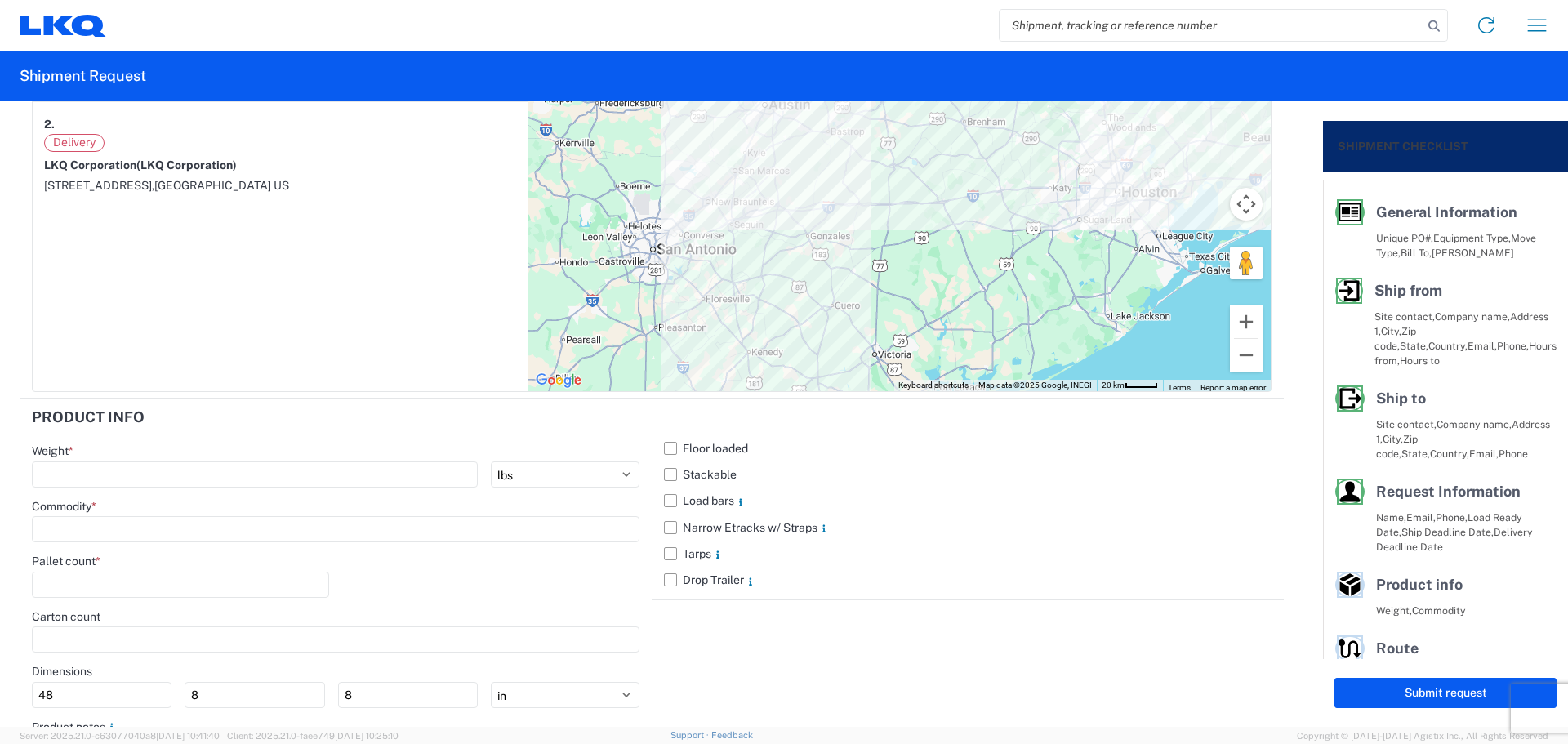
scroll to position [1539, 0]
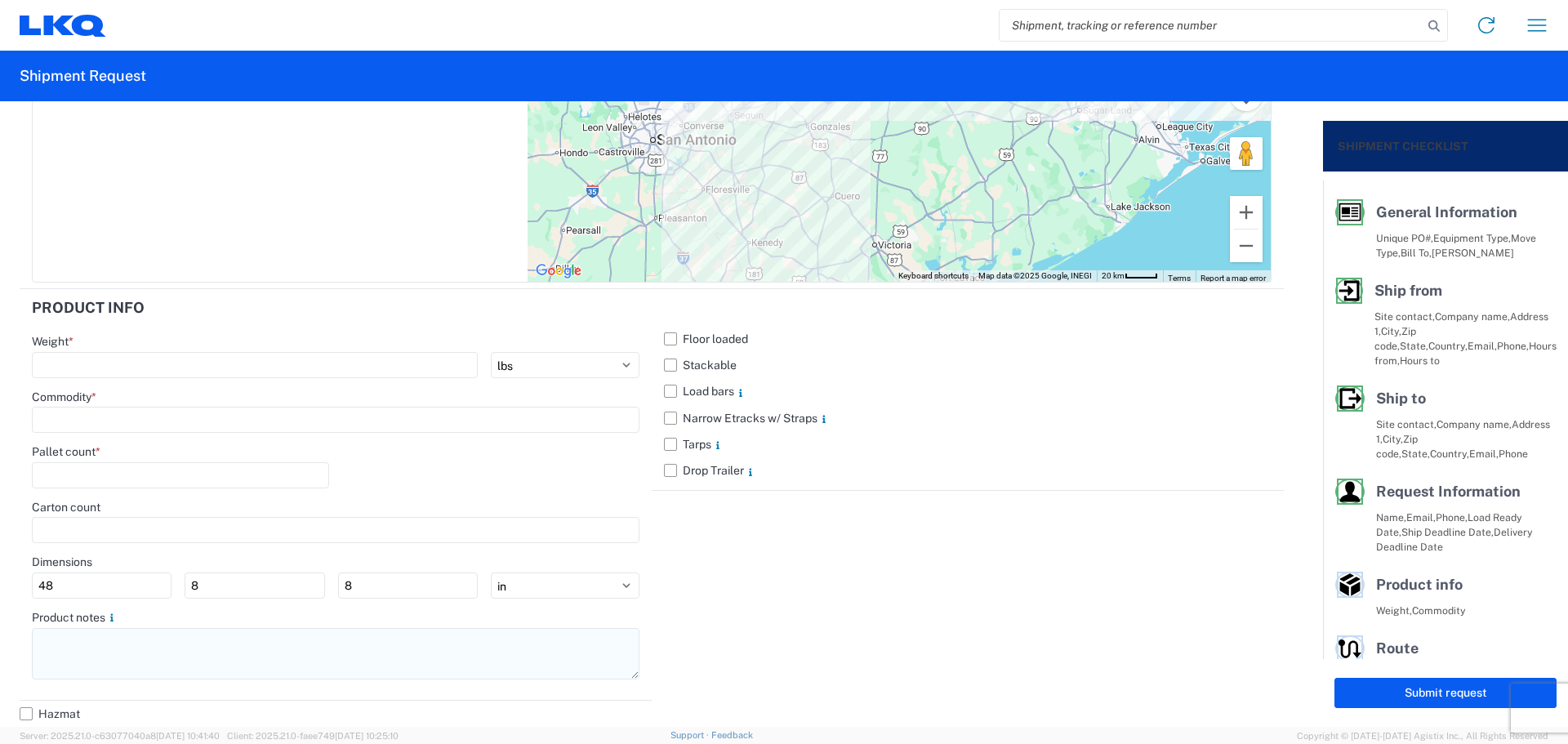
type textarea "NO rail, NO reefers, and NO food trucks."
click at [96, 647] on textarea at bounding box center [336, 653] width 607 height 51
paste textarea "NO rail, NO reefers, and NO food trucks."
type textarea "NO rail, NO reefers, and NO food trucks."
click at [670, 361] on label "Stackable" at bounding box center [968, 365] width 607 height 26
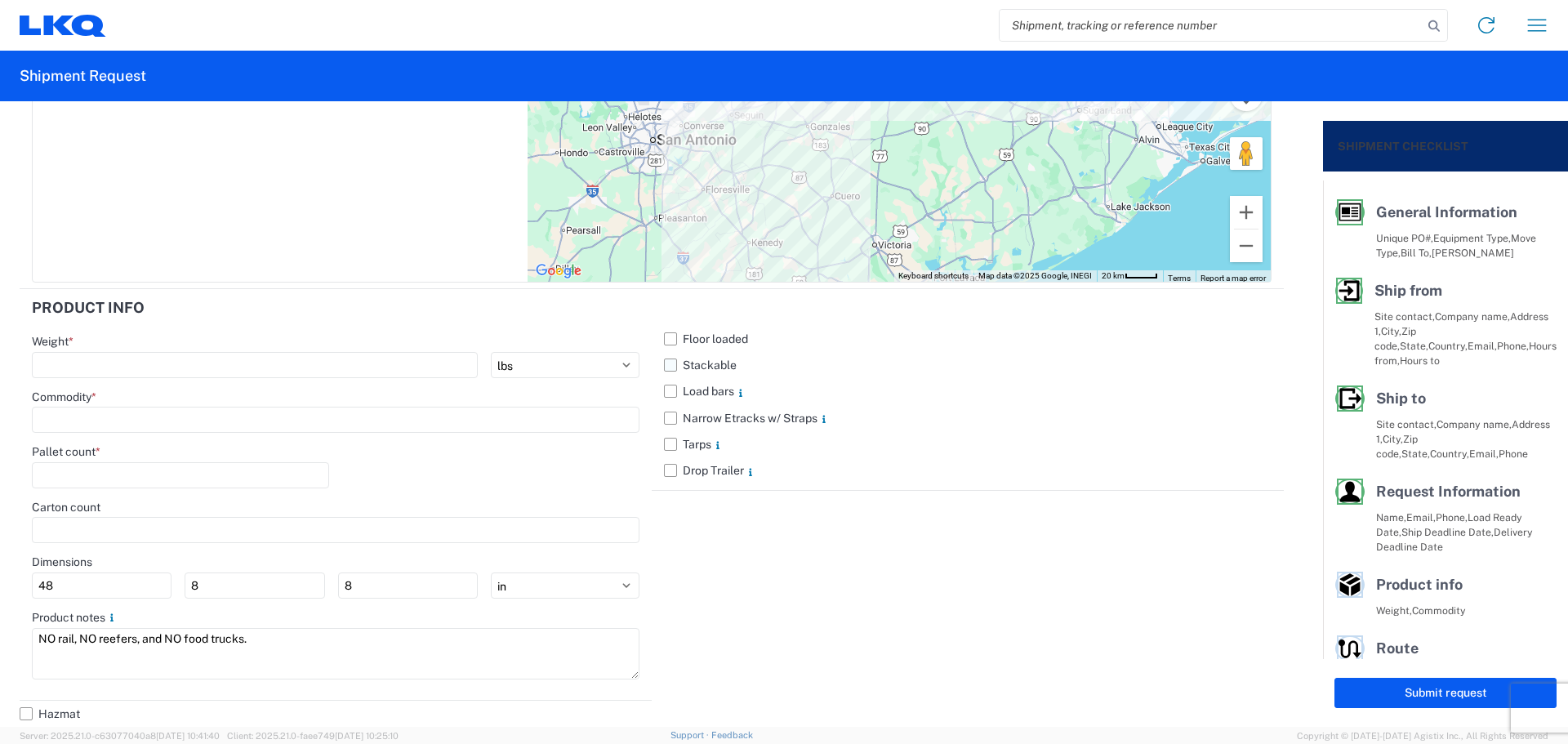
click at [0, 0] on input "Stackable" at bounding box center [0, 0] width 0 height 0
click at [150, 359] on input "number" at bounding box center [255, 365] width 446 height 26
type input "37681"
click at [88, 424] on input at bounding box center [336, 420] width 607 height 26
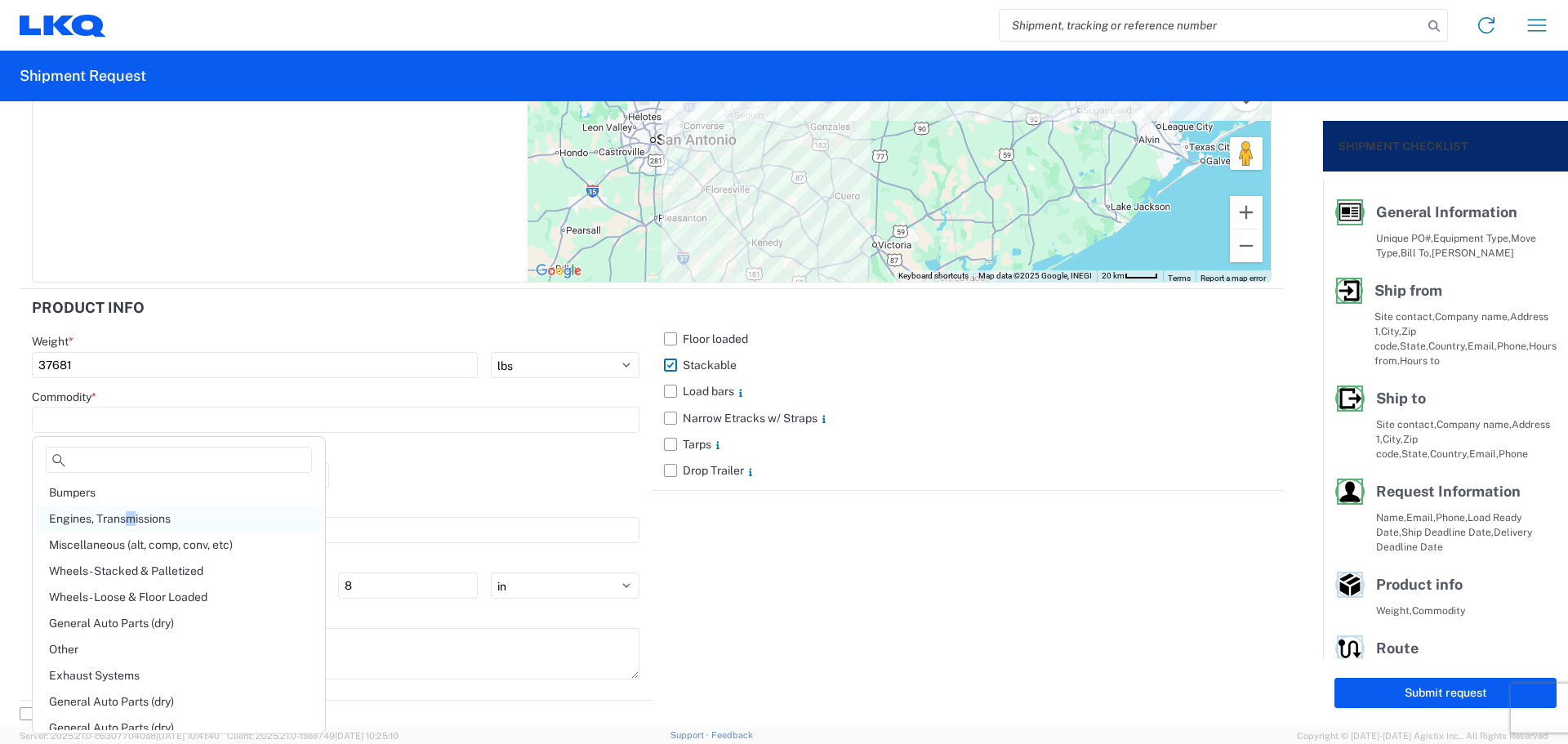
click at [132, 516] on div "Engines, Transmissions" at bounding box center [179, 518] width 286 height 26
type input "Engines, Transmissions"
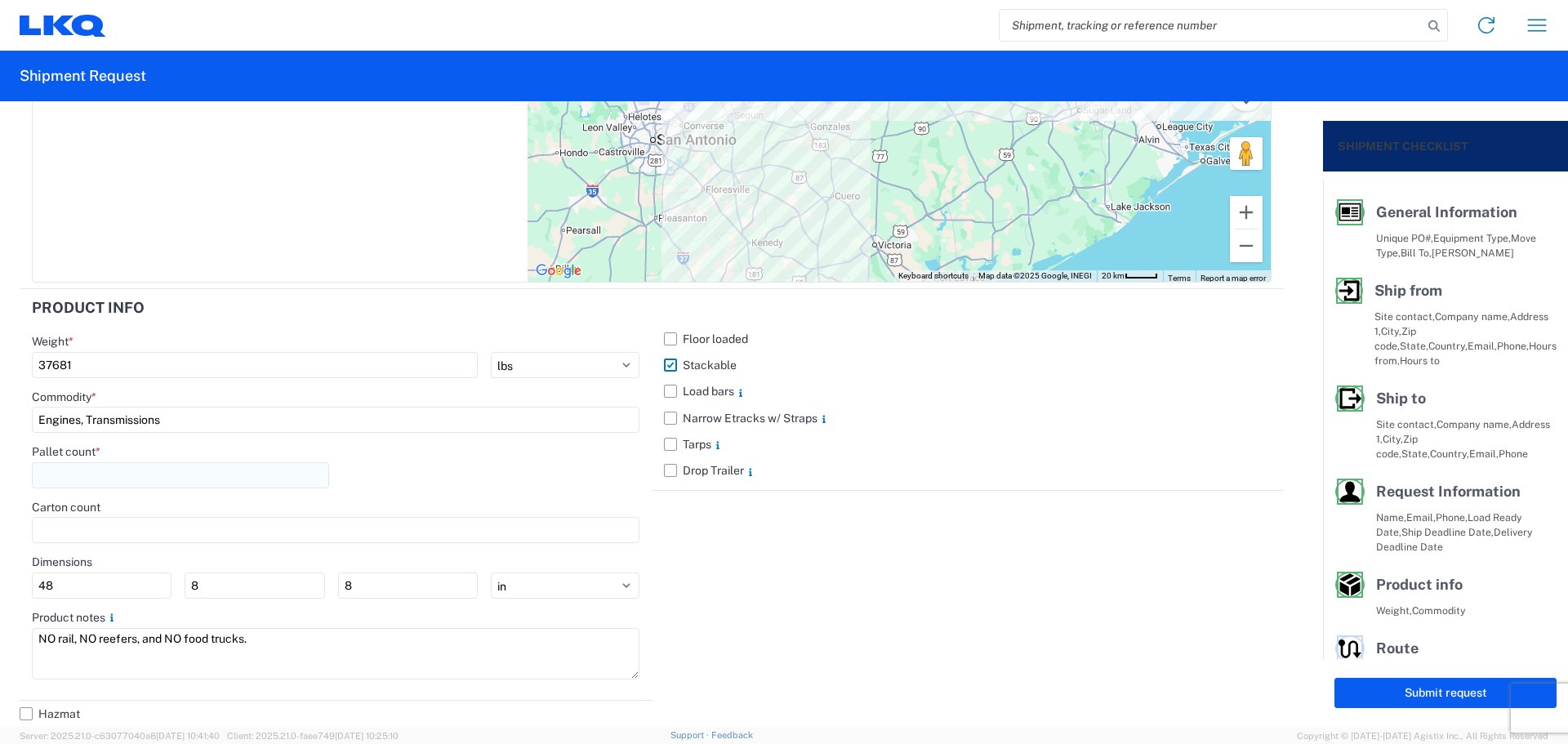
click at [97, 474] on input "number" at bounding box center [181, 475] width 298 height 26
type input "48"
click at [401, 487] on div "Pallet count * 48" at bounding box center [336, 472] width 607 height 56
click at [1387, 696] on button "Submit request" at bounding box center [1445, 693] width 223 height 31
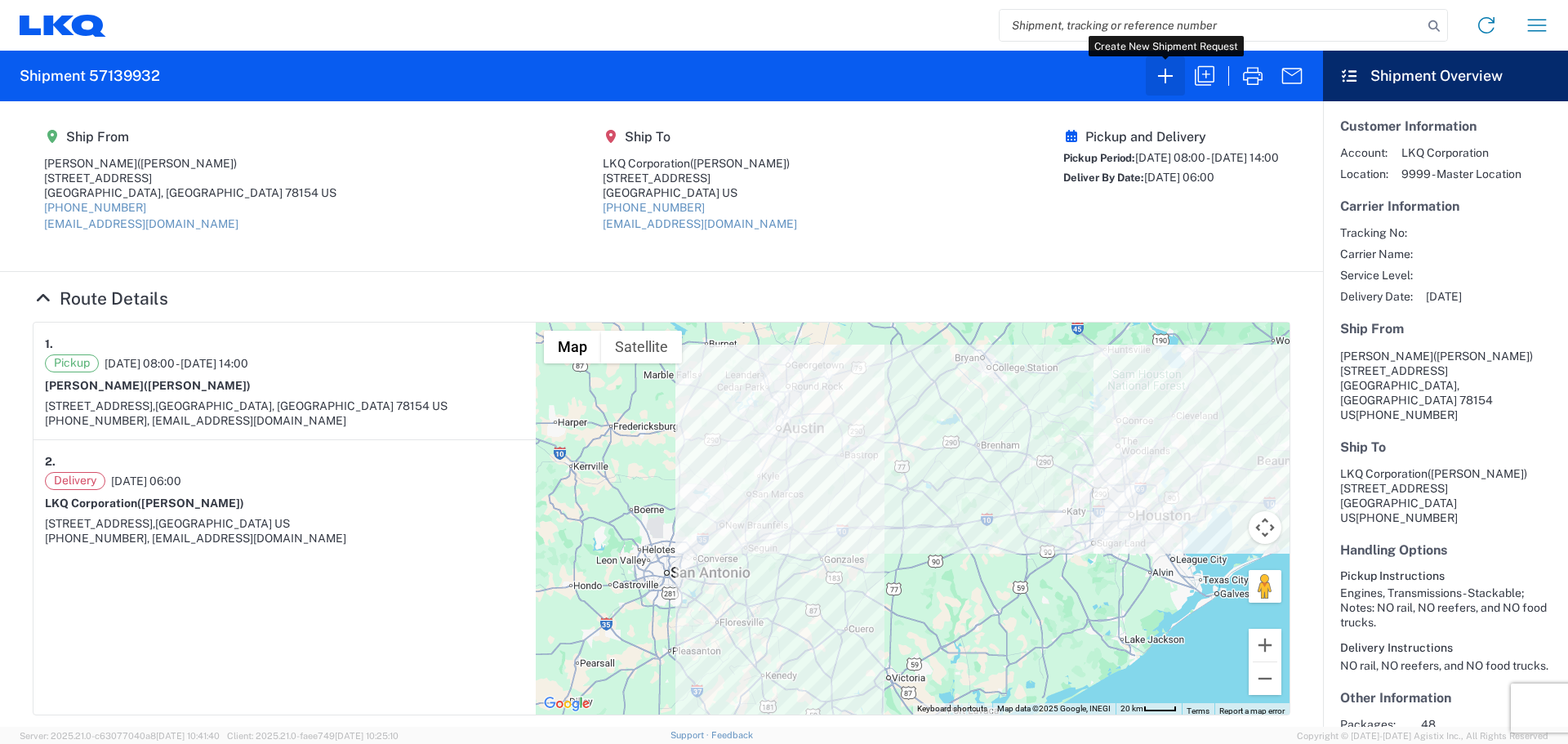
click at [1172, 76] on icon "button" at bounding box center [1165, 76] width 15 height 15
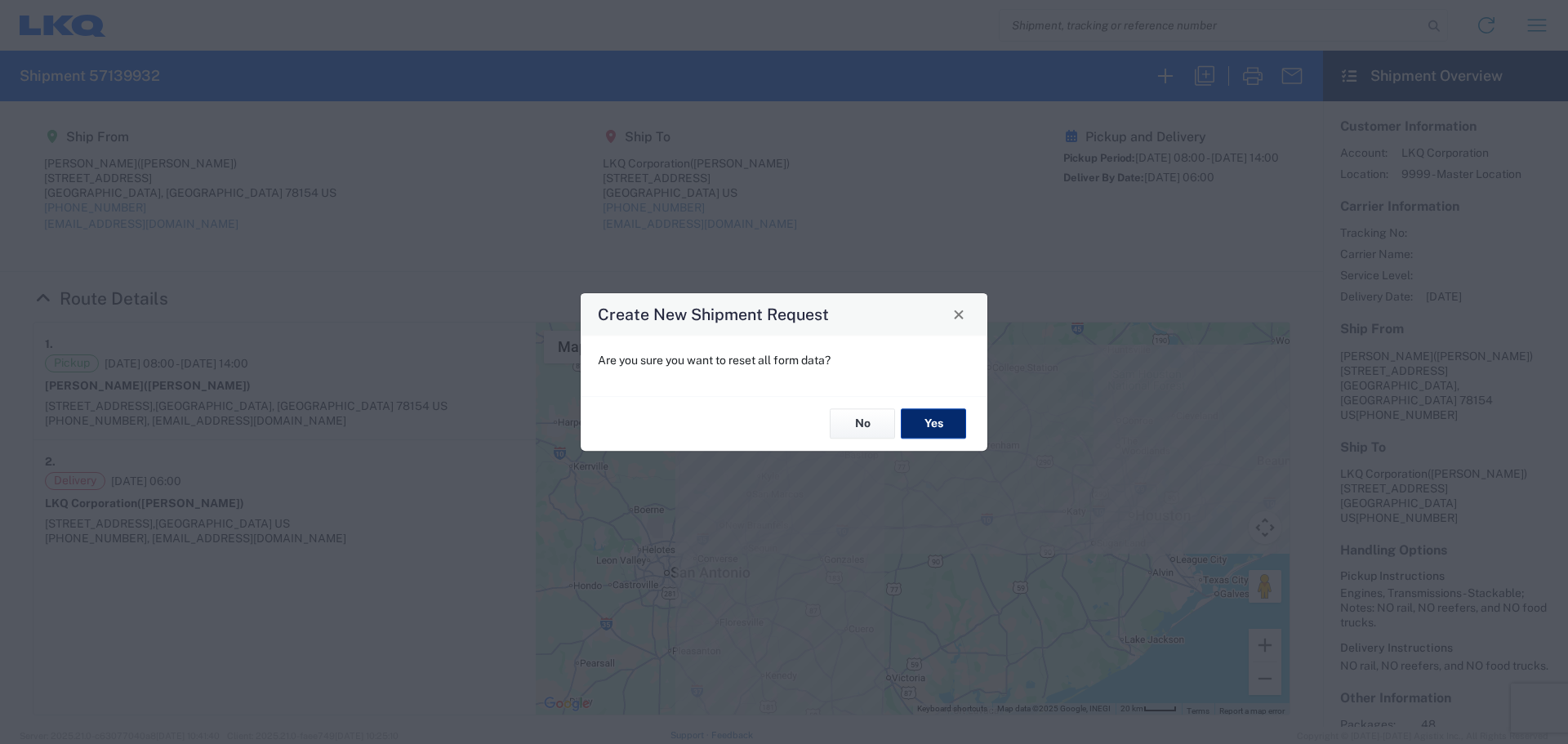
click at [931, 418] on button "Yes" at bounding box center [933, 424] width 65 height 31
select select "FULL"
select select "US"
select select "LBS"
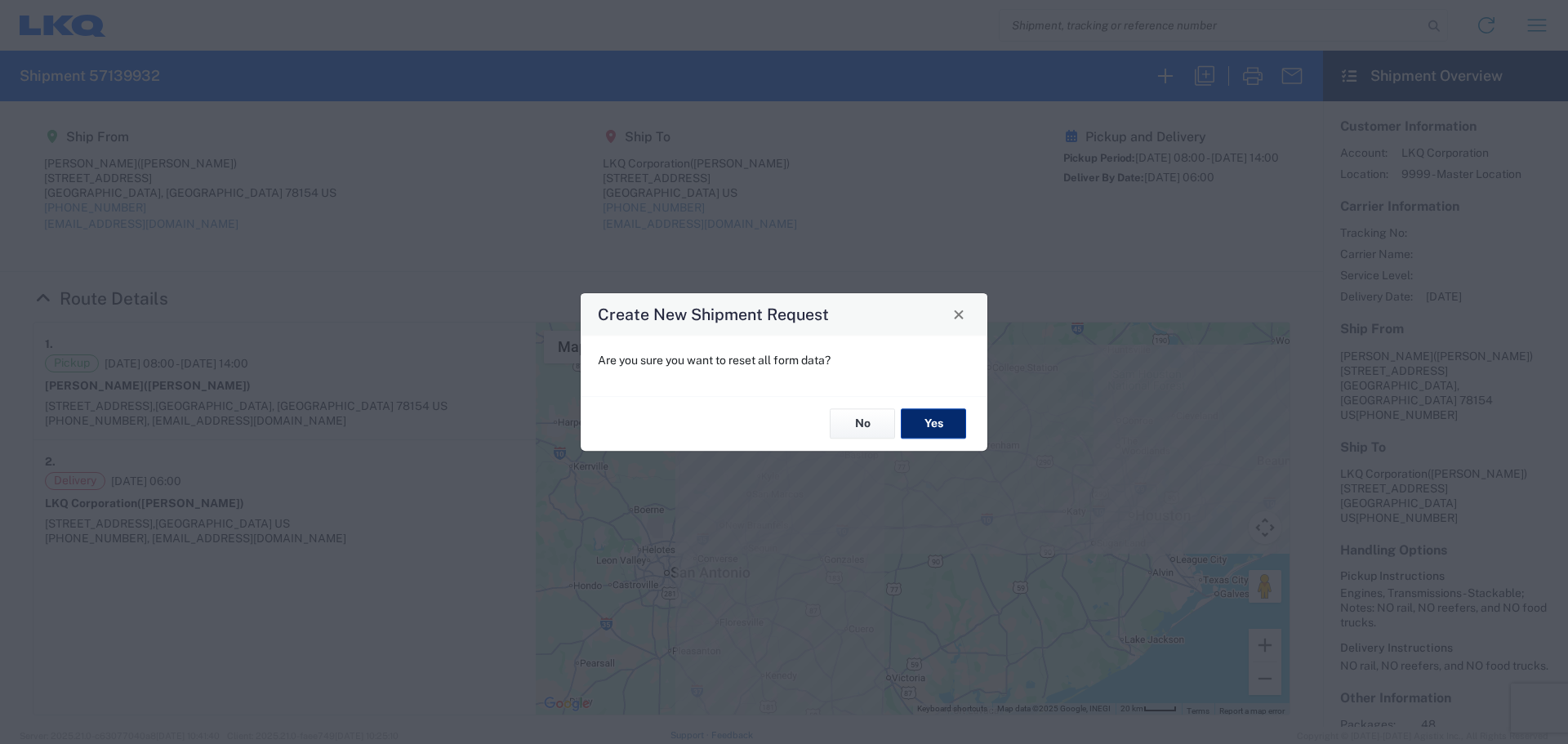
select select "IN"
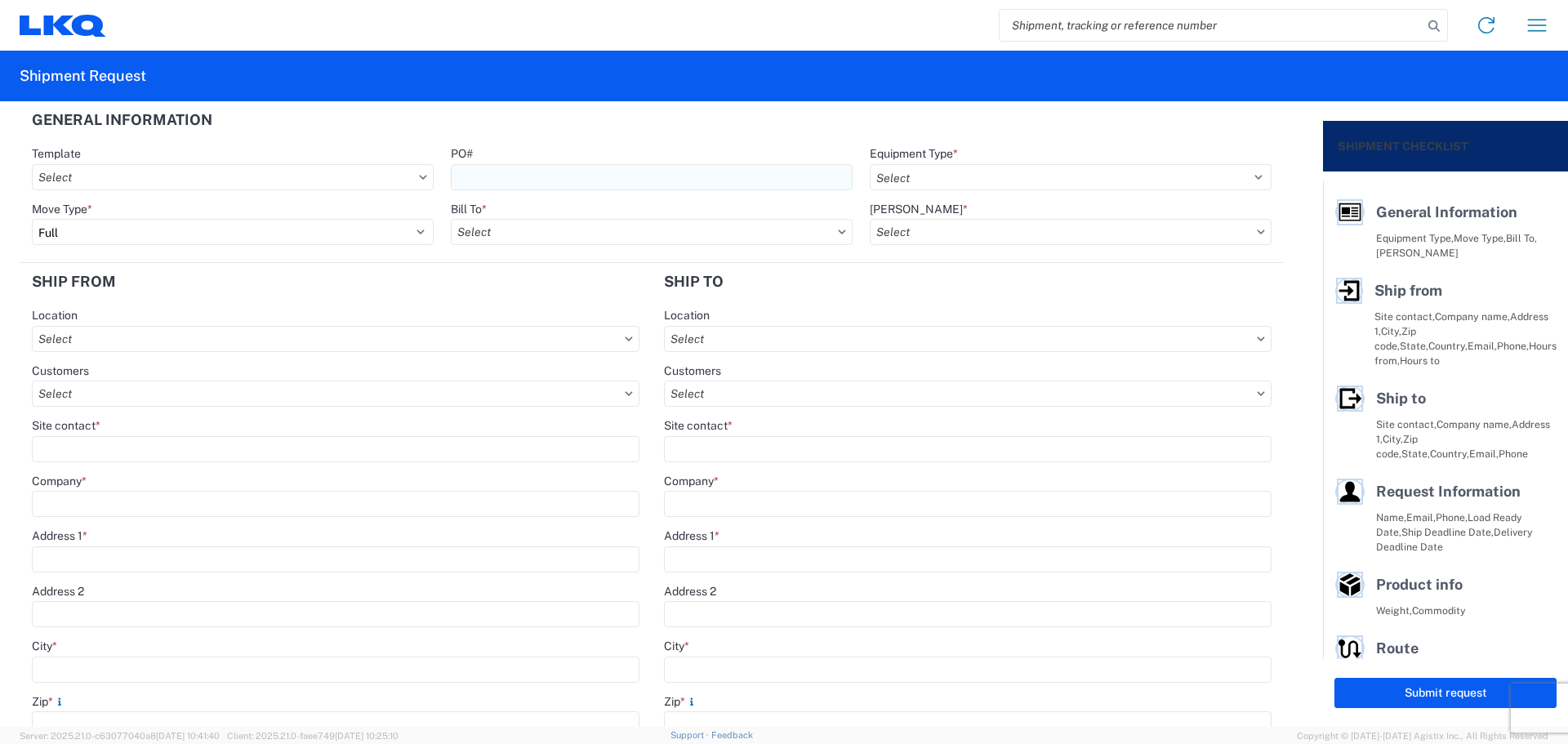
click at [550, 175] on input "PO#" at bounding box center [652, 177] width 402 height 26
type input "MMMBuford101525"
click at [647, 141] on agx-form-section "General Information Template PO# MMMBuford101525 Equipment Type * Select 53’ Dr…" at bounding box center [651, 181] width 1264 height 161
click at [905, 172] on select "Select 53’ Dry Van Flatbed Dropdeck (van) Lowboy (flatbed) Rail" at bounding box center [1071, 177] width 402 height 26
select select "STDV"
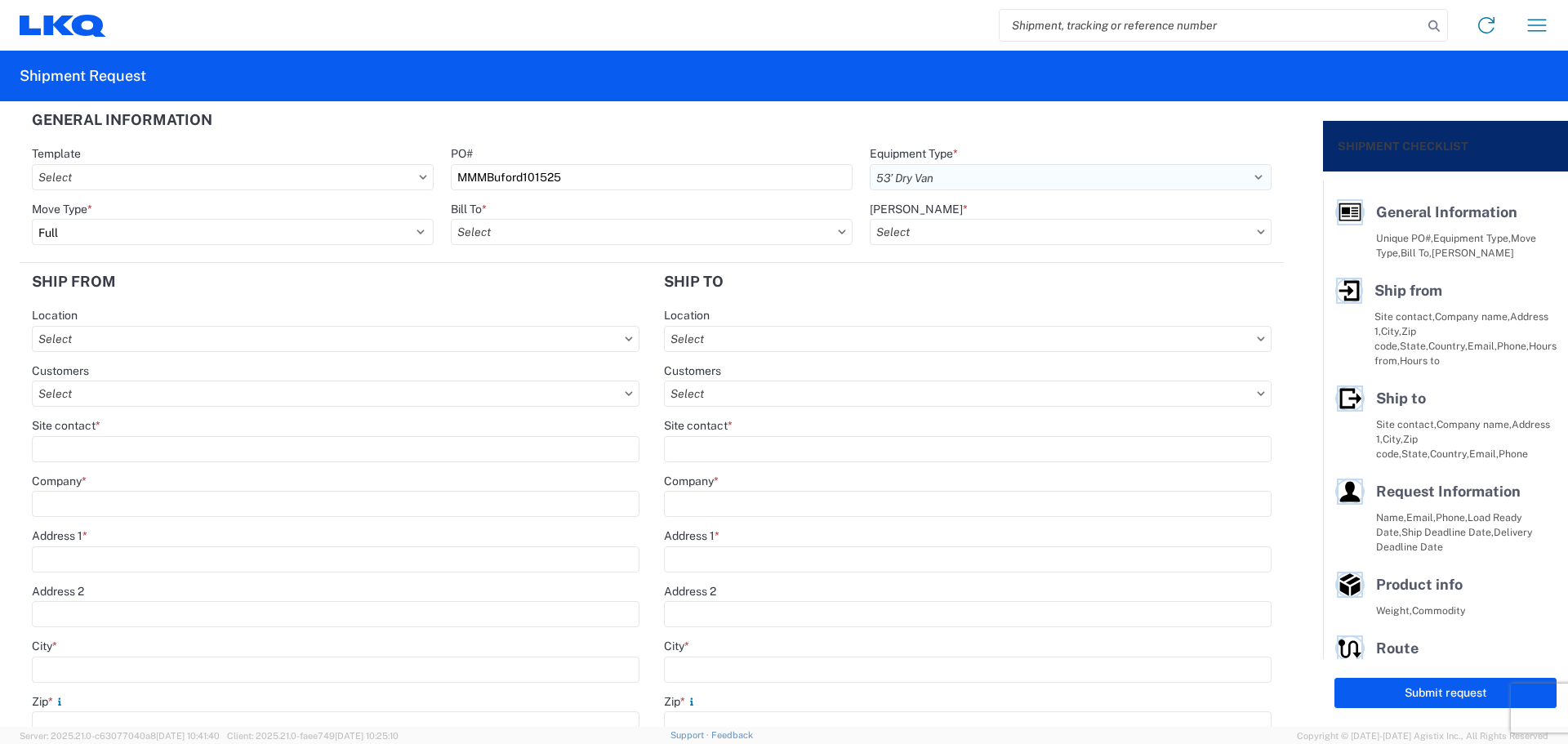
click at [870, 164] on select "Select 53’ Dry Van Flatbed Dropdeck (van) Lowboy (flatbed) Rail" at bounding box center [1071, 177] width 402 height 26
click at [774, 128] on header "General Information" at bounding box center [651, 119] width 1264 height 37
click at [559, 230] on input "text" at bounding box center [652, 232] width 402 height 26
type input "1760"
click at [564, 308] on div "1760 - LKQ Best Core" at bounding box center [594, 304] width 286 height 26
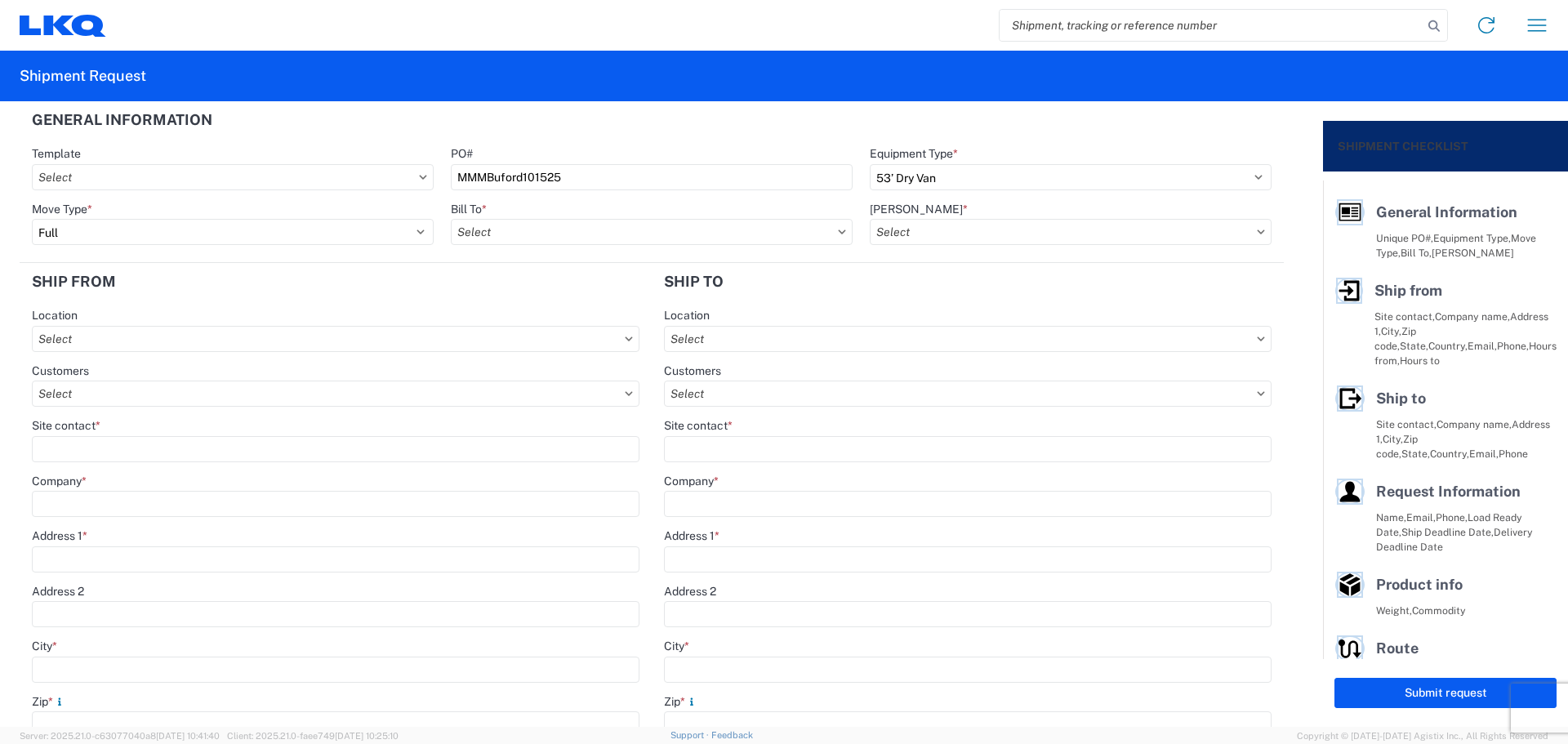
type input "1760 - LKQ Best Core"
click at [944, 231] on input "text" at bounding box center [1071, 232] width 402 height 26
click at [976, 298] on div "1760-1300-50180-0000 - 1760 Freight In - Cores" at bounding box center [1009, 304] width 286 height 26
type input "1760-1300-50180-0000 - 1760 Freight In - Cores"
click at [485, 282] on header "Ship from" at bounding box center [335, 281] width 632 height 37
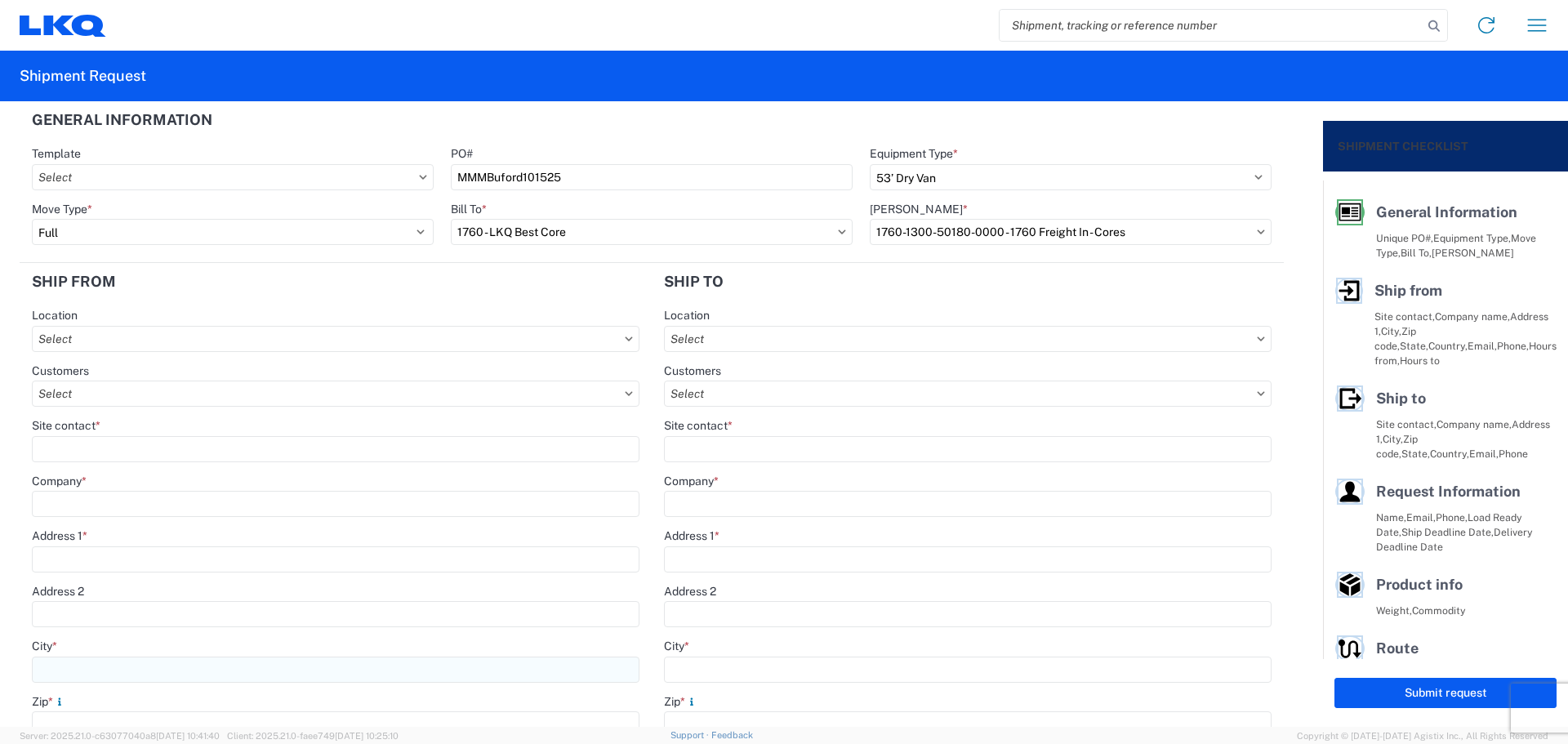
click at [65, 664] on input "City *" at bounding box center [336, 670] width 607 height 26
type input "[PERSON_NAME]"
click at [124, 447] on input "Site contact *" at bounding box center [336, 449] width 607 height 26
type input "[PERSON_NAME]"
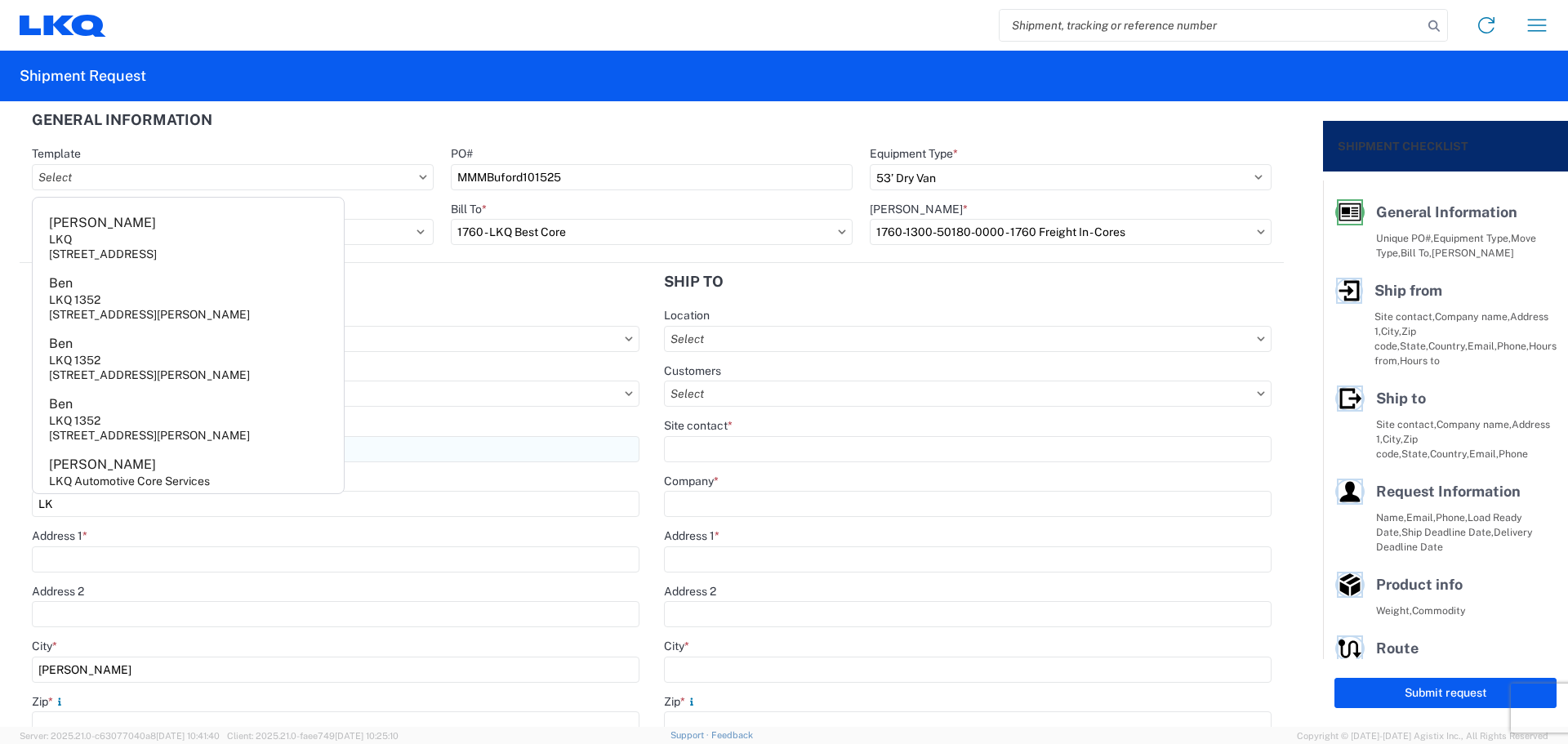
type input "L"
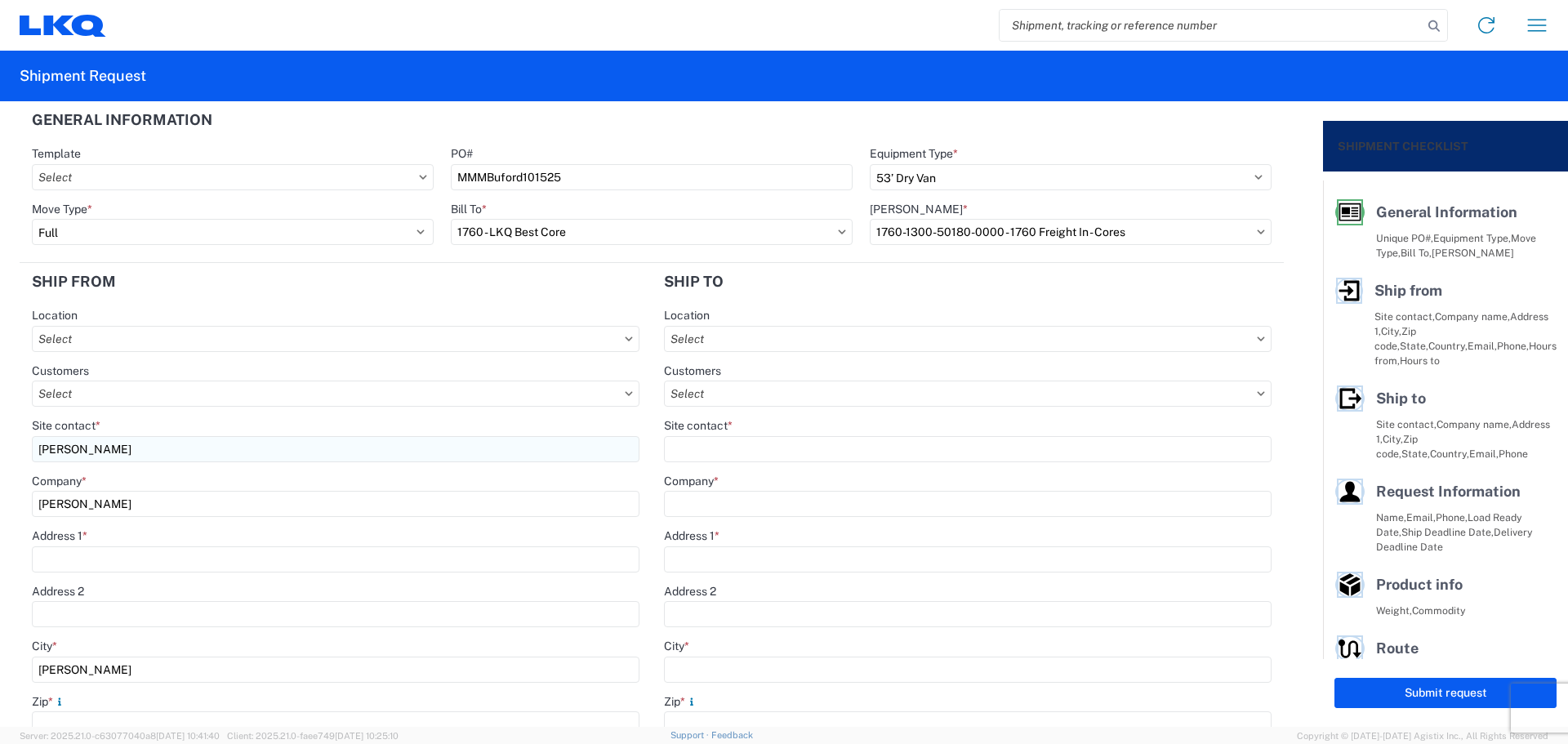
type input "[PERSON_NAME]"
type input "[STREET_ADDRESS]"
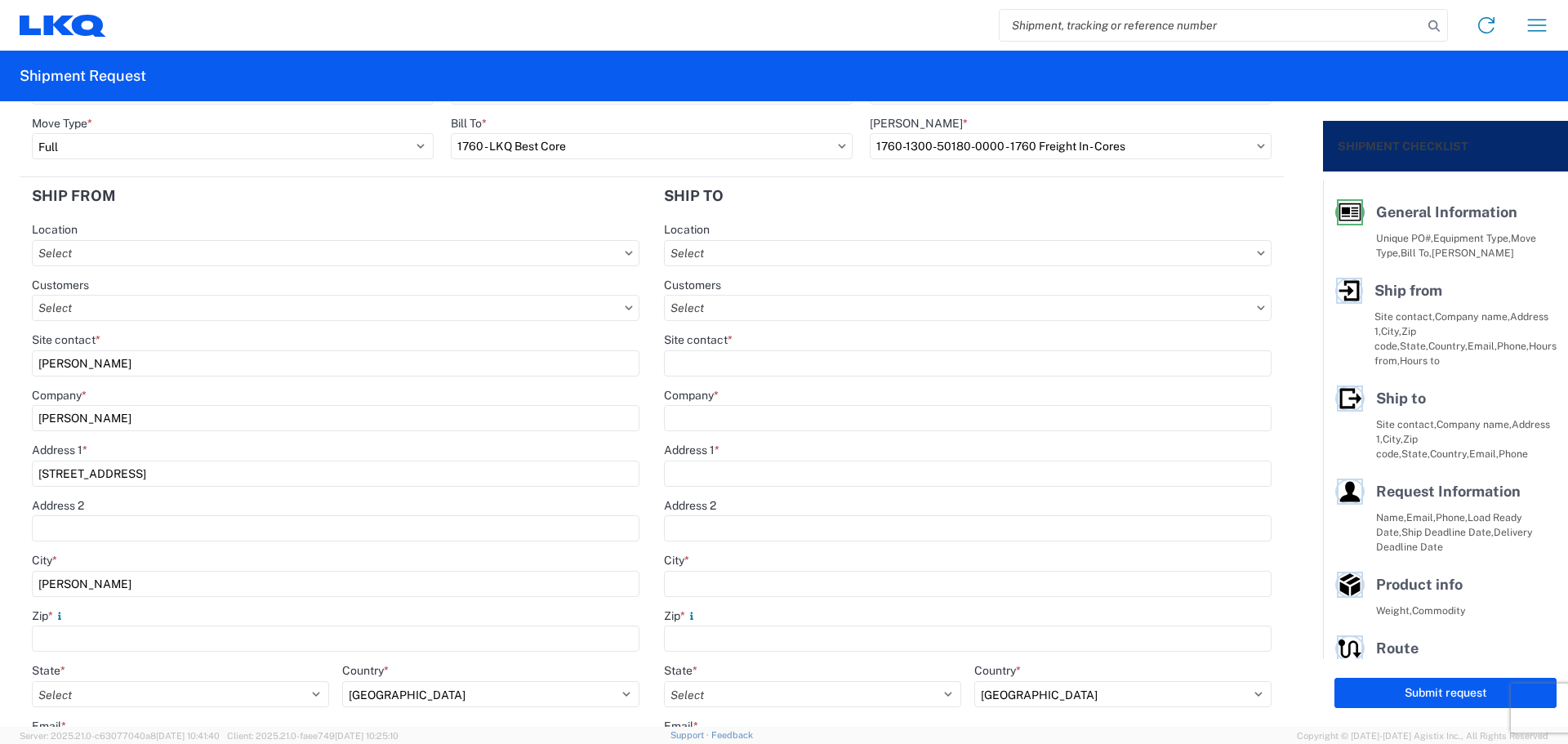
scroll to position [218, 0]
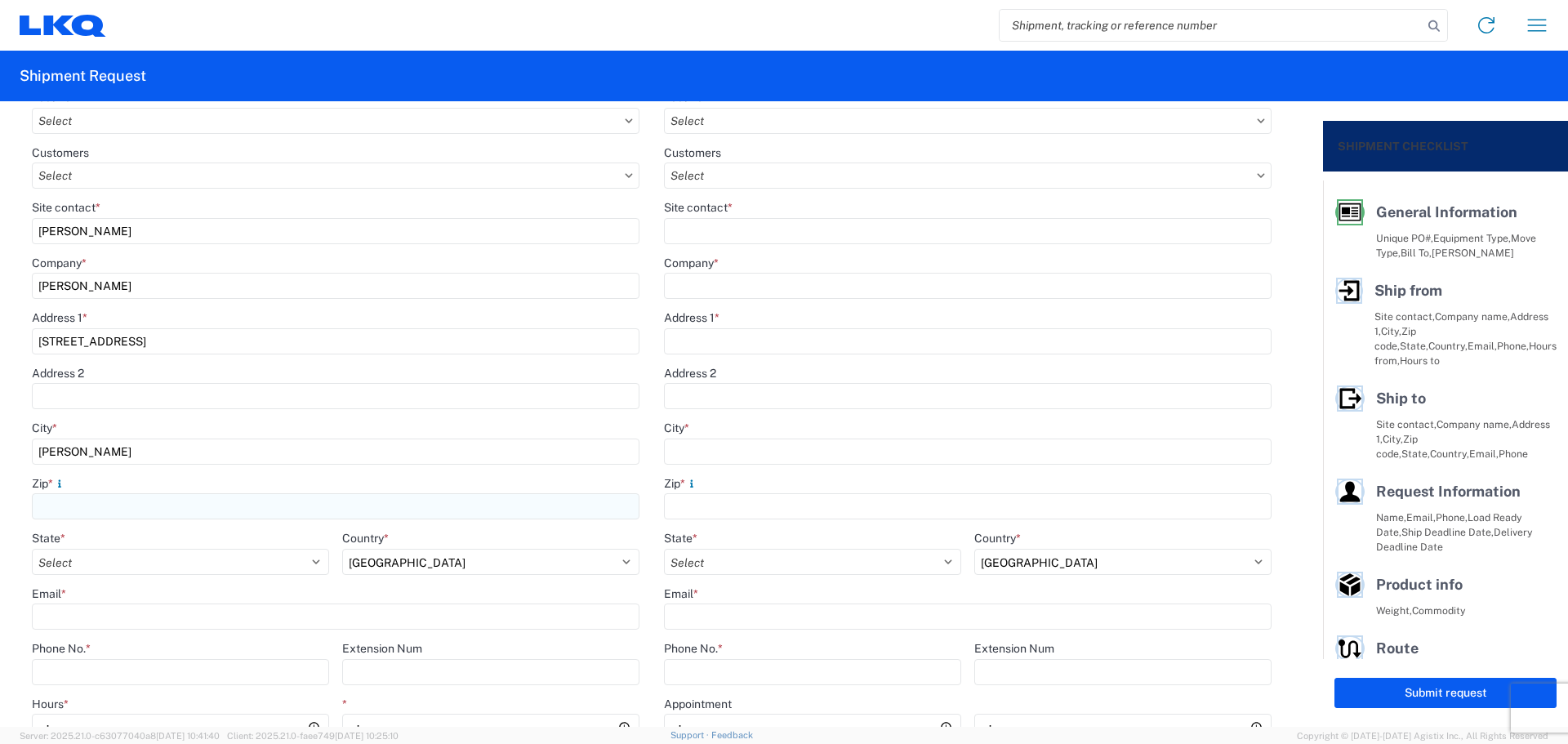
click at [131, 508] on input "Zip *" at bounding box center [336, 506] width 607 height 26
type input "30519"
click at [96, 549] on select "Select [US_STATE] [US_STATE] [US_STATE] [US_STATE] Armed Forces Americas Armed …" at bounding box center [181, 562] width 298 height 26
select select "GA"
click at [104, 557] on select "Select [US_STATE] [US_STATE] [US_STATE] [US_STATE] Armed Forces Americas Armed …" at bounding box center [181, 562] width 298 height 26
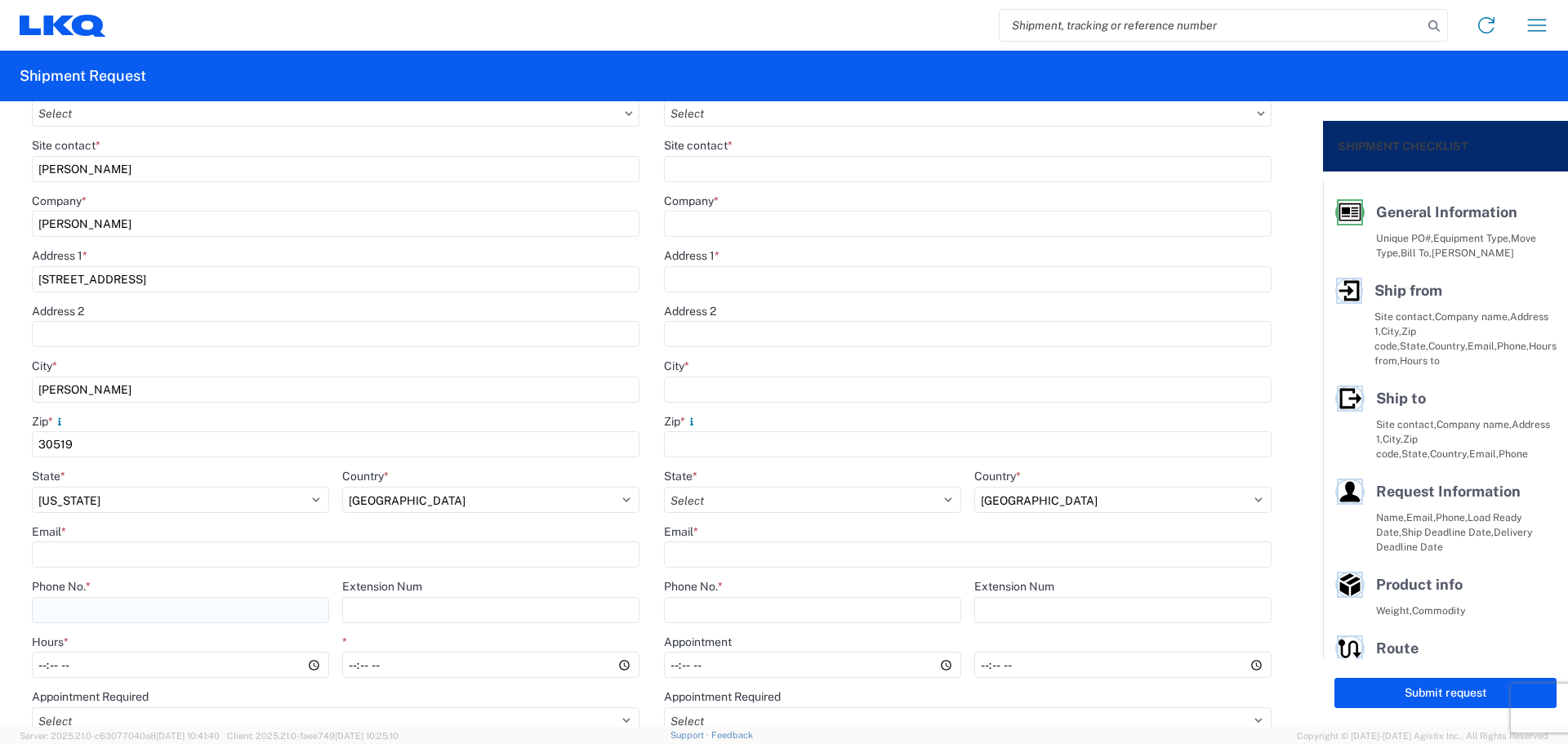
scroll to position [326, 0]
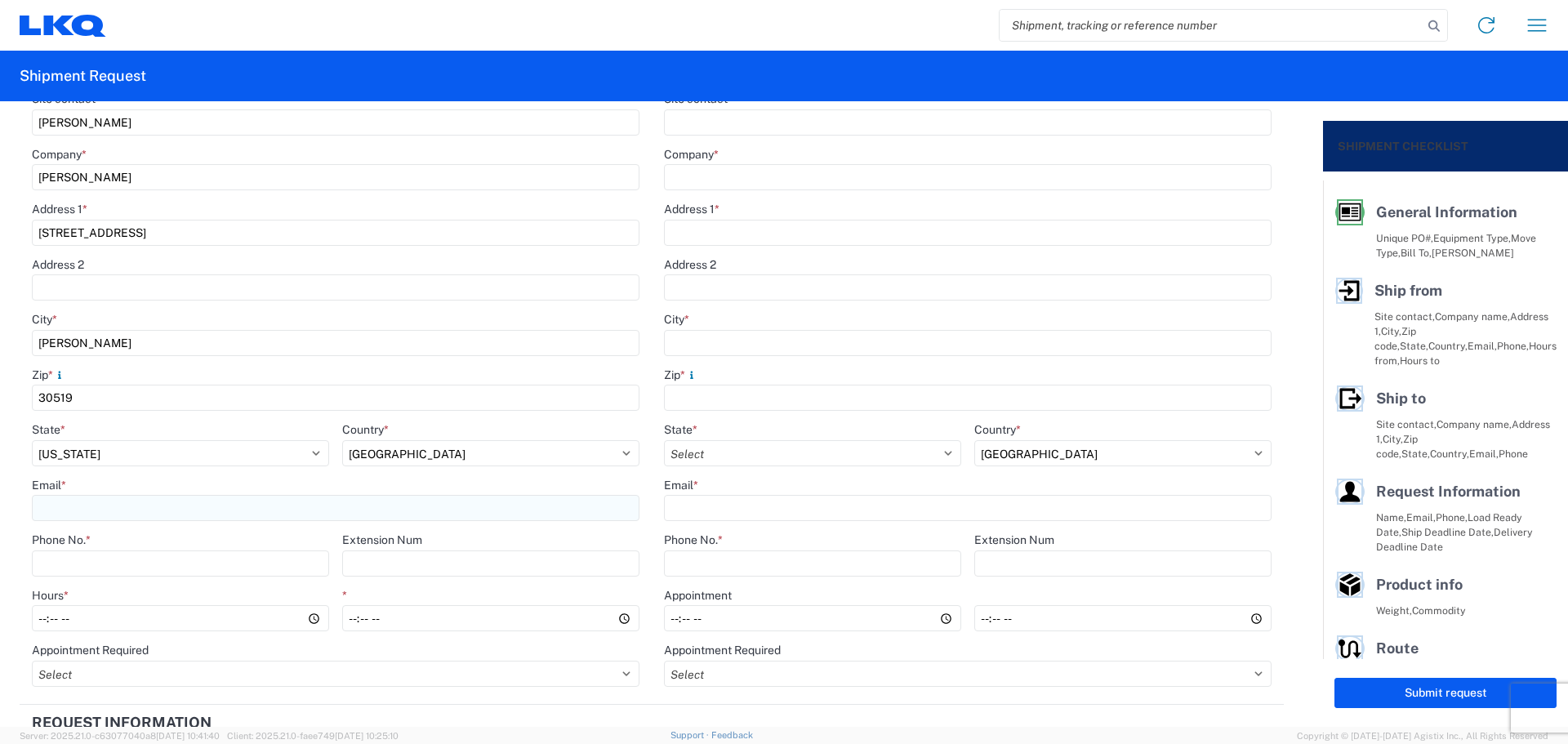
click at [74, 504] on input "Email *" at bounding box center [336, 508] width 607 height 26
type input "[EMAIL_ADDRESS][DOMAIN_NAME]"
click at [92, 564] on input "Phone No. *" at bounding box center [181, 563] width 298 height 26
type input "[PHONE_NUMBER]"
click at [34, 628] on input "Hours *" at bounding box center [181, 618] width 298 height 26
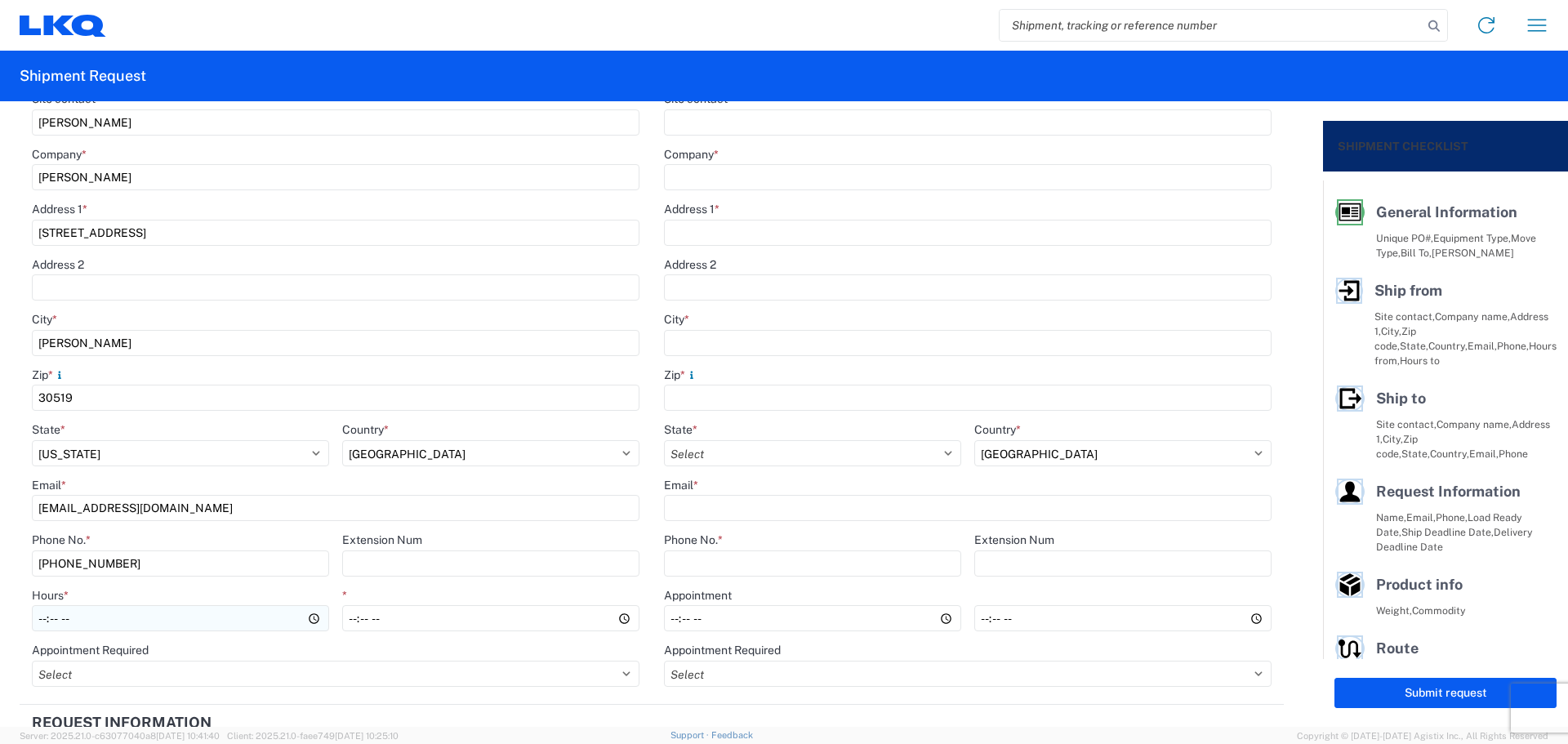
type input "06:00"
type input "13:00"
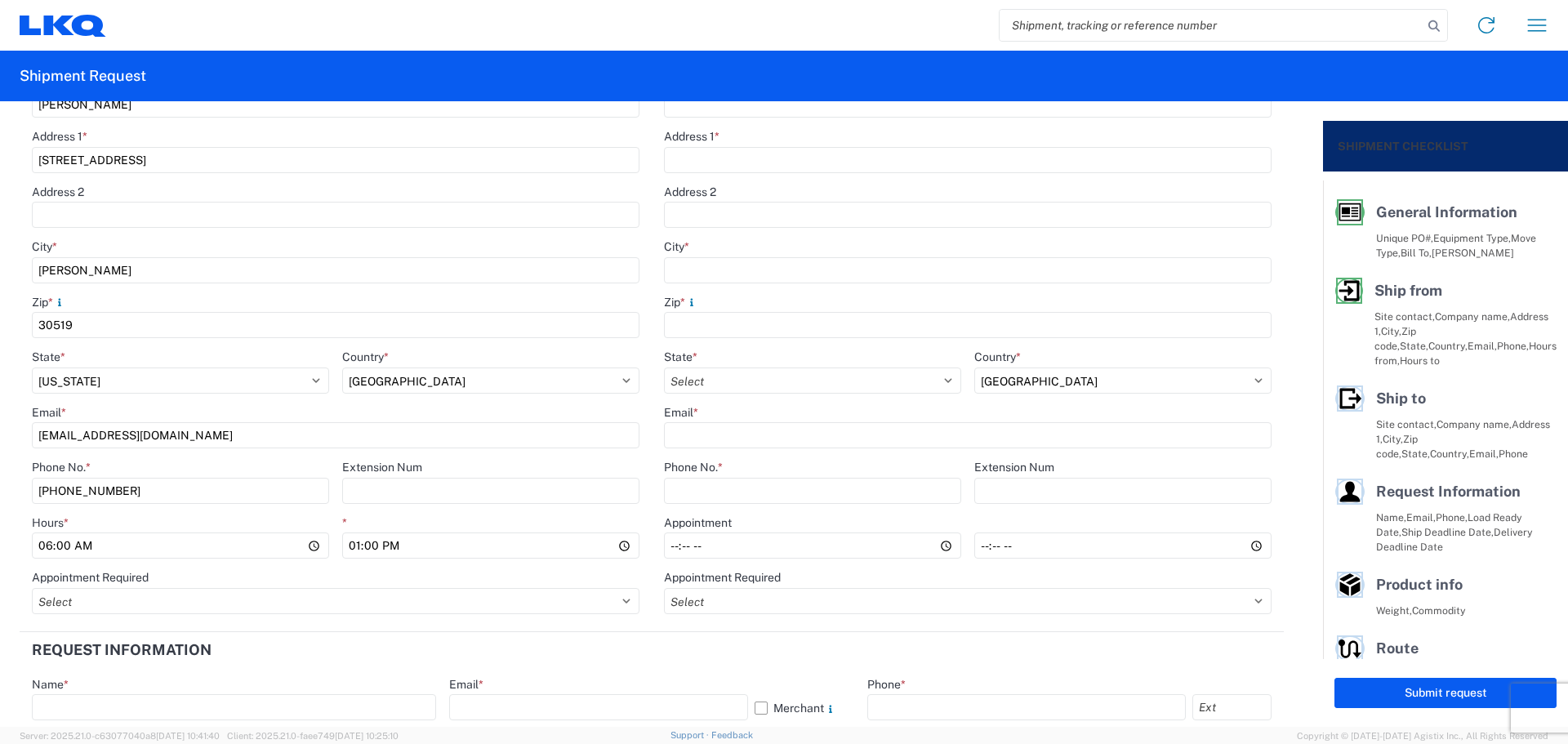
scroll to position [435, 0]
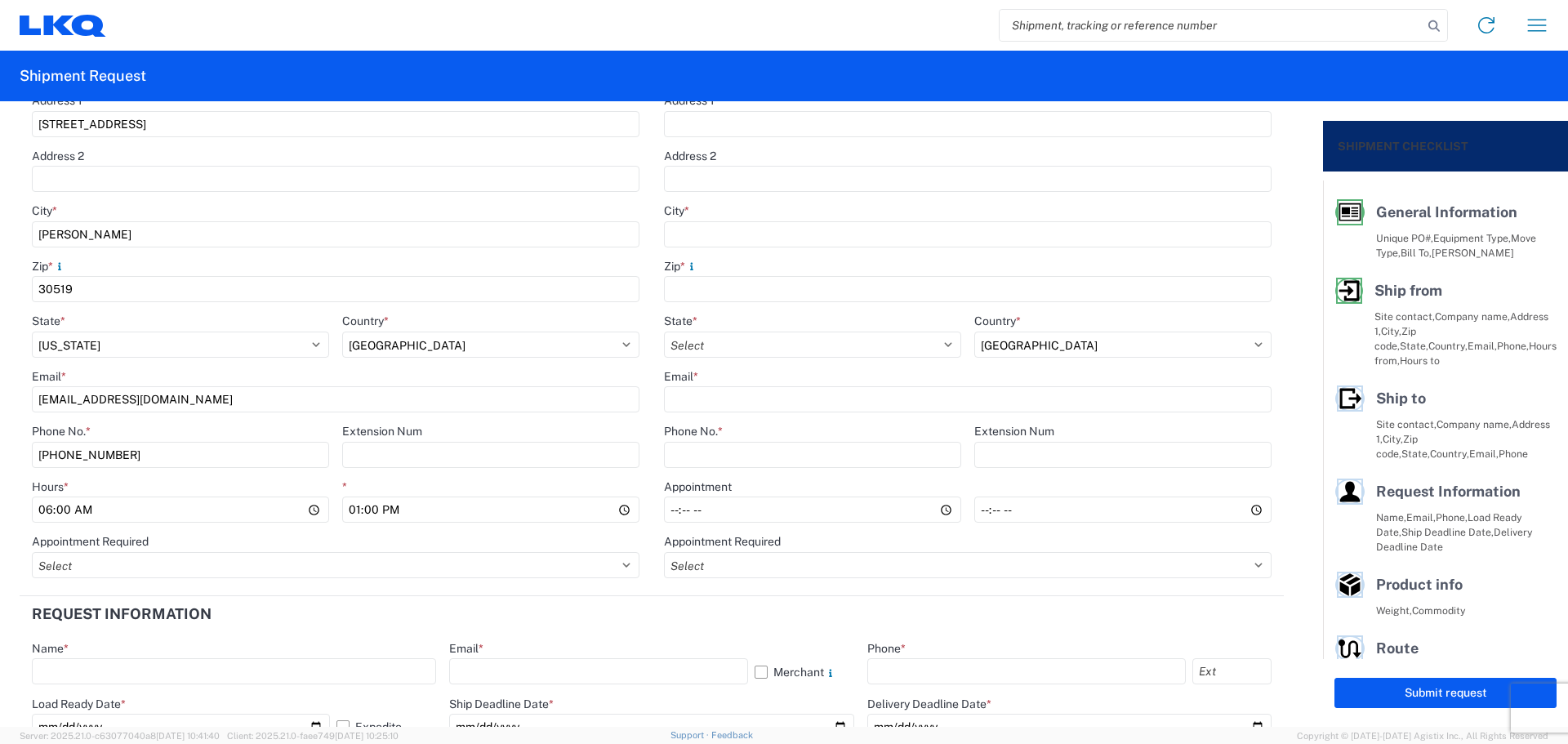
click at [730, 633] on agx-form-section "Request Information Name * Email * Merchant Phone * Load Ready Date * [DATE] Ex…" at bounding box center [651, 676] width 1264 height 161
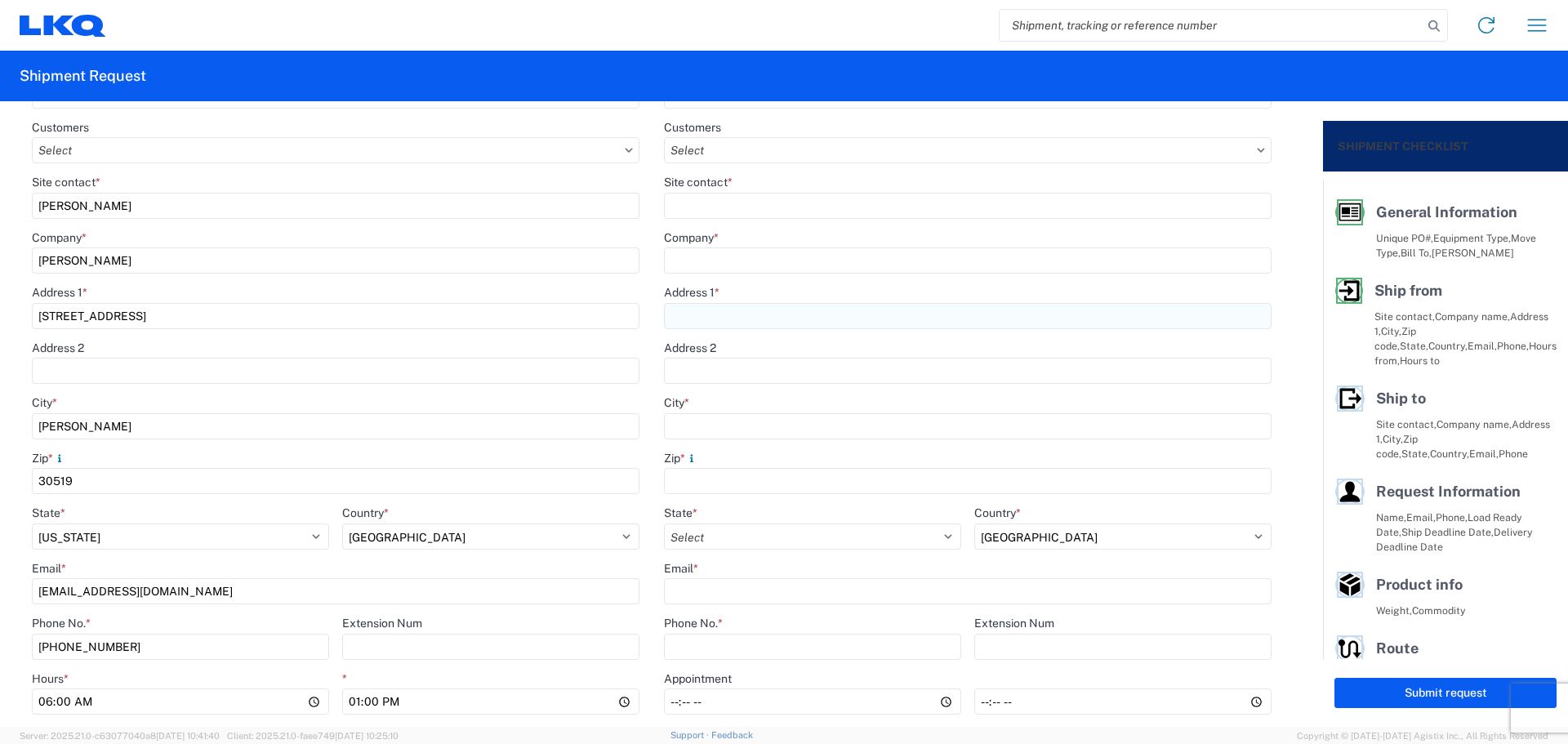
scroll to position [0, 0]
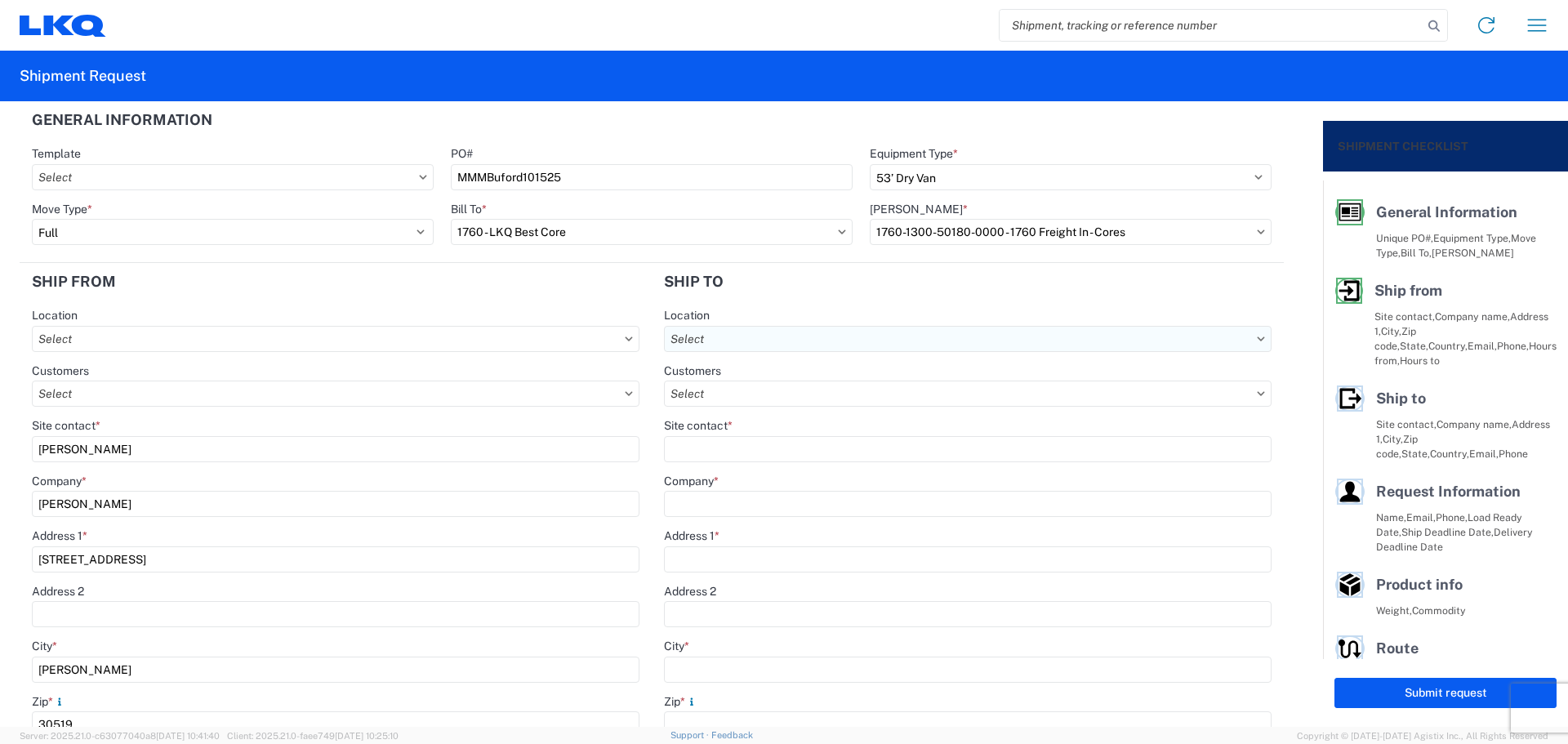
click at [773, 329] on input "text" at bounding box center [968, 338] width 607 height 26
type input "1634"
click at [776, 414] on div "1634 - [GEOGRAPHIC_DATA] - [PERSON_NAME] - Boat Rock" at bounding box center [823, 412] width 321 height 26
type input "1634 - [GEOGRAPHIC_DATA] - [PERSON_NAME] - Boat Rock"
type input "LKQ Corporation"
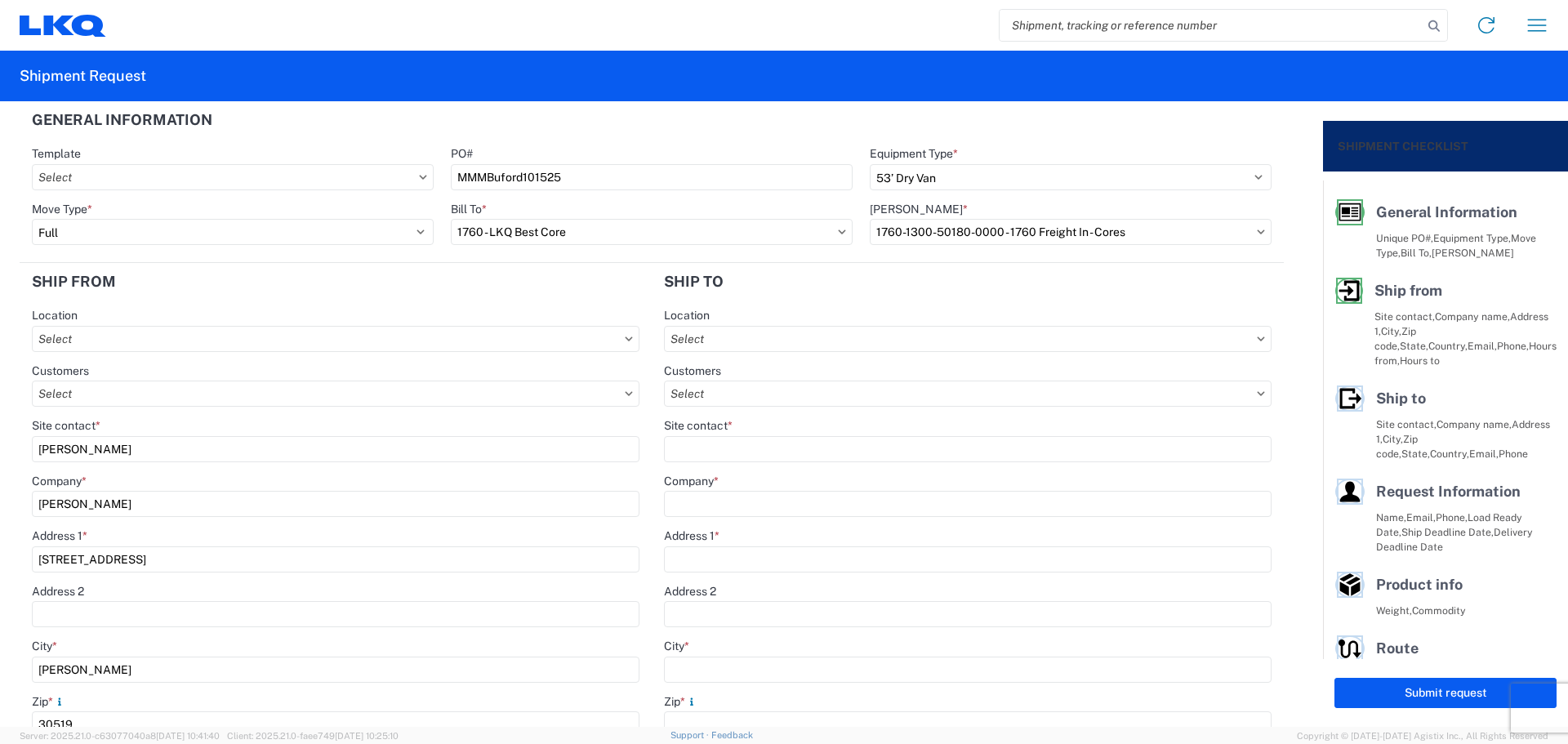
type input "[STREET_ADDRESS]"
type input "[GEOGRAPHIC_DATA]"
type input "30336"
type input "[PHONE_NUMBER]"
select select
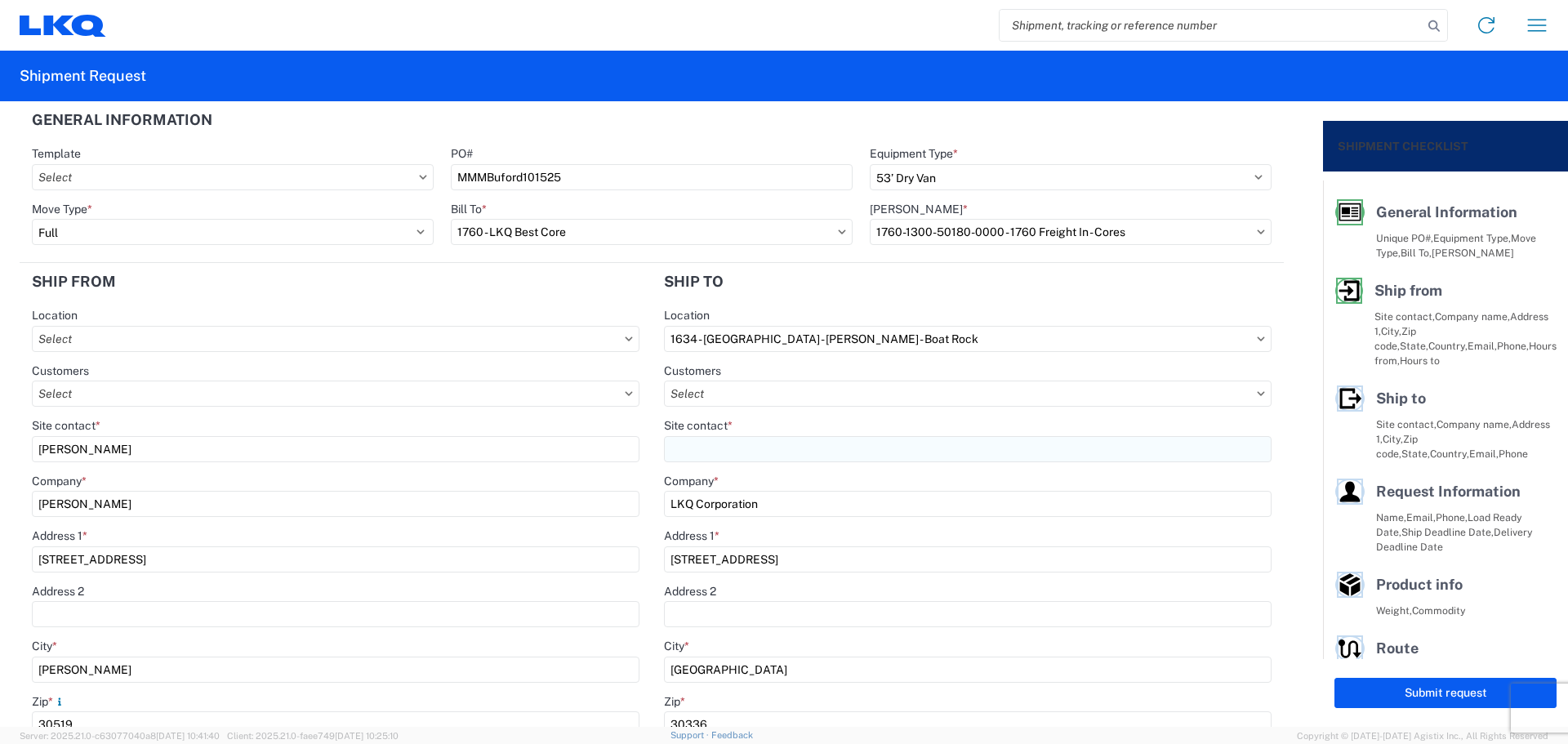
click at [736, 450] on input "Site contact *" at bounding box center [968, 449] width 607 height 26
type input "[PERSON_NAME]"
click at [784, 295] on header "Ship to" at bounding box center [968, 281] width 632 height 37
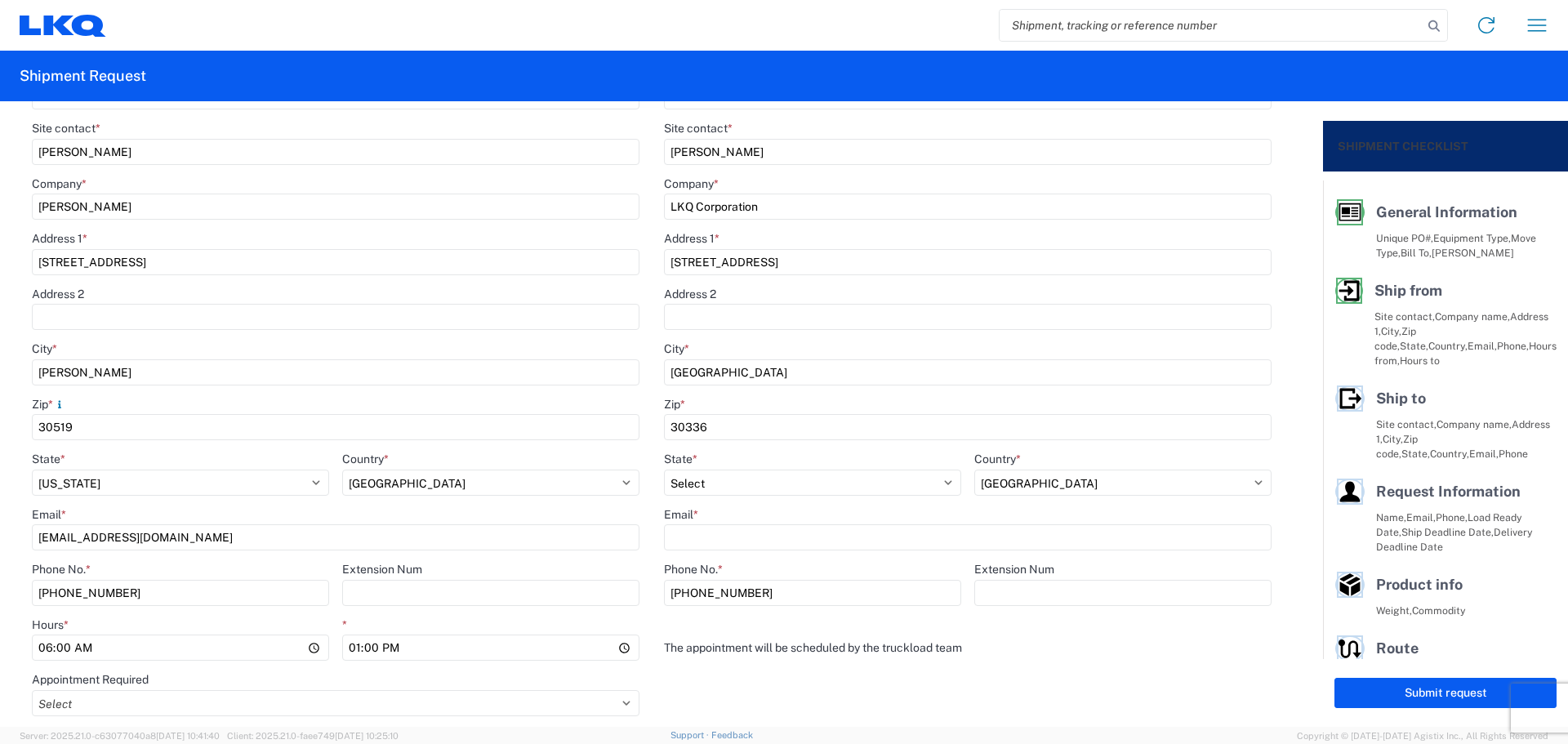
scroll to position [326, 0]
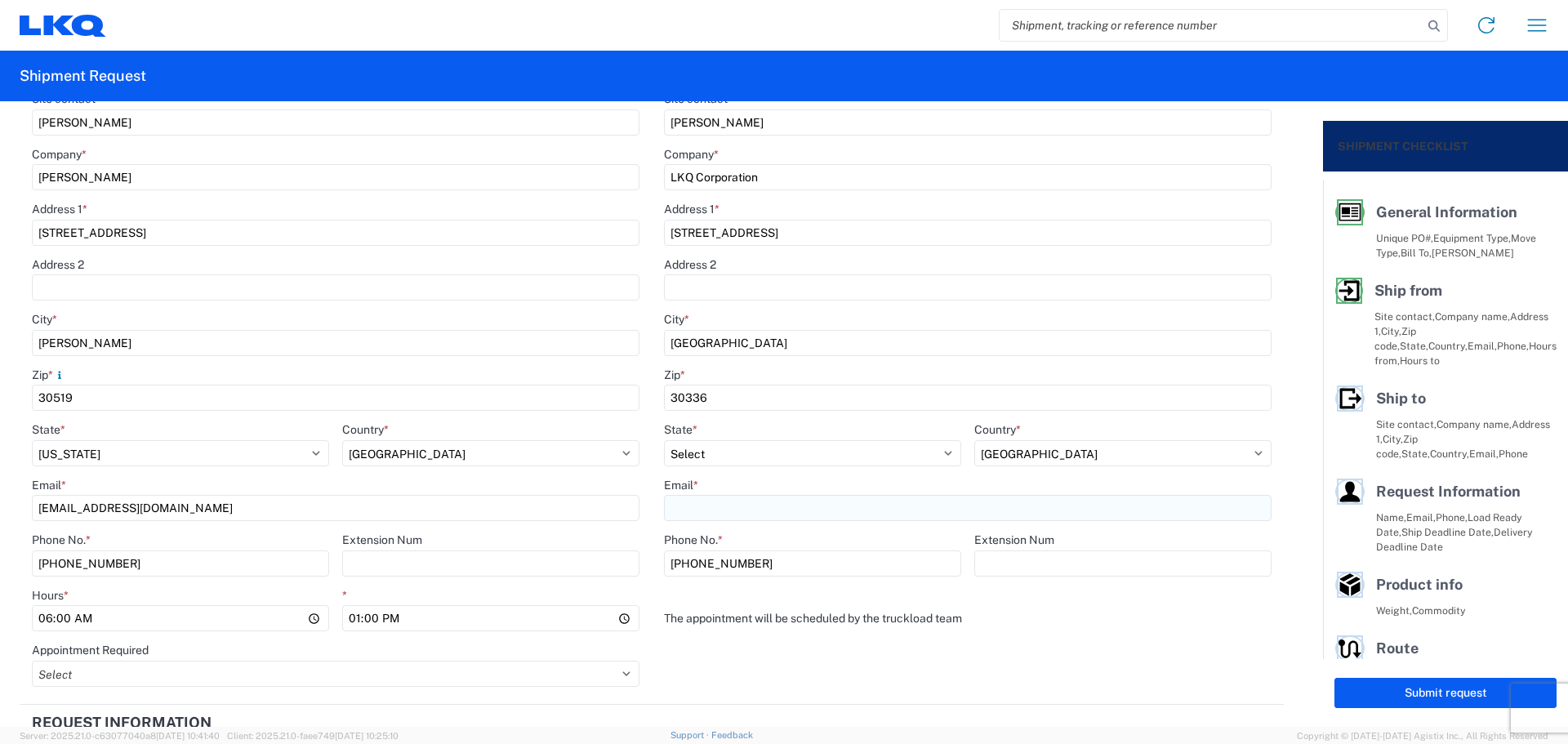
click at [713, 508] on input "Email *" at bounding box center [968, 508] width 607 height 26
type input "j"
type input "v"
type input "[EMAIL_ADDRESS][DOMAIN_NAME]"
click at [746, 662] on agx-form-section "Ship to 1634 Location 1634 - [GEOGRAPHIC_DATA] - [PERSON_NAME] - Boat Rock Cust…" at bounding box center [968, 320] width 632 height 768
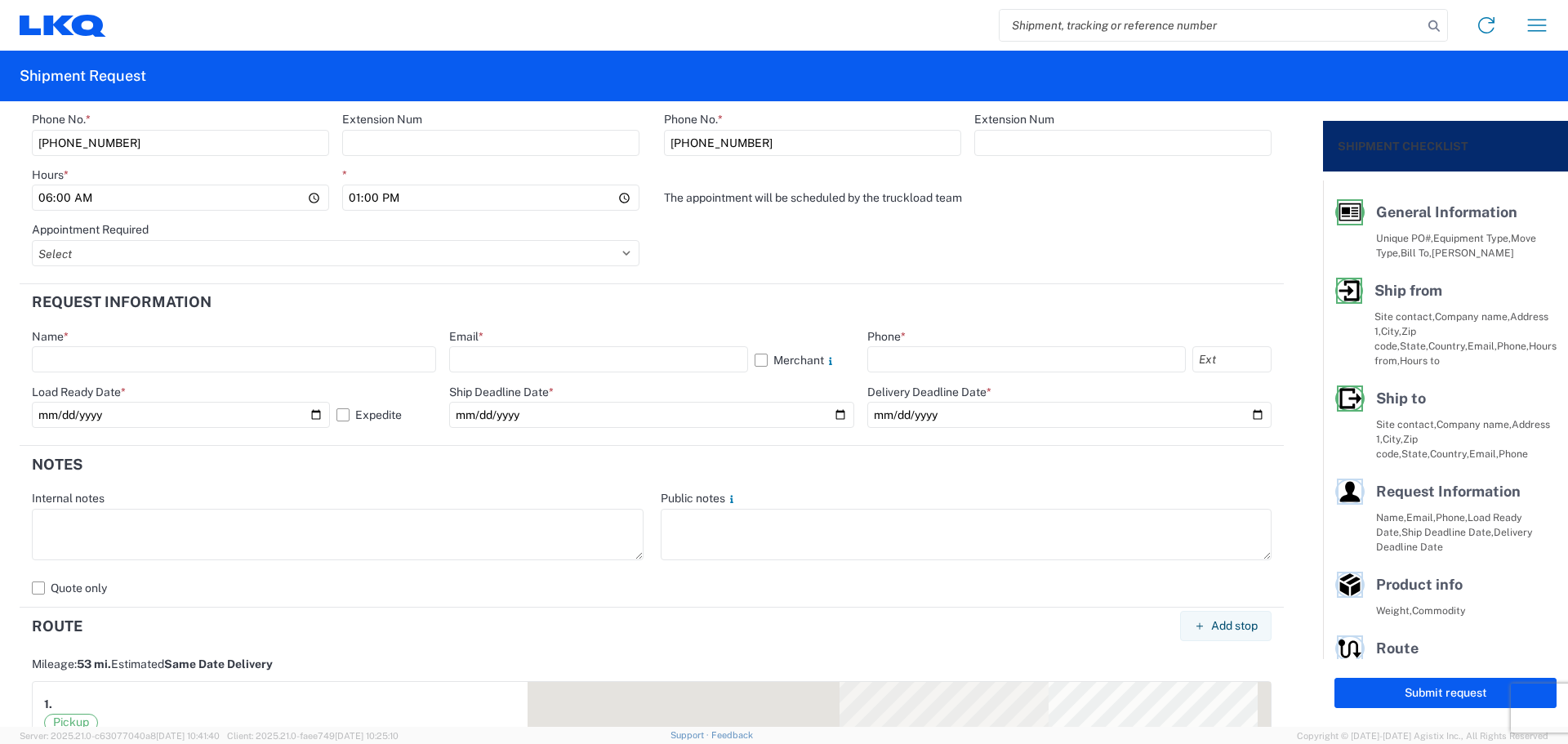
scroll to position [761, 0]
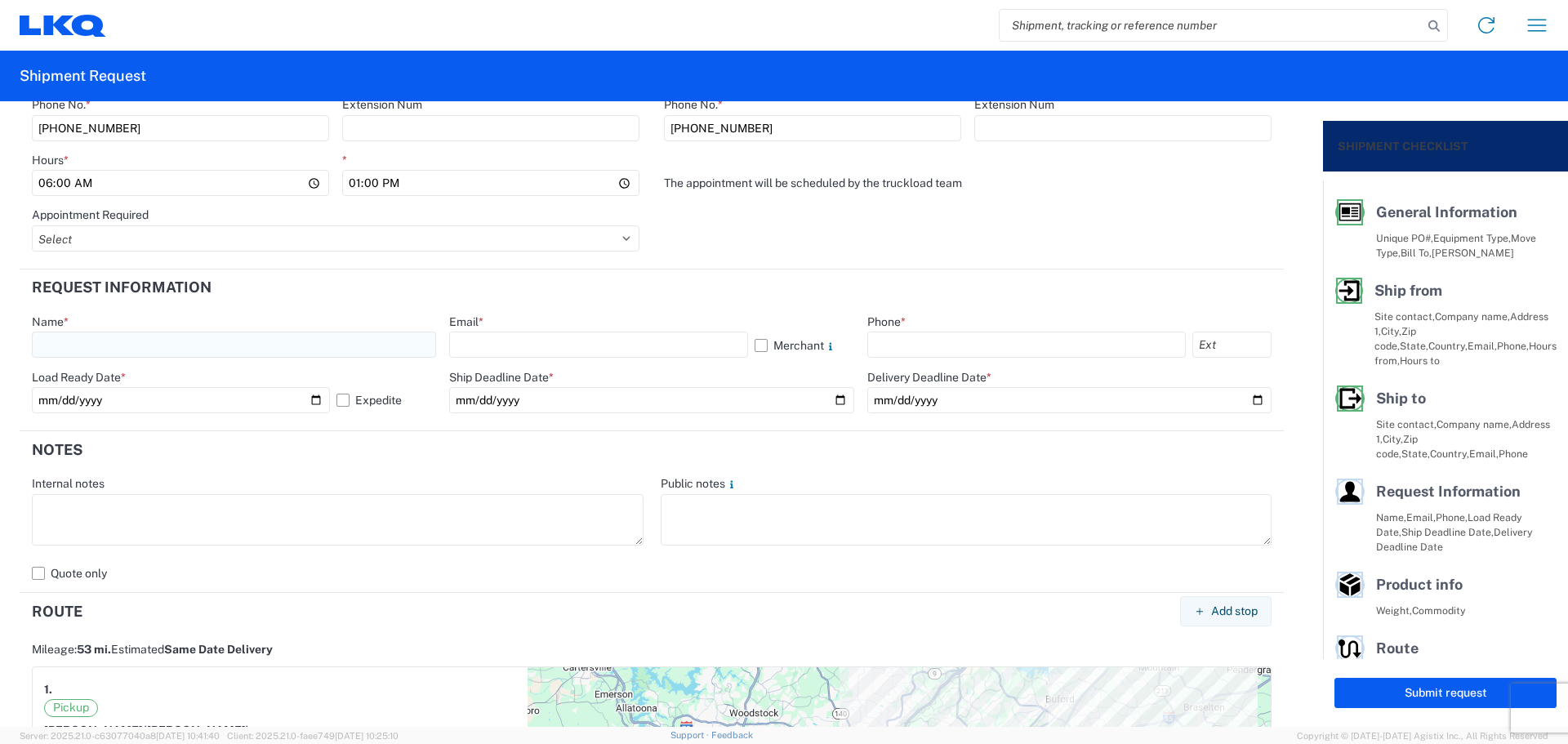
click at [65, 343] on input "text" at bounding box center [234, 345] width 404 height 26
type input "[PERSON_NAME]"
click at [493, 335] on input "text" at bounding box center [599, 345] width 298 height 26
type input "[EMAIL_ADDRESS][DOMAIN_NAME]"
click at [881, 341] on input "text" at bounding box center [1026, 345] width 318 height 26
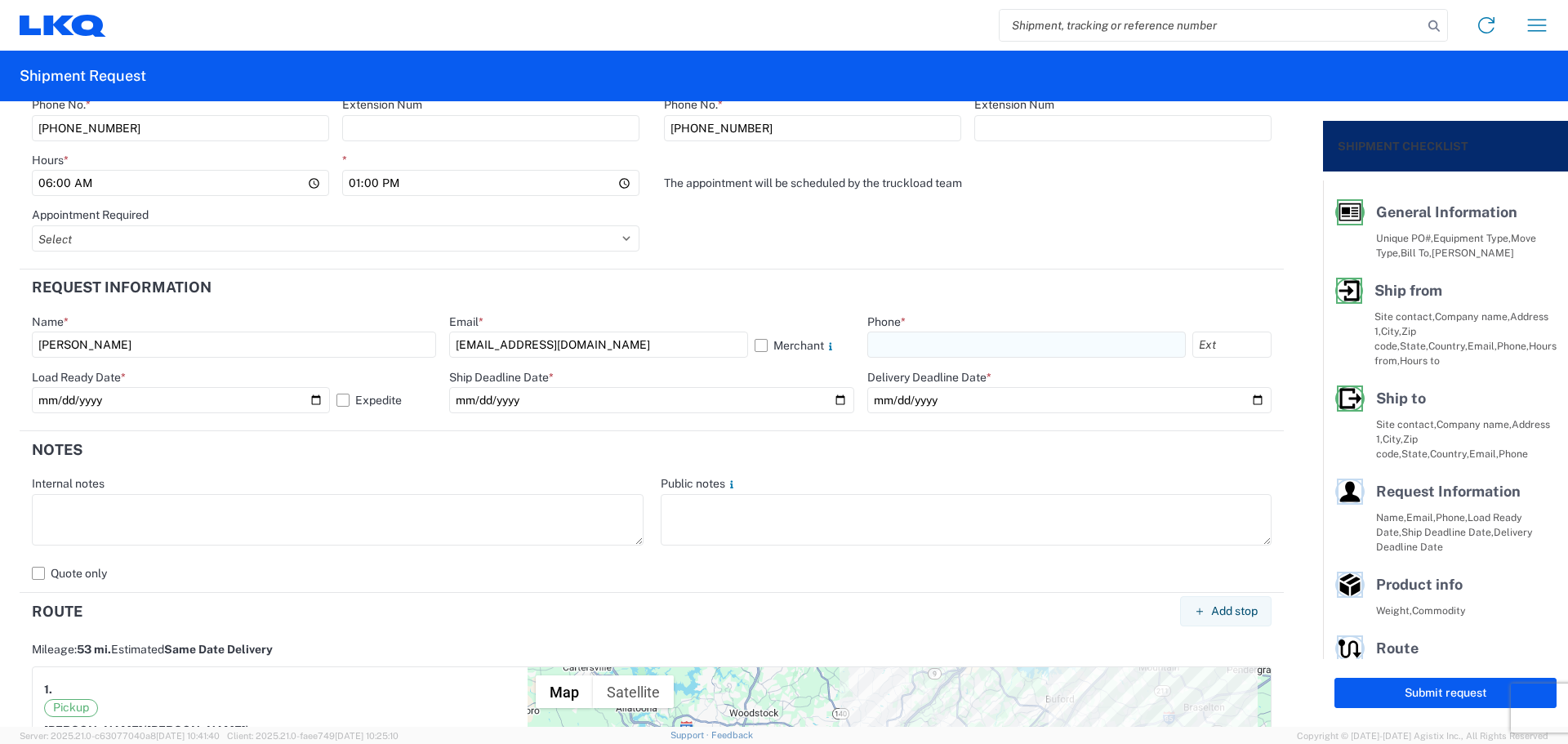
type input "[PHONE_NUMBER]"
click at [832, 401] on input "date" at bounding box center [651, 400] width 404 height 26
type input "[DATE]"
drag, startPoint x: 1241, startPoint y: 399, endPoint x: 1234, endPoint y: 406, distance: 9.9
click at [1241, 399] on input "date" at bounding box center [1069, 400] width 404 height 26
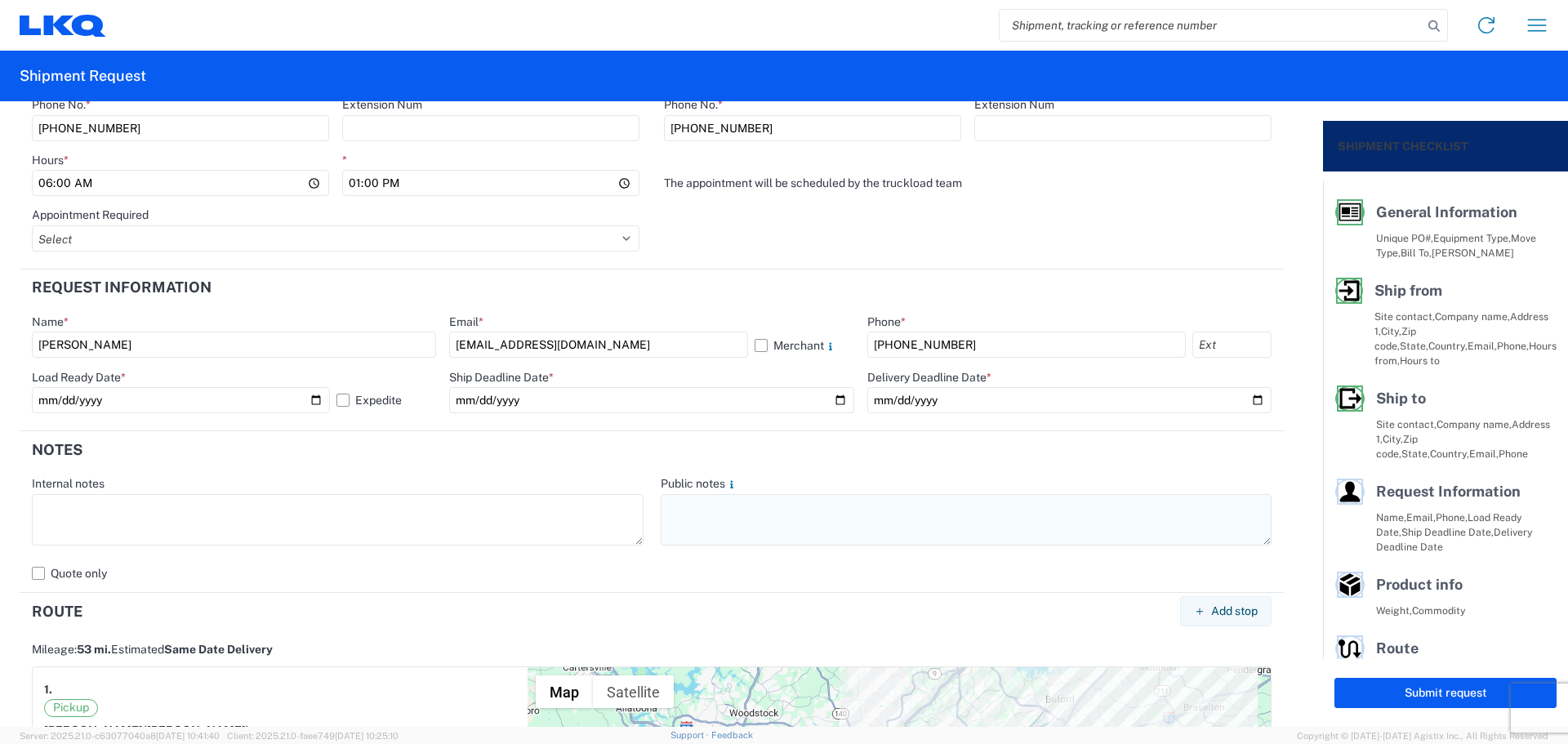
type input "[DATE]"
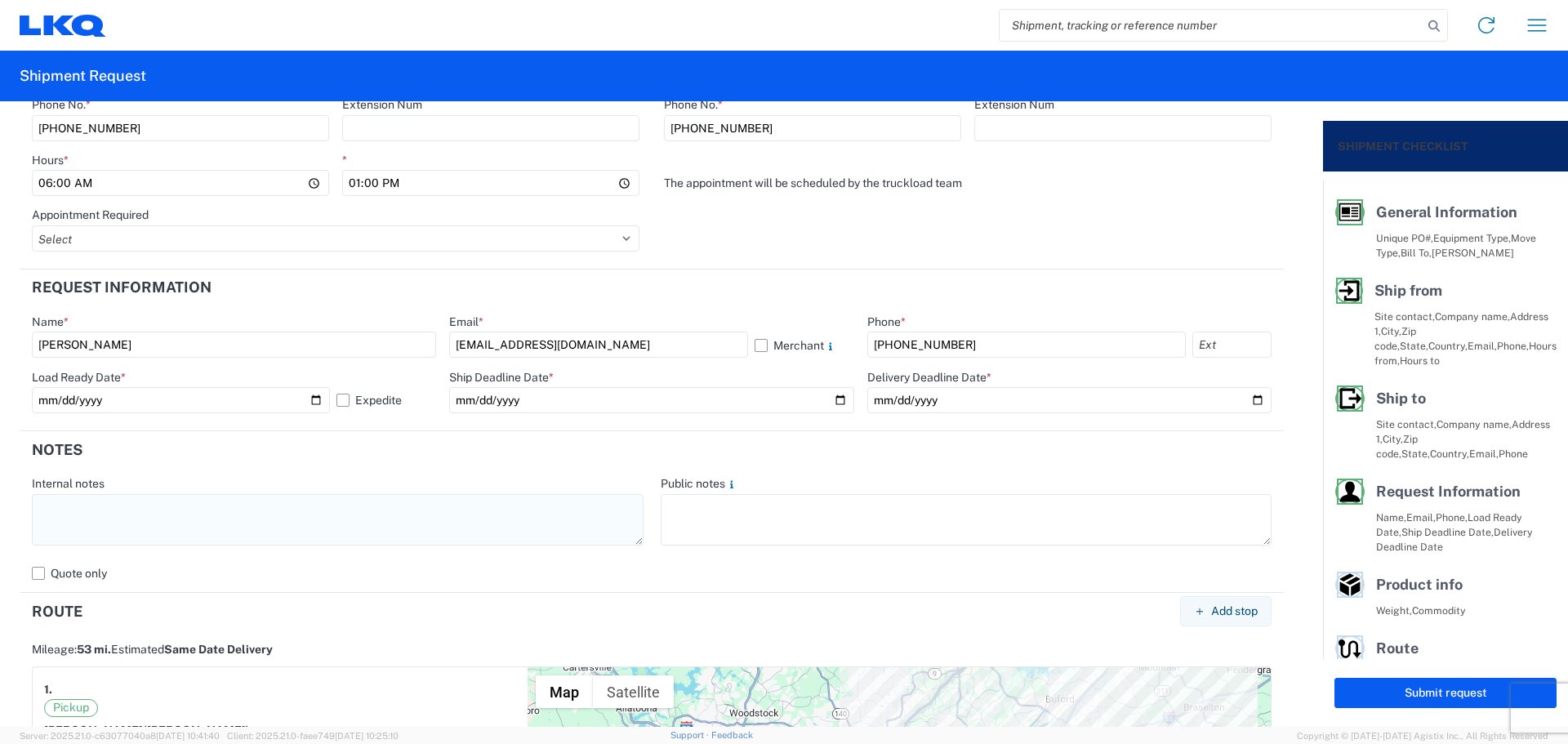
click at [122, 530] on textarea at bounding box center [338, 519] width 612 height 51
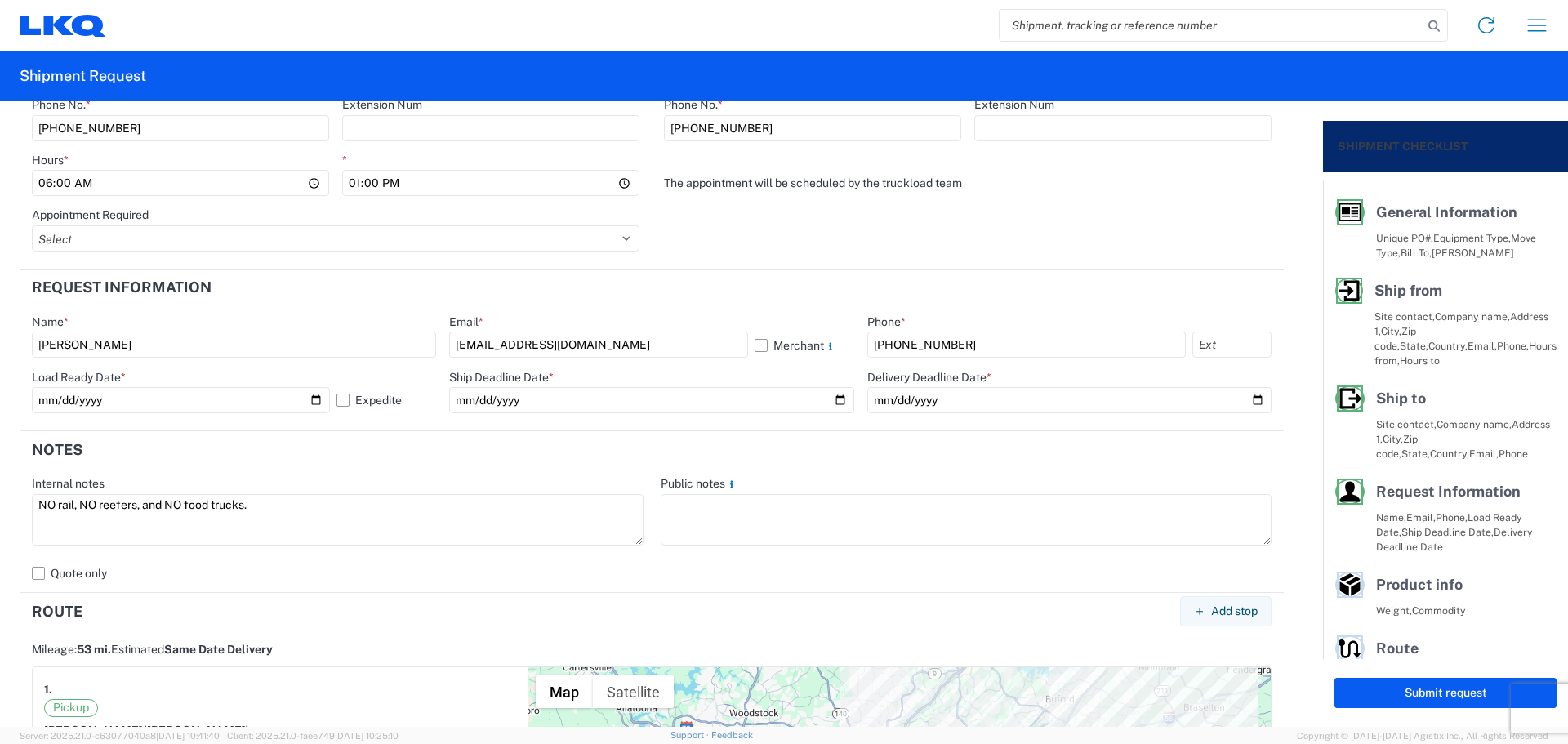
drag, startPoint x: 260, startPoint y: 507, endPoint x: 21, endPoint y: 512, distance: 239.1
click at [21, 512] on main "Internal notes NO rail, NO reefers, and NO food trucks. Public notes Quote only" at bounding box center [651, 531] width 1264 height 110
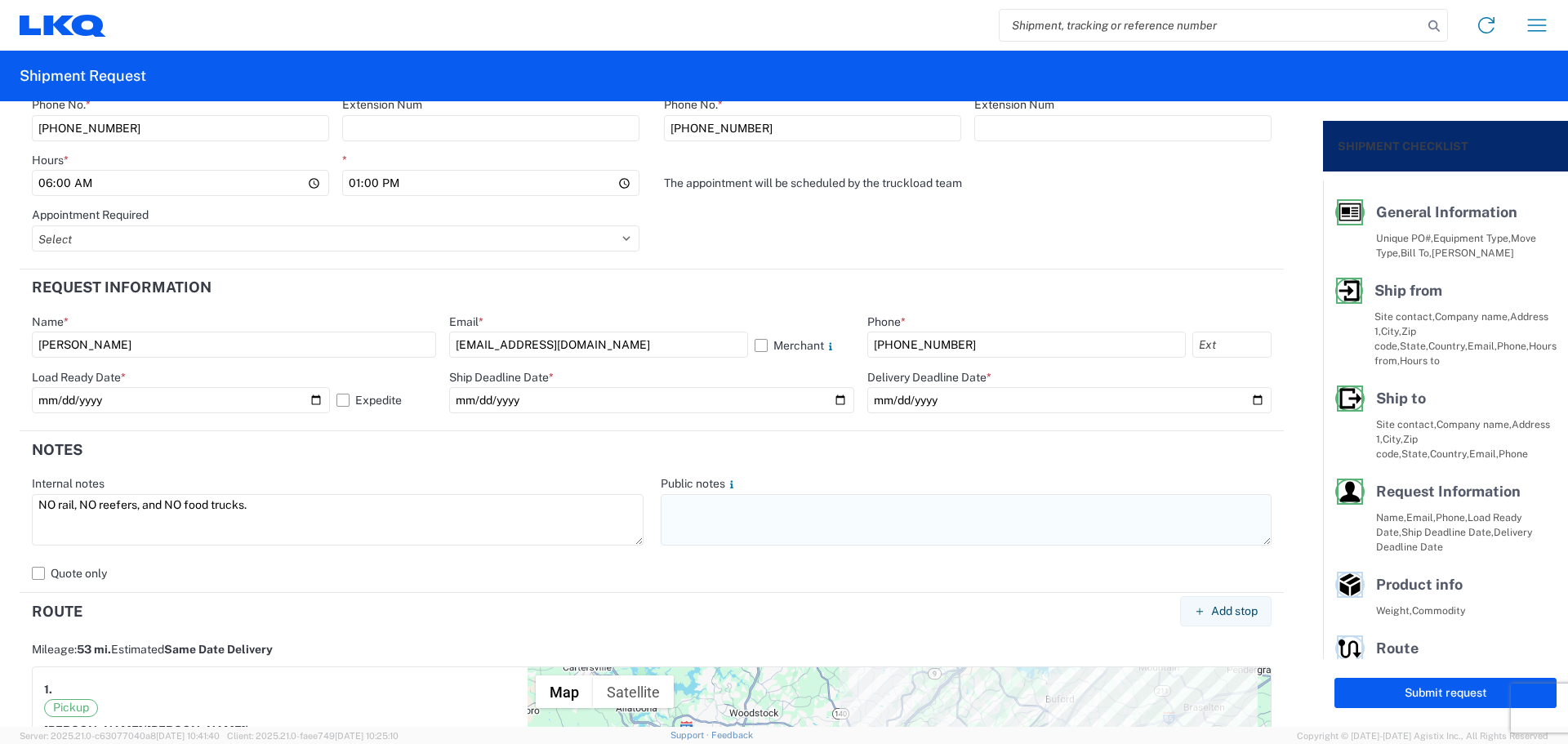
type textarea "NO rail, NO reefers, and NO food trucks."
click at [746, 516] on textarea at bounding box center [966, 519] width 612 height 51
paste textarea "NO rail, NO reefers, and NO food trucks."
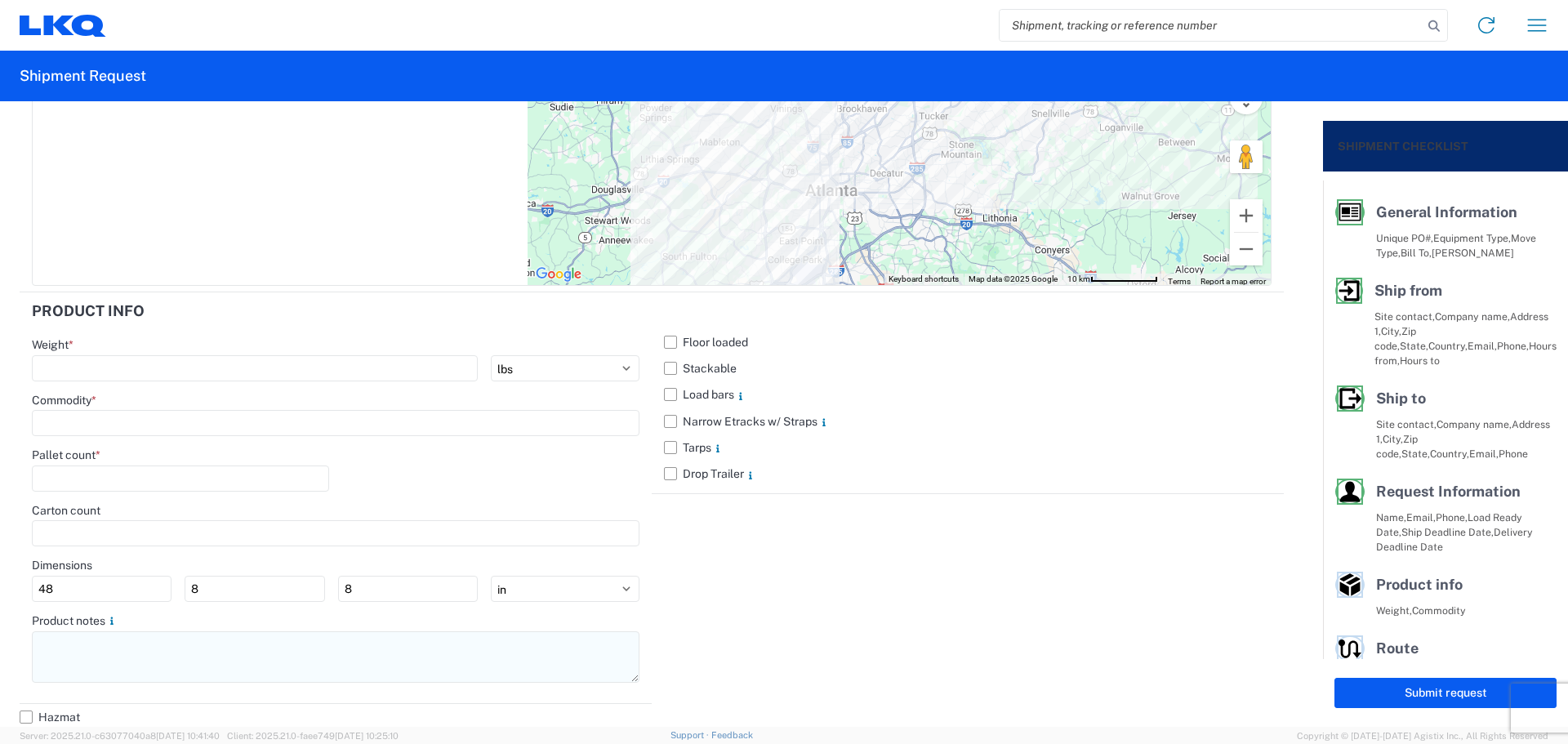
scroll to position [1539, 0]
type textarea "NO rail, NO reefers, and NO food trucks."
click at [60, 655] on textarea at bounding box center [336, 653] width 607 height 51
paste textarea "NO rail, NO reefers, and NO food trucks."
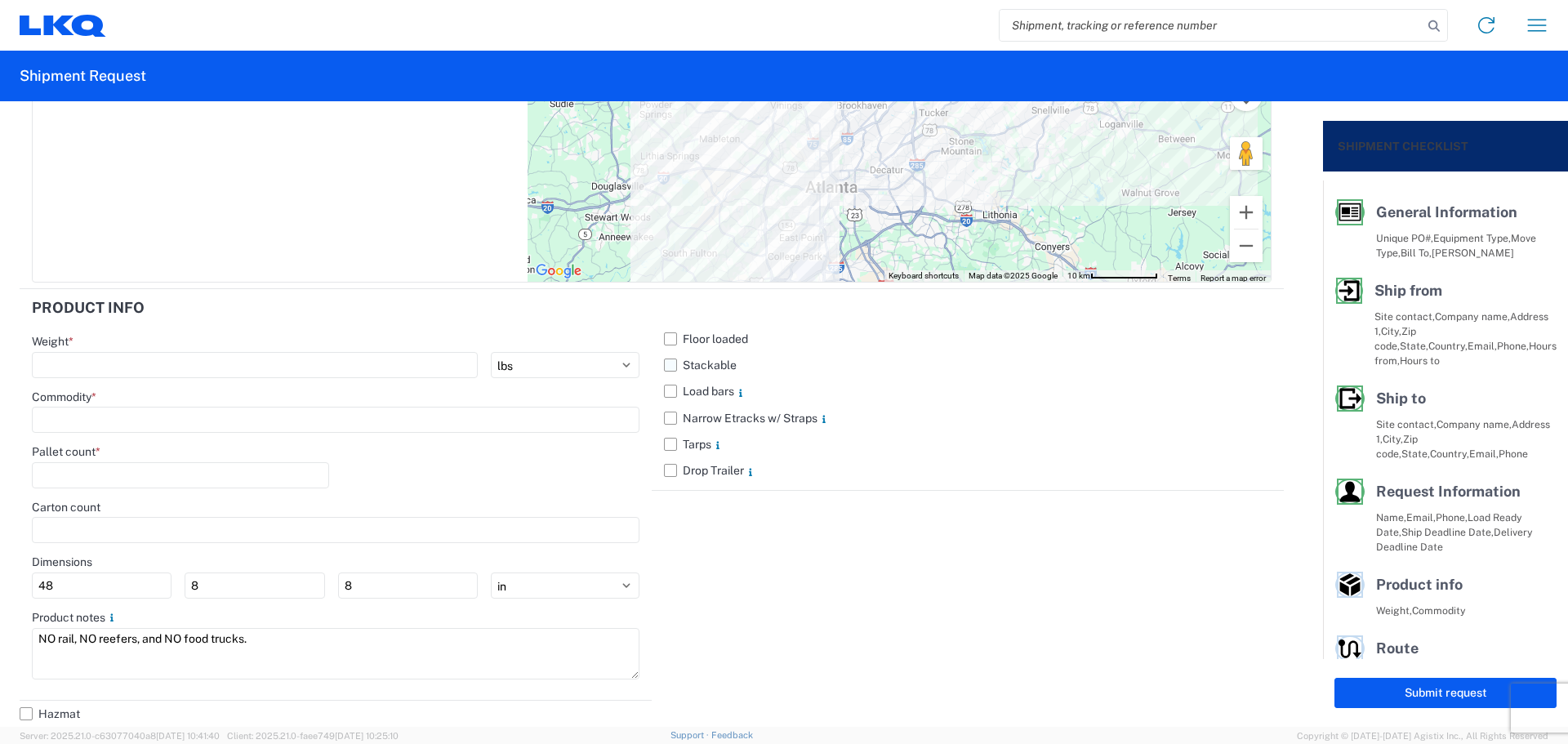
type textarea "NO rail, NO reefers, and NO food trucks."
click at [680, 358] on label "Stackable" at bounding box center [968, 365] width 607 height 26
click at [0, 0] on input "Stackable" at bounding box center [0, 0] width 0 height 0
click at [147, 362] on input "number" at bounding box center [255, 365] width 446 height 26
type input "24495"
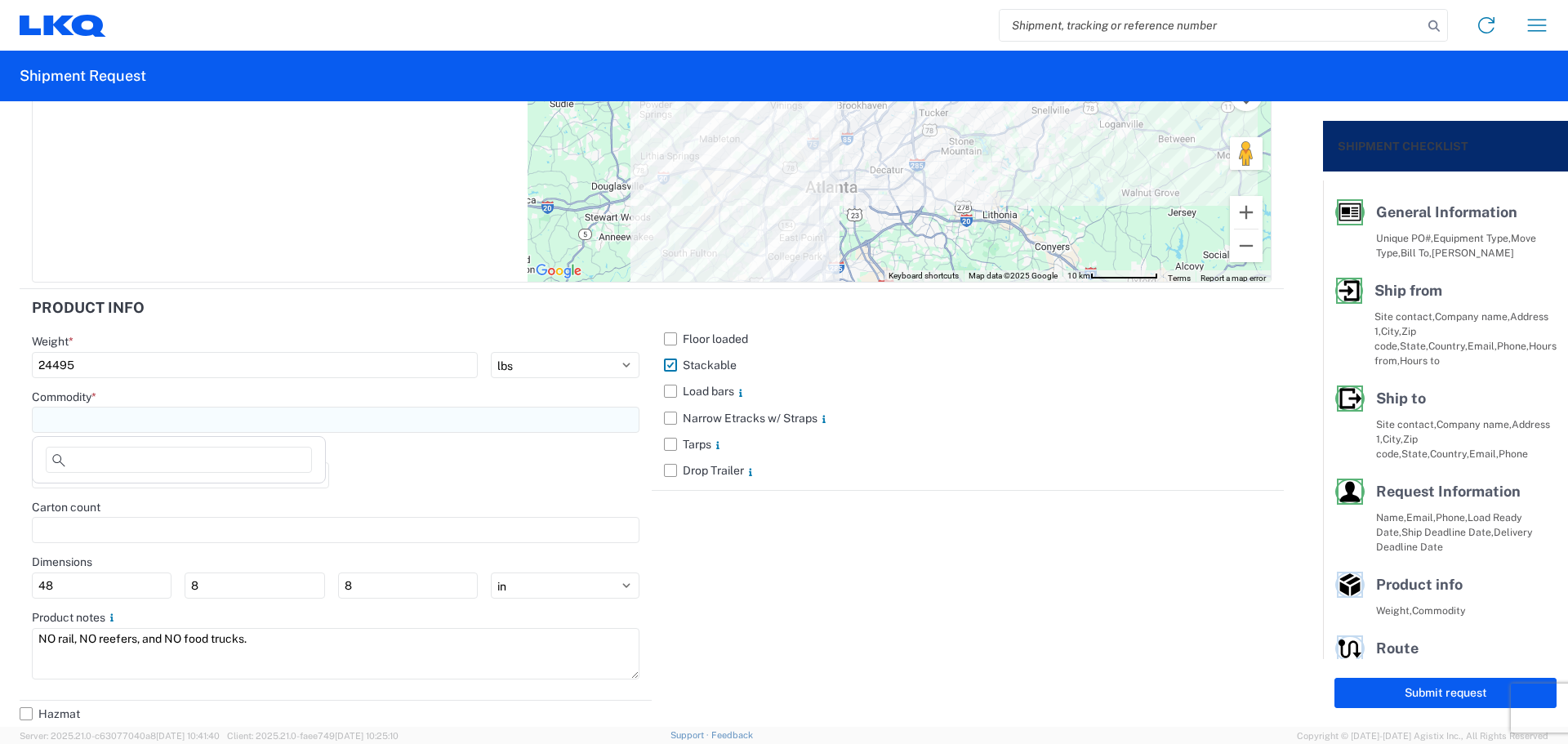
click at [83, 413] on input at bounding box center [336, 420] width 607 height 26
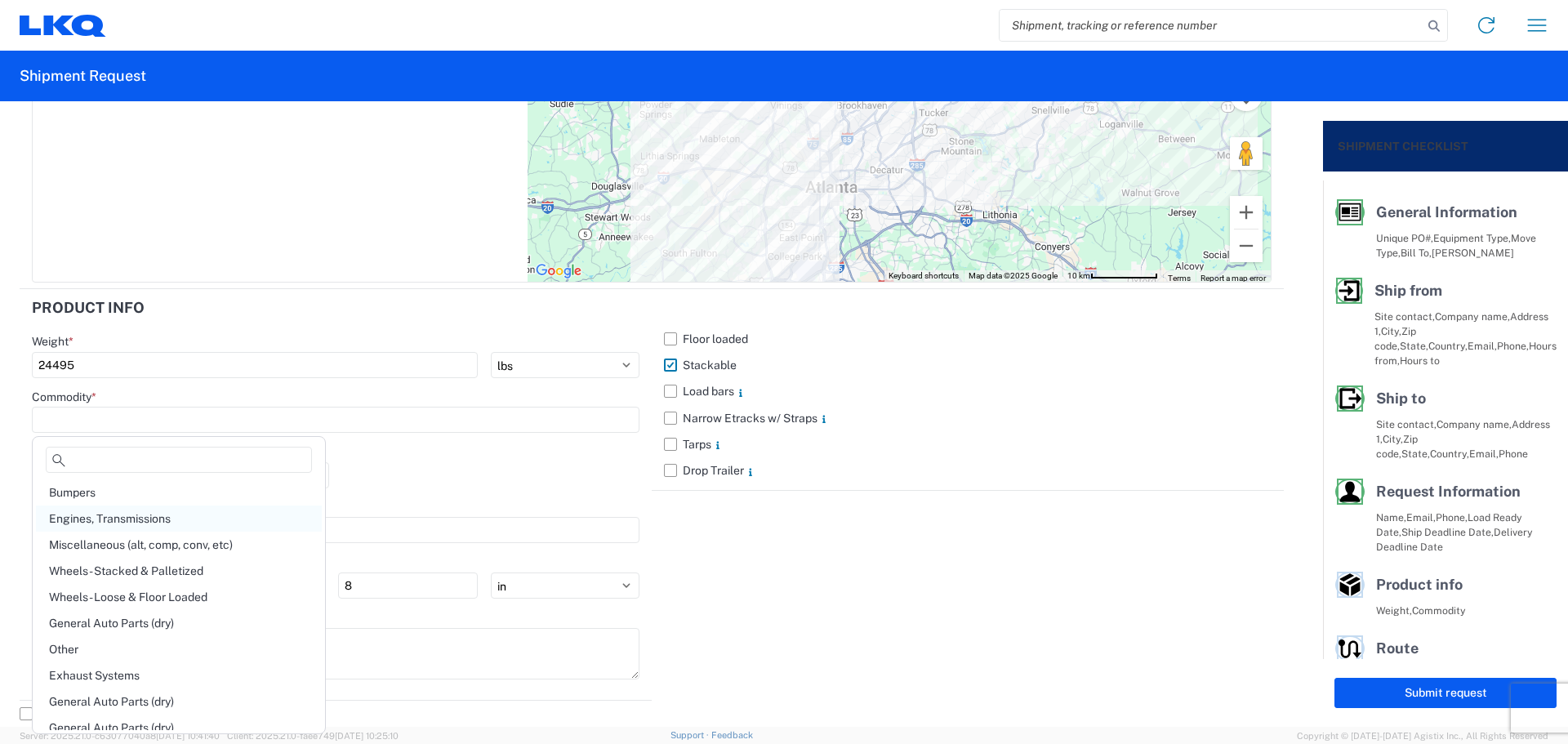
click at [129, 516] on div "Engines, Transmissions" at bounding box center [179, 518] width 286 height 26
type input "Engines, Transmissions"
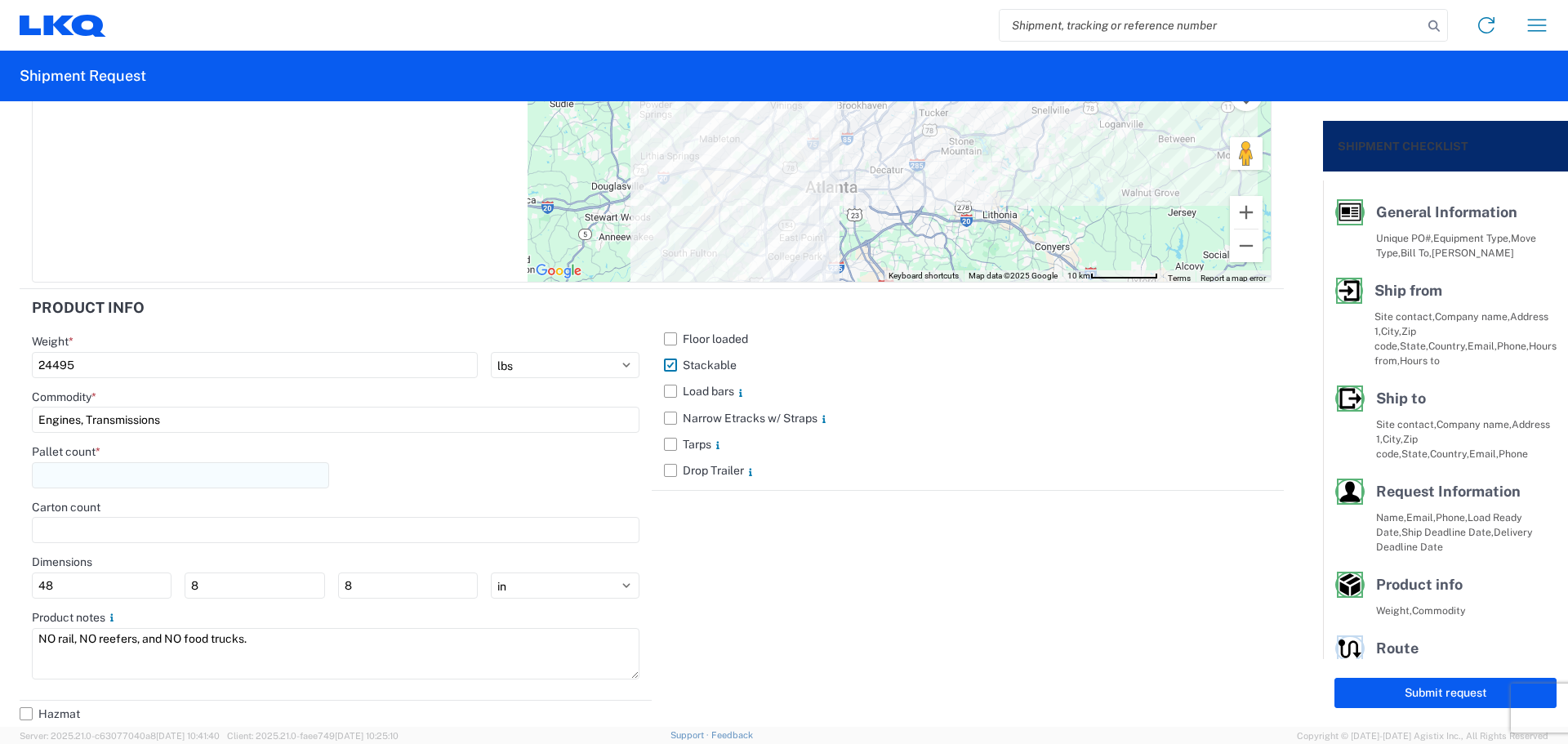
click at [93, 469] on input "number" at bounding box center [181, 475] width 298 height 26
type input "30"
click at [476, 488] on div "Pallet count * 30" at bounding box center [336, 472] width 607 height 56
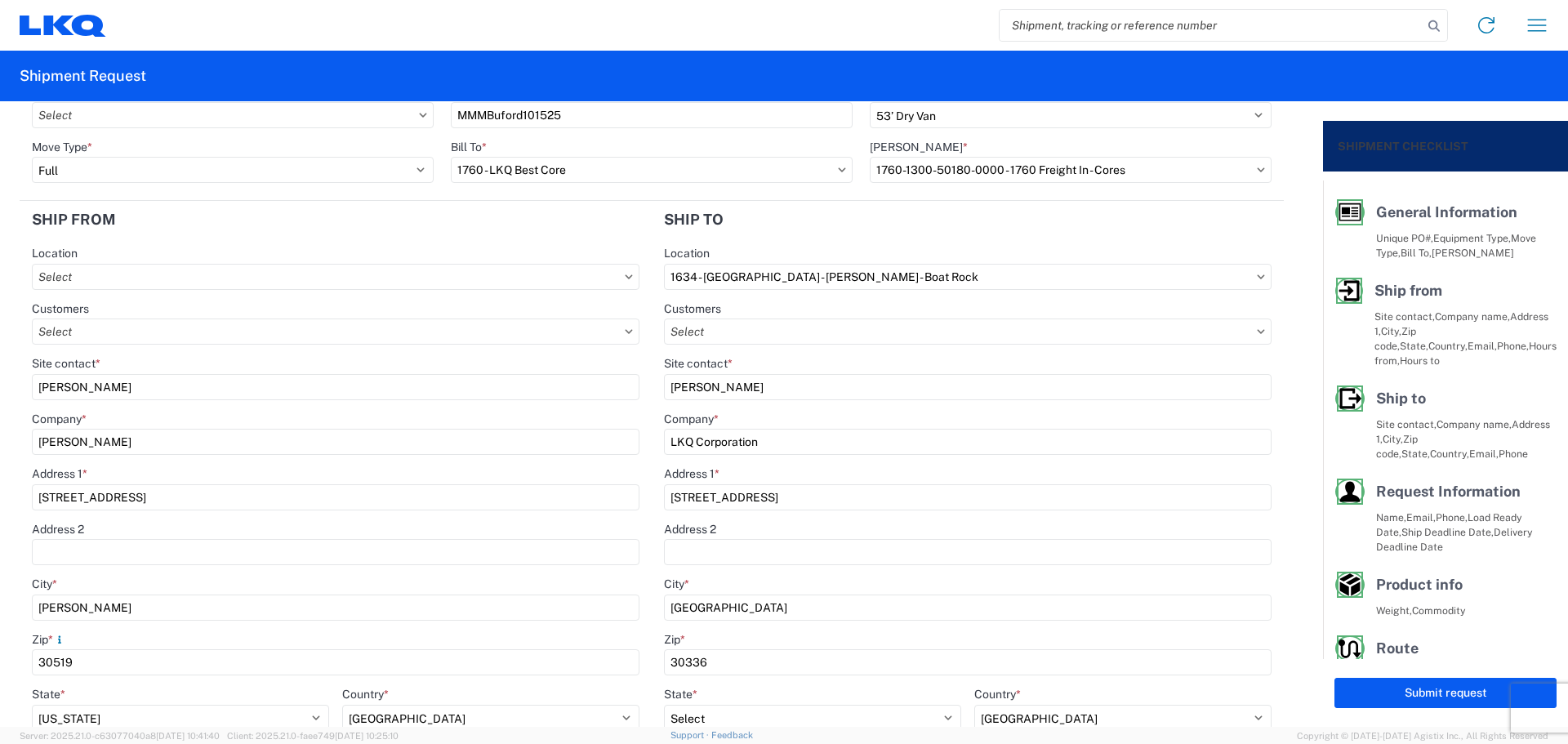
scroll to position [0, 0]
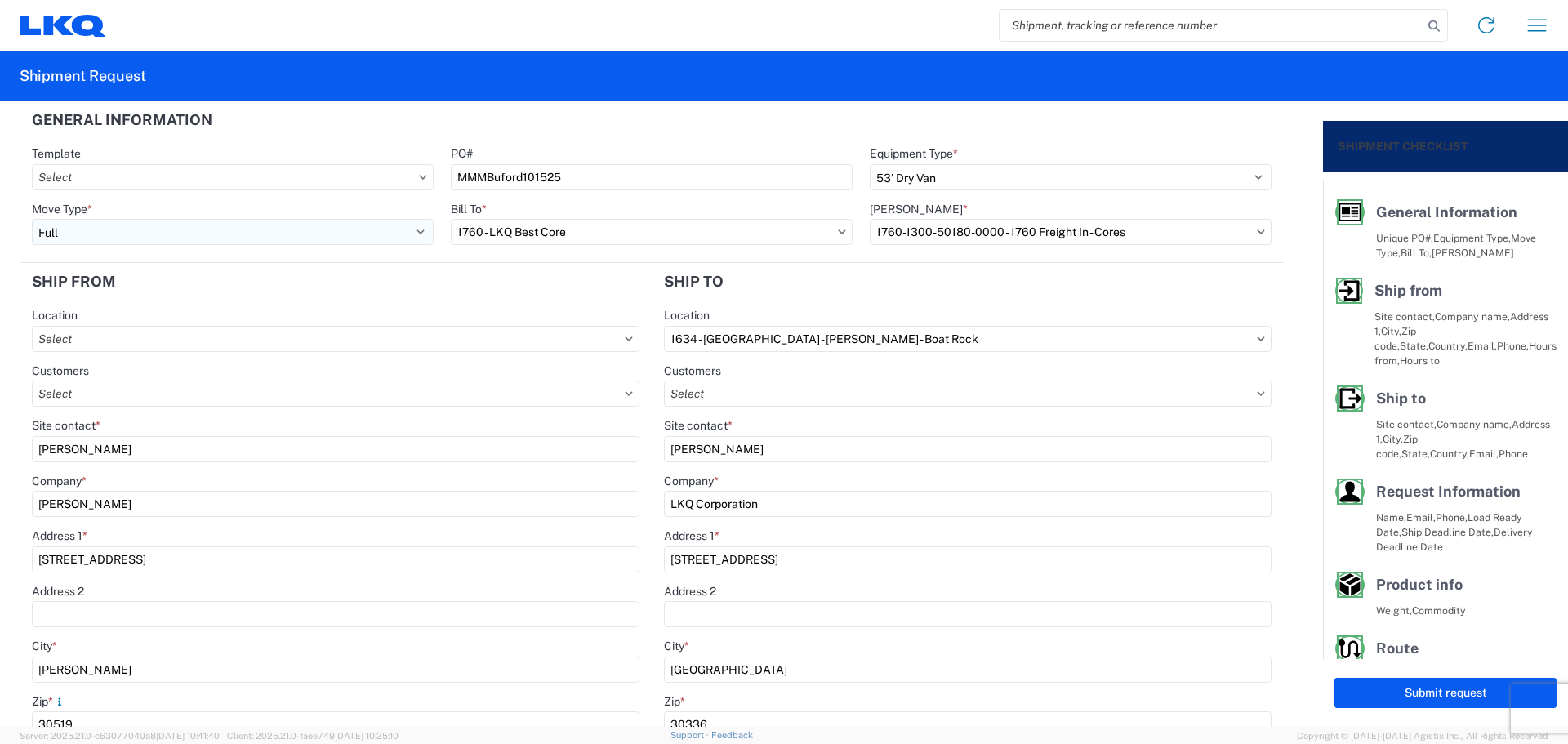
click at [236, 239] on select "Select Full Partial TL" at bounding box center [233, 232] width 402 height 26
select select "PARTIAL_TL"
click at [32, 219] on select "Select Full Partial TL" at bounding box center [233, 232] width 402 height 26
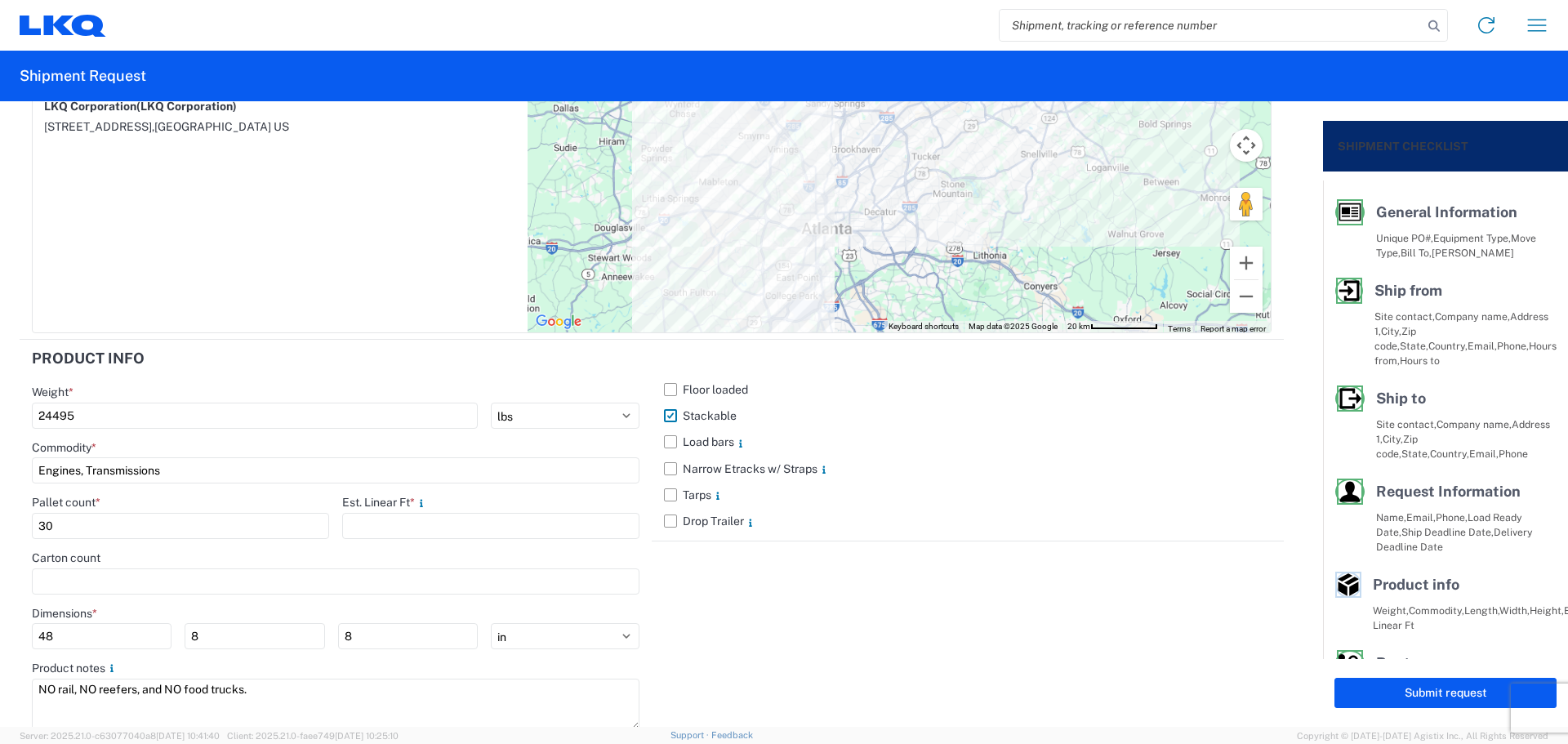
scroll to position [1539, 0]
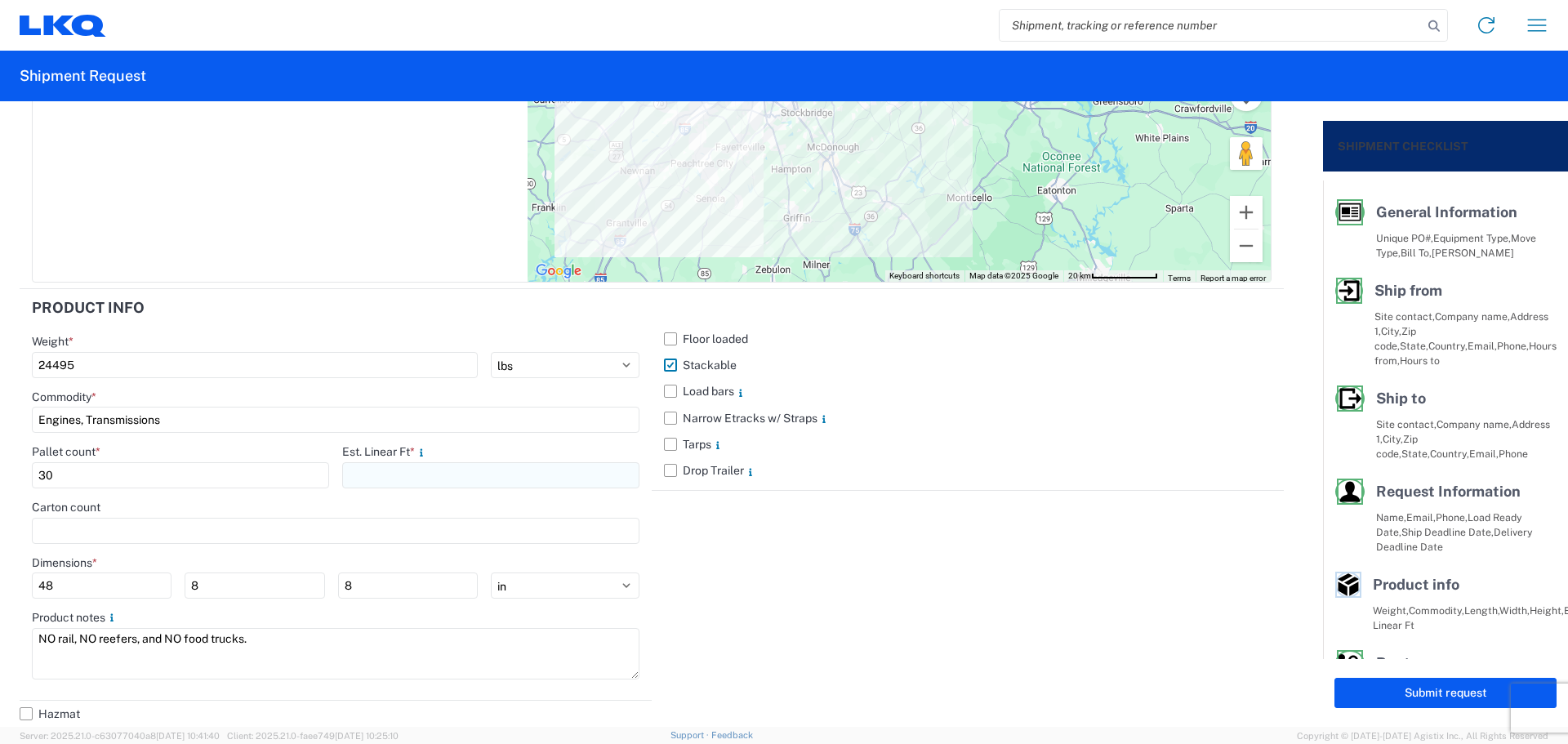
click at [466, 476] on input "number" at bounding box center [490, 475] width 298 height 26
type input "40"
click at [900, 543] on div "Floor loaded Stackable Load bars Narrow Etracks w/ Straps Tarps Drop Trailer" at bounding box center [968, 495] width 632 height 412
click at [1372, 693] on button "Submit request" at bounding box center [1445, 693] width 223 height 31
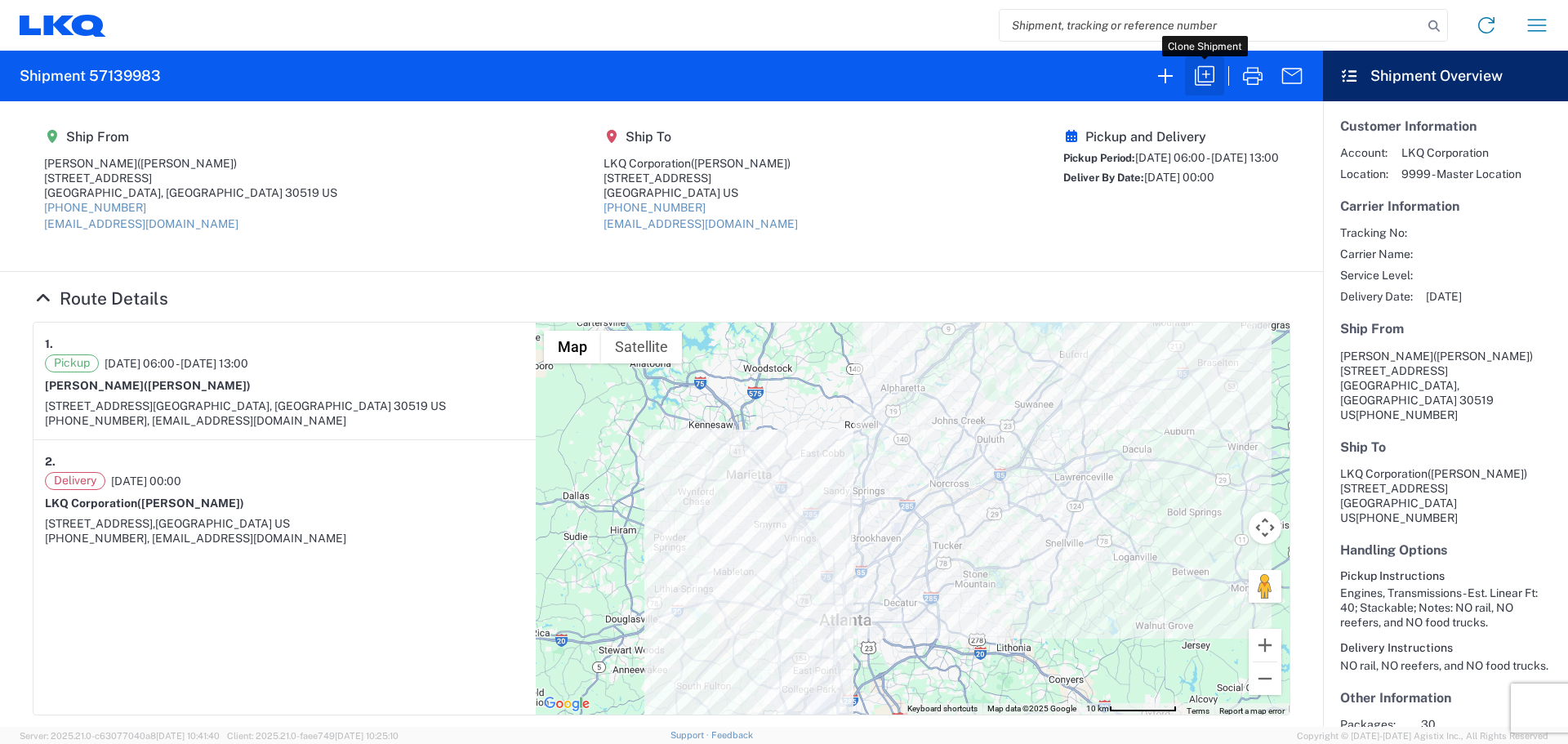
click at [1186, 80] on button "button" at bounding box center [1204, 76] width 39 height 39
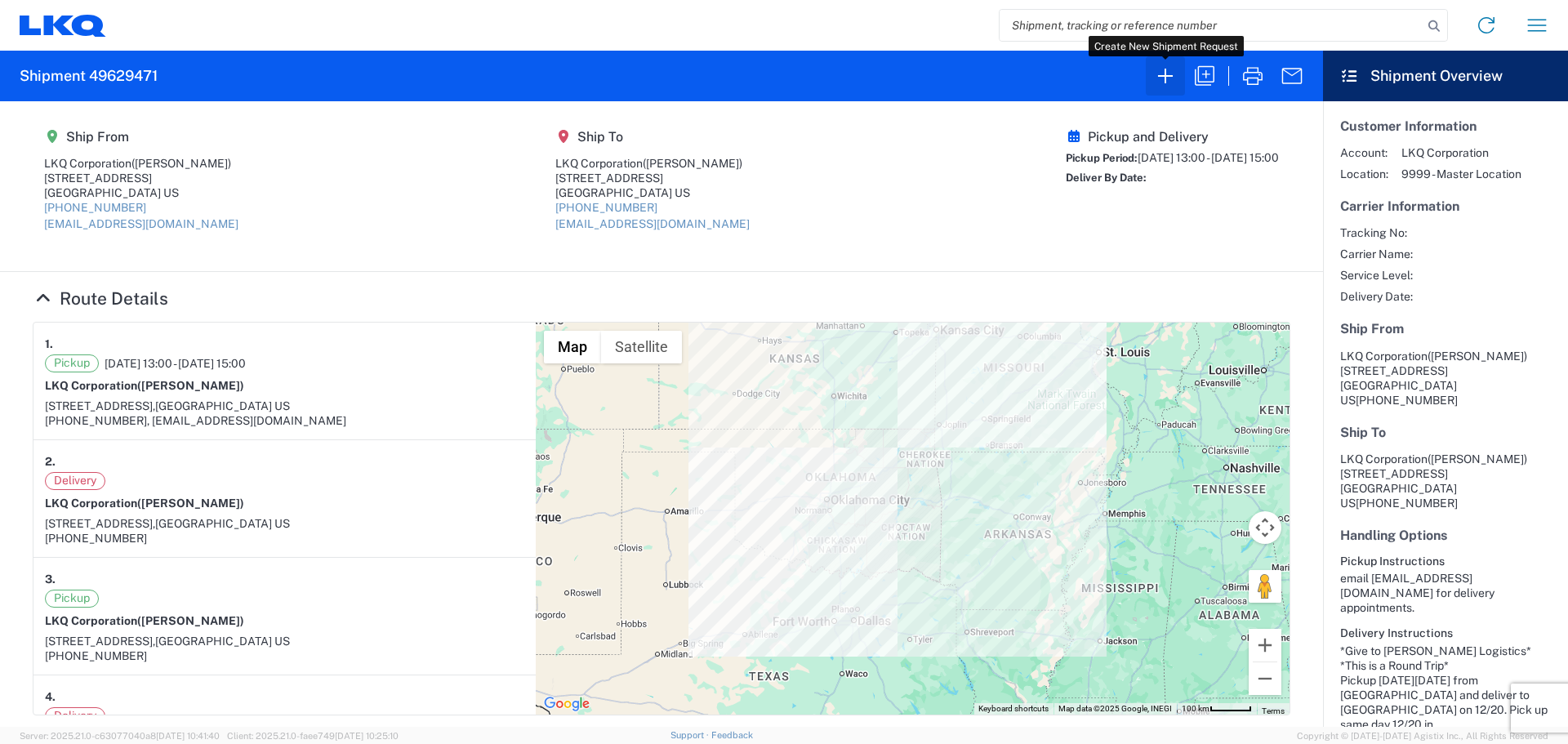
click at [1157, 78] on icon "button" at bounding box center [1166, 76] width 26 height 26
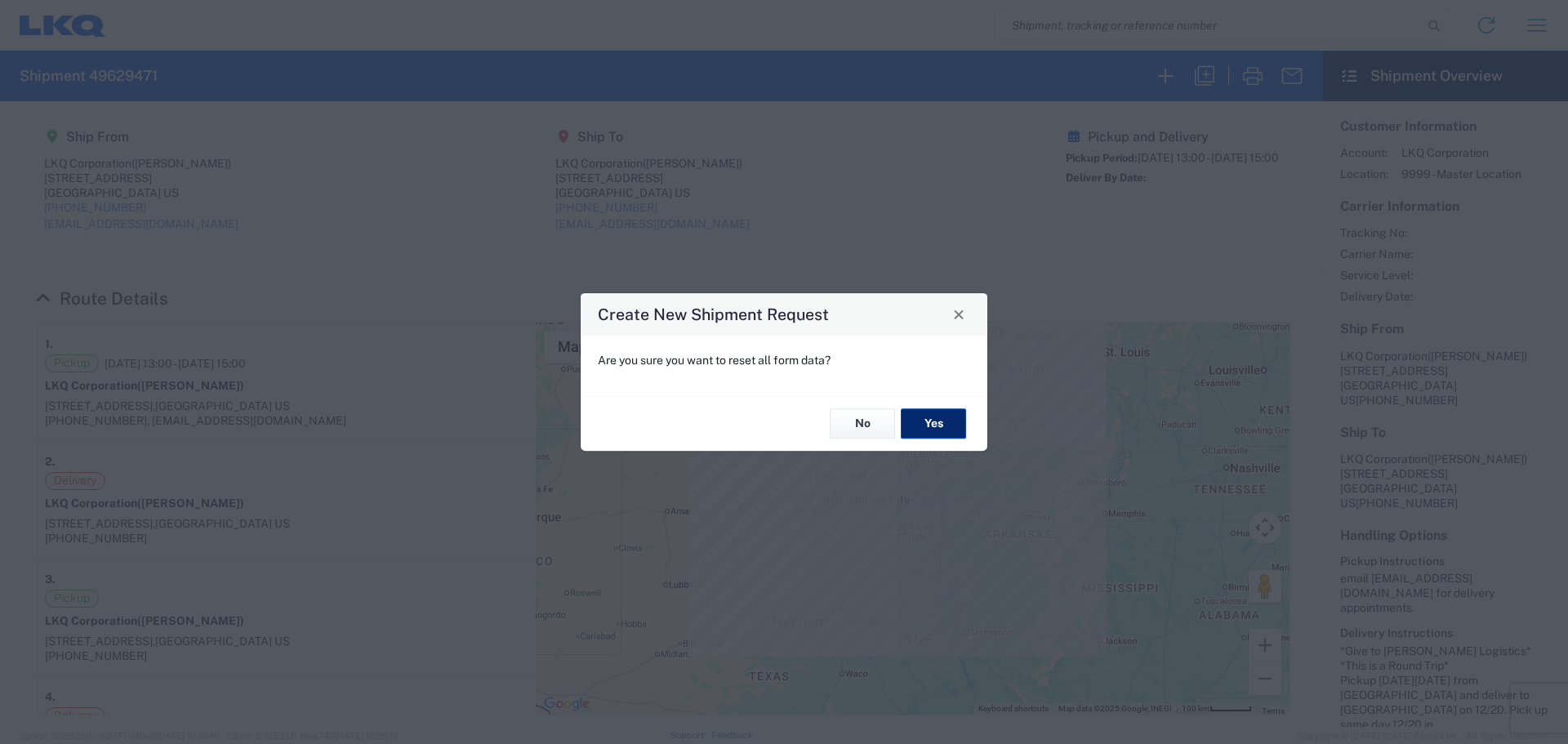
click at [953, 428] on button "Yes" at bounding box center [933, 424] width 65 height 31
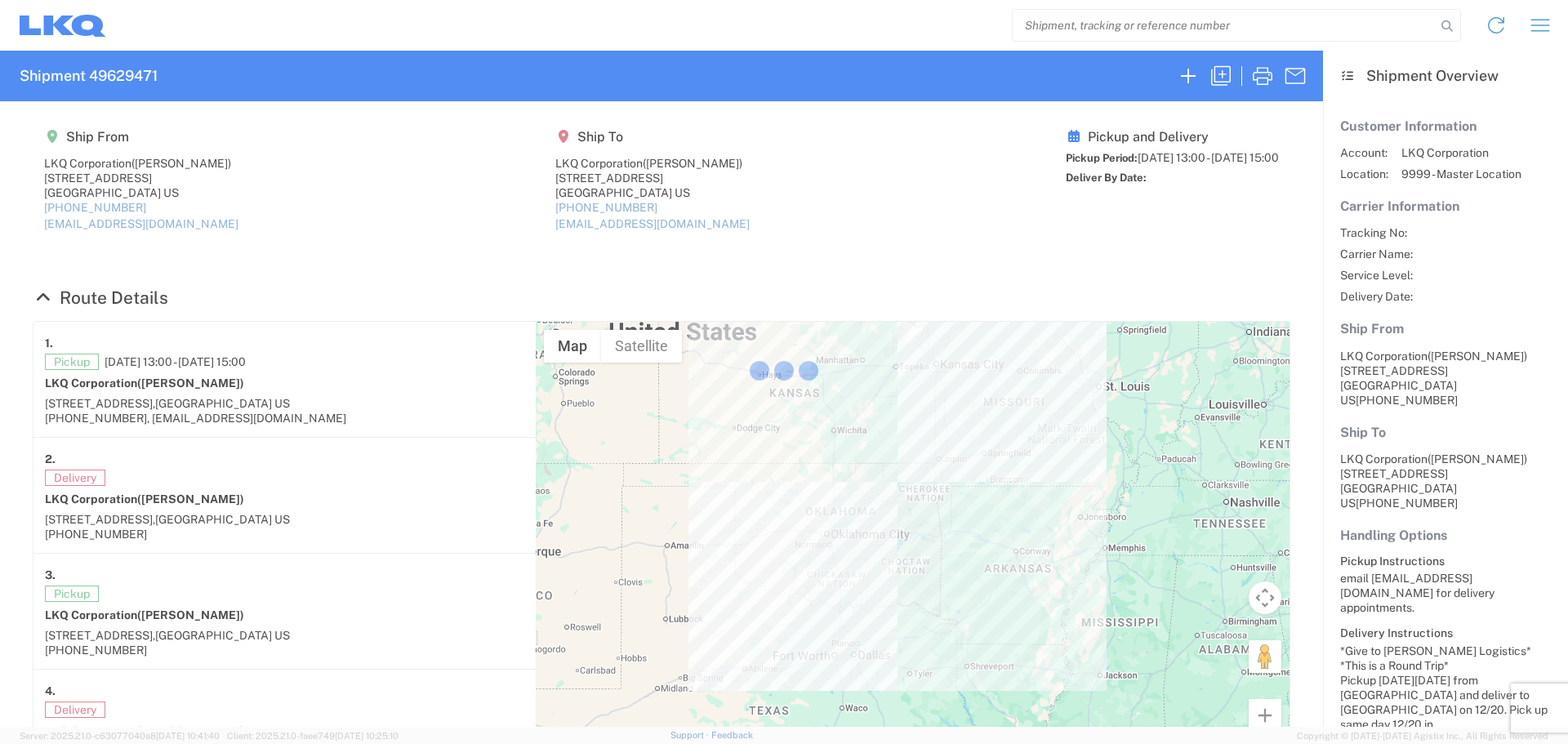
select select "FULL"
select select "LBS"
select select "IN"
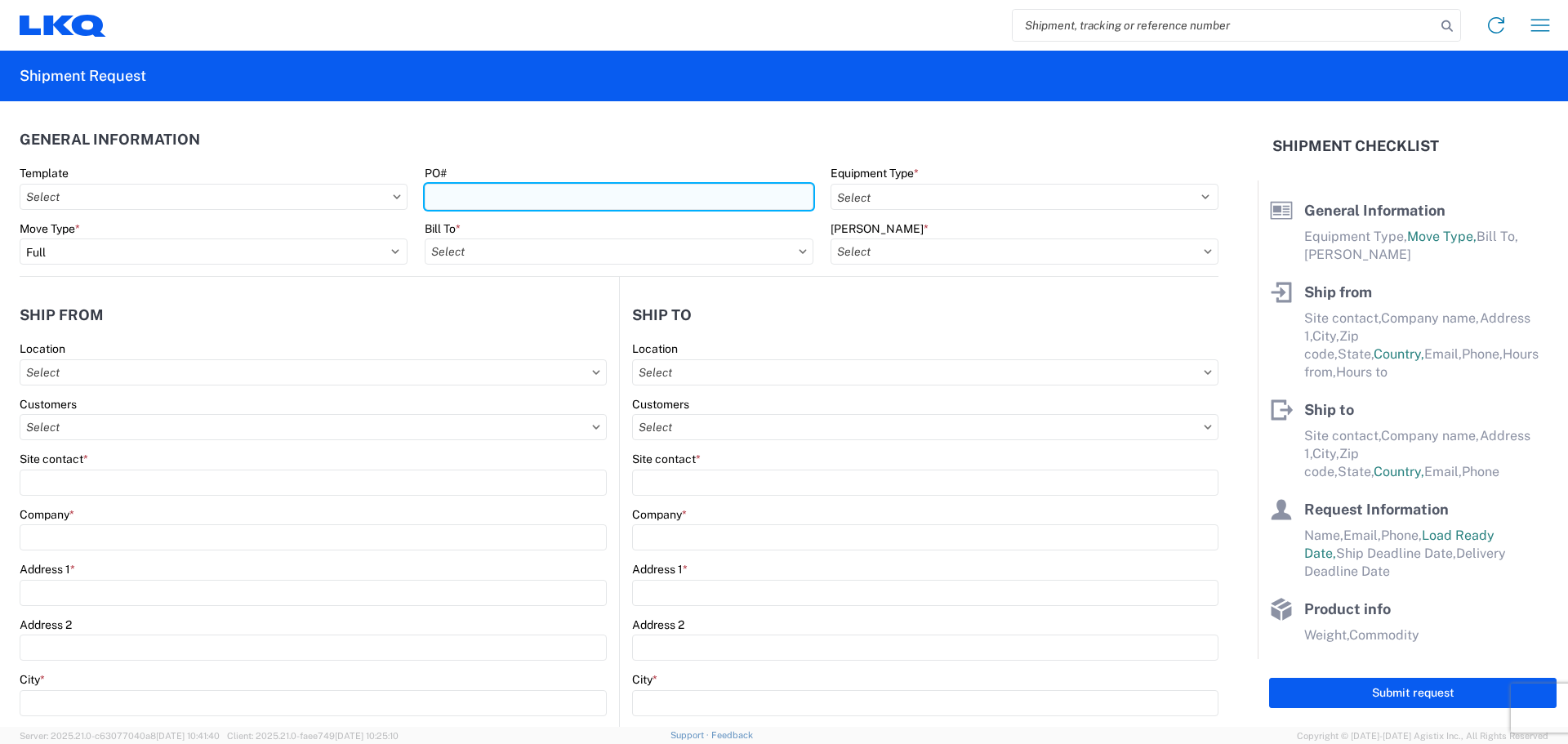
click at [527, 200] on input "PO#" at bounding box center [619, 197] width 388 height 26
type input "T3227"
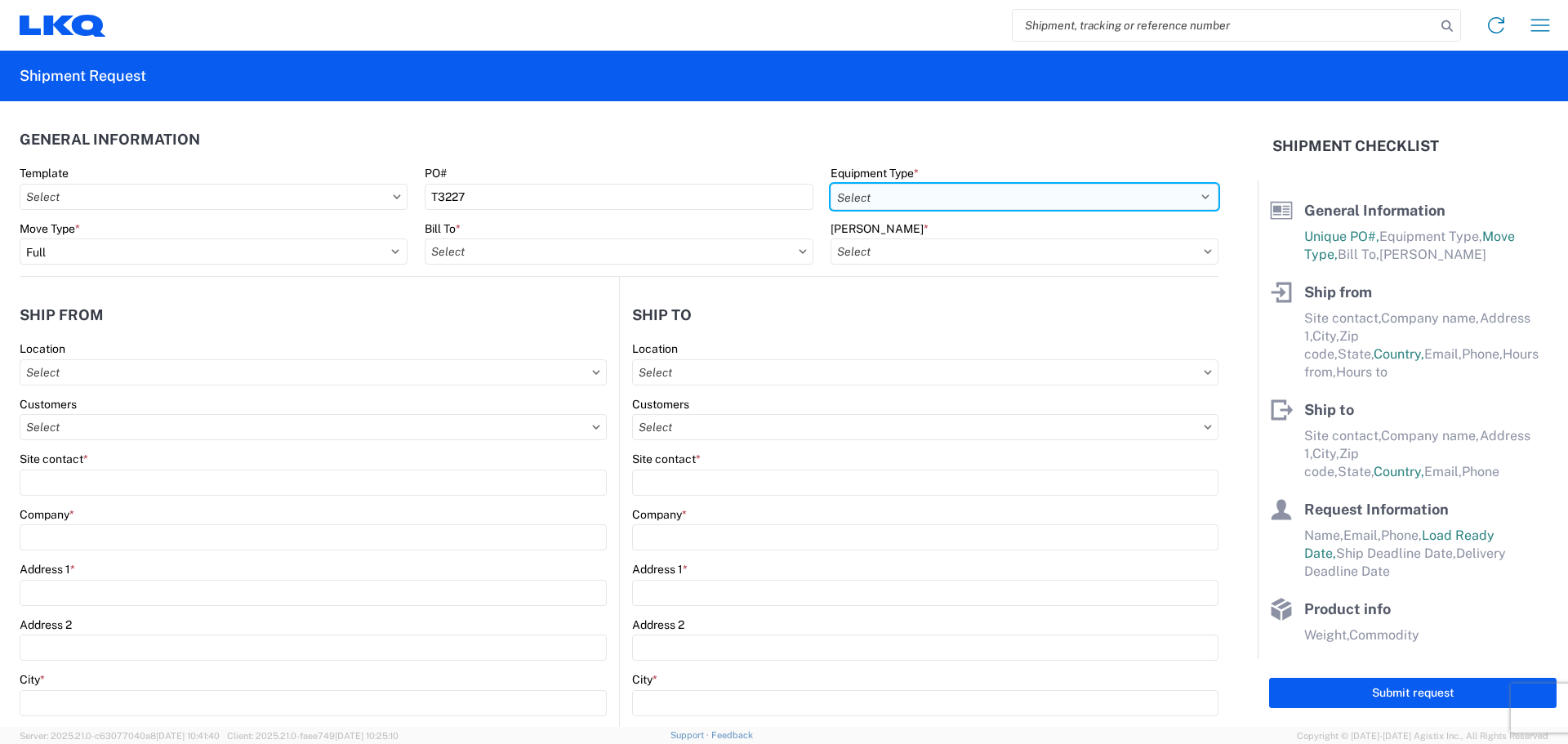
click at [950, 194] on select "Select 53’ Dry Van Flatbed Dropdeck (van) Lowboy (flatbed) Rail" at bounding box center [1024, 197] width 388 height 26
select select "STDV"
click at [831, 184] on select "Select 53’ Dry Van Flatbed Dropdeck (van) Lowboy (flatbed) Rail" at bounding box center [1024, 197] width 388 height 26
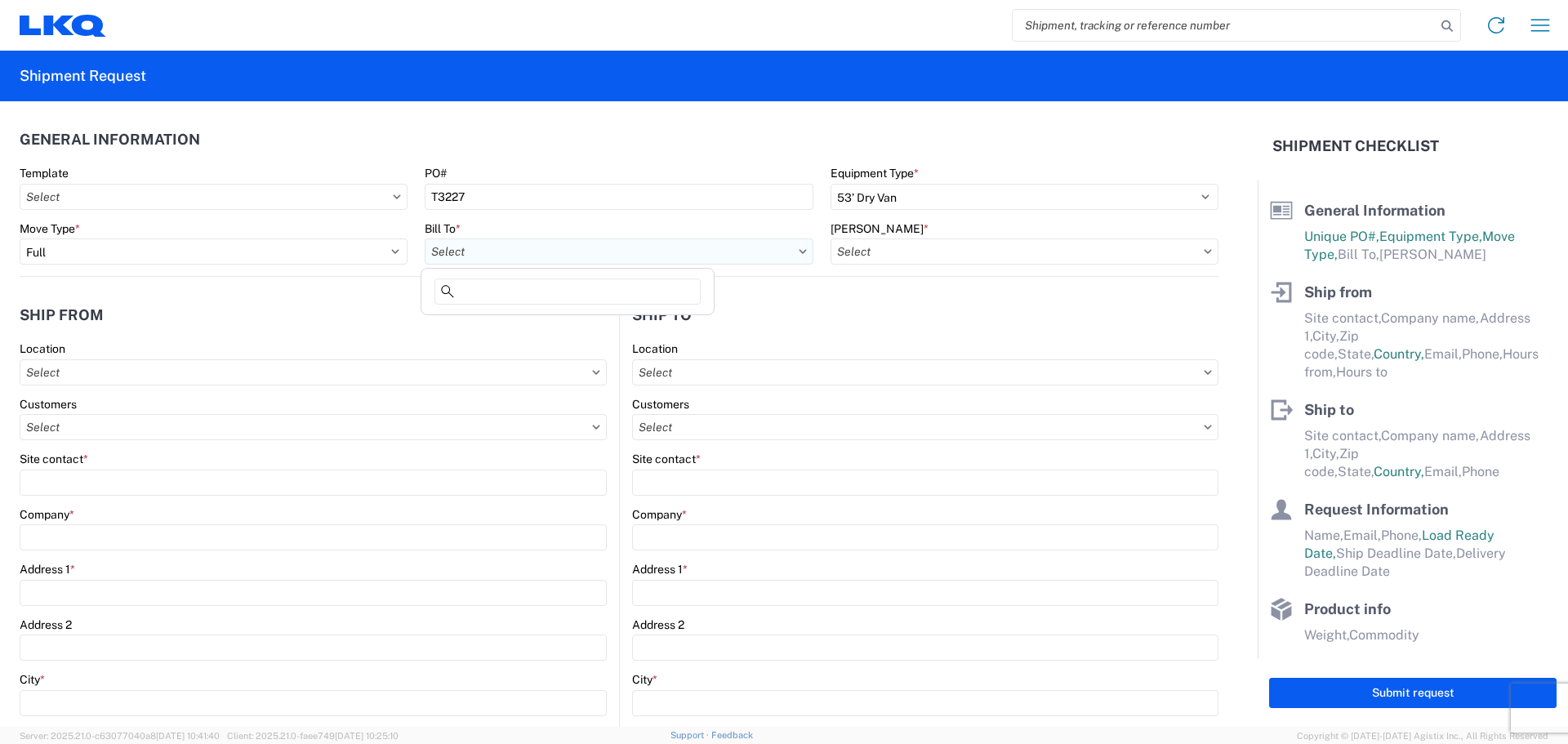
click at [486, 249] on input "text" at bounding box center [619, 251] width 388 height 26
type input "1882"
click at [533, 328] on div "1882 - North American ATK Corporation" at bounding box center [568, 324] width 286 height 26
type input "1882 - North American ATK Corporation"
click at [914, 249] on input "text" at bounding box center [1024, 251] width 388 height 26
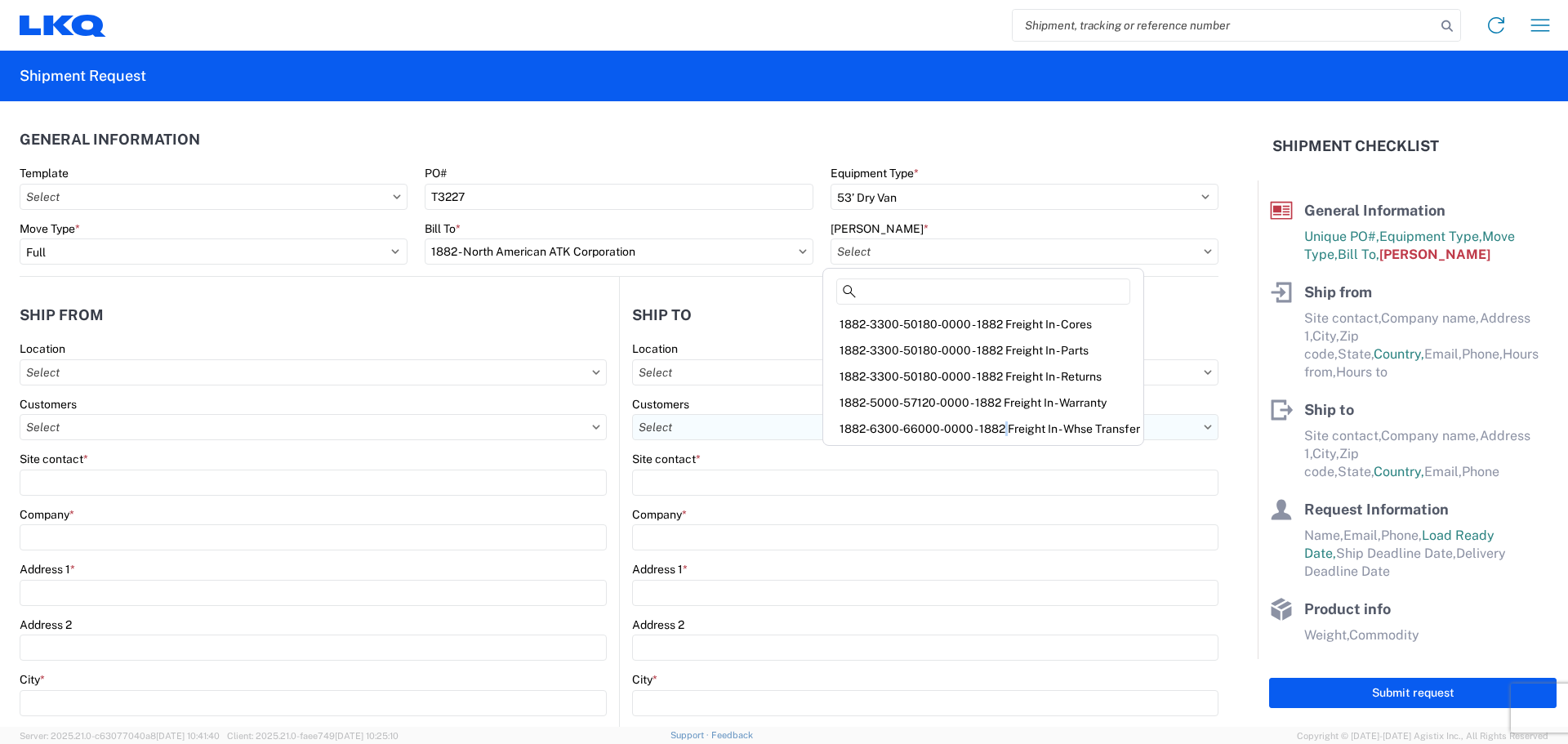
click at [998, 421] on div "1882-6300-66000-0000 - 1882 Freight In - Whse Transfer" at bounding box center [983, 428] width 313 height 26
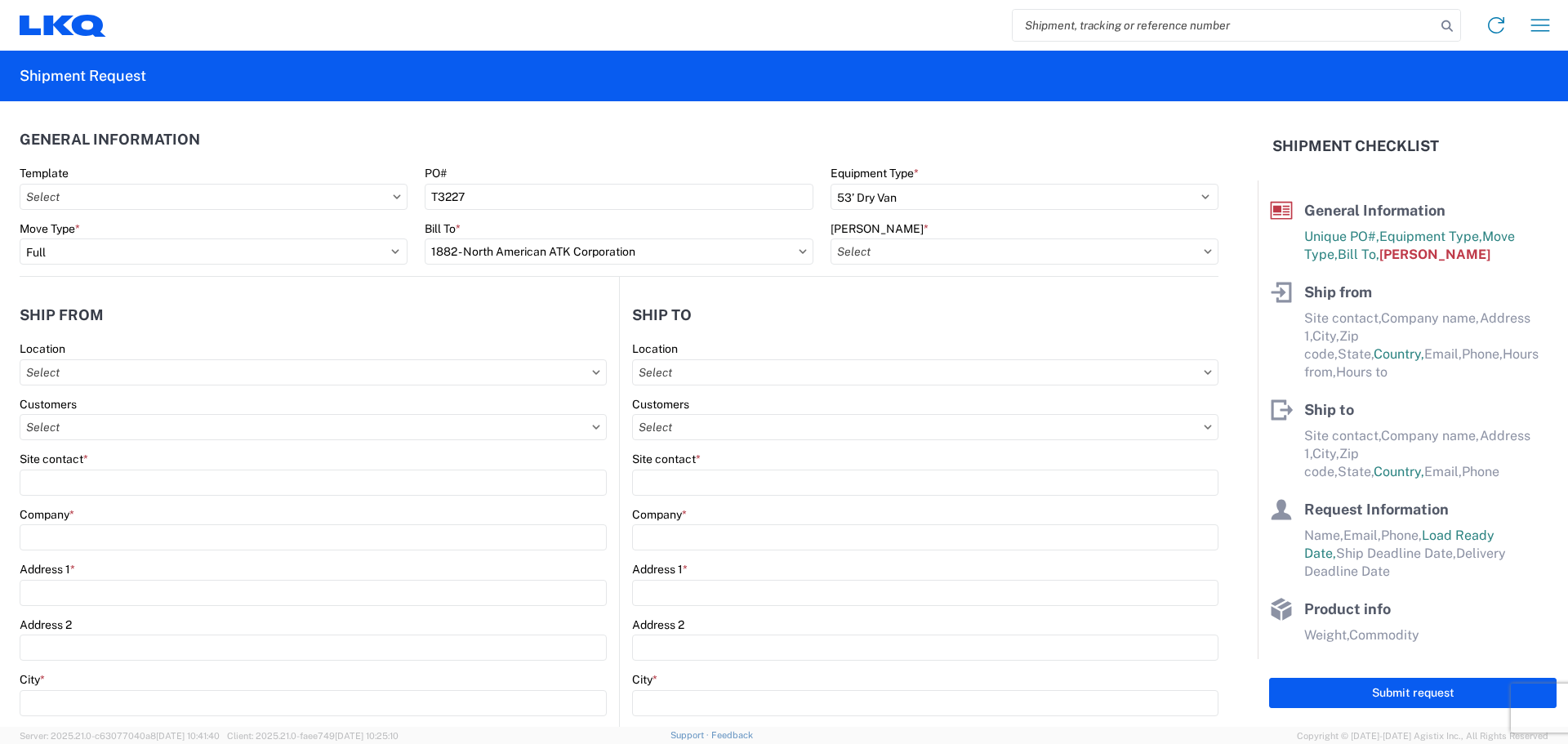
type input "1882-6300-66000-0000 - 1882 Freight In - Whse Transfer"
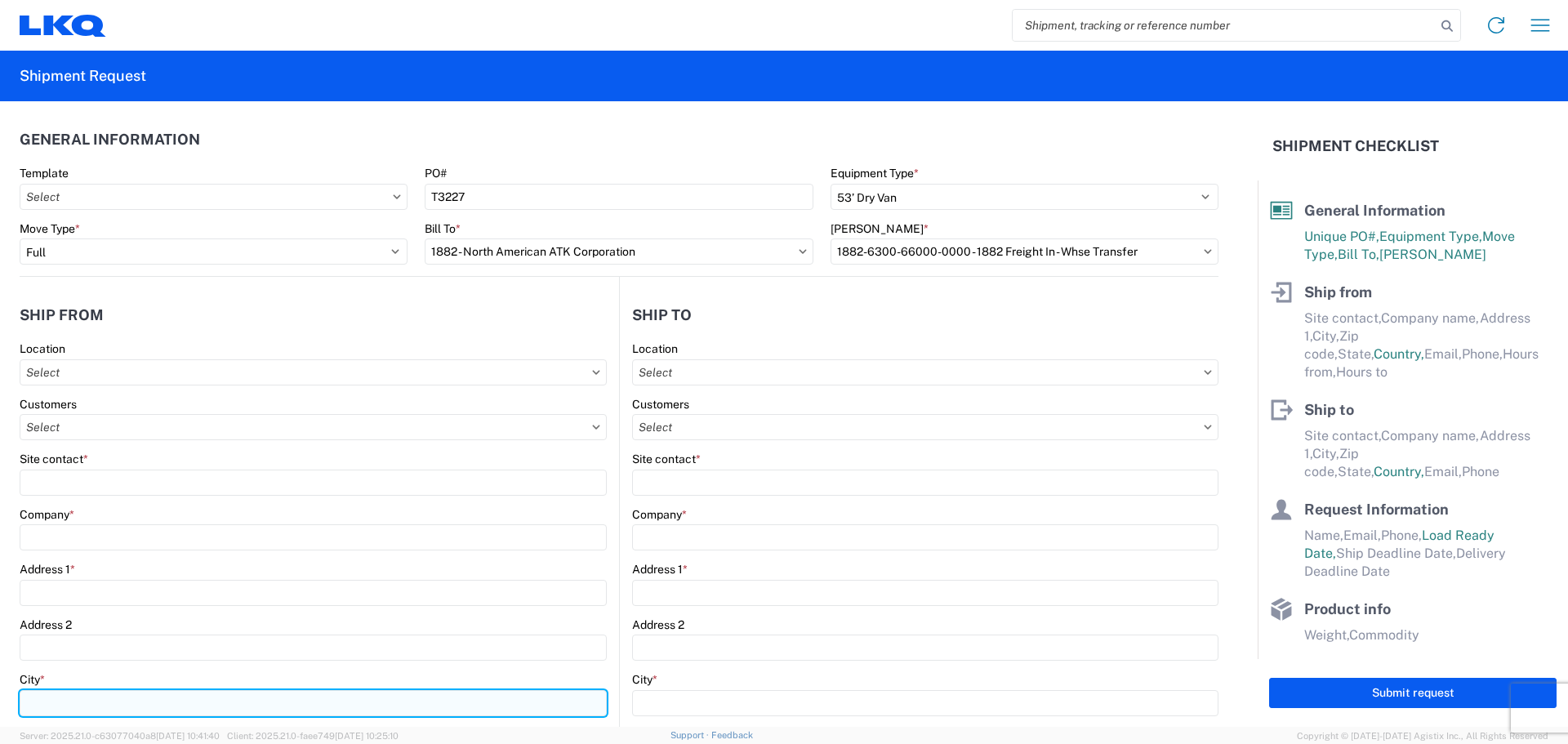
click at [92, 703] on input "City *" at bounding box center [312, 703] width 587 height 26
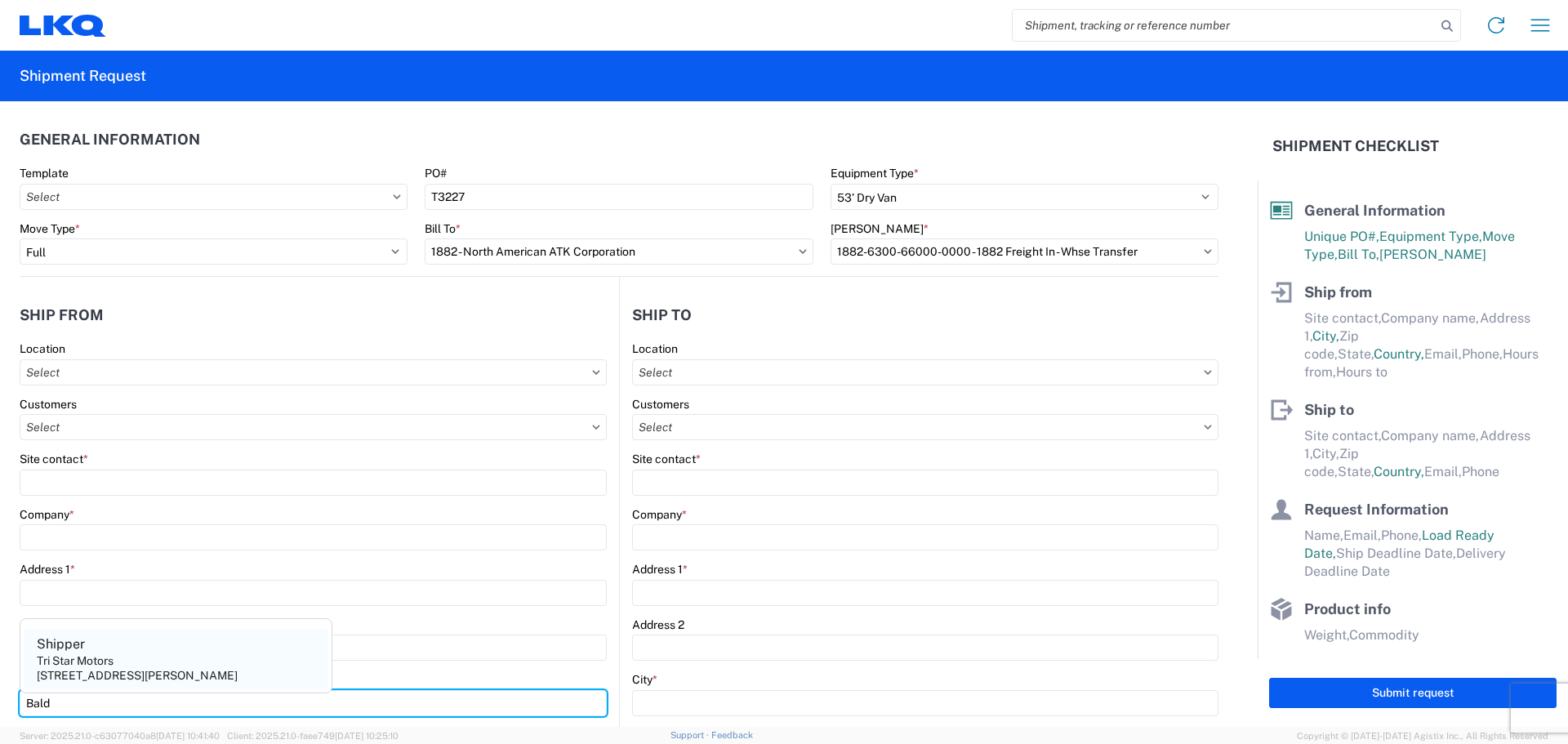
type input "Bald"
click at [70, 653] on div "Tri Star Motors" at bounding box center [75, 660] width 77 height 15
type input "Shipper"
type input "Tri Star Motors"
type input "[STREET_ADDRESS]"
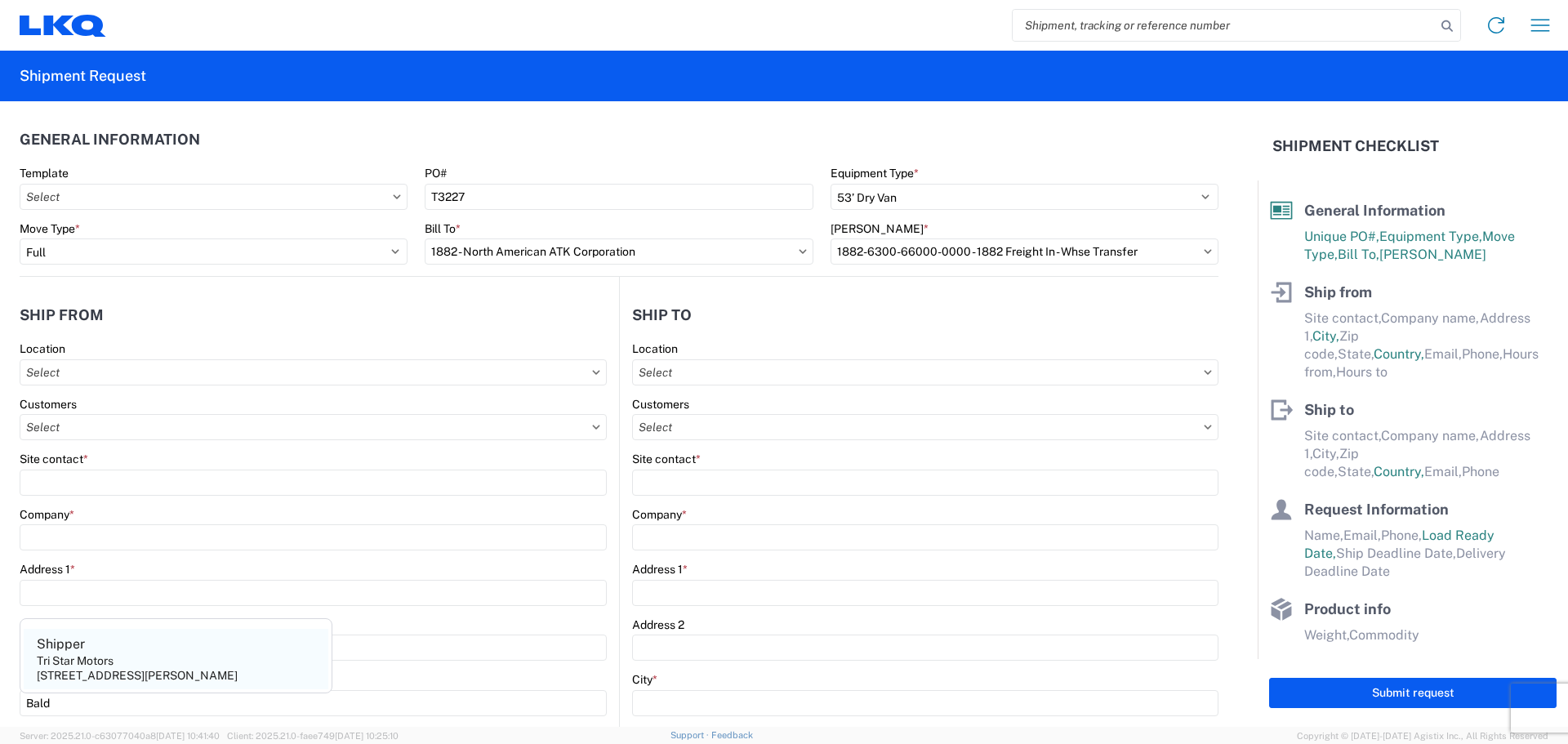
type input "[PERSON_NAME]"
type input "54002"
select select "WI"
select select "US"
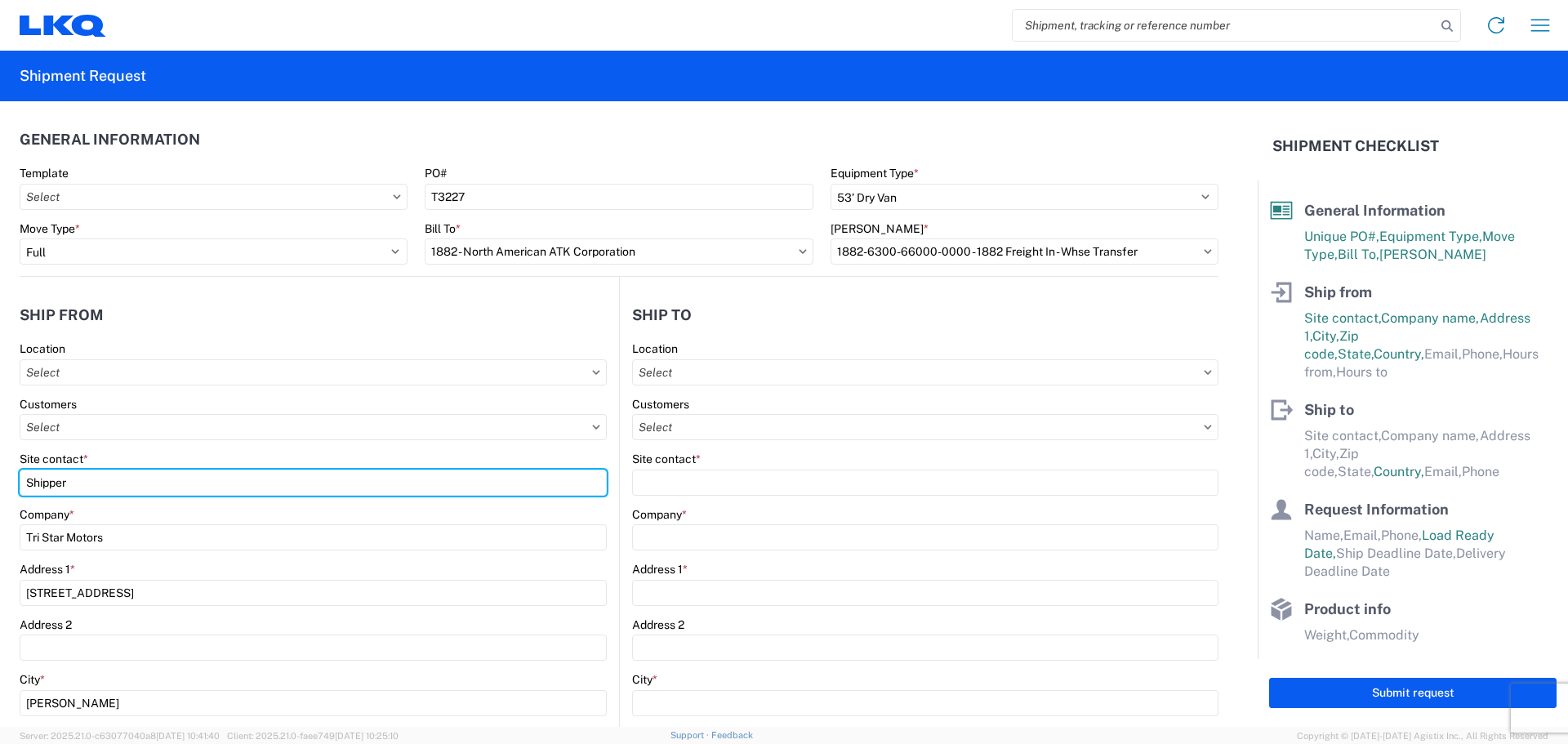
drag, startPoint x: 106, startPoint y: 480, endPoint x: 0, endPoint y: 499, distance: 107.7
click at [0, 499] on form "General Information Template PO# T3227 Equipment Type * Select 53’ Dry Van Flat…" at bounding box center [628, 413] width 1257 height 625
type input "[PERSON_NAME]"
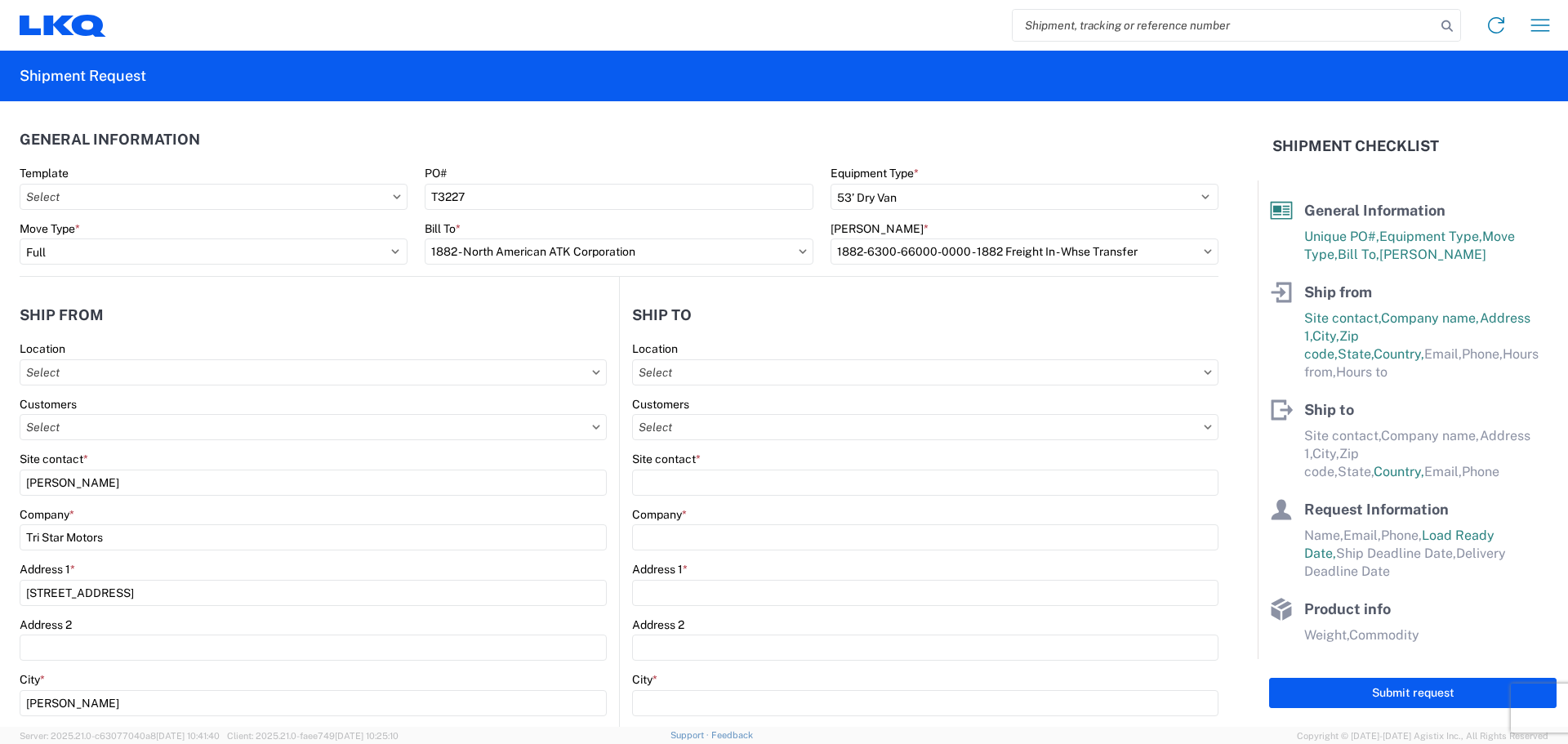
click at [200, 302] on header "Ship from" at bounding box center [318, 315] width 599 height 37
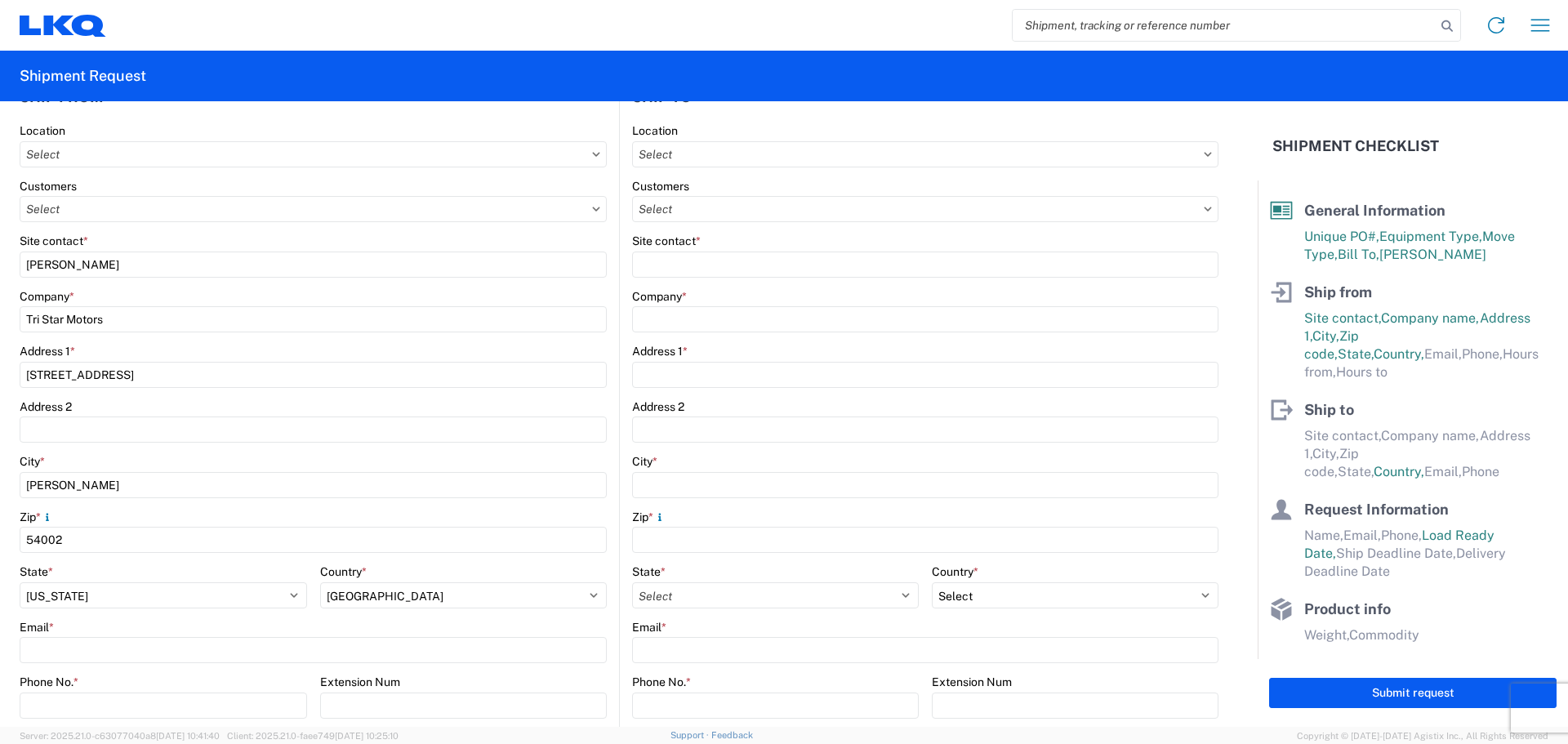
scroll to position [326, 0]
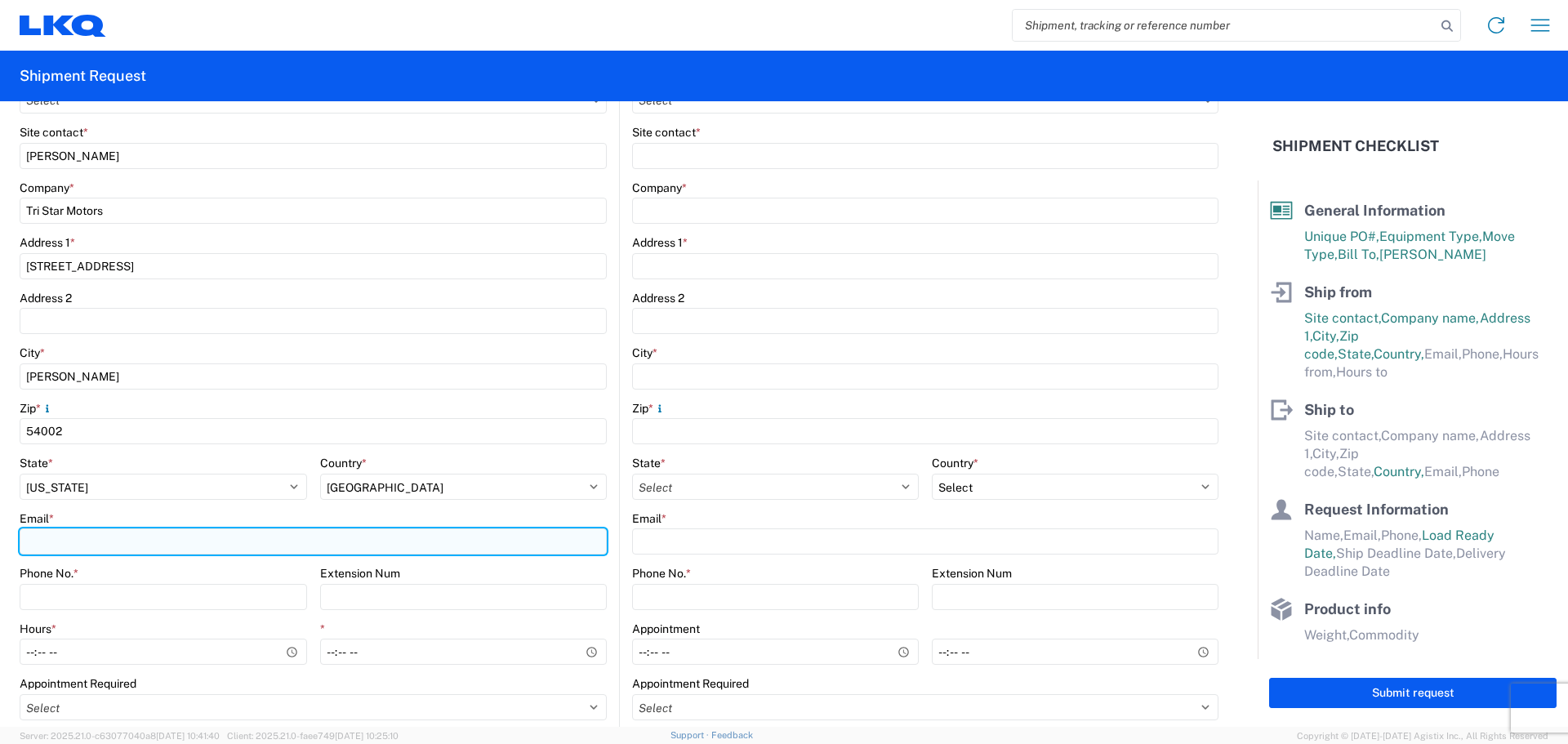
click at [97, 541] on input "Email *" at bounding box center [312, 542] width 587 height 26
type input "[EMAIL_ADDRESS][DOMAIN_NAME]"
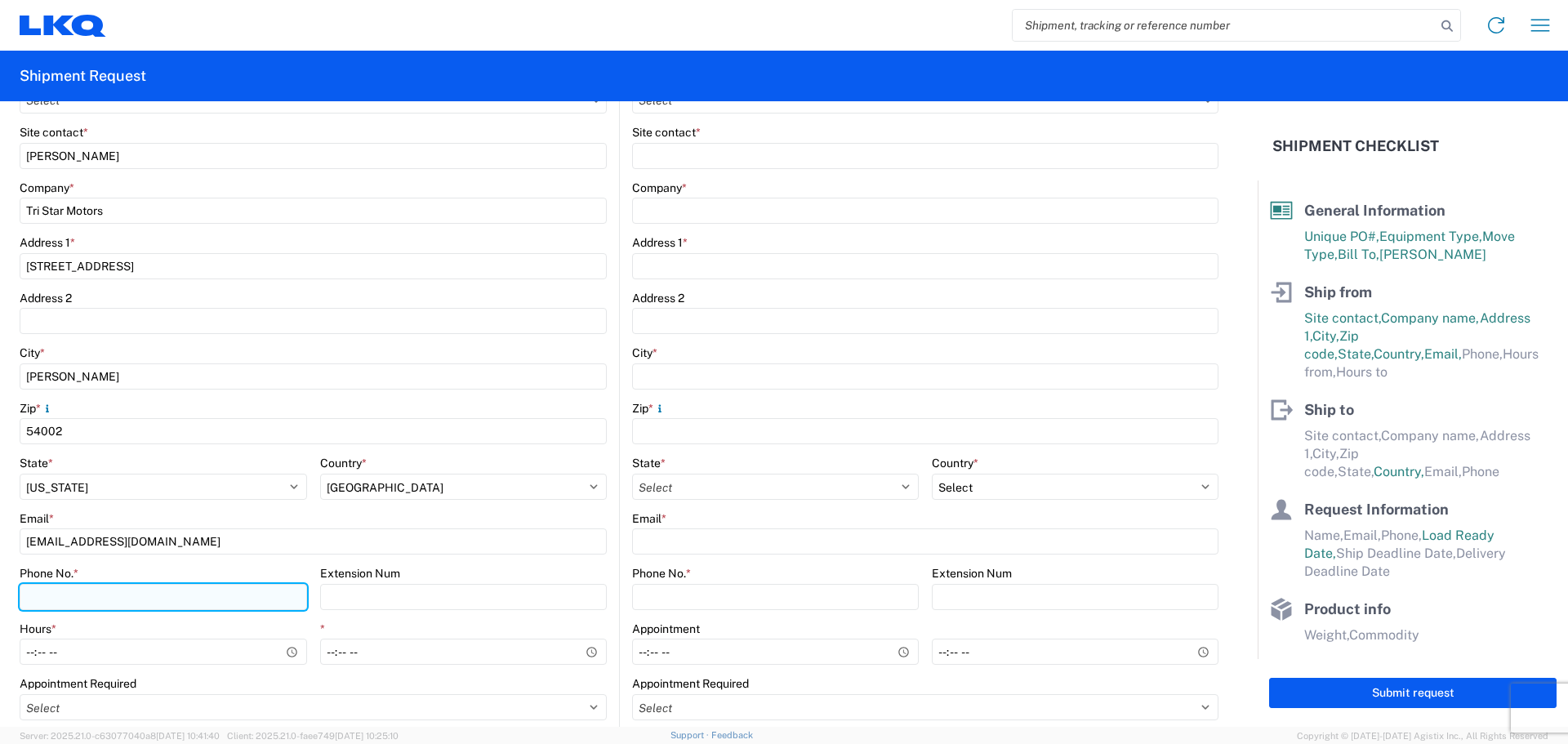
click at [73, 590] on input "Phone No. *" at bounding box center [162, 597] width 287 height 26
type input "[PHONE_NUMBER]"
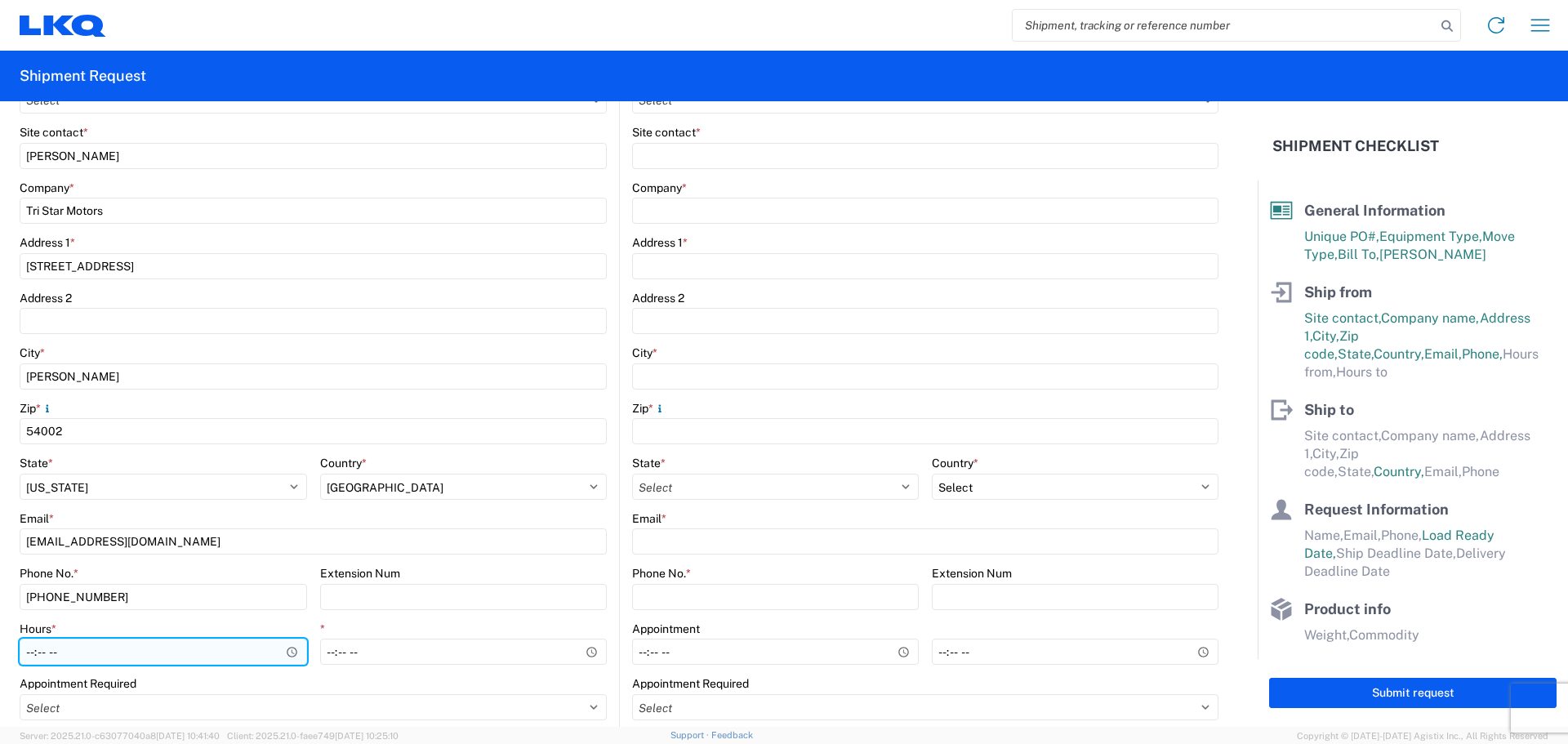
click at [29, 659] on input "Hours *" at bounding box center [162, 652] width 287 height 26
type input "11:00"
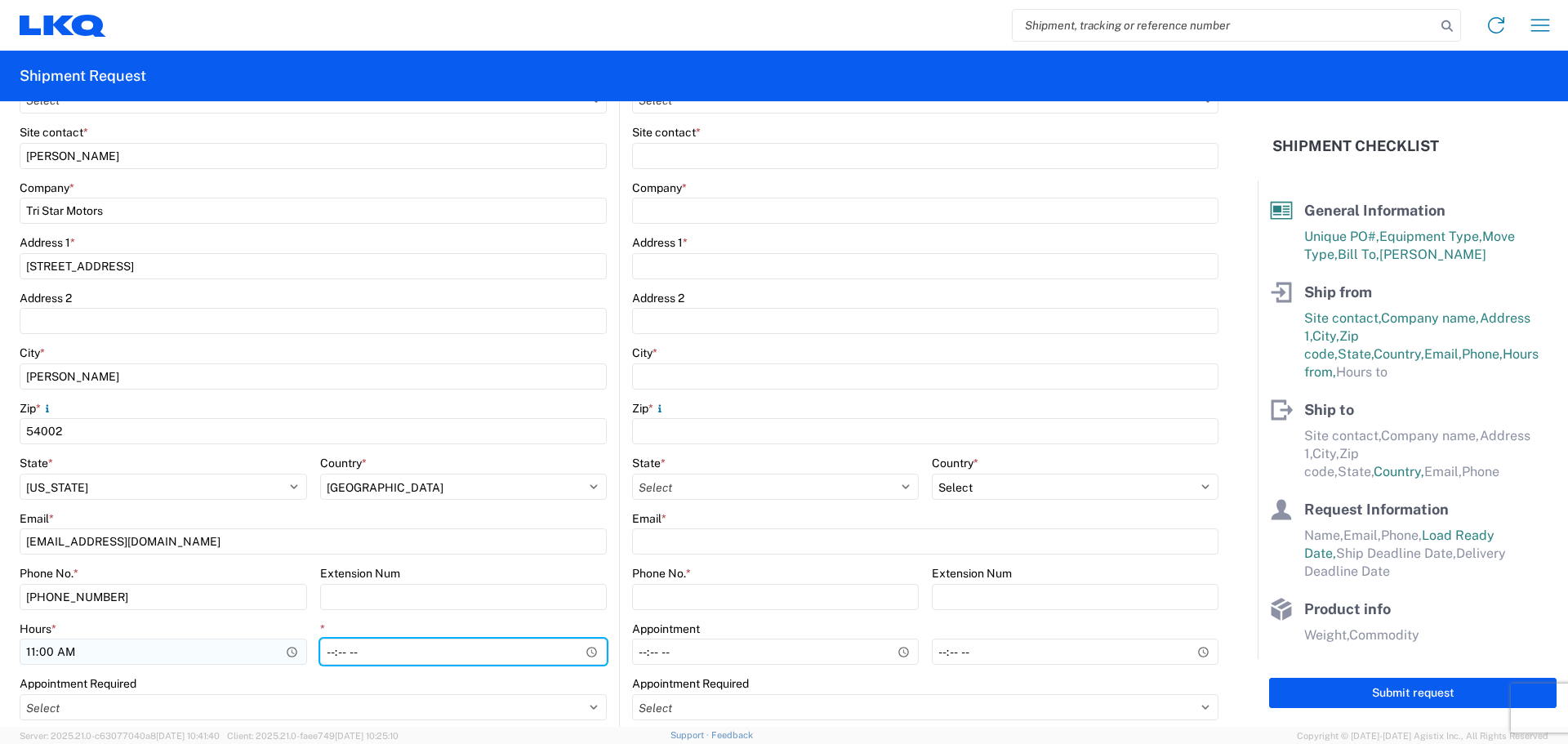
type input "15:00"
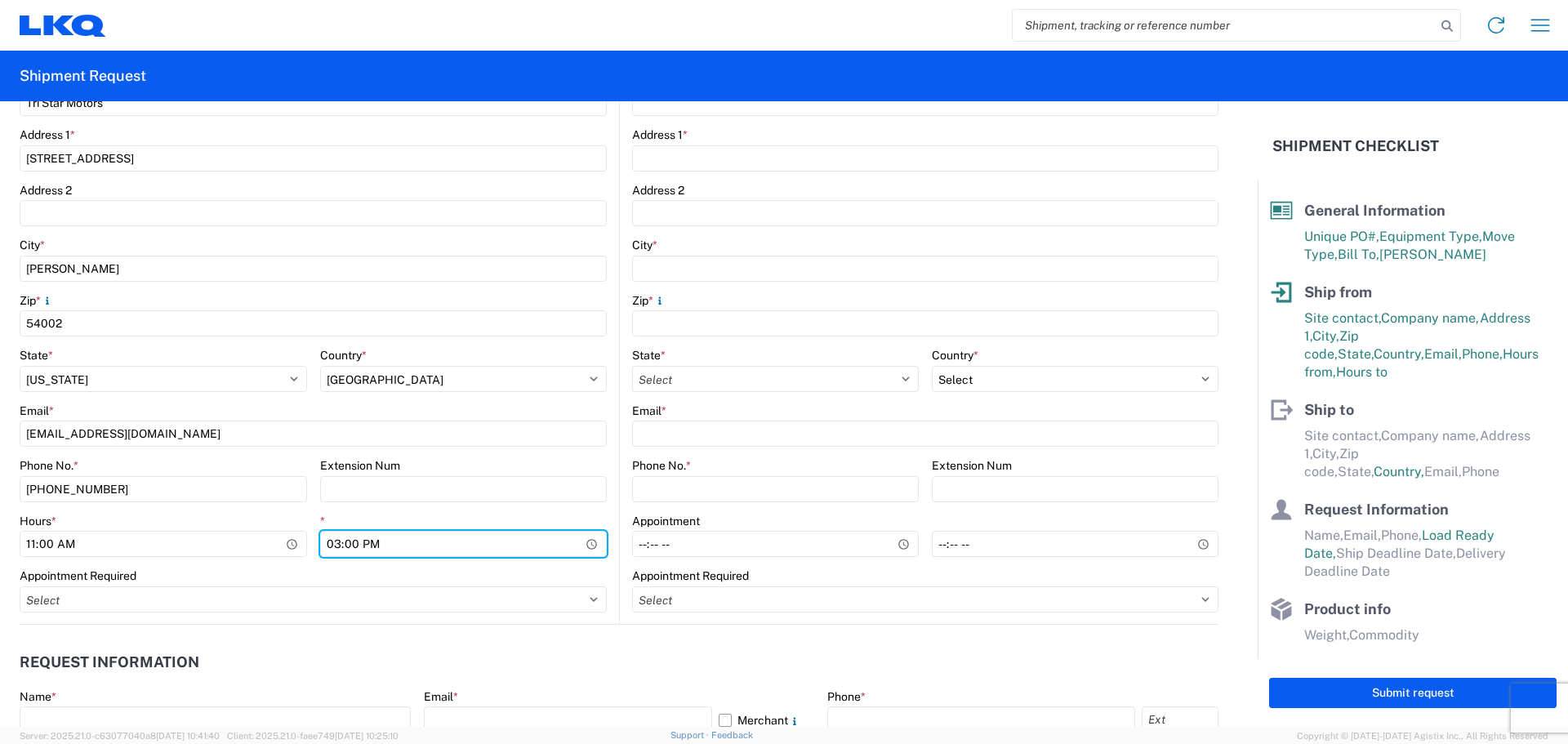
scroll to position [435, 0]
click at [644, 653] on header "Request Information" at bounding box center [619, 662] width 1199 height 37
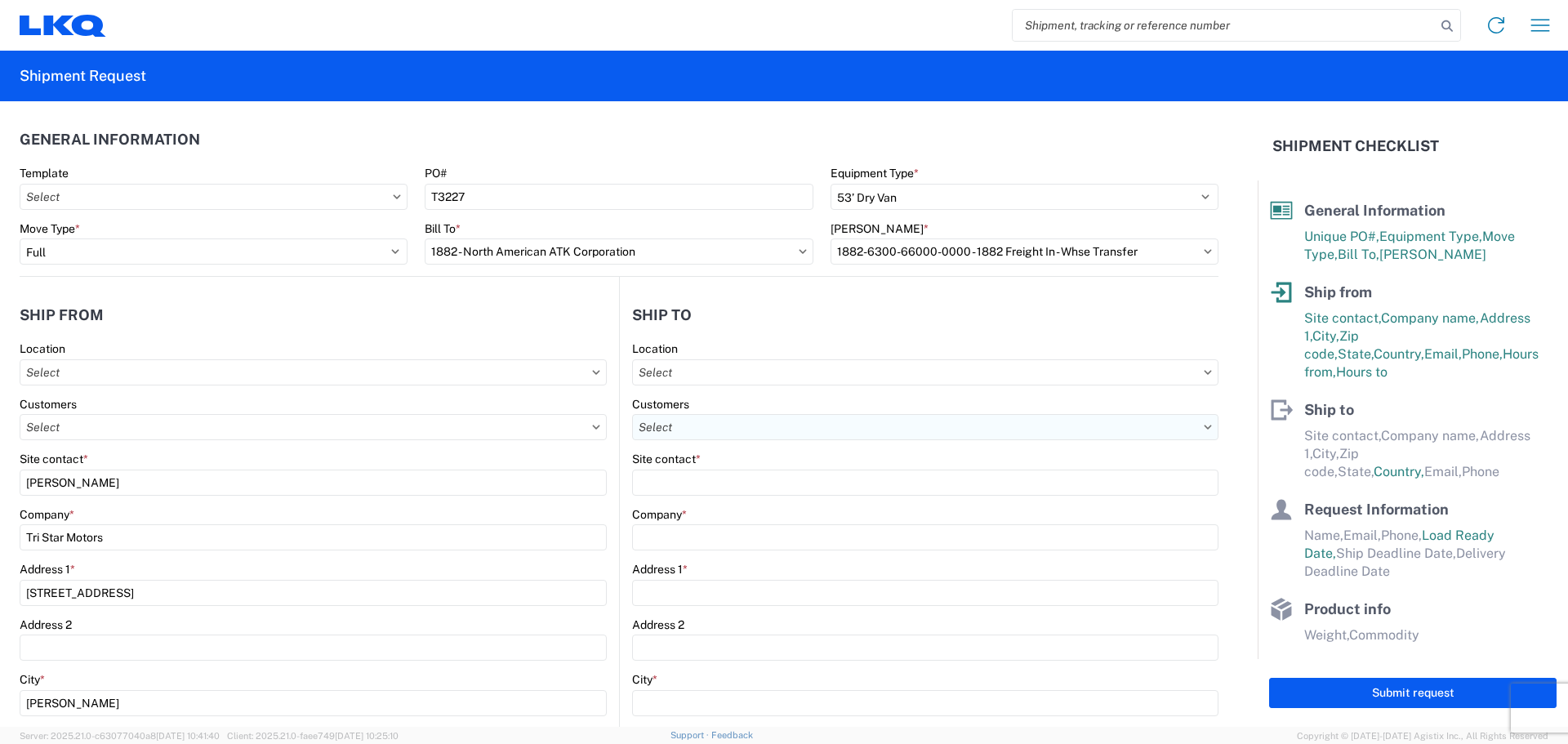
scroll to position [108, 0]
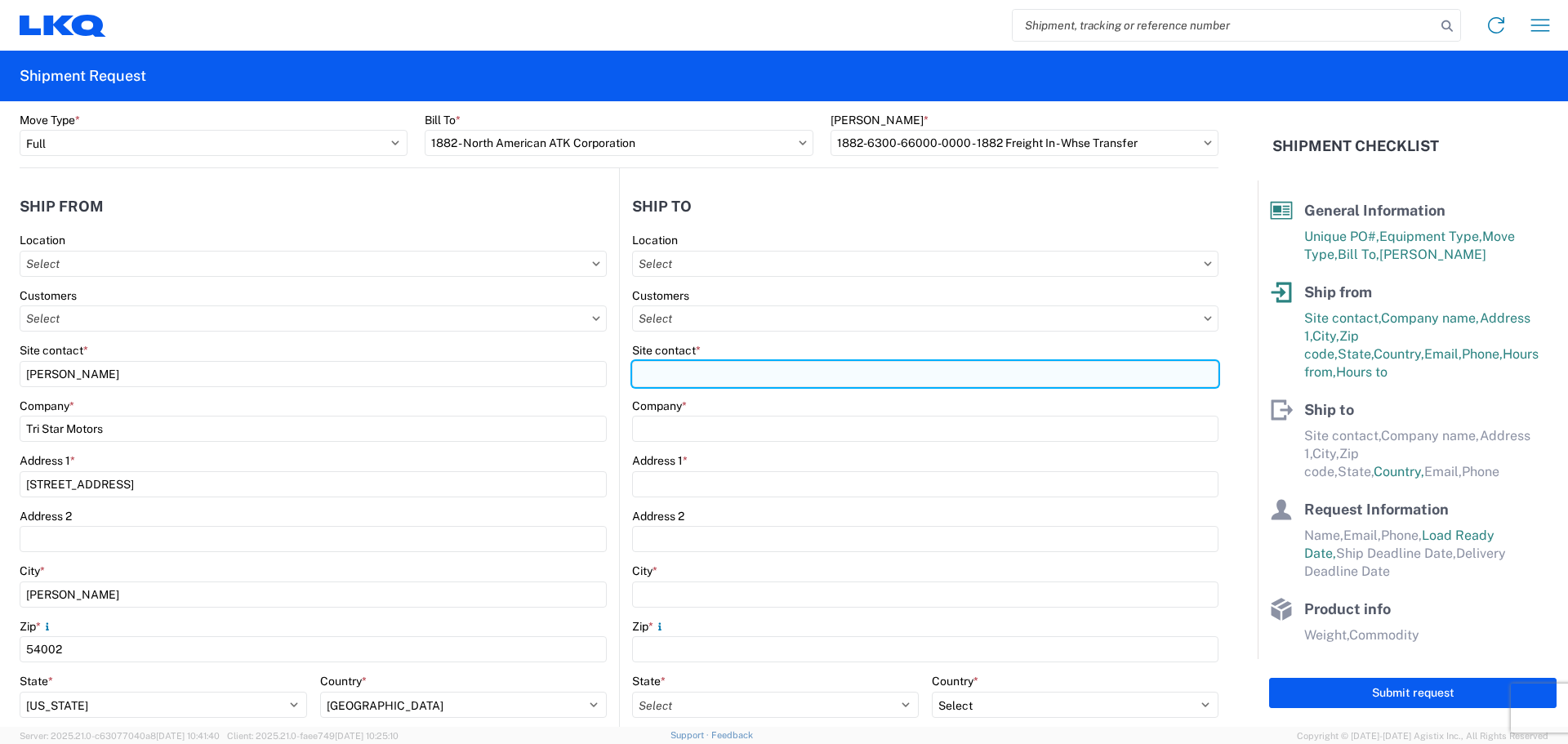
click at [708, 370] on input "Site contact *" at bounding box center [925, 374] width 586 height 26
type input "Jared Brown"
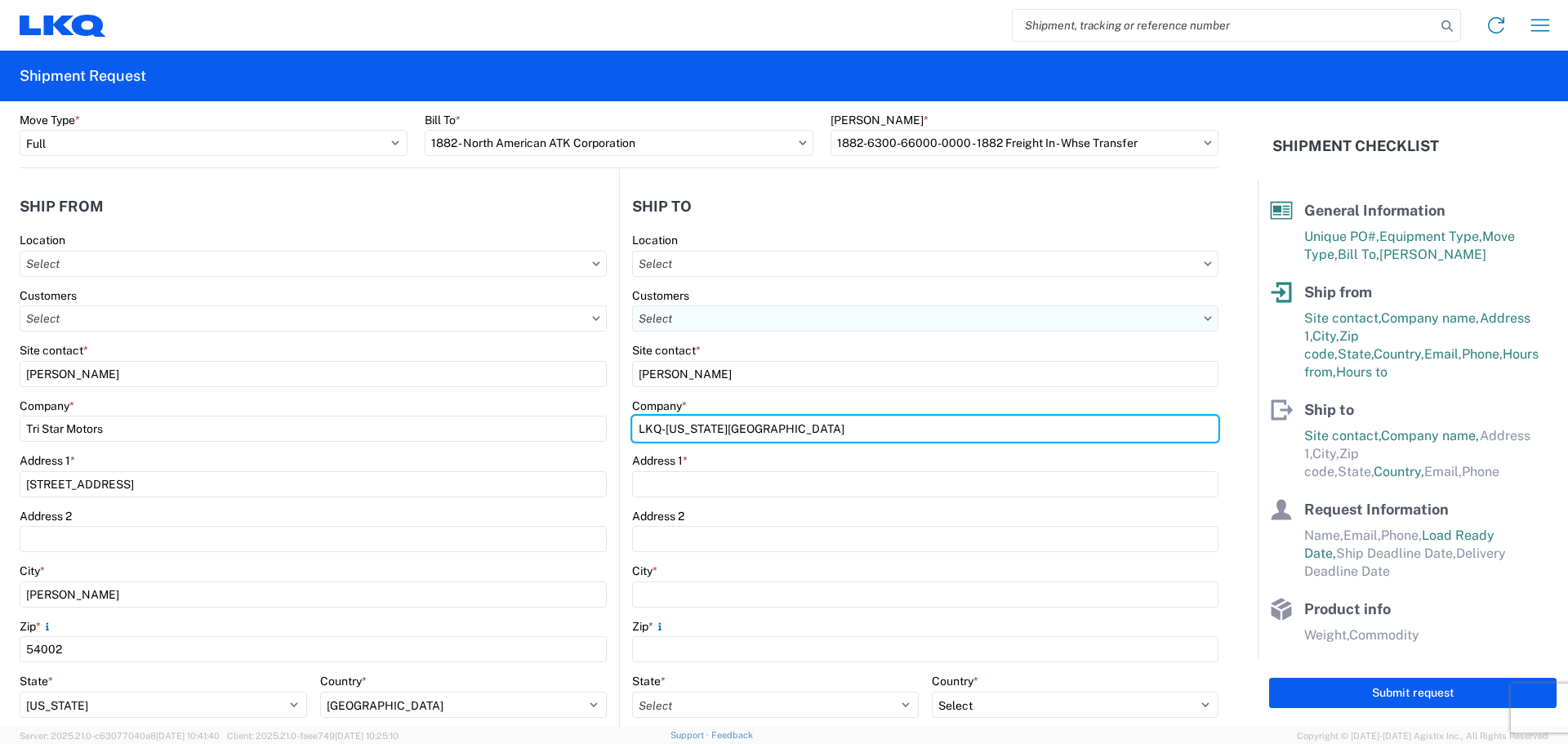
type input "LKQ-Kansas City"
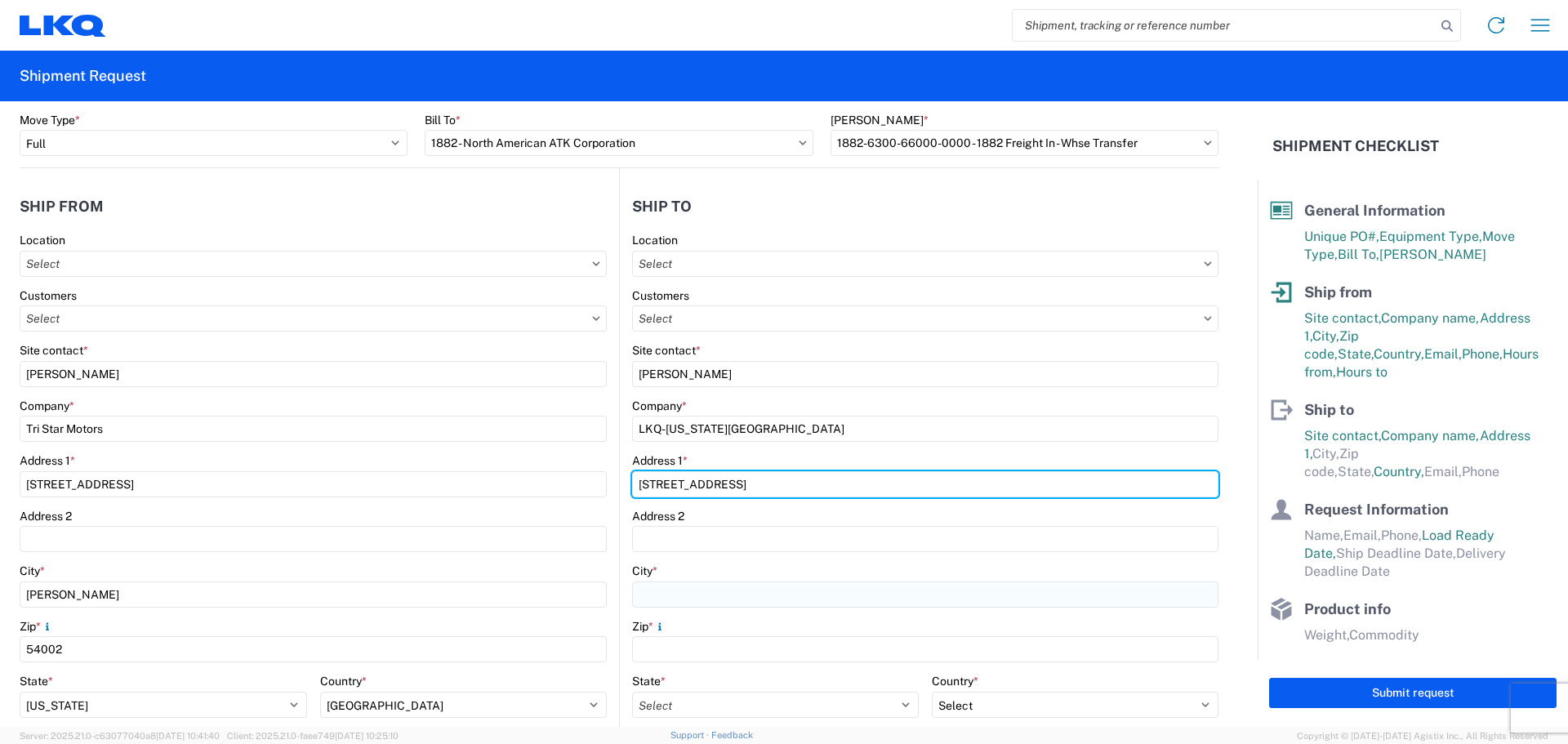
type input "24550 W 43rd Street Suite 100"
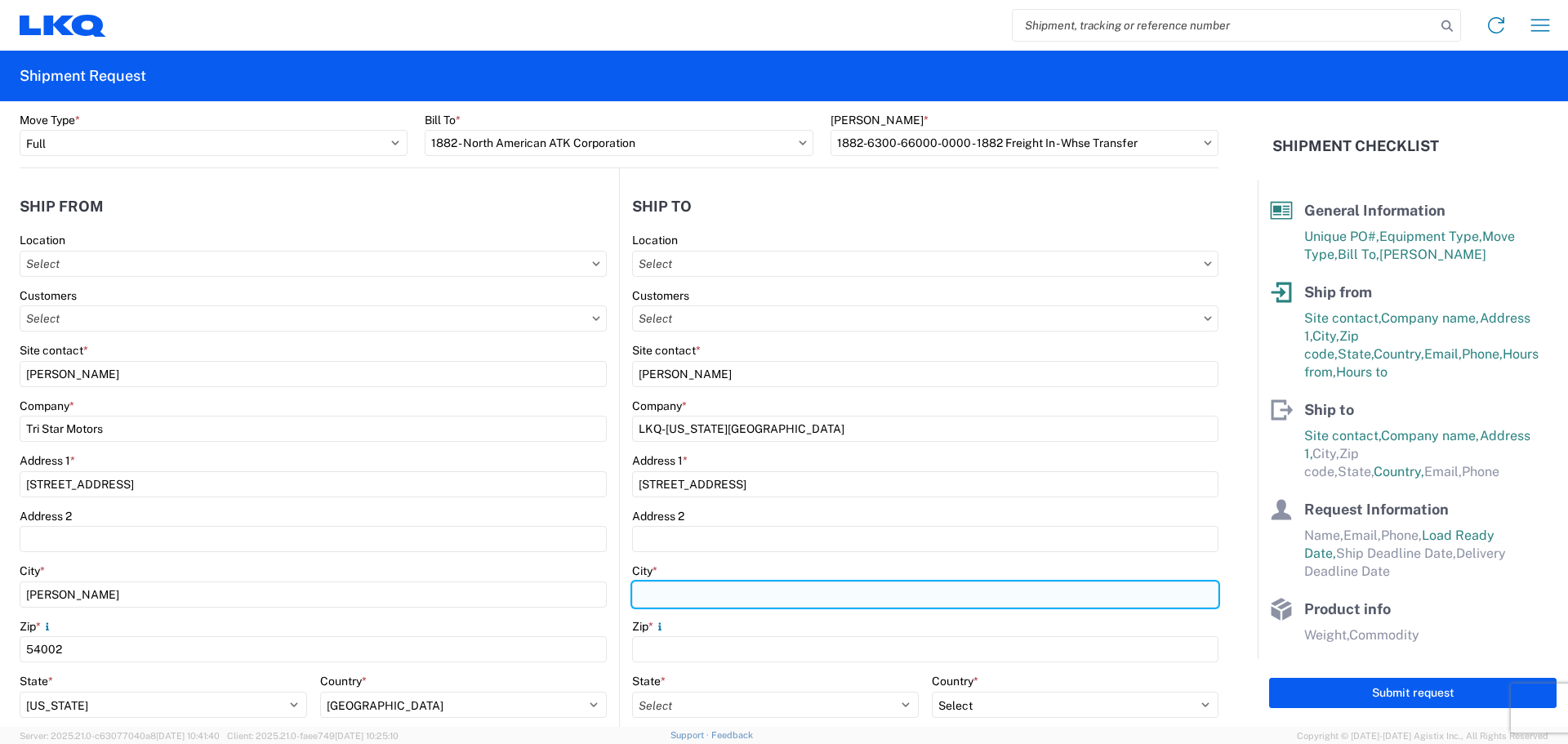
click at [687, 591] on input "City *" at bounding box center [925, 594] width 586 height 26
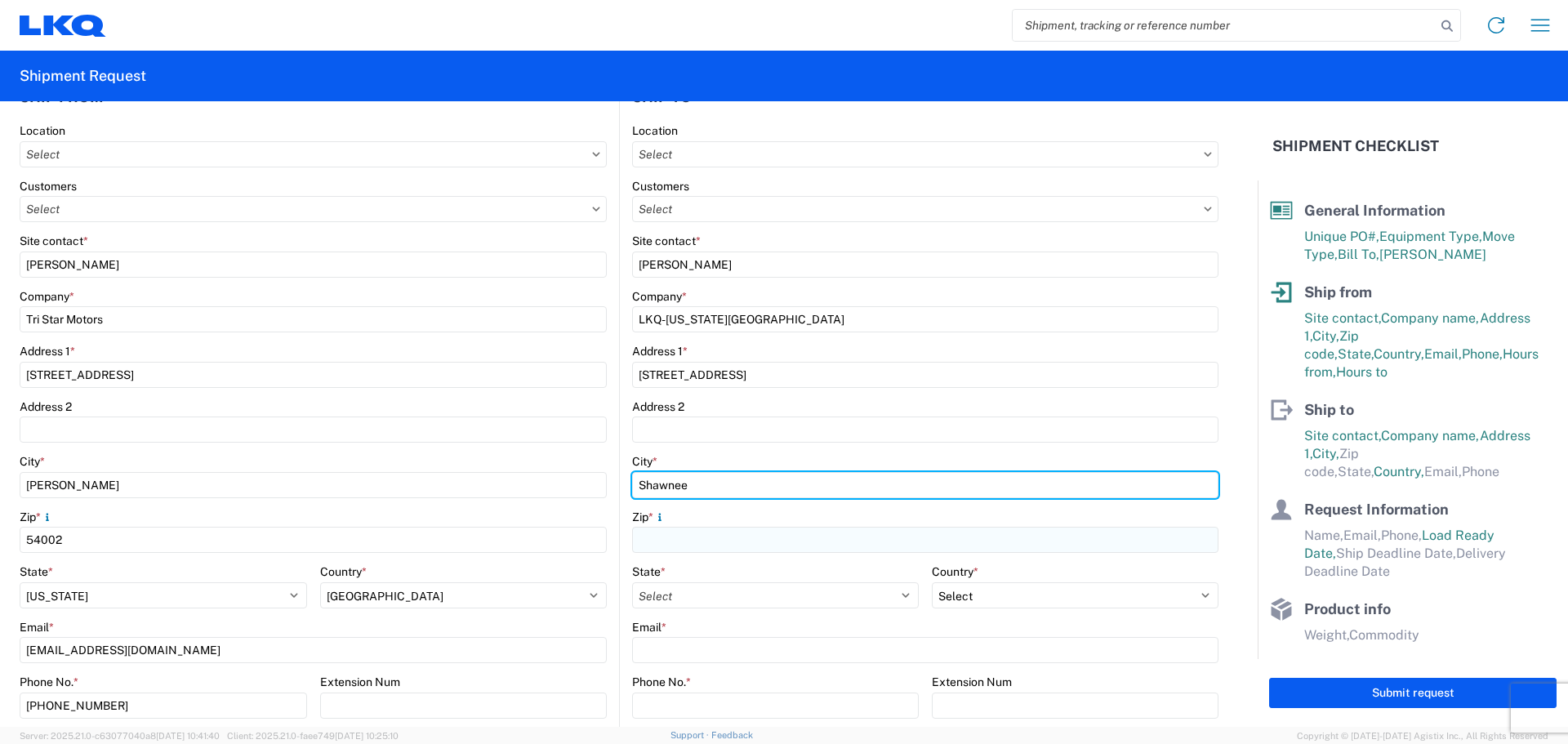
type input "Shawnee"
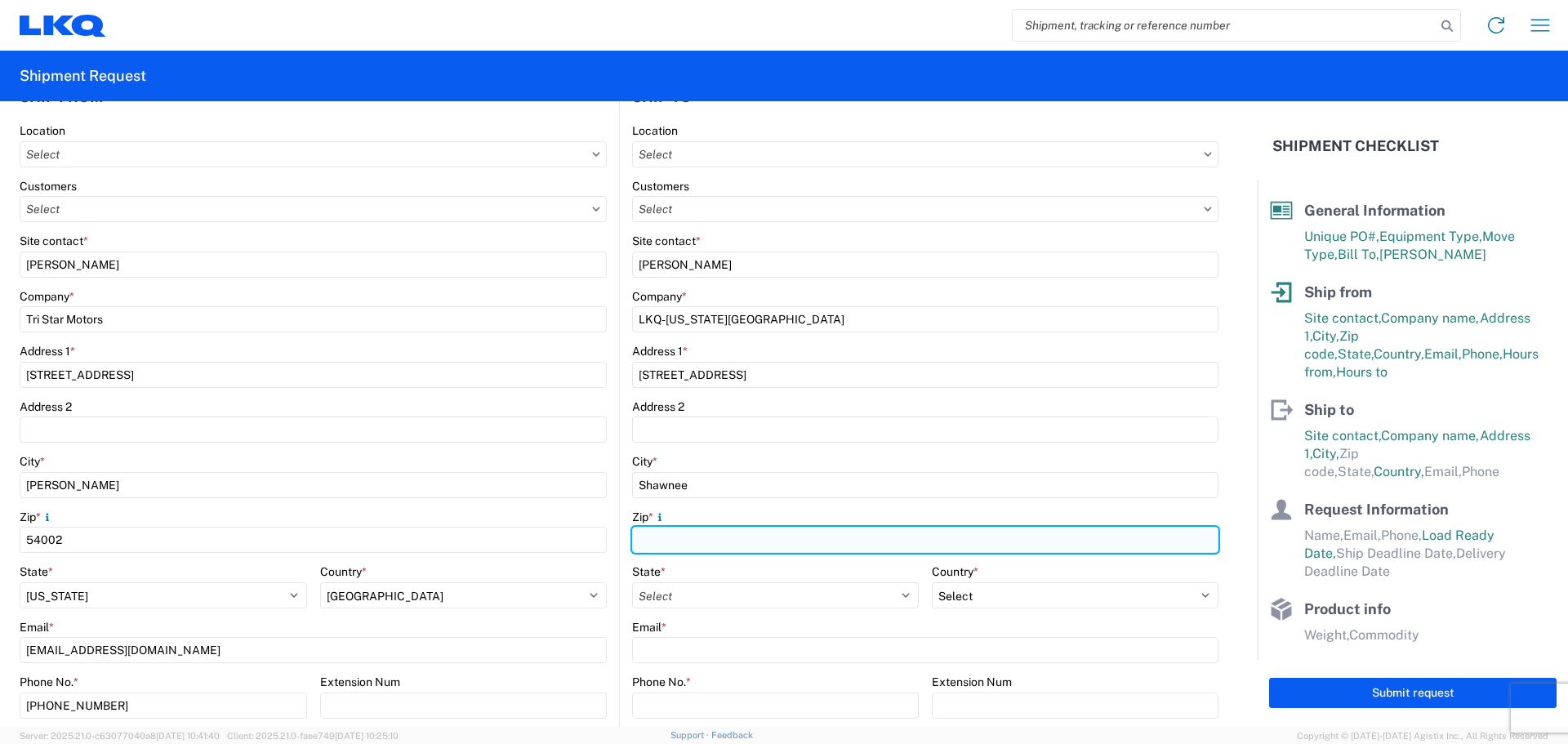
click at [703, 549] on input "Zip *" at bounding box center [925, 540] width 586 height 26
type input "66226"
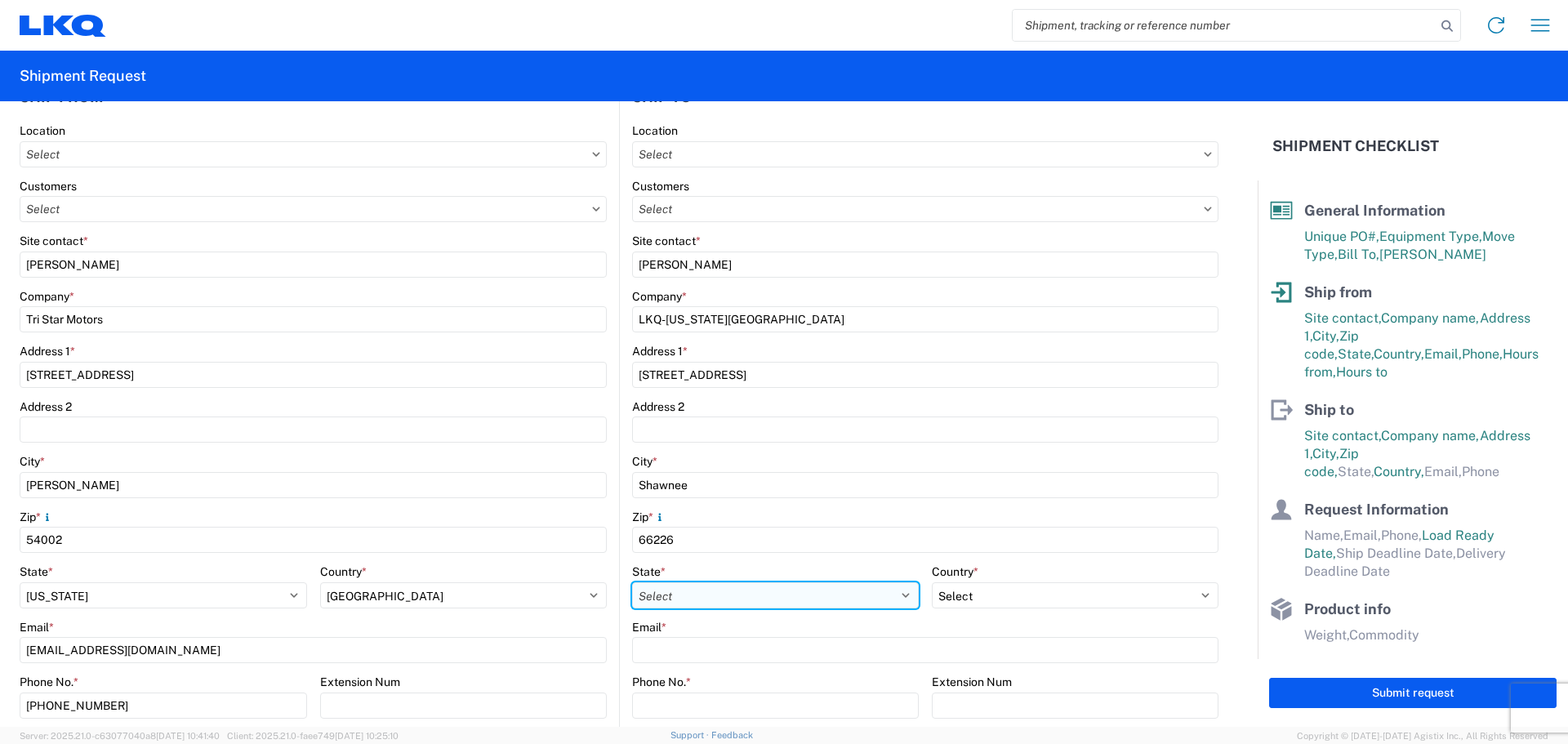
click at [688, 596] on select "Select [US_STATE] [US_STATE] [US_STATE] [US_STATE] Armed Forces Americas Armed …" at bounding box center [775, 595] width 287 height 26
select select "KS"
click at [632, 582] on select "Select [US_STATE] [US_STATE] [US_STATE] [US_STATE] Armed Forces Americas Armed …" at bounding box center [775, 595] width 287 height 26
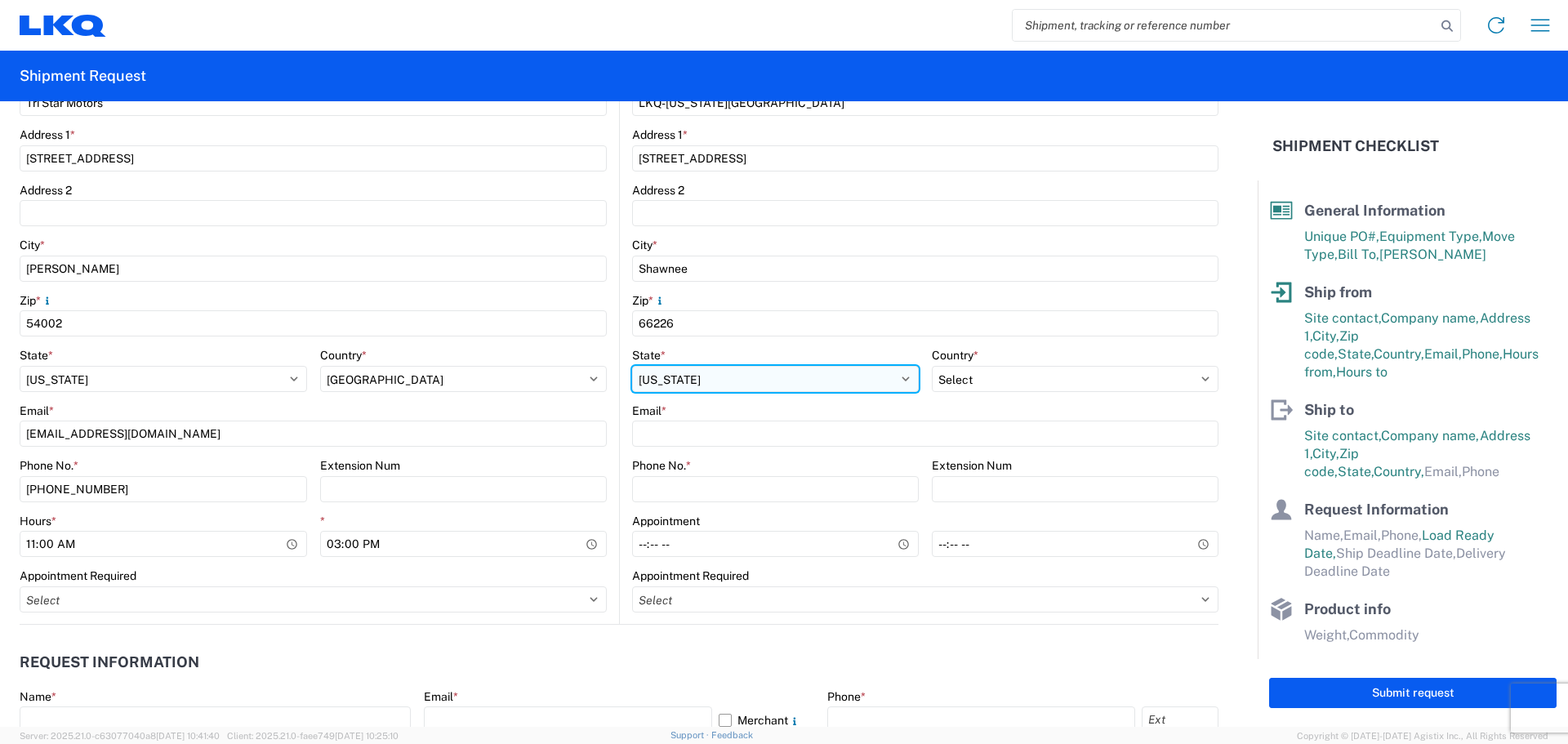
scroll to position [435, 0]
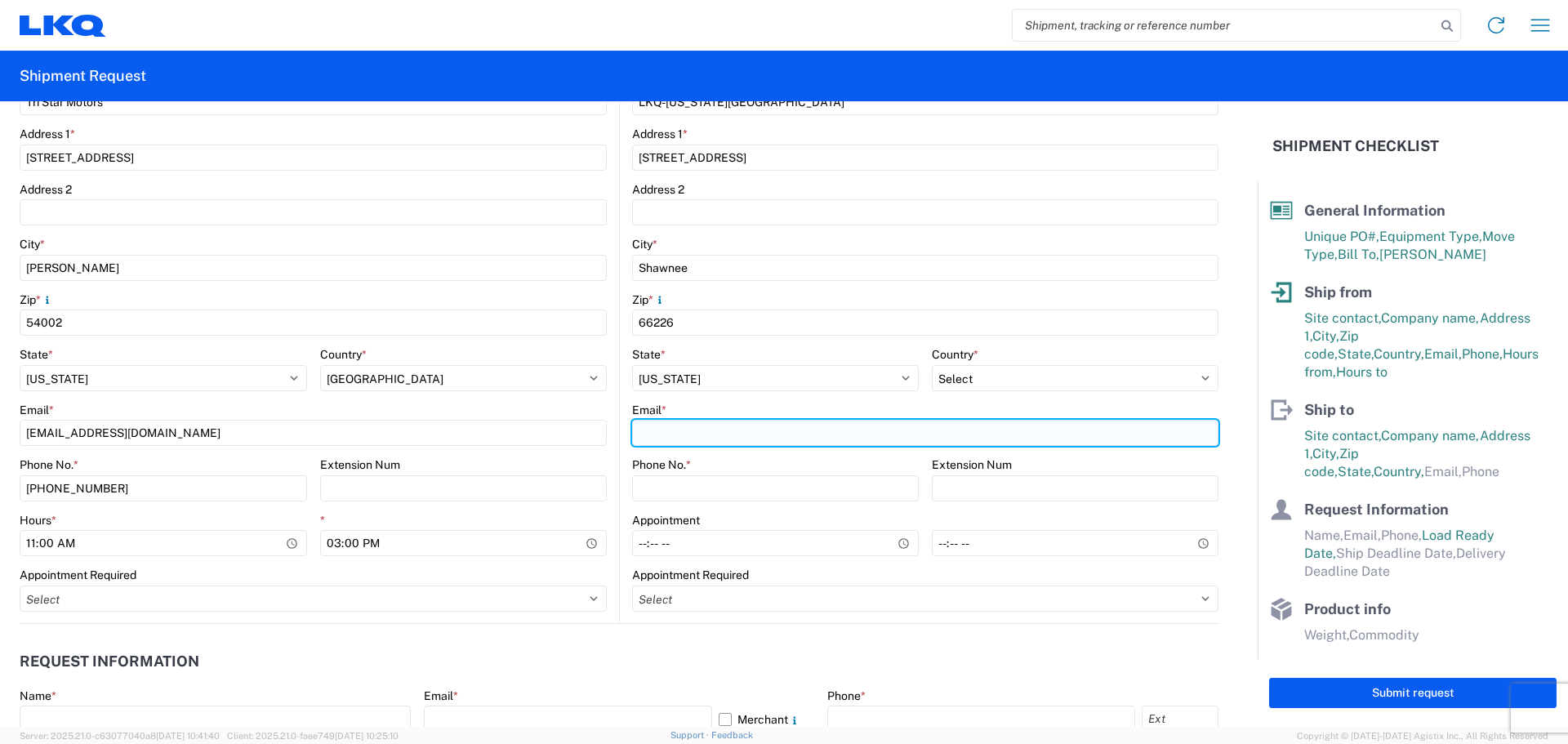
click at [696, 425] on input "Email *" at bounding box center [925, 433] width 586 height 26
paste input "jlbrown@LKQCORP.com"
type input "jlbrown@LKQCORP.com"
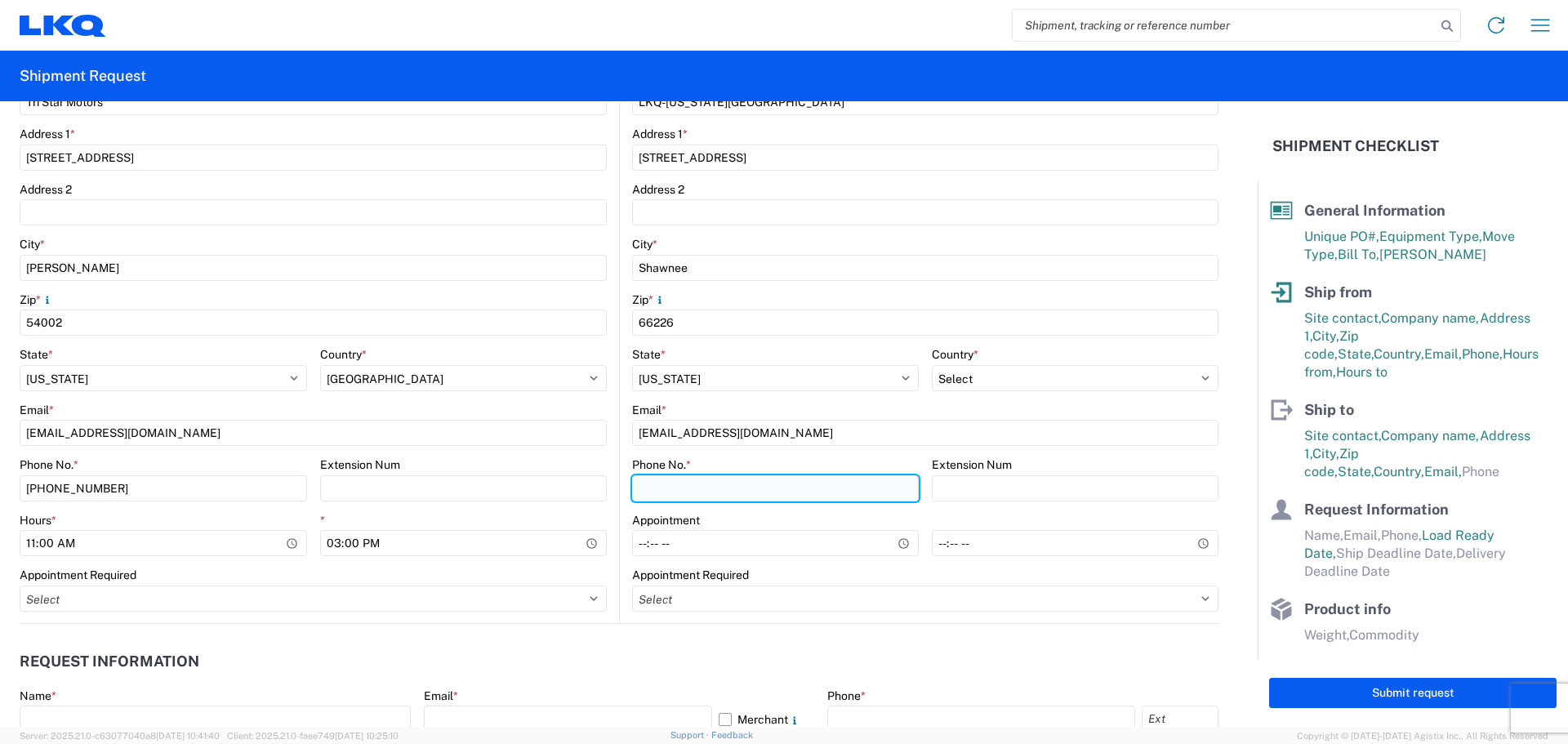
click at [681, 488] on input "Phone No. *" at bounding box center [775, 488] width 287 height 26
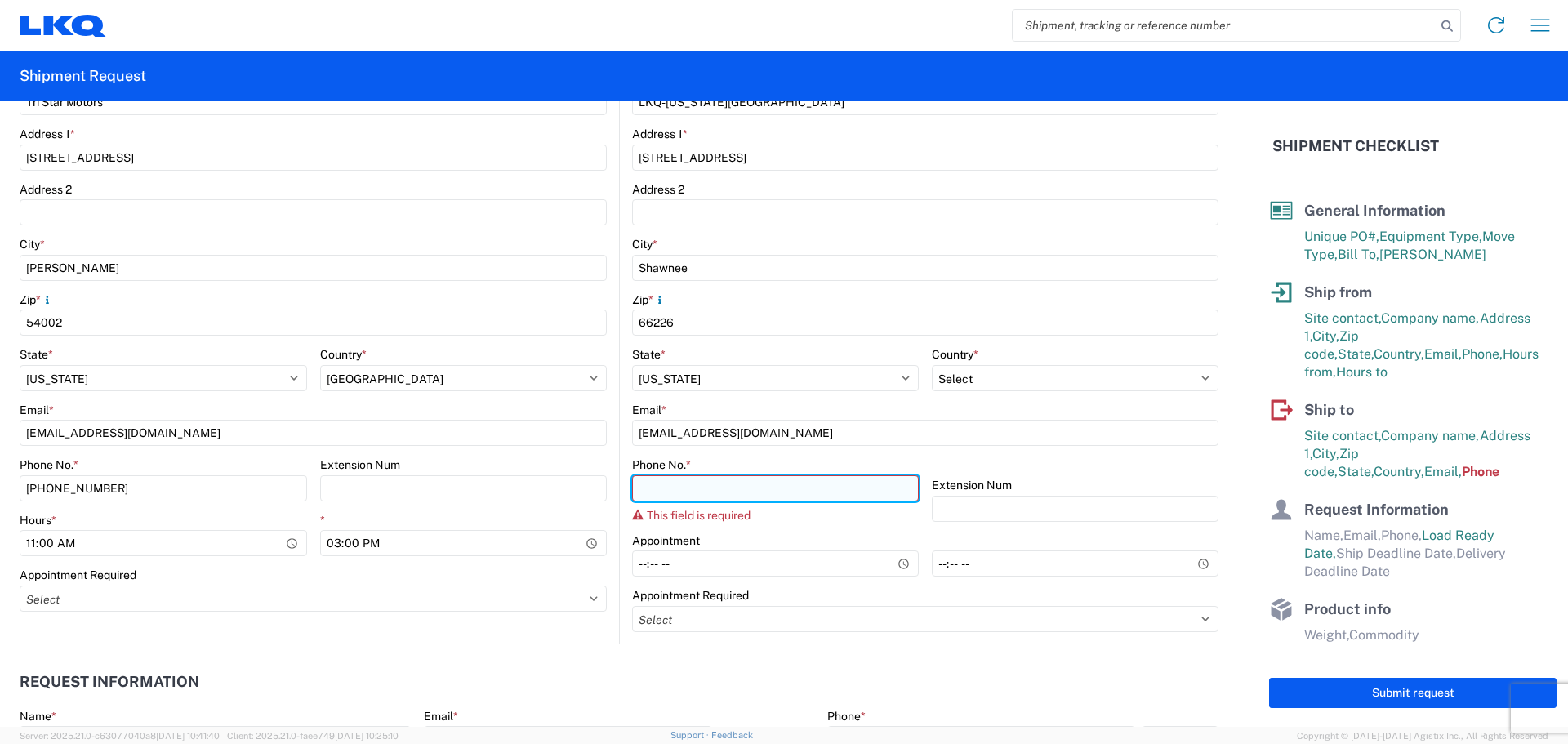
paste input "913-982-4226"
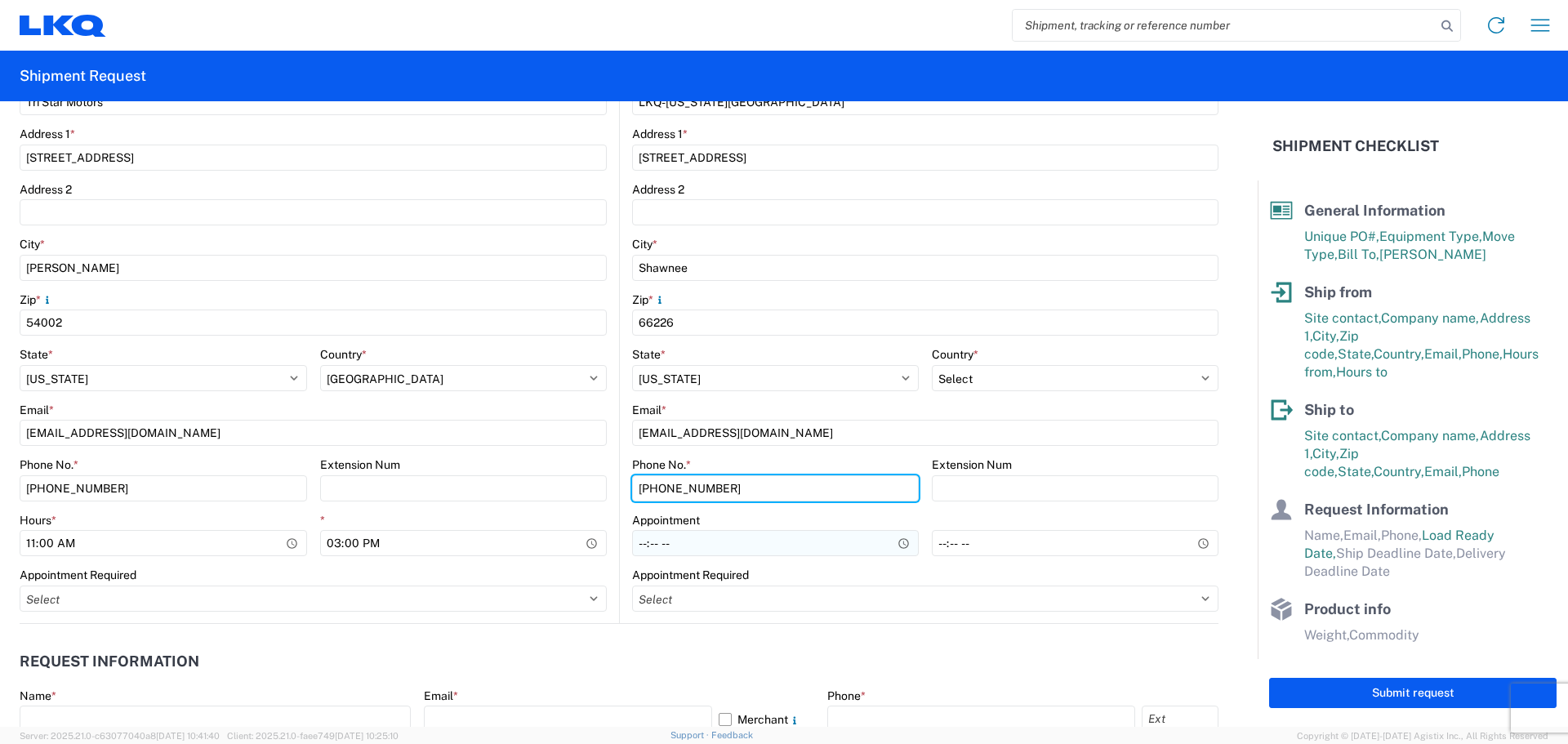
type input "913-982-4226"
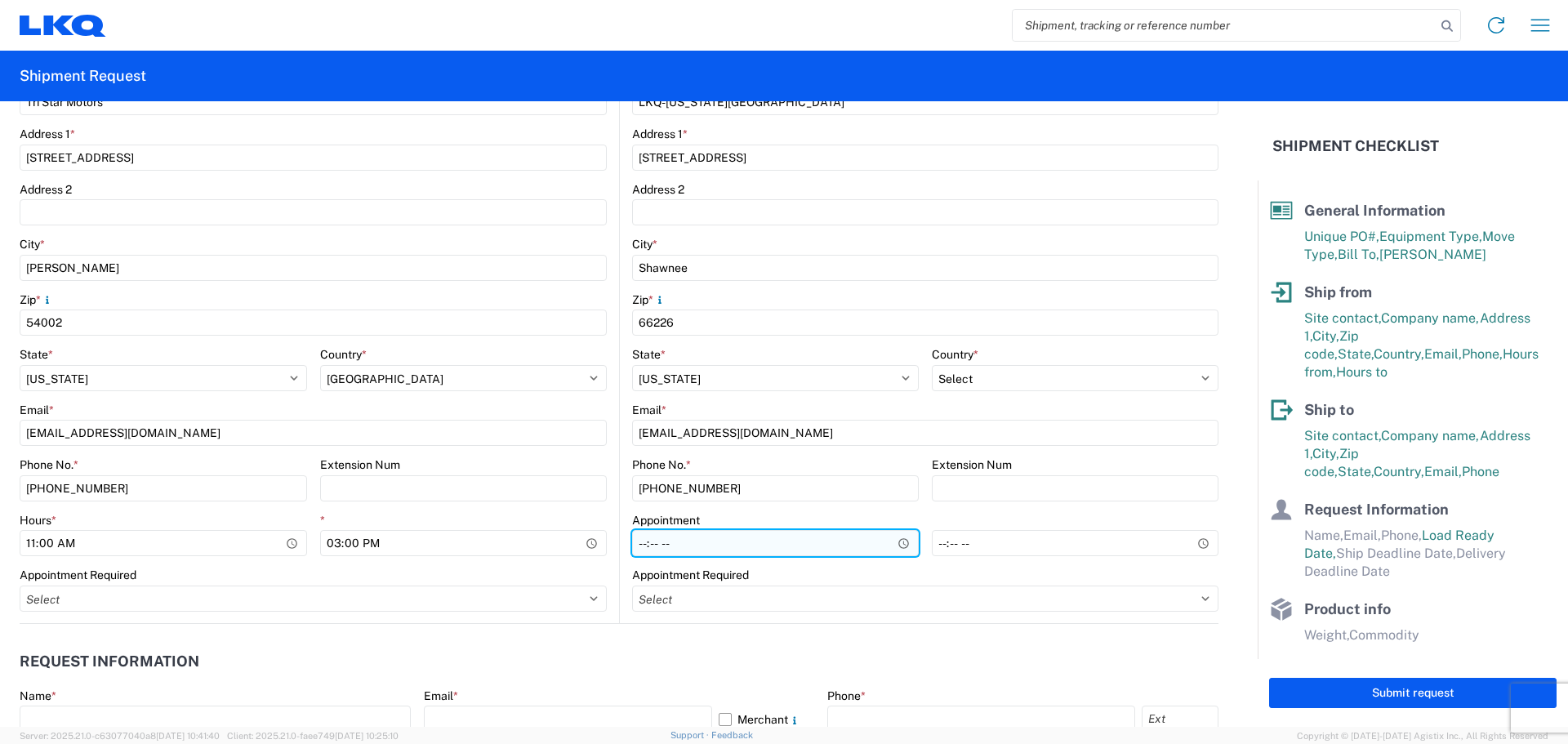
click at [637, 545] on input "Hours *" at bounding box center [775, 543] width 287 height 26
type input "08:00"
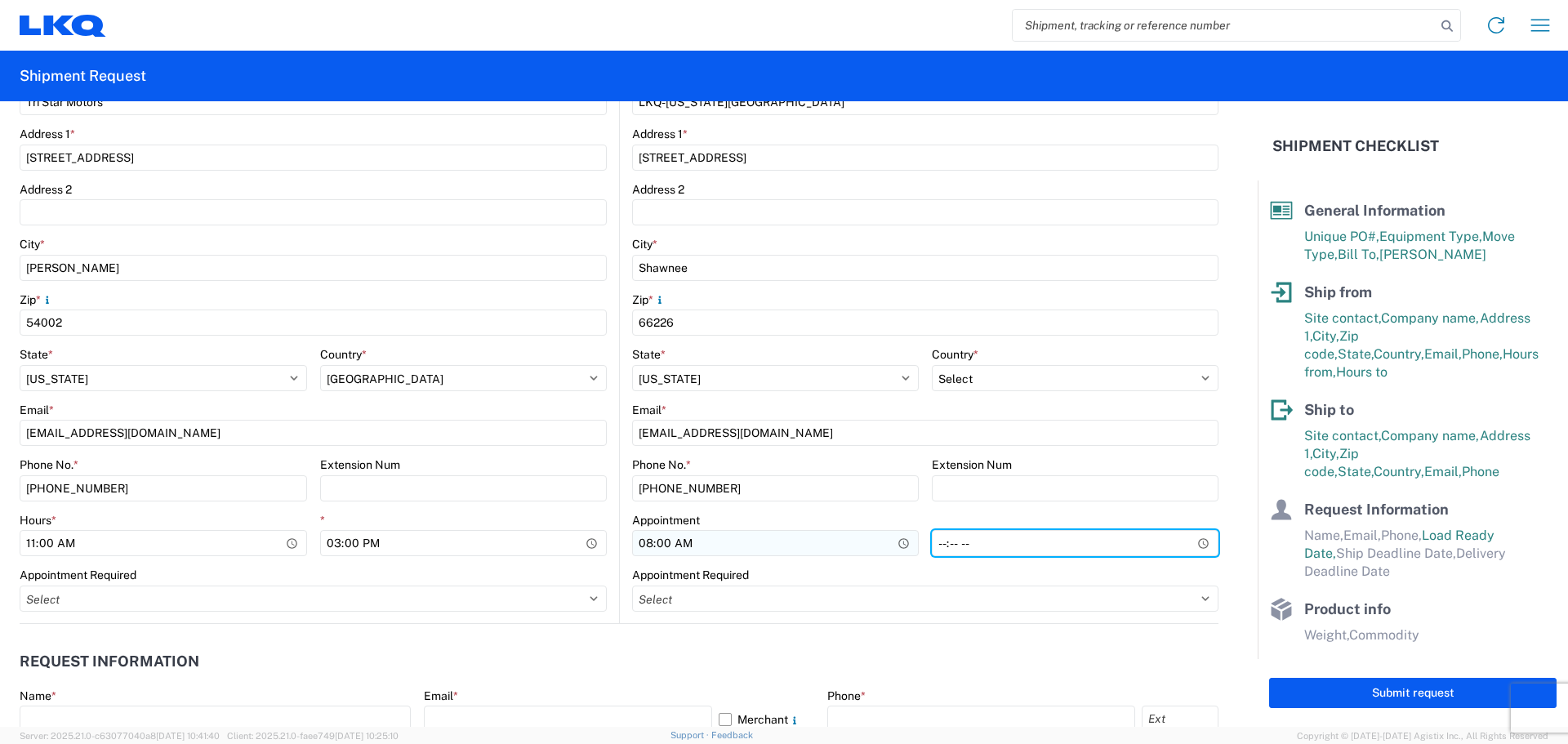
type input "14:00"
click at [603, 635] on agx-request-info "Request Information Name * Email * Merchant Phone * Load Ready Date * [DATE] Ex…" at bounding box center [619, 711] width 1199 height 175
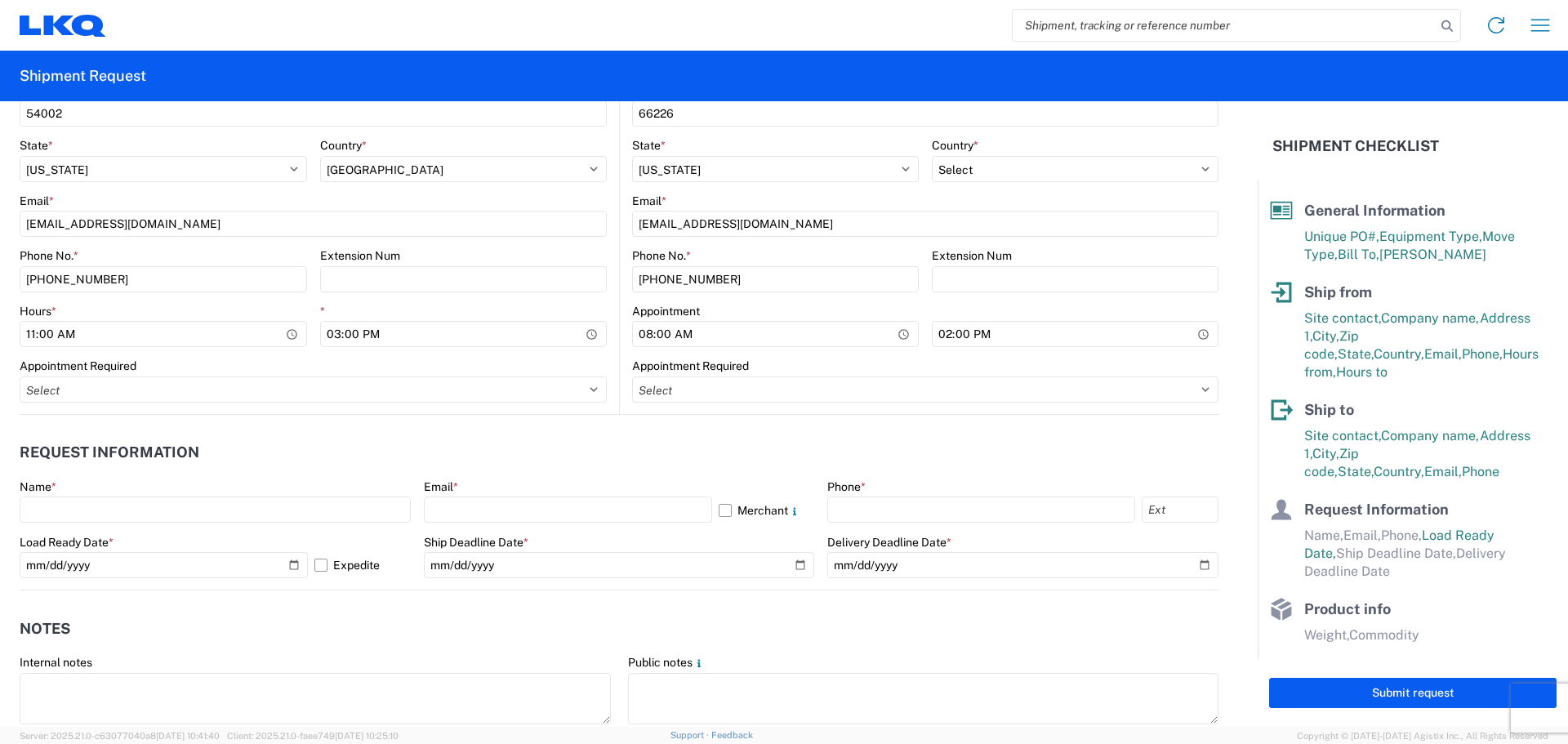
scroll to position [653, 0]
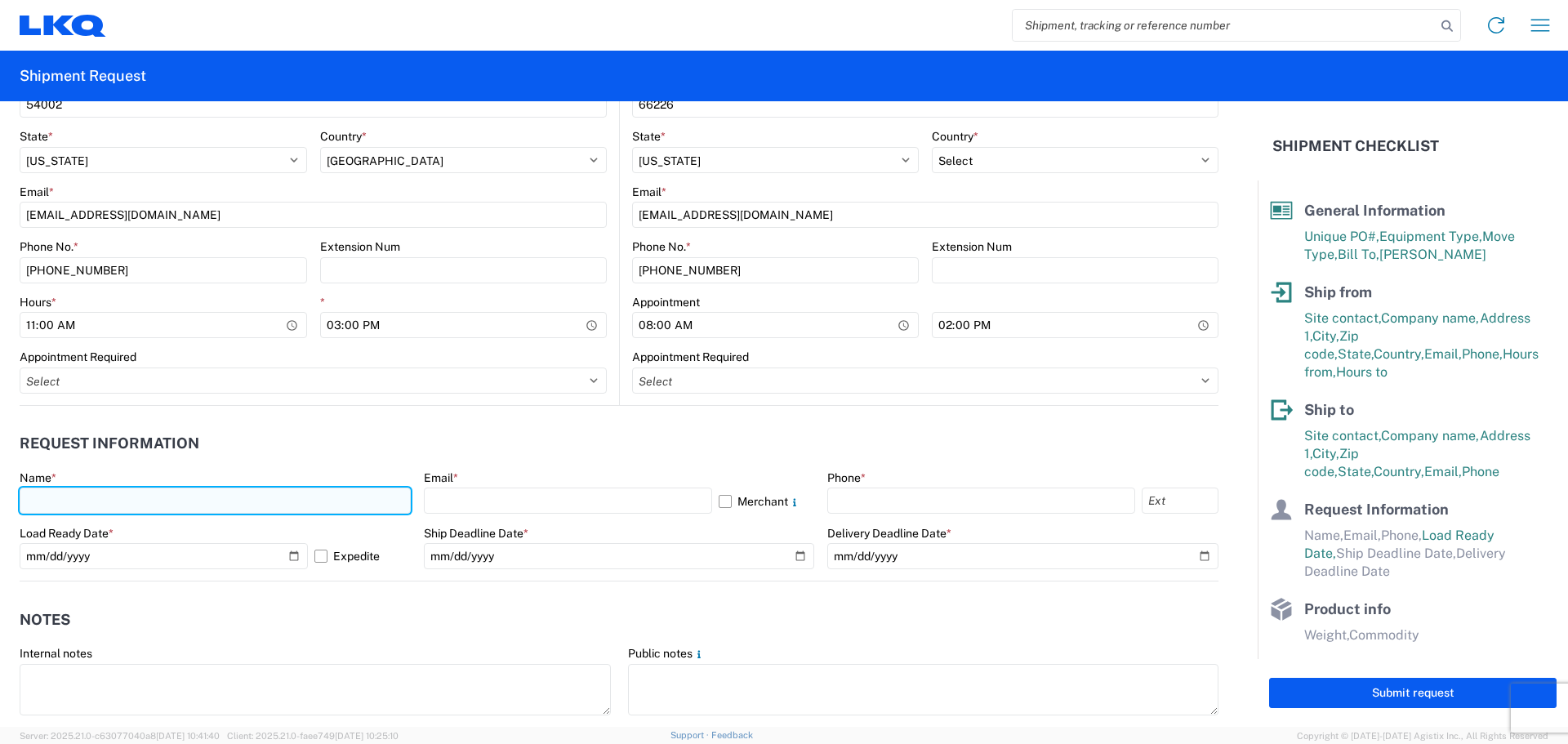
click at [63, 509] on input "text" at bounding box center [215, 501] width 391 height 26
type input "[PERSON_NAME]"
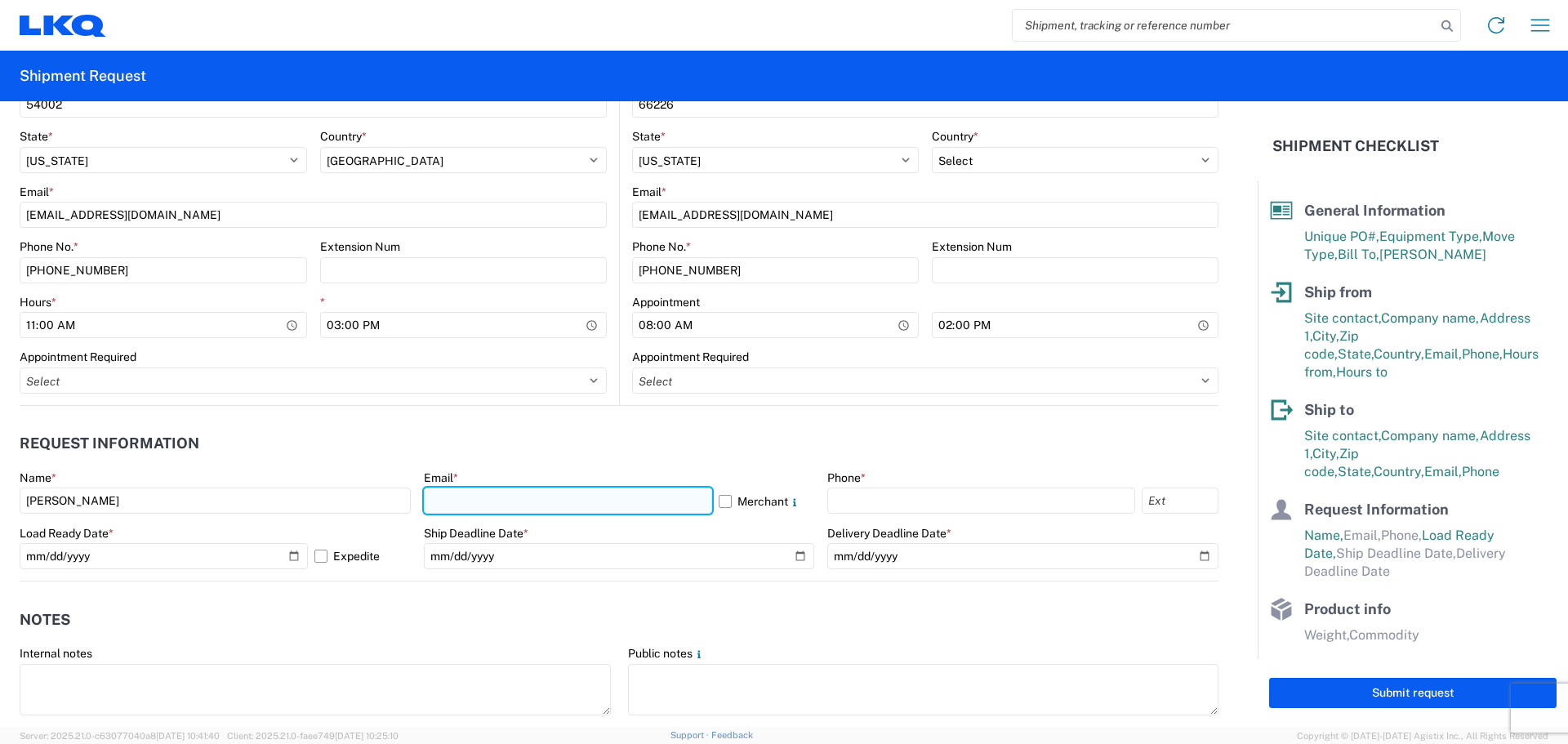
click at [482, 494] on input "text" at bounding box center [568, 501] width 288 height 26
type input "[EMAIL_ADDRESS][DOMAIN_NAME]"
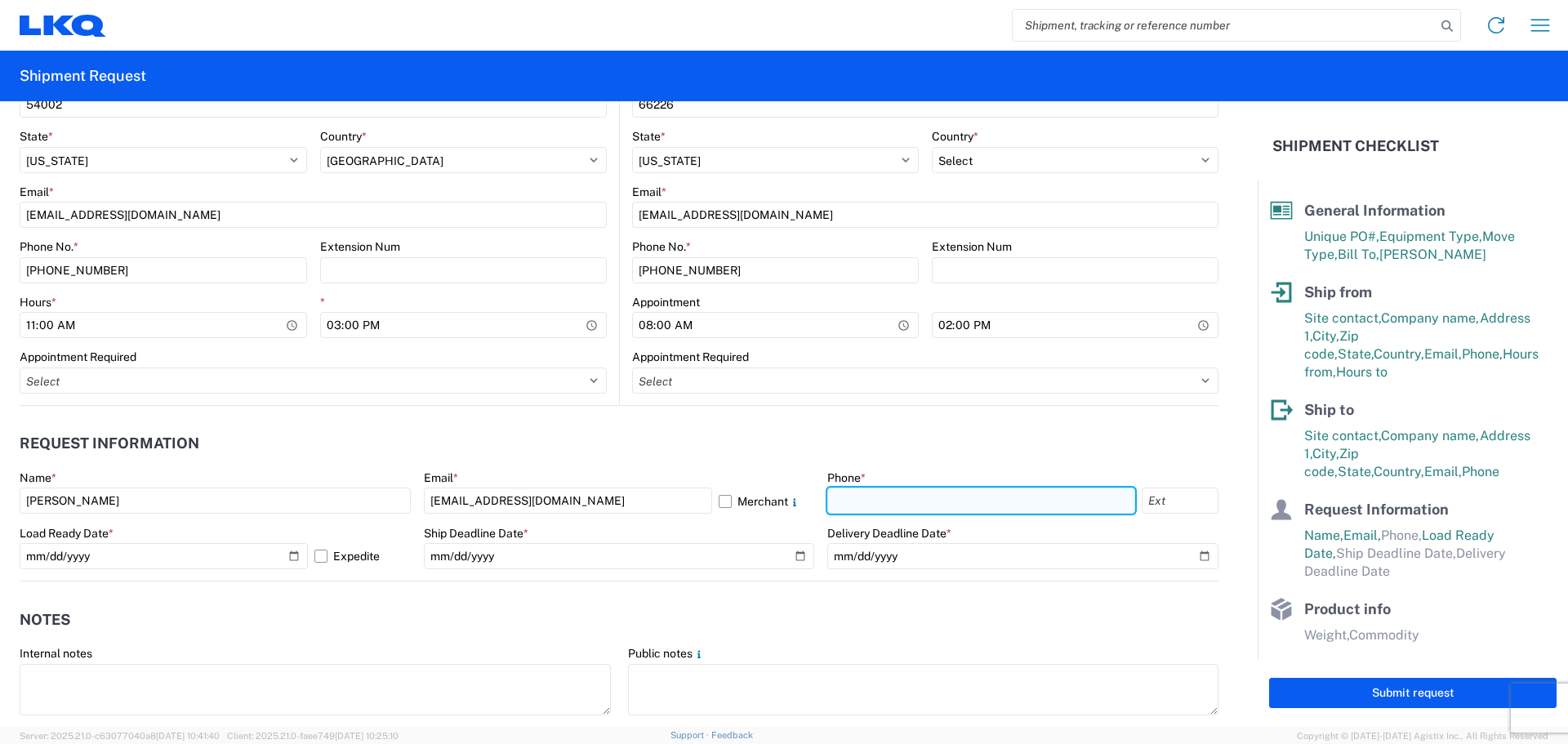
click at [894, 508] on input "text" at bounding box center [981, 501] width 308 height 26
type input "[PHONE_NUMBER]"
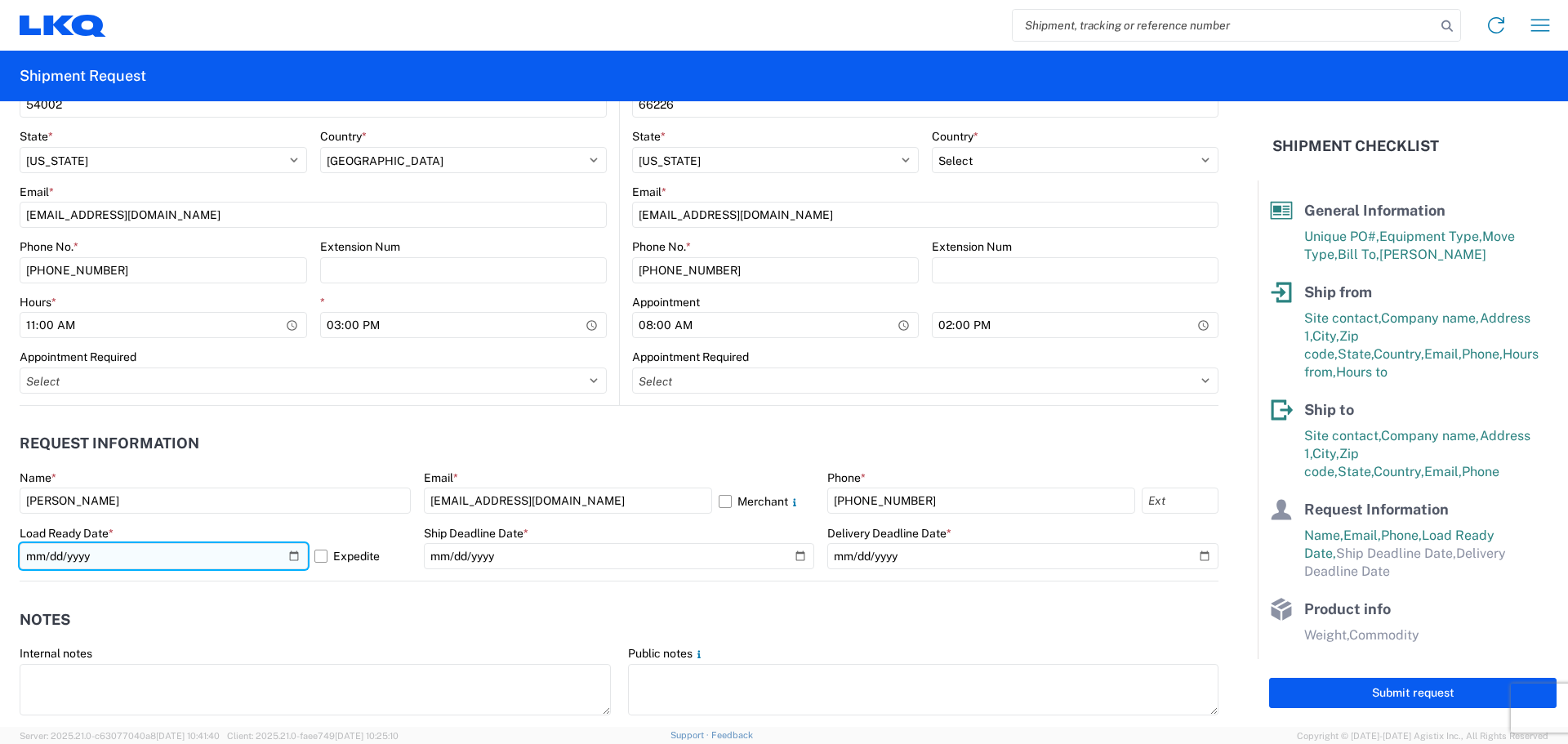
click at [291, 558] on input "[DATE]" at bounding box center [163, 556] width 288 height 26
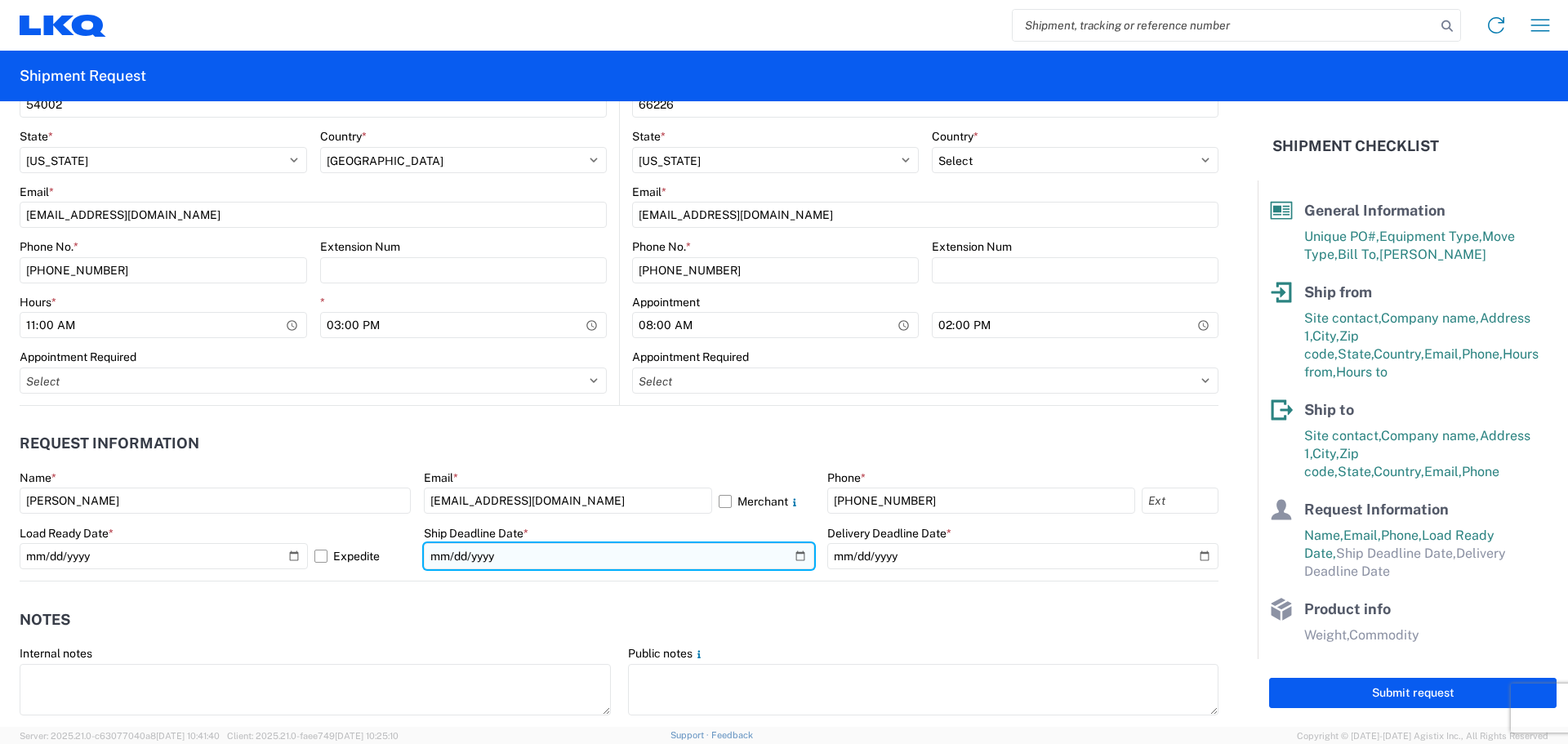
click at [790, 550] on input "date" at bounding box center [620, 556] width 391 height 26
type input "[DATE]"
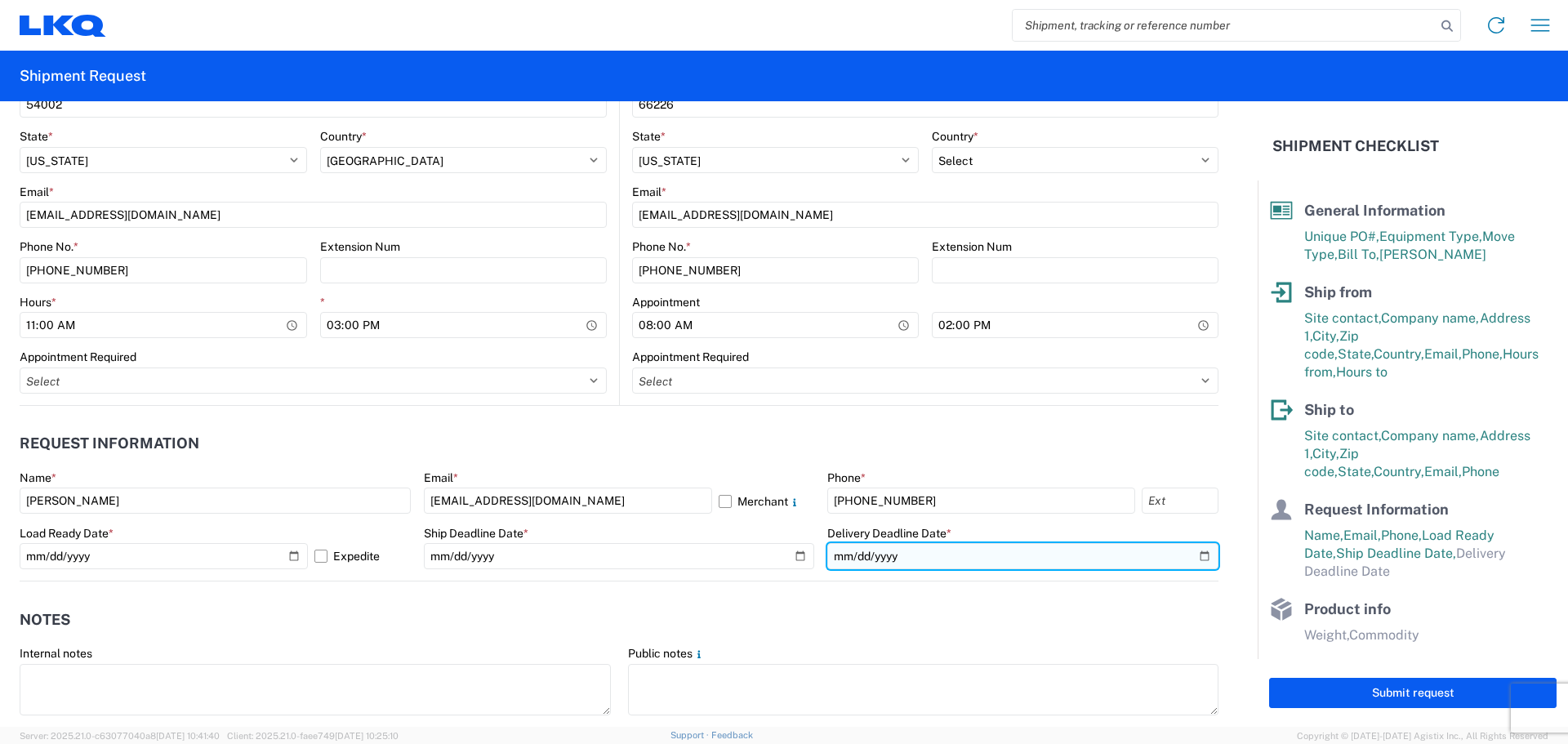
click at [1197, 551] on input "date" at bounding box center [1023, 556] width 391 height 26
type input "[DATE]"
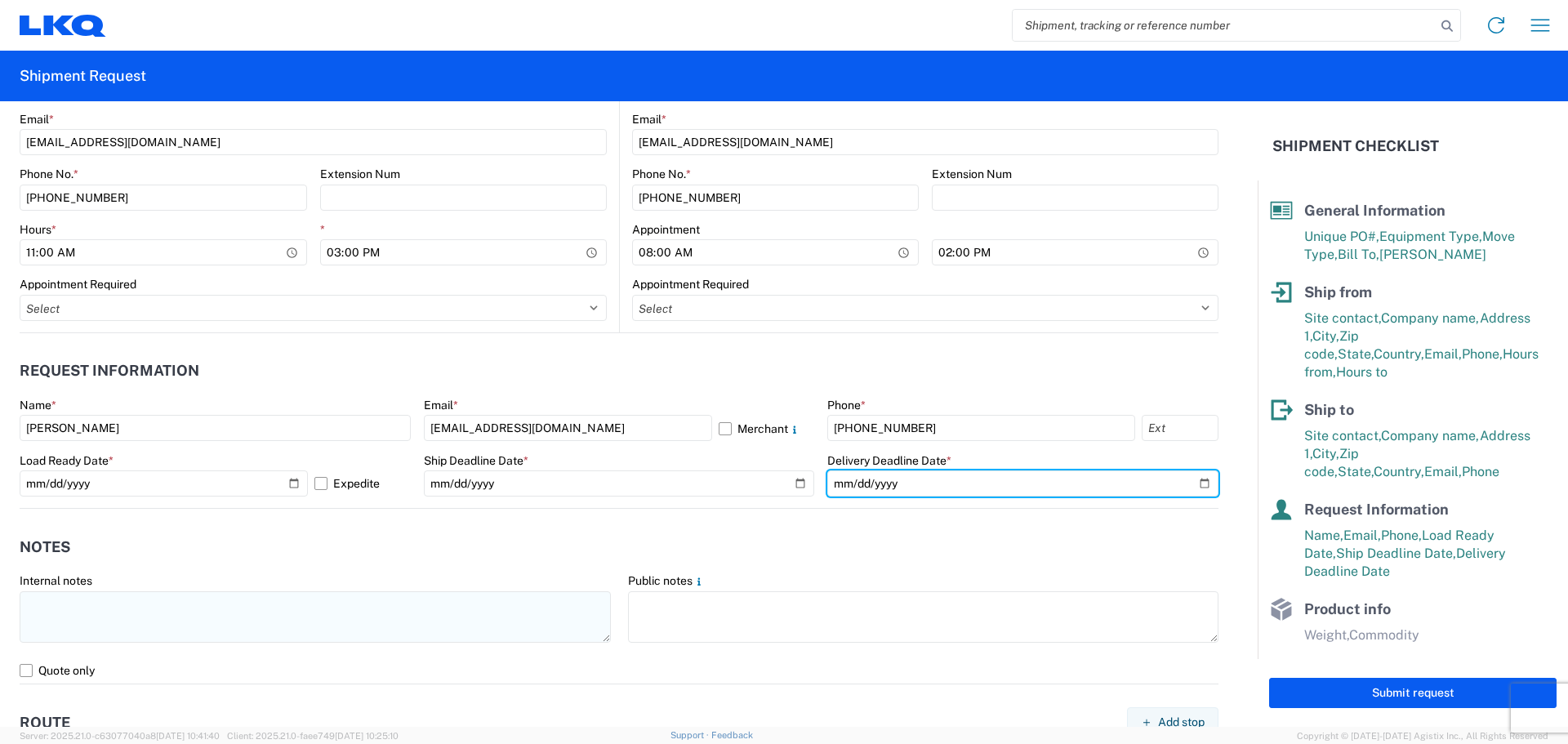
scroll to position [761, 0]
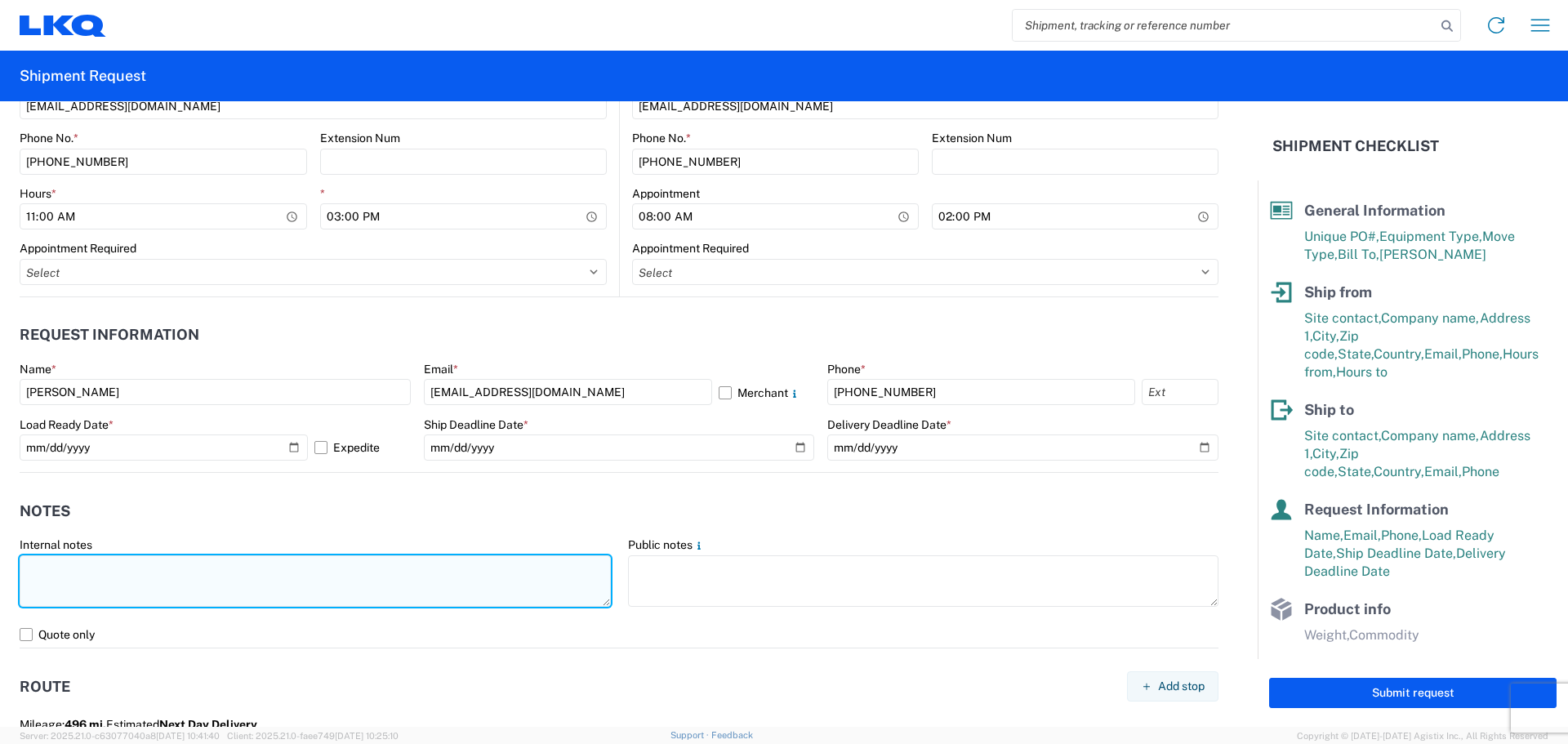
click at [160, 598] on textarea at bounding box center [315, 580] width 592 height 51
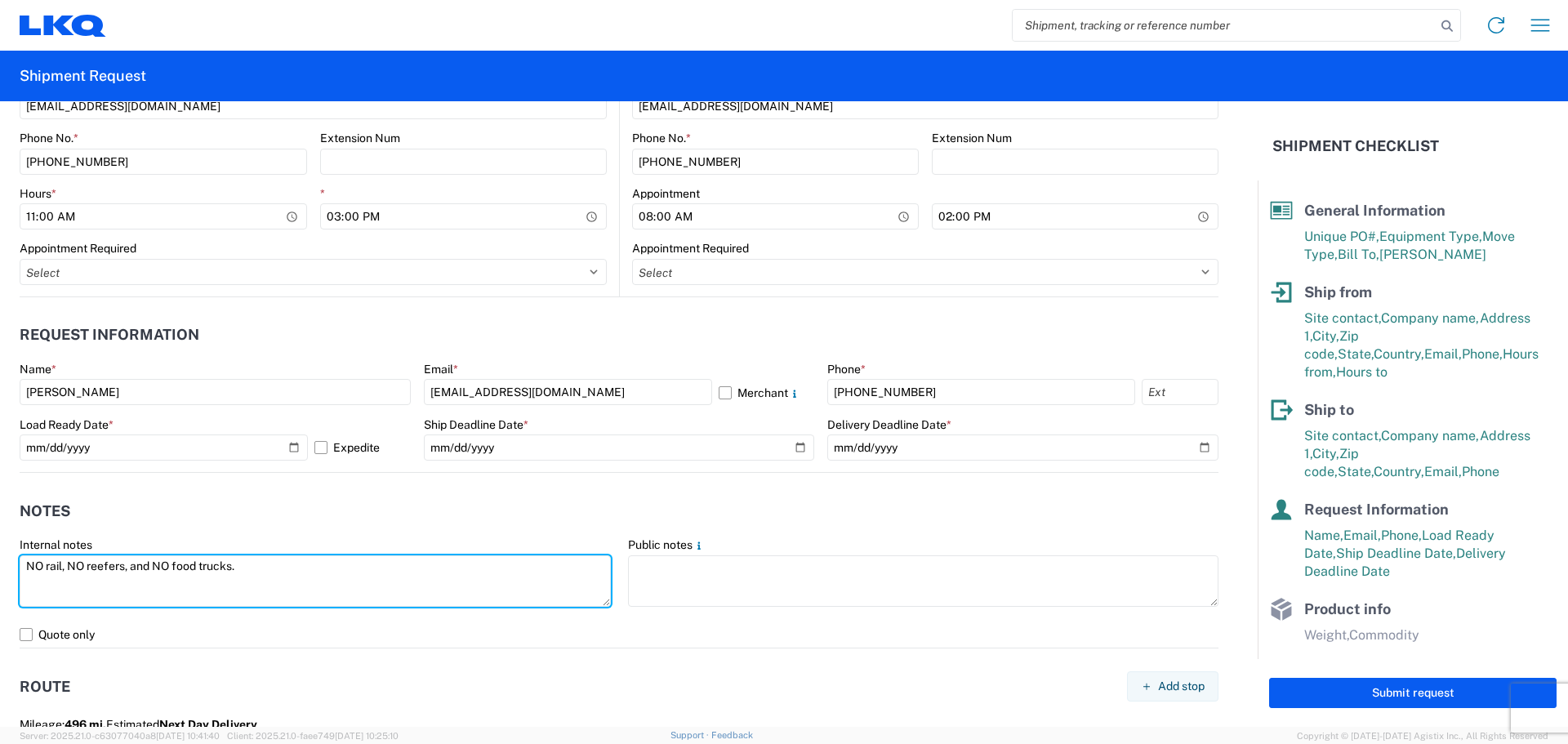
drag, startPoint x: 254, startPoint y: 568, endPoint x: 0, endPoint y: 590, distance: 255.0
click at [0, 590] on form "General Information Template PO# T3227 Equipment Type * Select 53’ Dry Van Flat…" at bounding box center [628, 413] width 1257 height 625
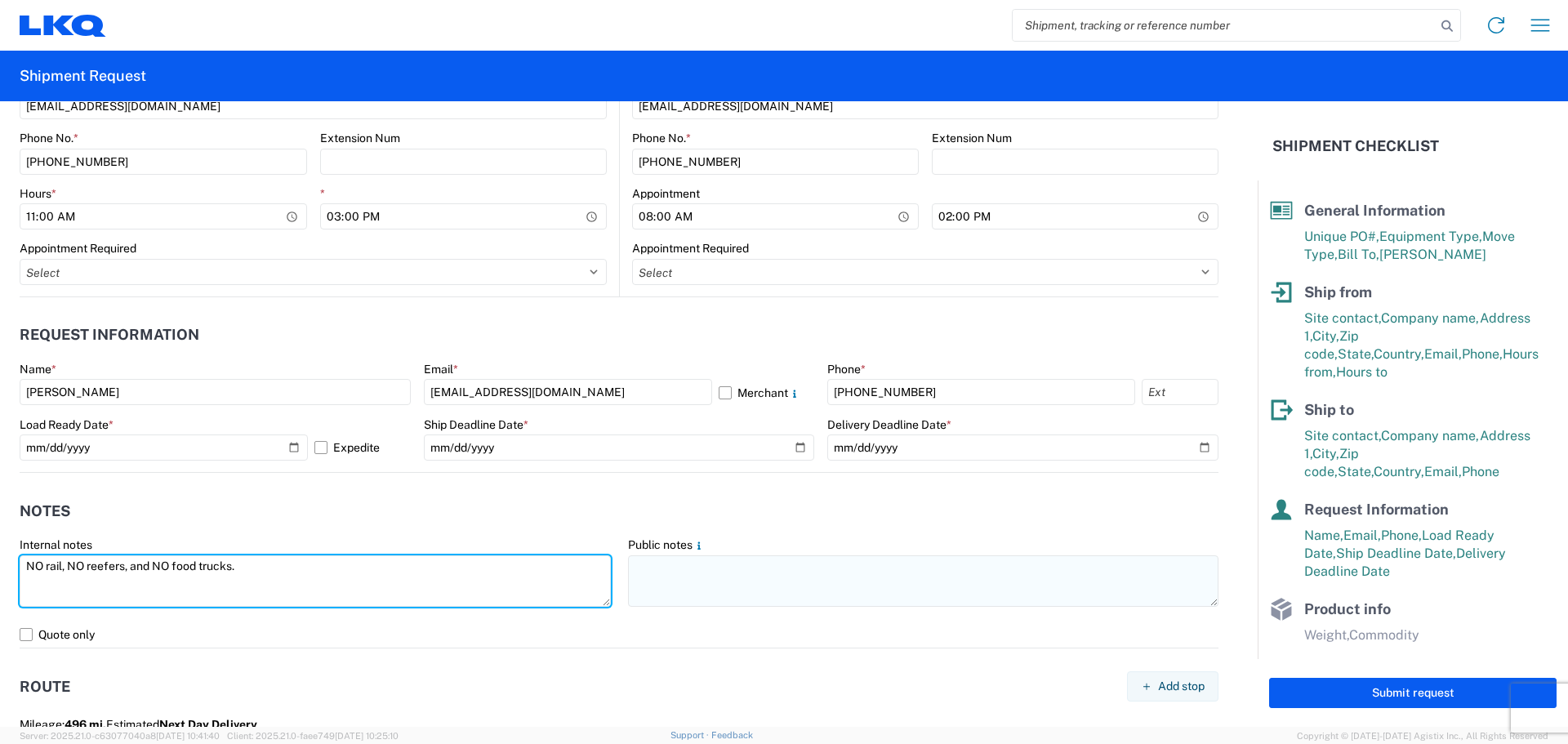
type textarea "NO rail, NO reefers, and NO food trucks."
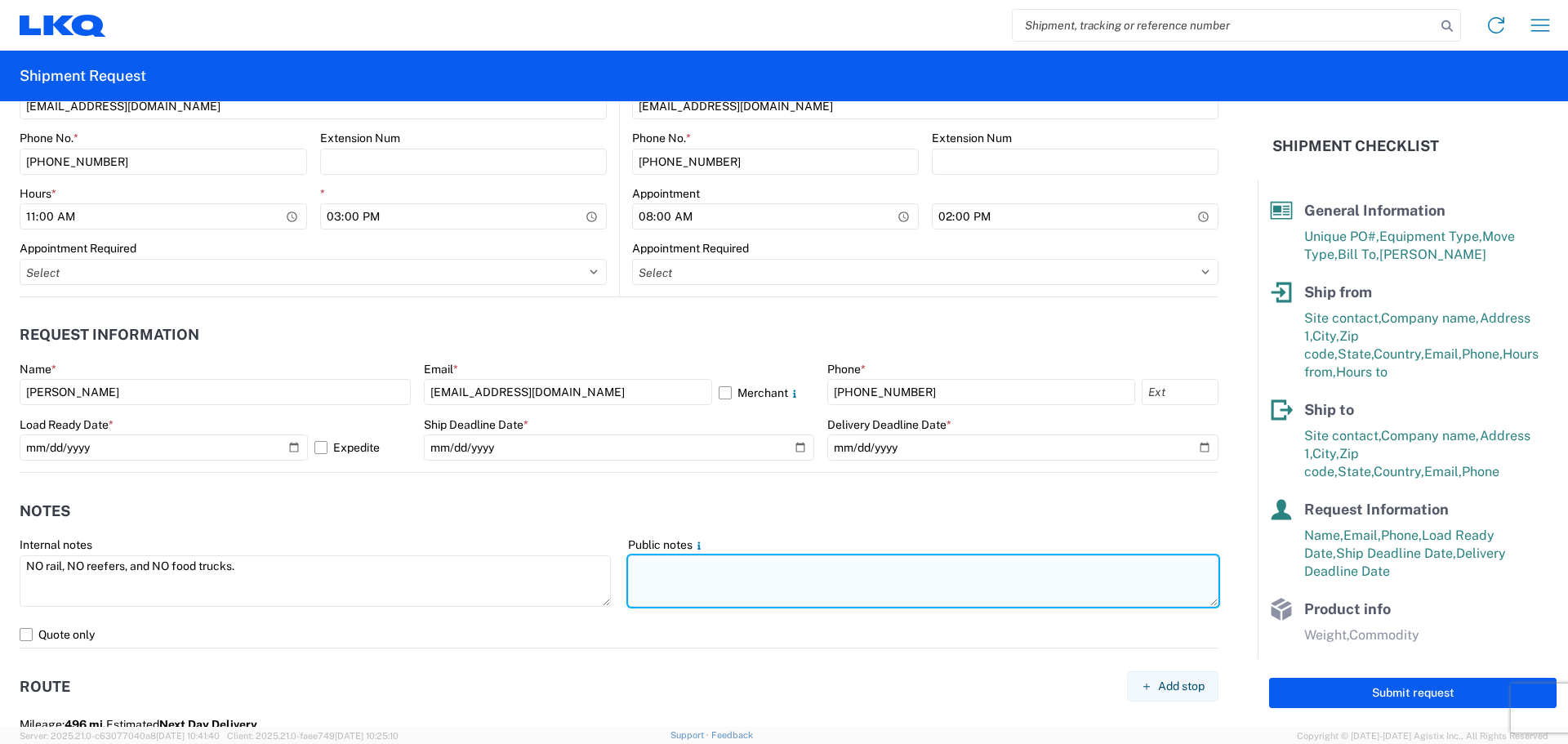
click at [677, 586] on textarea at bounding box center [924, 580] width 592 height 51
paste textarea "NO rail, NO reefers, and NO food trucks."
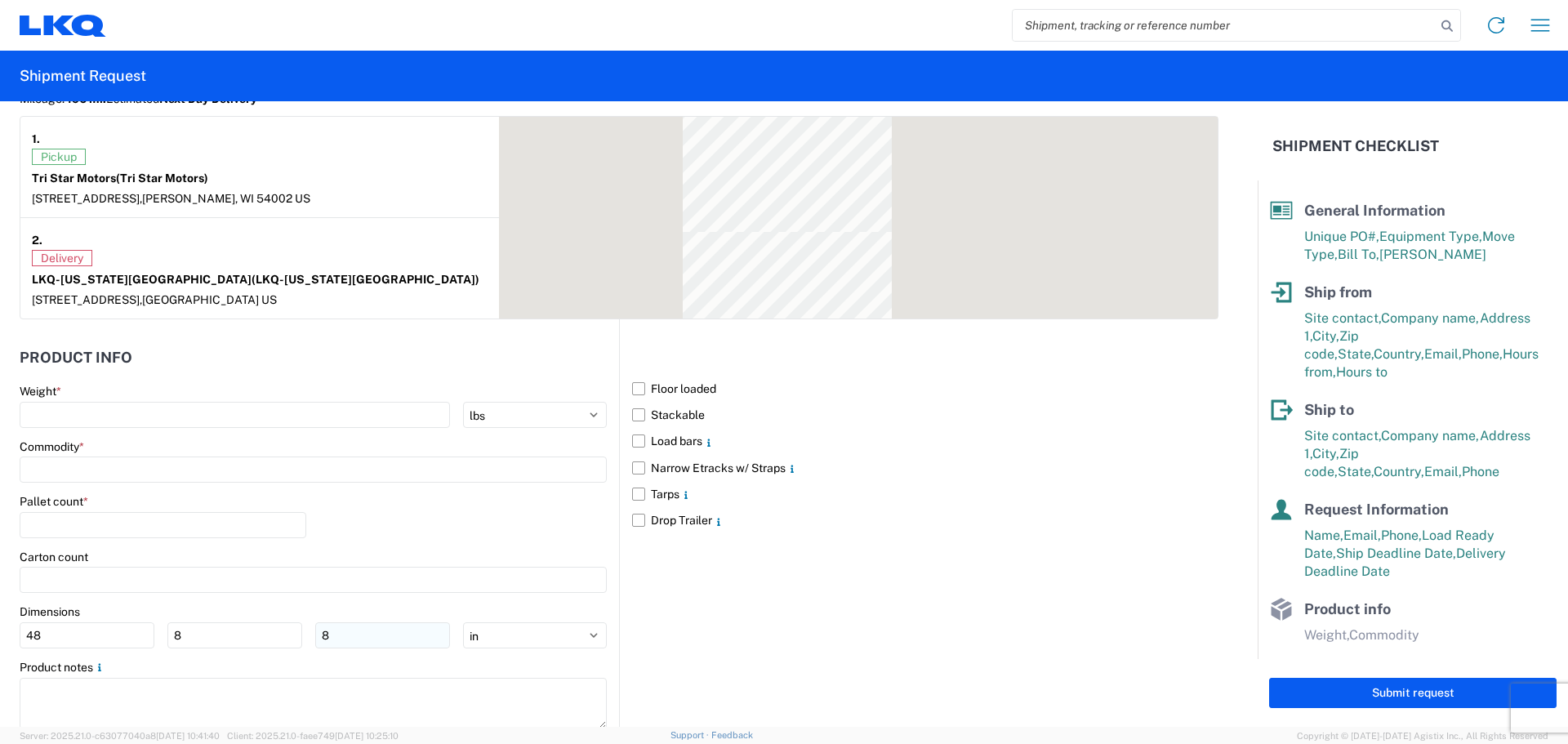
scroll to position [1430, 0]
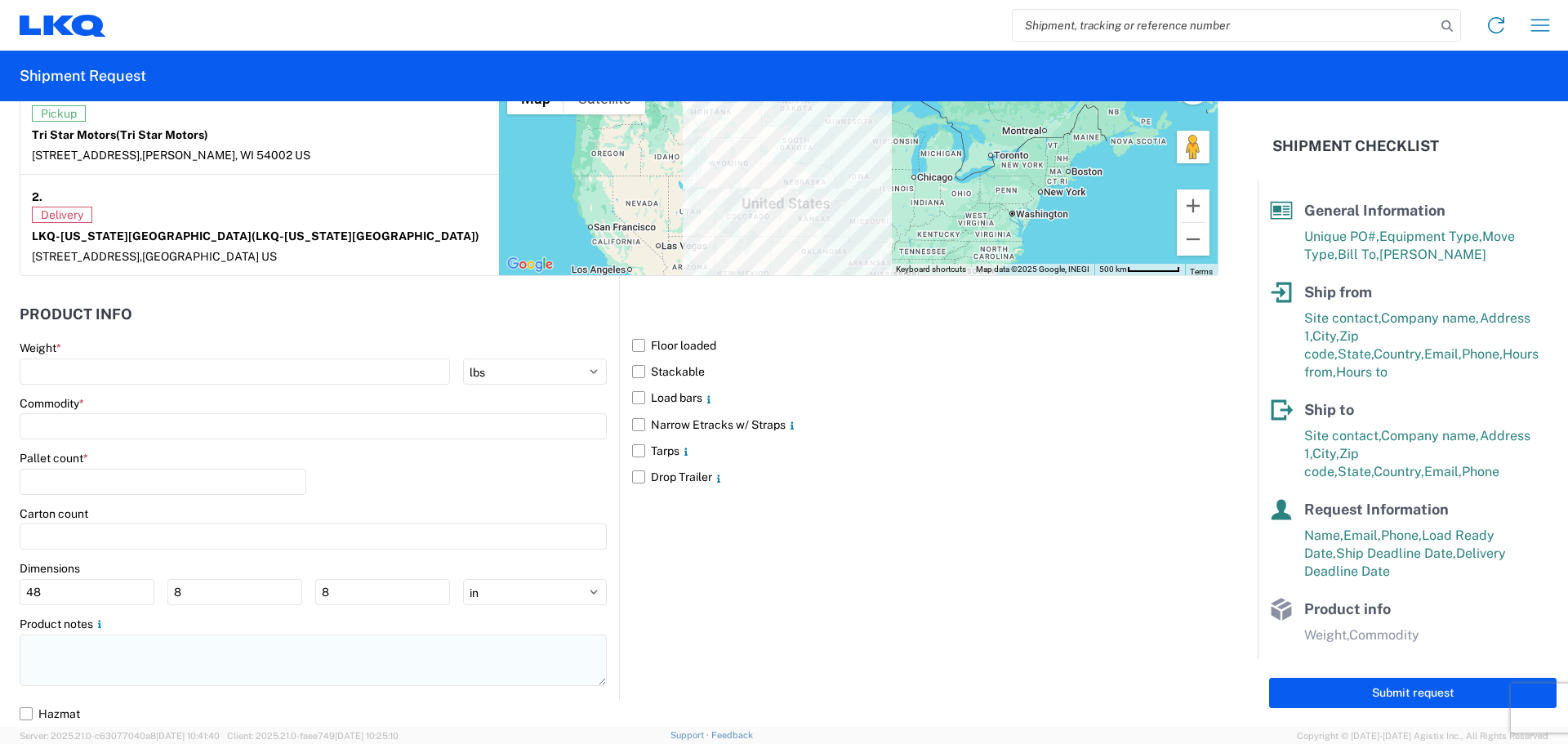
type textarea "NO rail, NO reefers, and NO food trucks."
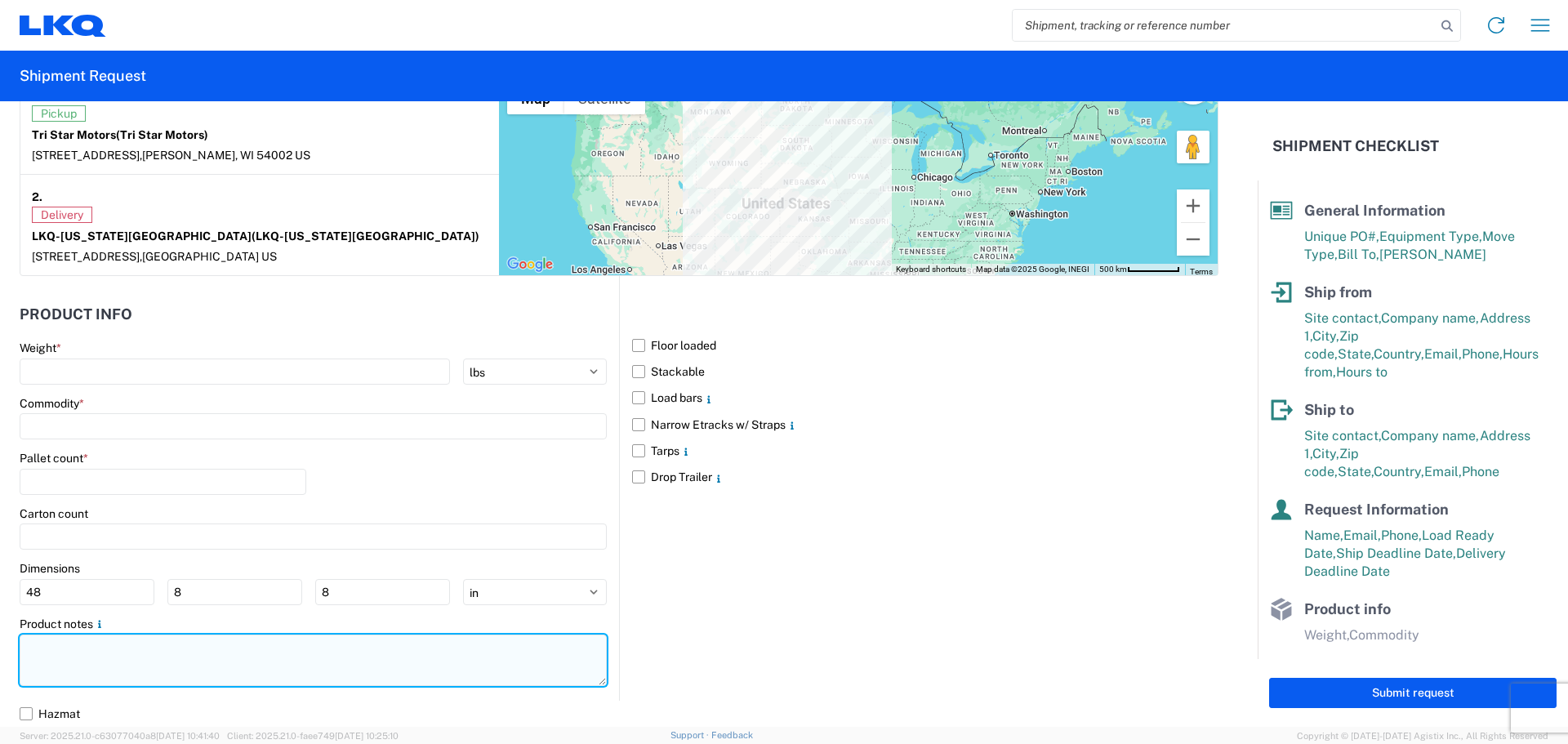
click at [74, 676] on textarea at bounding box center [312, 659] width 587 height 51
paste textarea "NO rail, NO reefers, and NO food trucks."
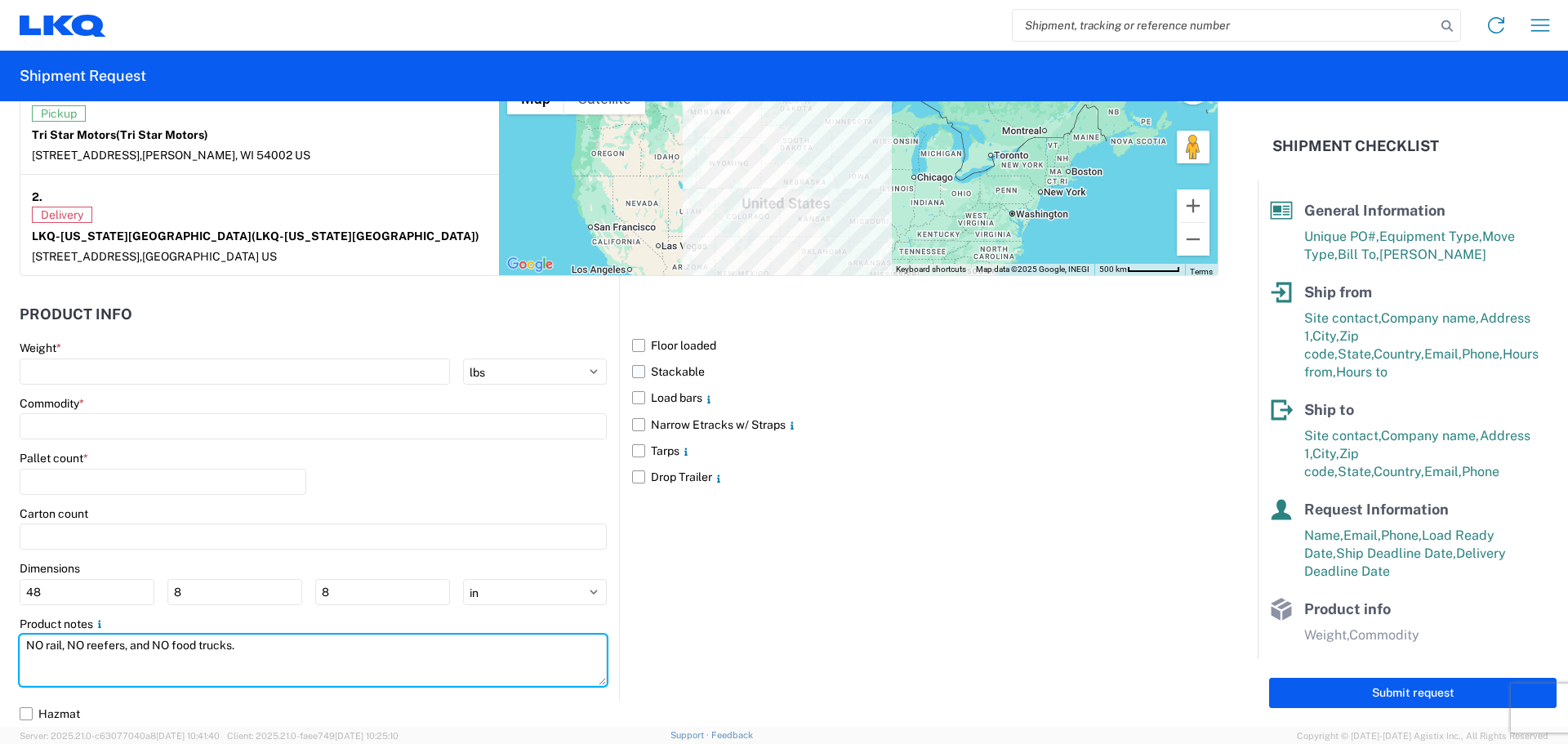
type textarea "NO rail, NO reefers, and NO food trucks."
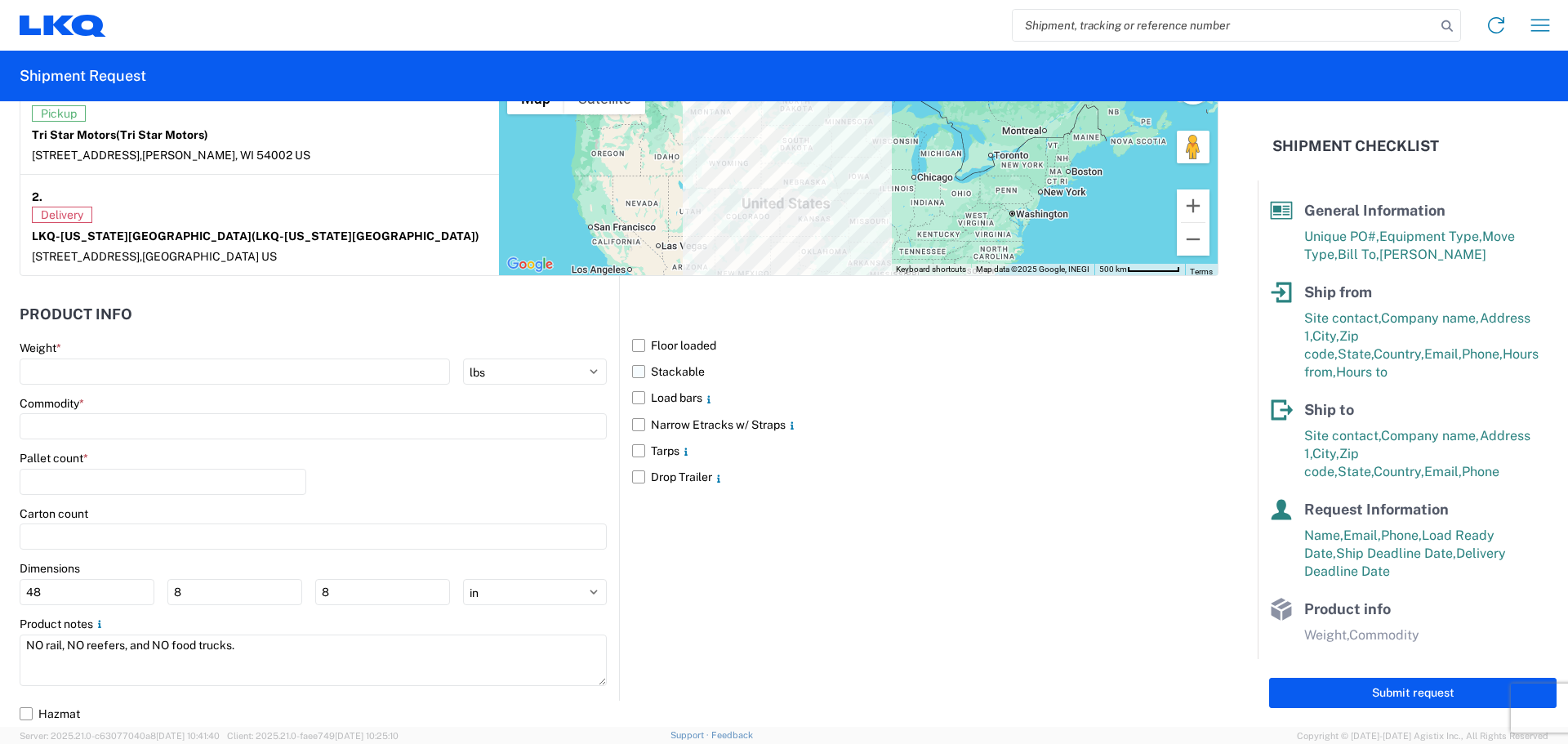
click at [632, 373] on label "Stackable" at bounding box center [925, 372] width 586 height 26
click at [0, 0] on input "Stackable" at bounding box center [0, 0] width 0 height 0
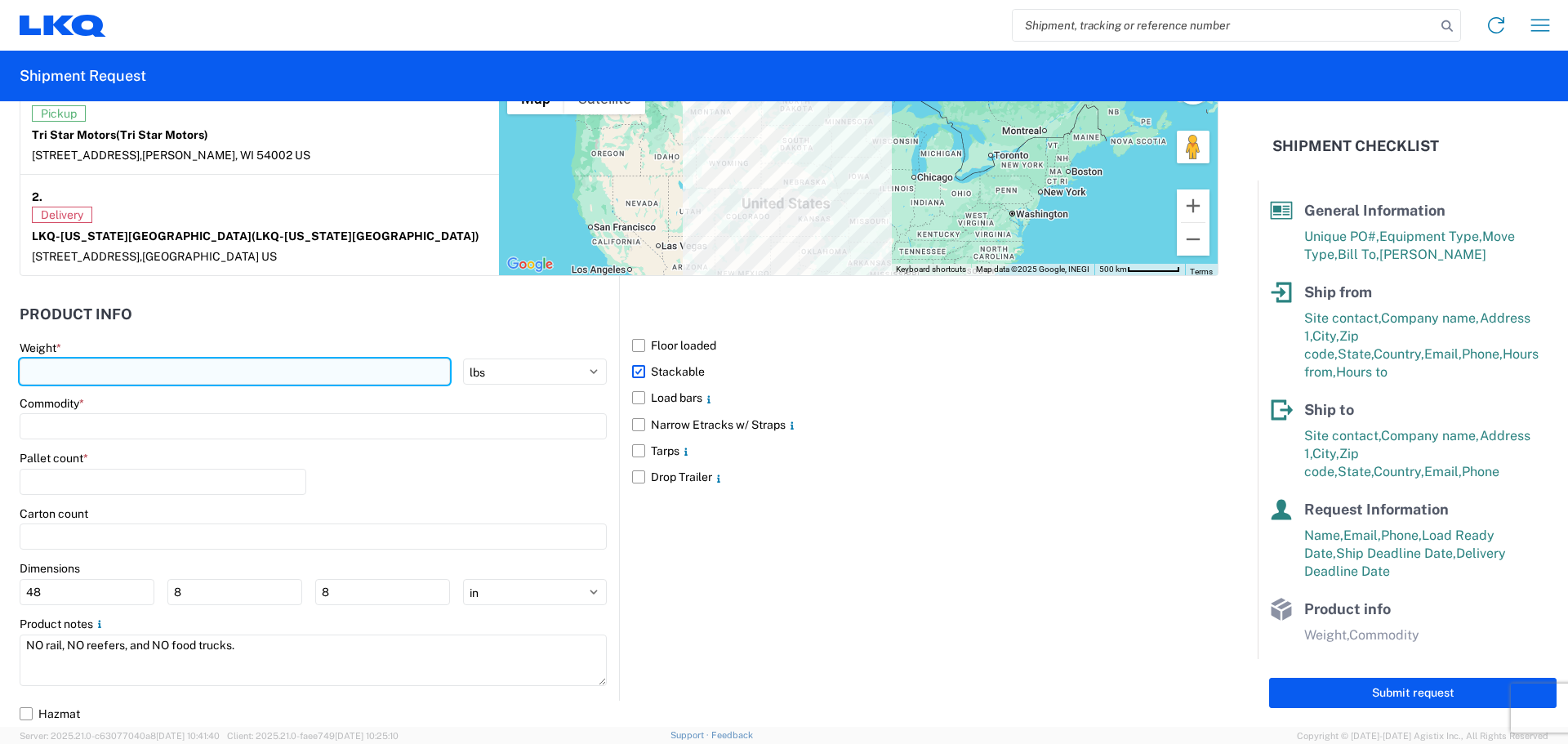
click at [144, 379] on input "number" at bounding box center [234, 372] width 430 height 26
type input "36480"
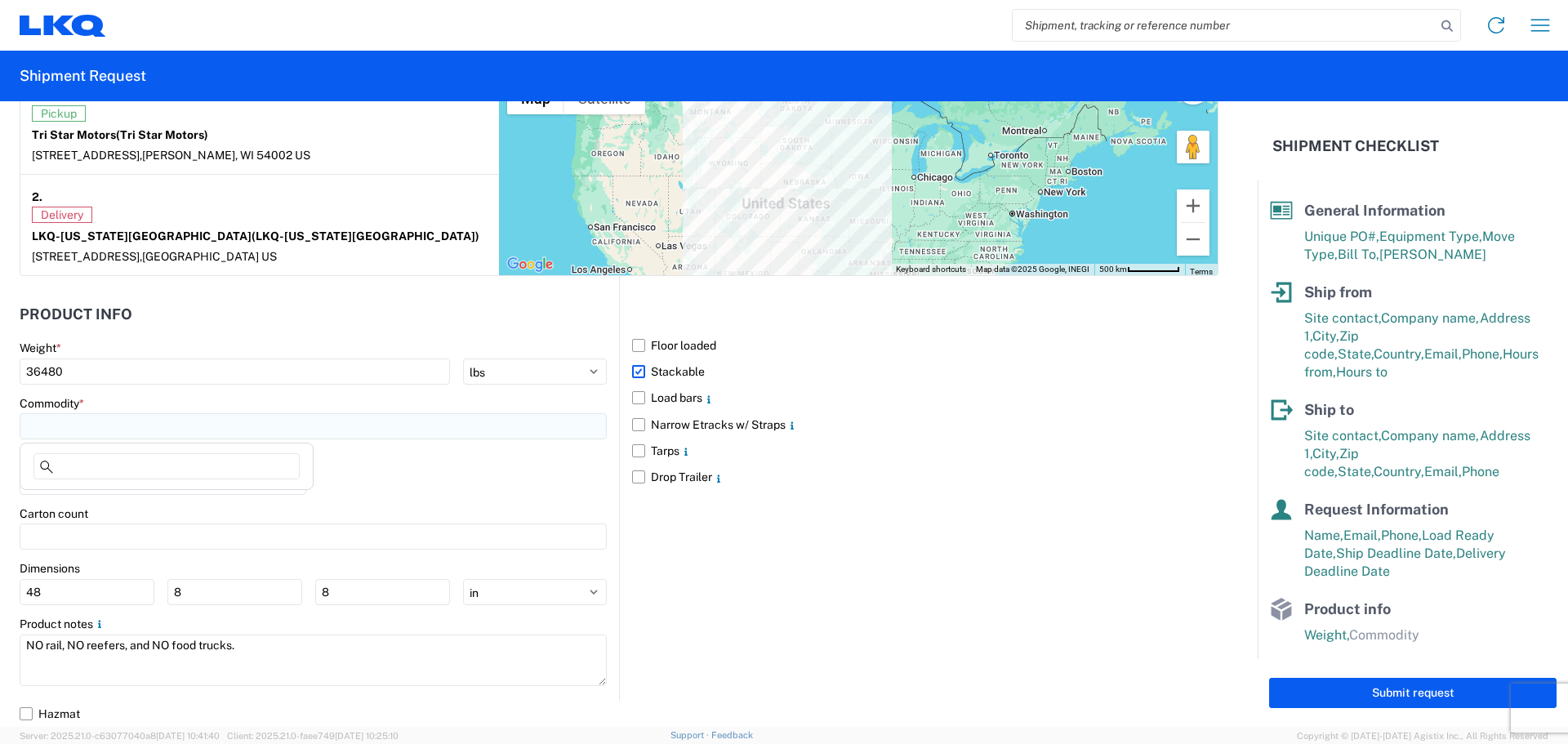
click at [147, 414] on input at bounding box center [312, 427] width 587 height 26
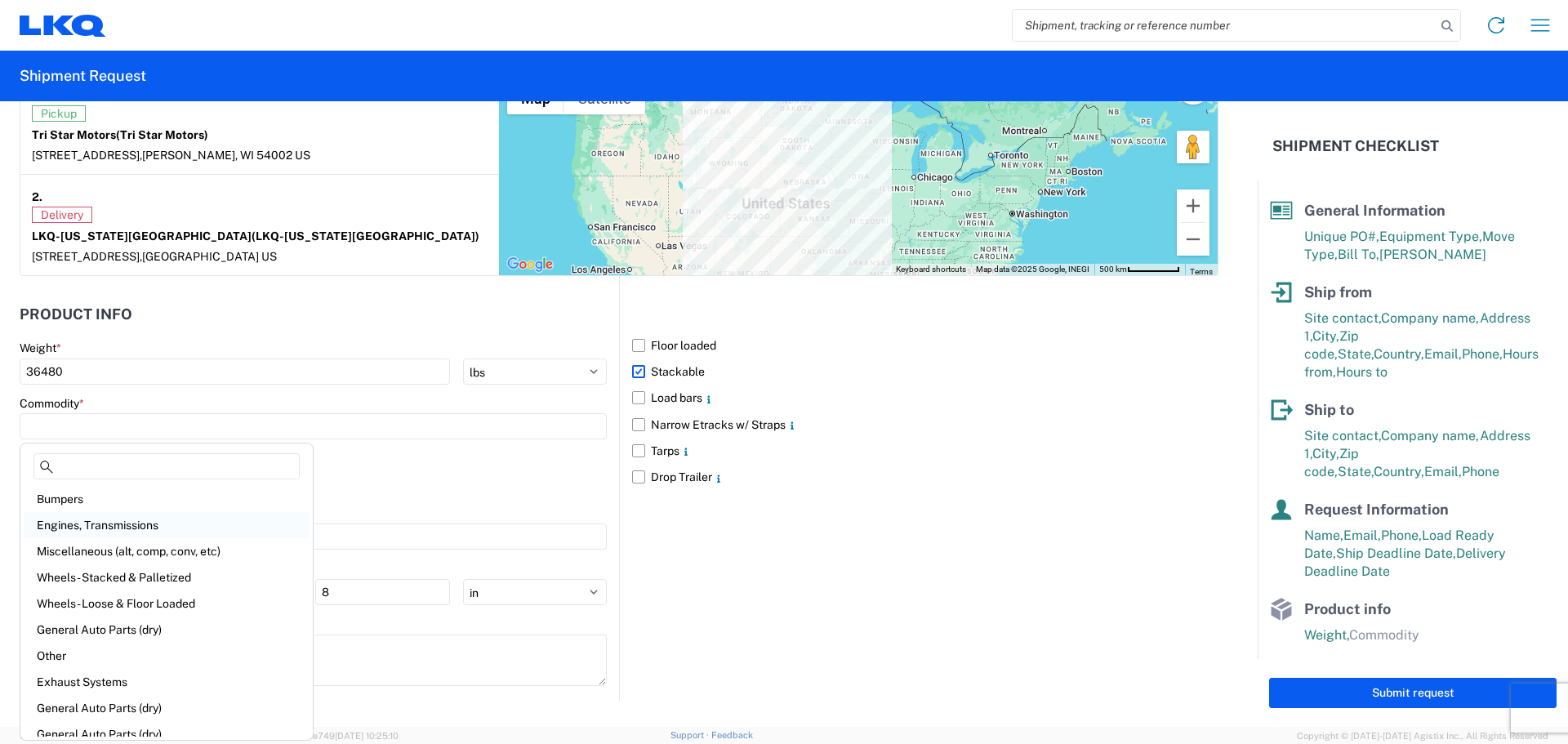
click at [132, 520] on div "Engines, Transmissions" at bounding box center [167, 525] width 286 height 26
type input "Engines, Transmissions"
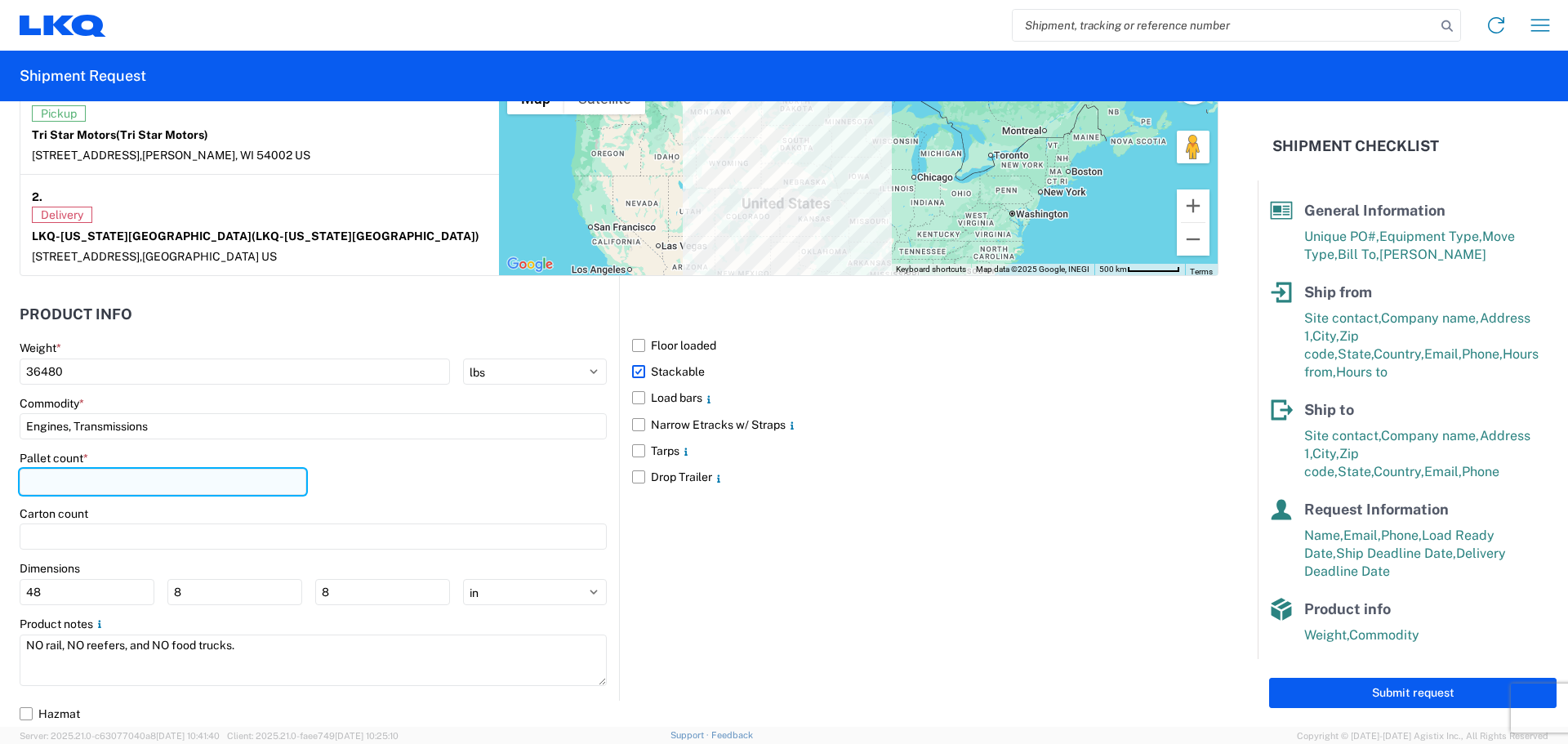
click at [104, 481] on input "number" at bounding box center [162, 481] width 287 height 26
type input "45"
click at [371, 453] on div "Pallet count * 45" at bounding box center [312, 479] width 587 height 56
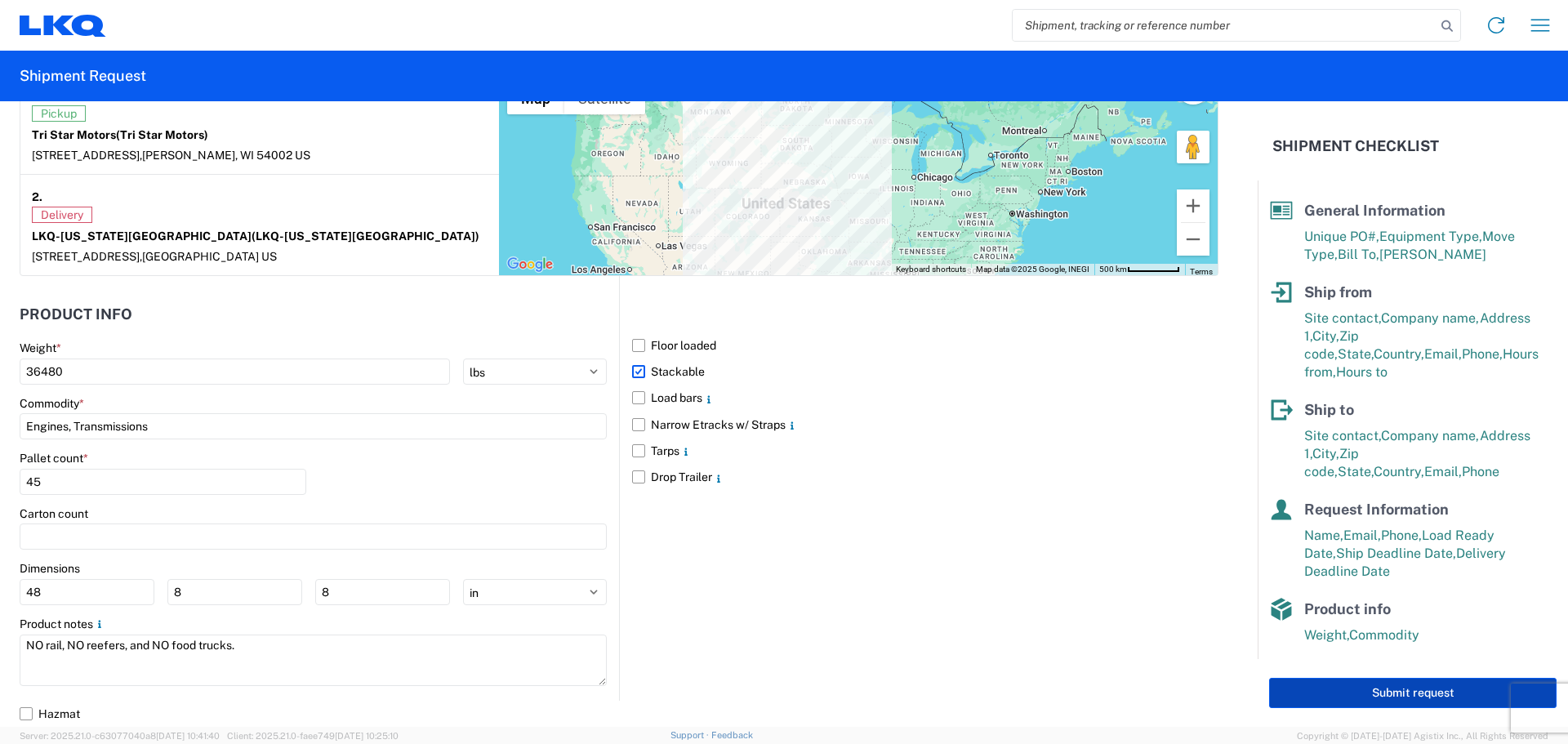
click at [1368, 706] on button "Submit request" at bounding box center [1413, 693] width 287 height 31
